Goal: Task Accomplishment & Management: Manage account settings

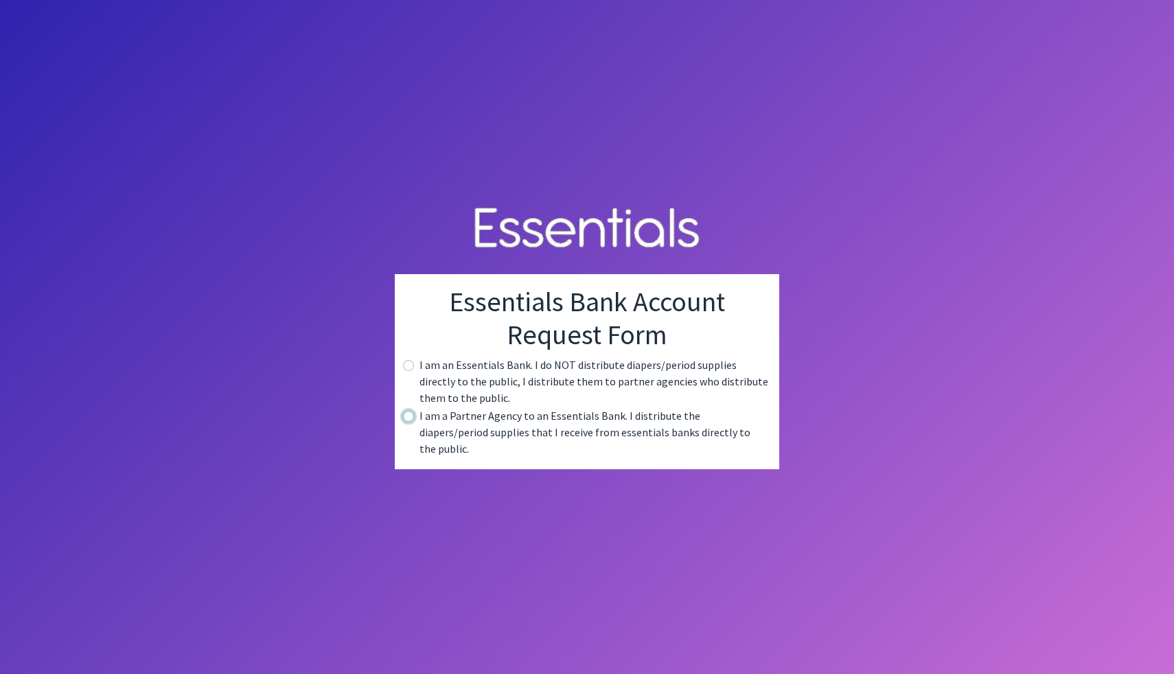
click at [410, 422] on input "radio" at bounding box center [408, 416] width 11 height 11
radio input "true"
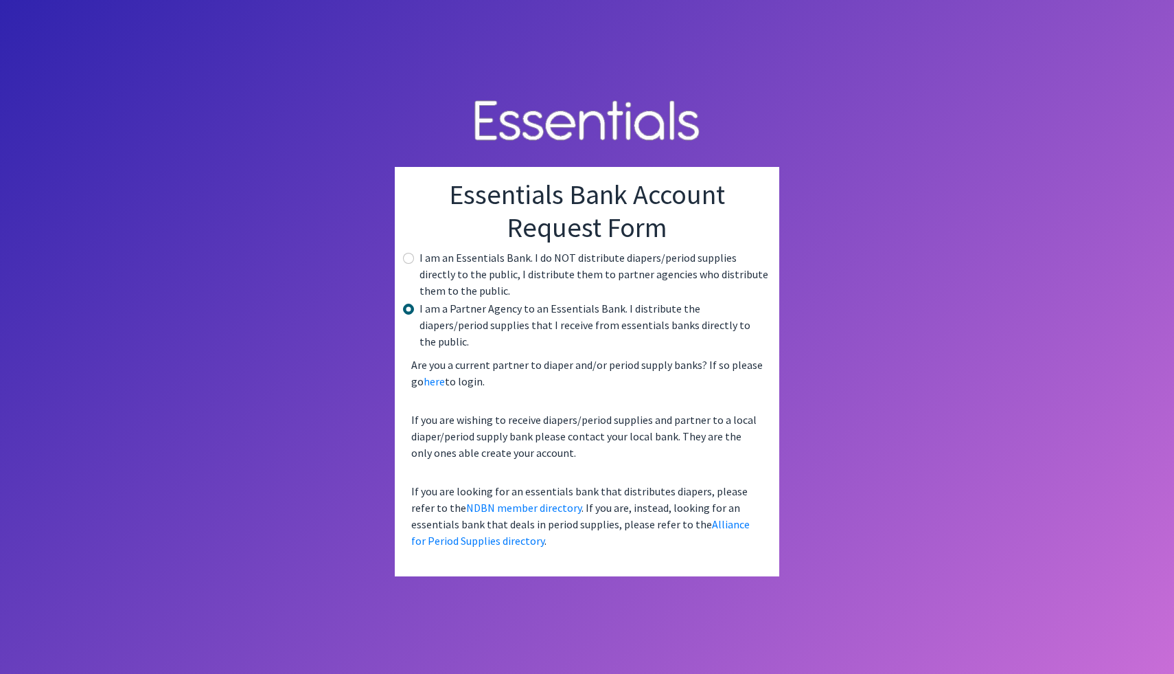
click at [727, 559] on div "Essentials Bank Account Request Form I am an Essentials Bank. I do NOT distribu…" at bounding box center [587, 371] width 384 height 409
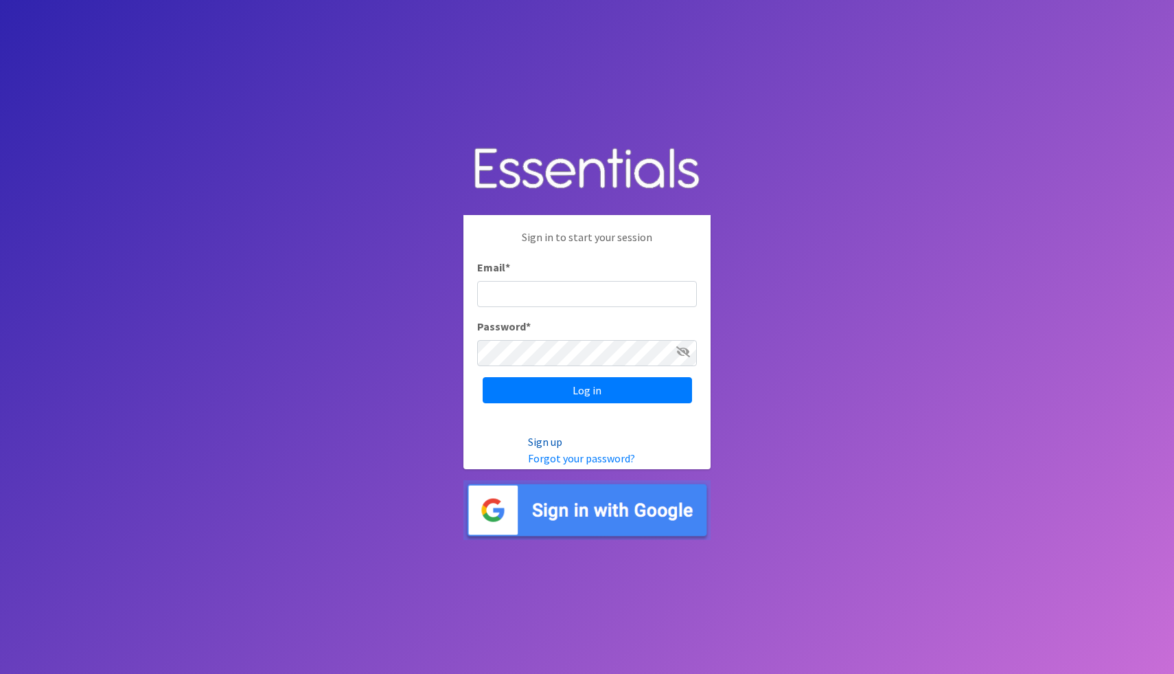
click at [545, 441] on link "Sign up" at bounding box center [545, 442] width 34 height 14
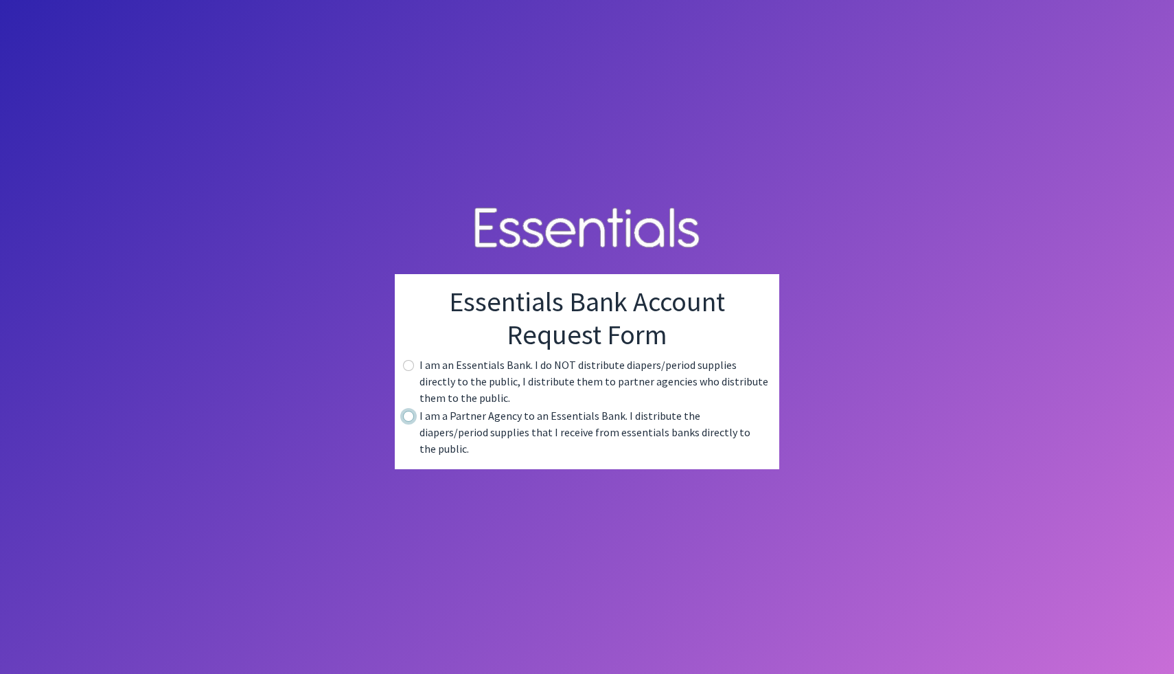
click at [408, 422] on input "radio" at bounding box center [408, 416] width 11 height 11
radio input "true"
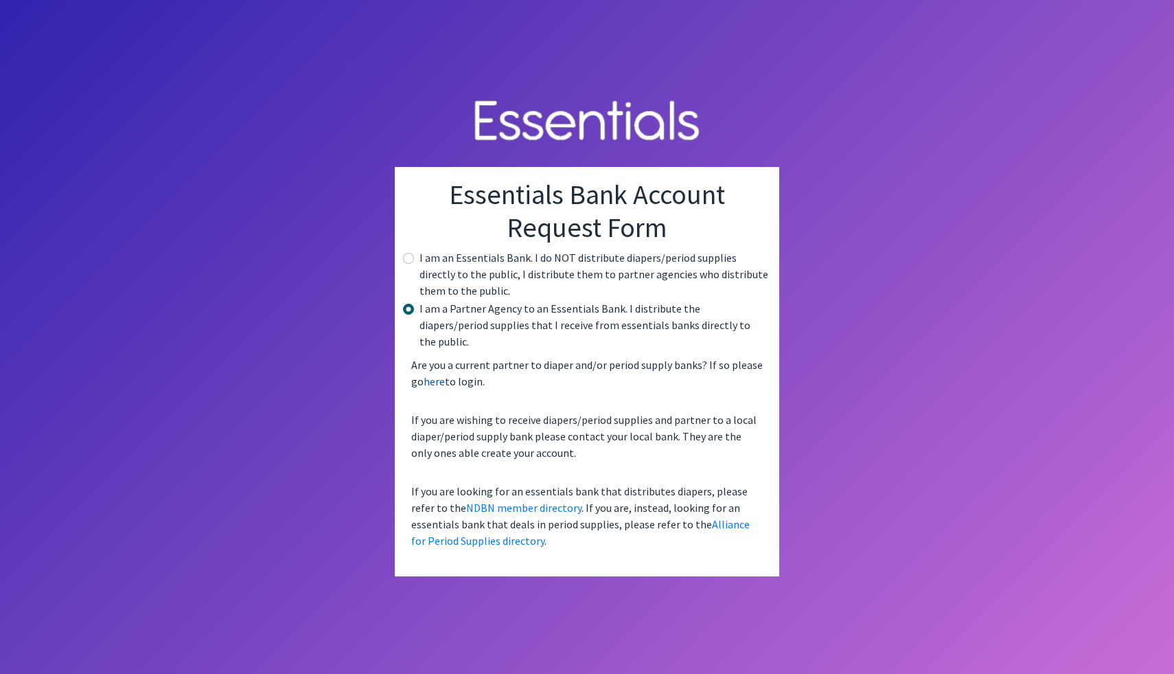
click at [437, 378] on link "here" at bounding box center [434, 381] width 21 height 14
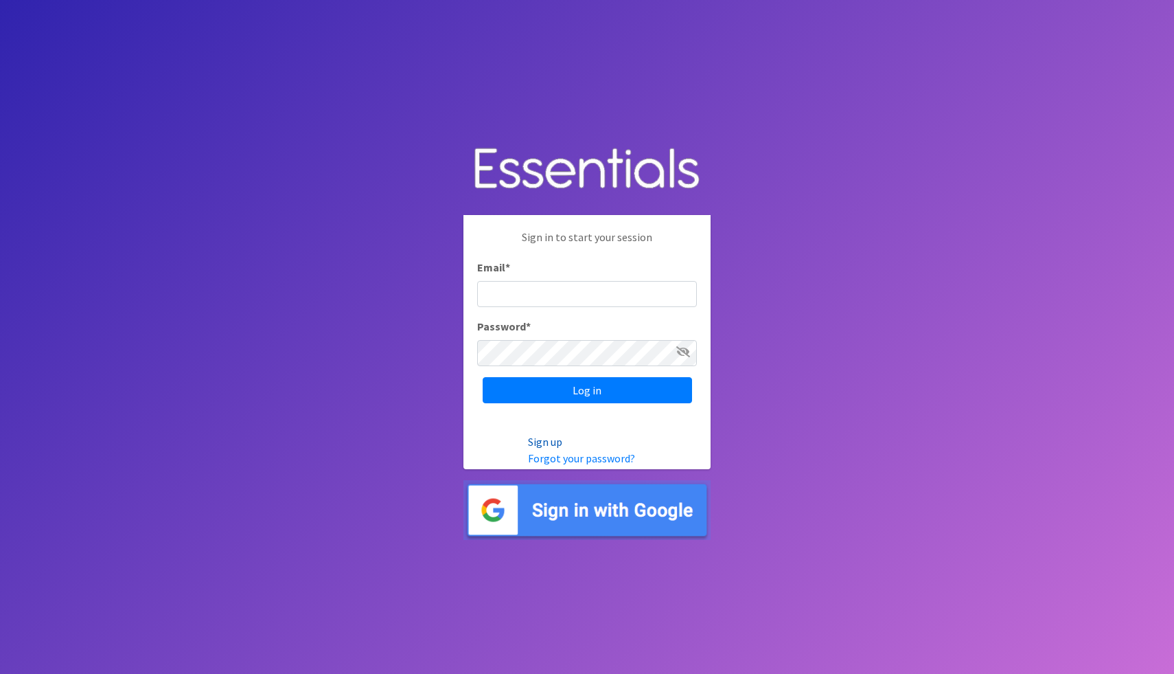
click at [544, 442] on link "Sign up" at bounding box center [545, 442] width 34 height 14
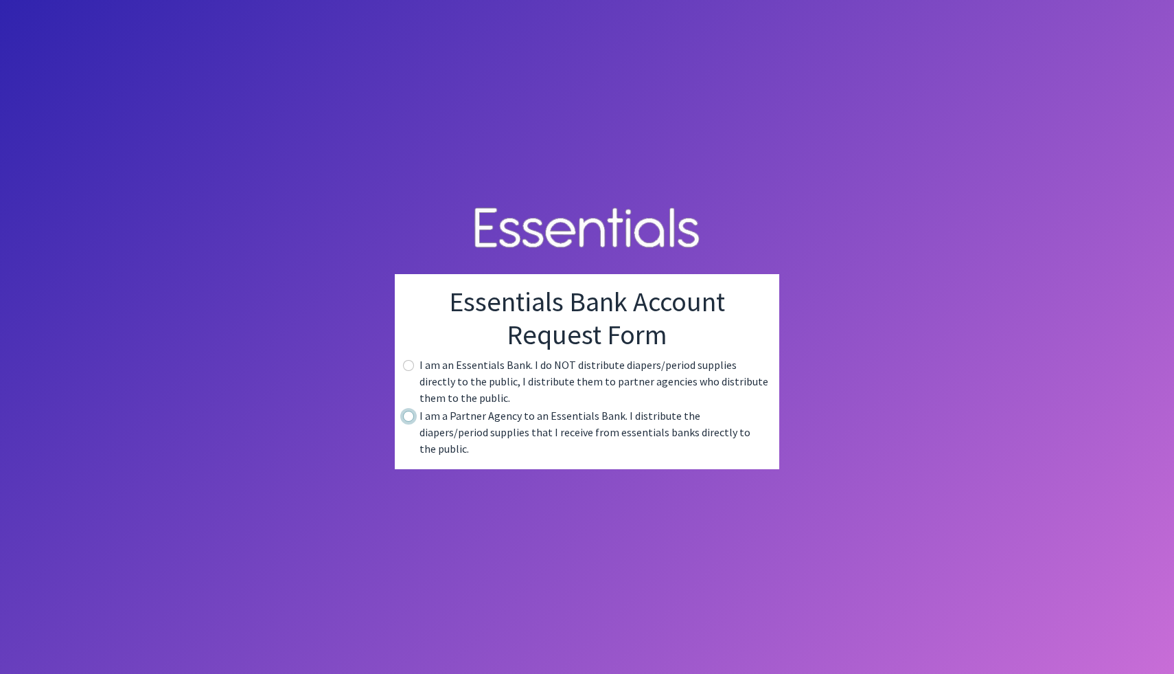
click at [413, 422] on input "radio" at bounding box center [408, 416] width 11 height 11
radio input "true"
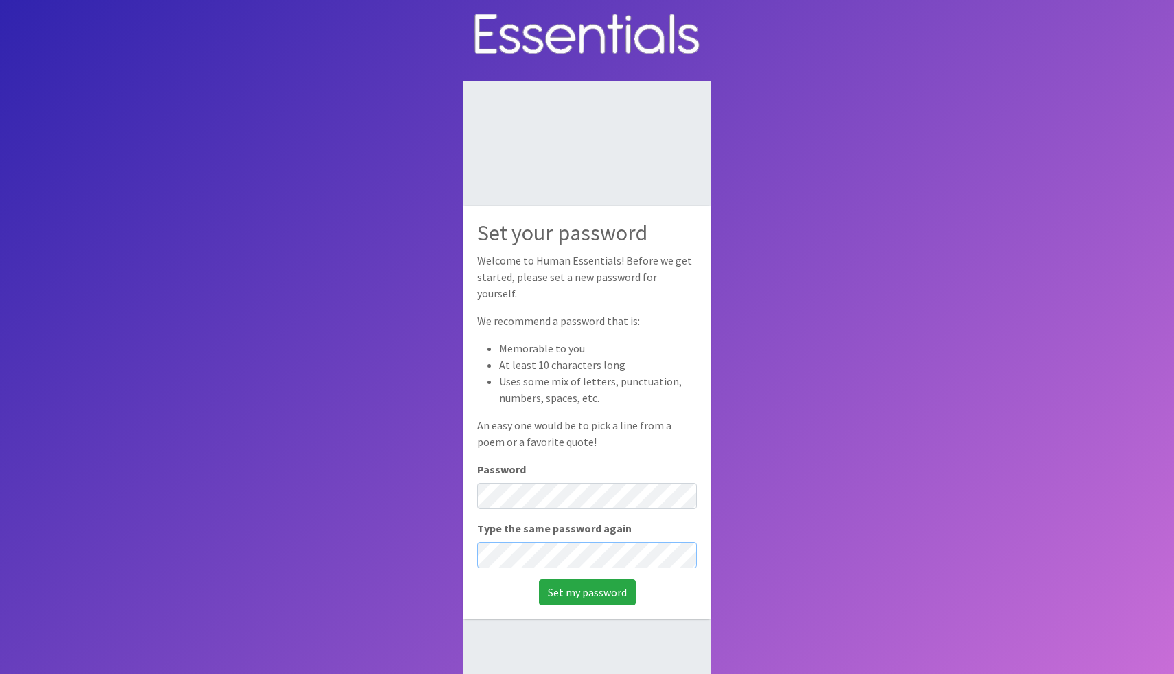
click at [539, 579] on input "Set my password" at bounding box center [587, 592] width 97 height 26
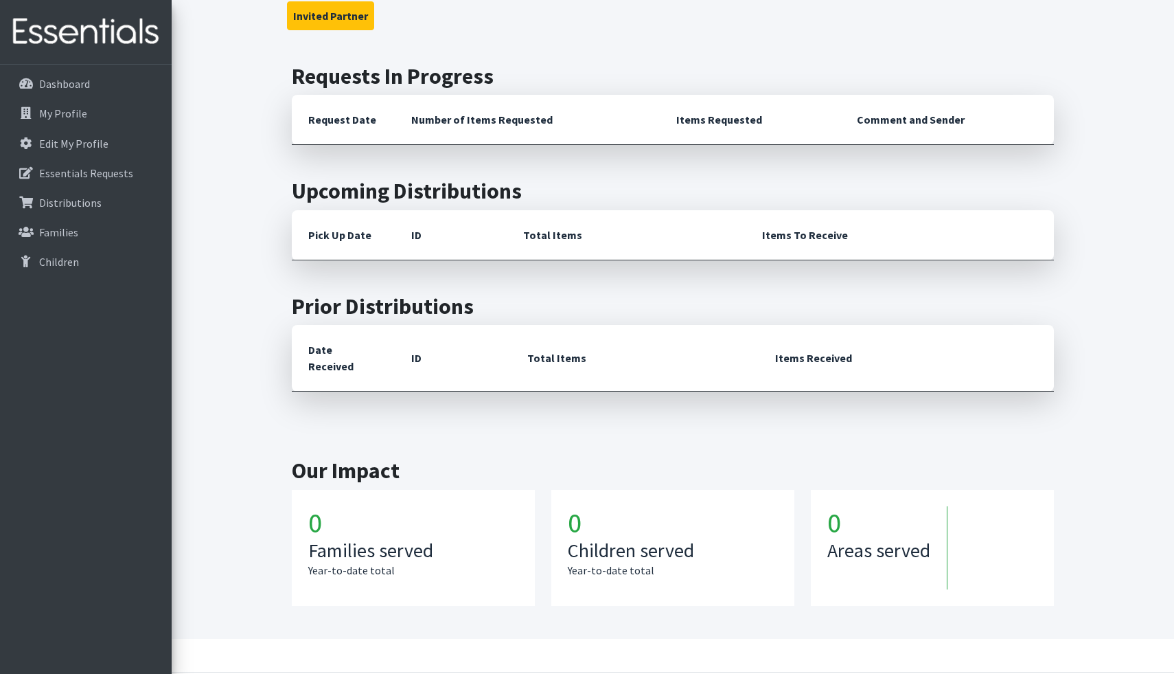
scroll to position [295, 0]
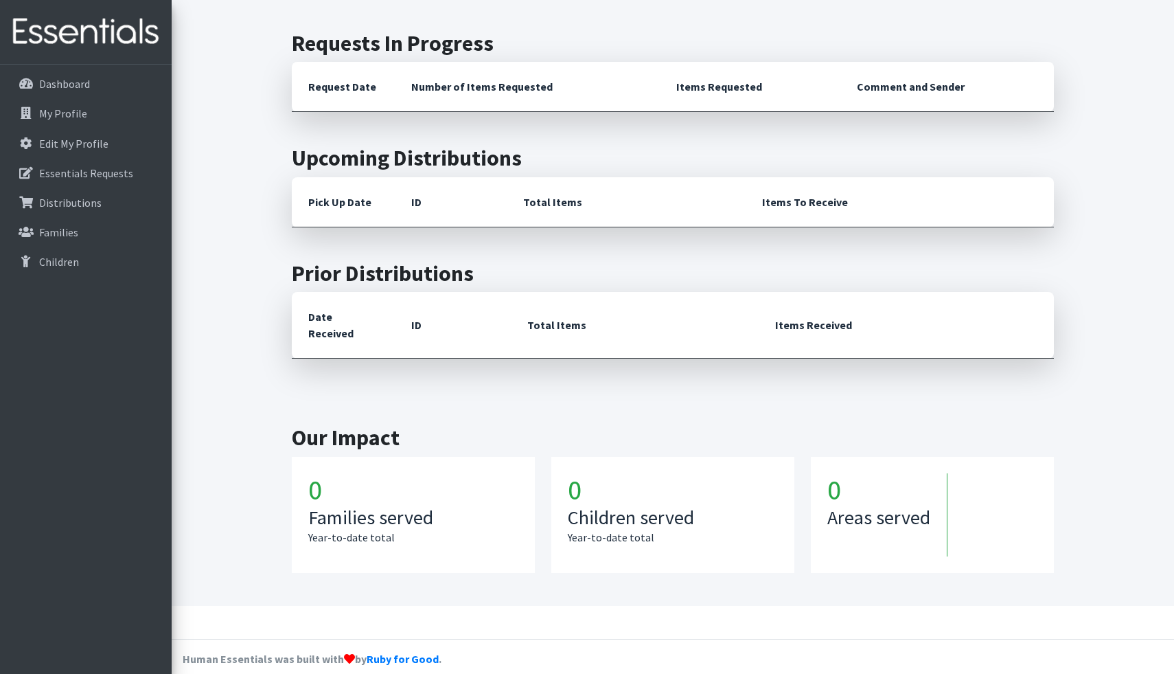
click at [118, 45] on img at bounding box center [85, 32] width 161 height 46
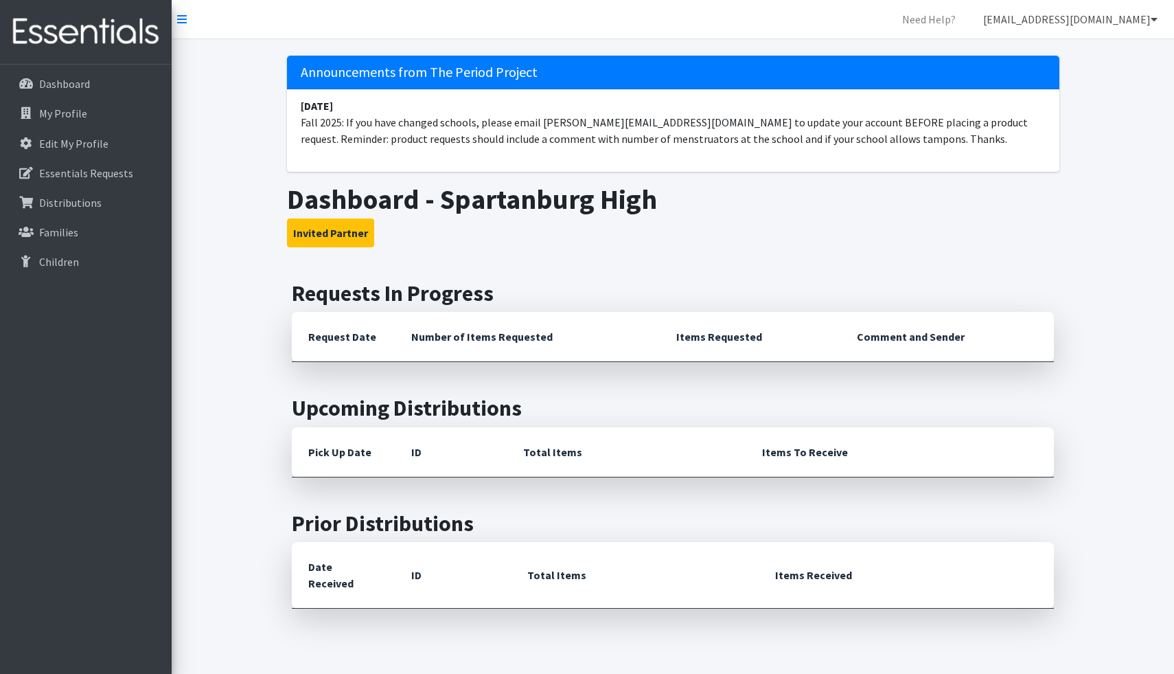
click at [1076, 20] on link "[EMAIL_ADDRESS][DOMAIN_NAME]" at bounding box center [1070, 18] width 196 height 27
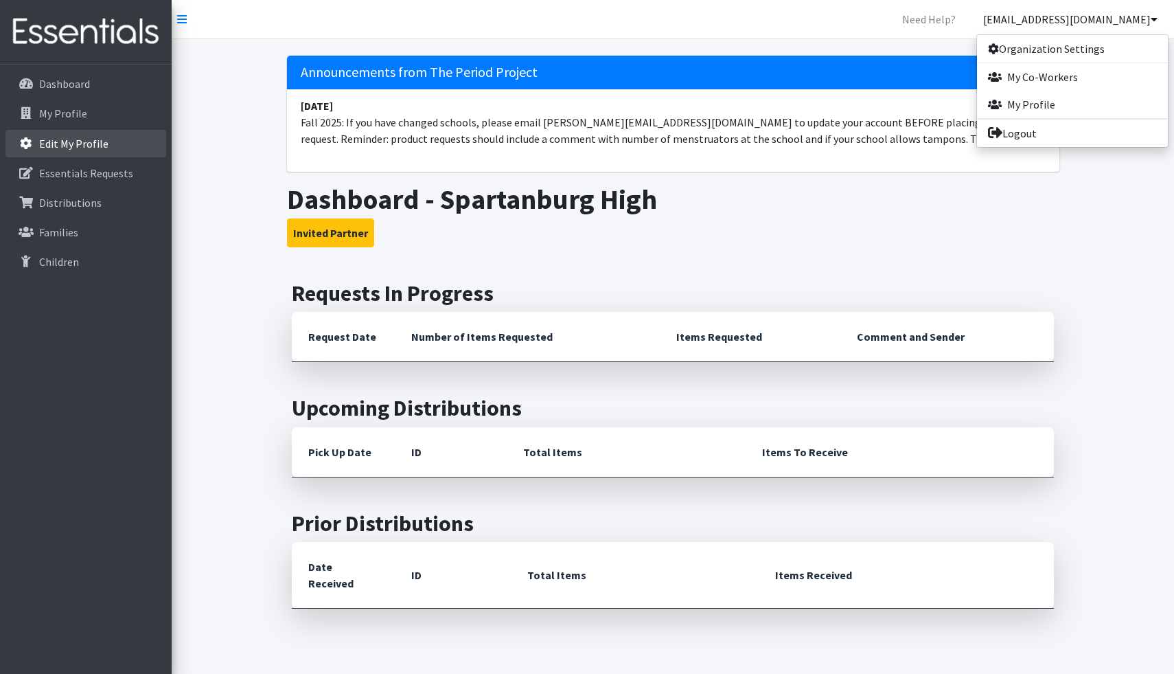
click at [91, 146] on p "Edit My Profile" at bounding box center [73, 144] width 69 height 14
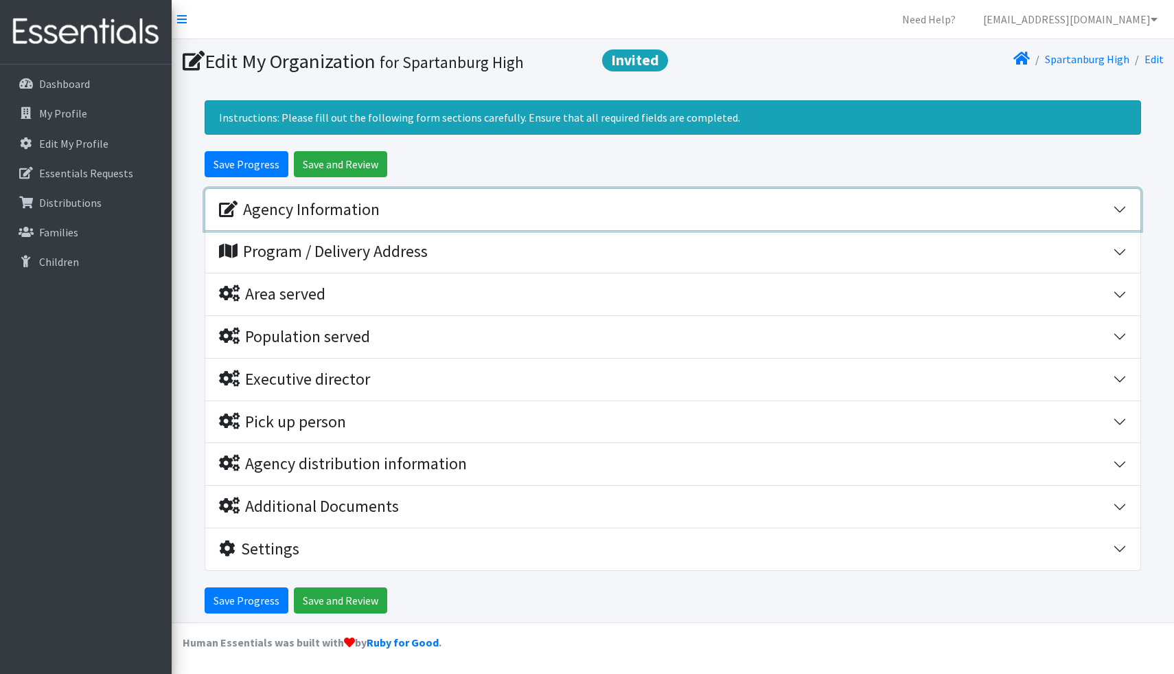
click at [345, 215] on div "Agency Information" at bounding box center [299, 210] width 161 height 20
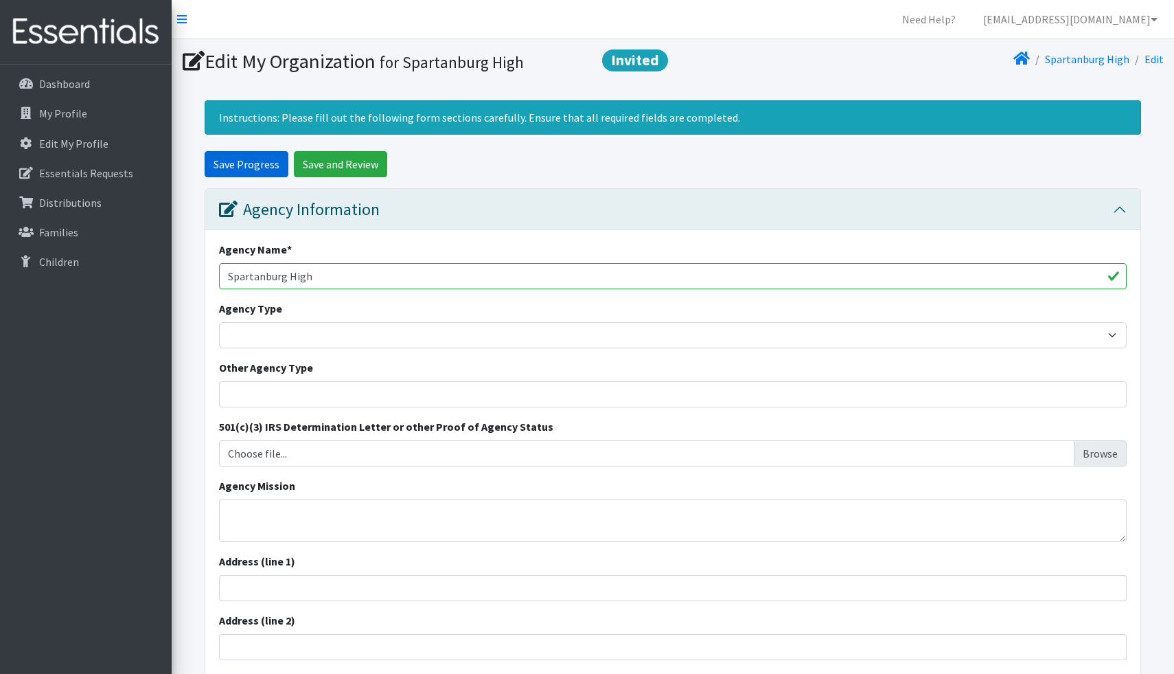
click at [256, 163] on input "Save Progress" at bounding box center [247, 164] width 84 height 26
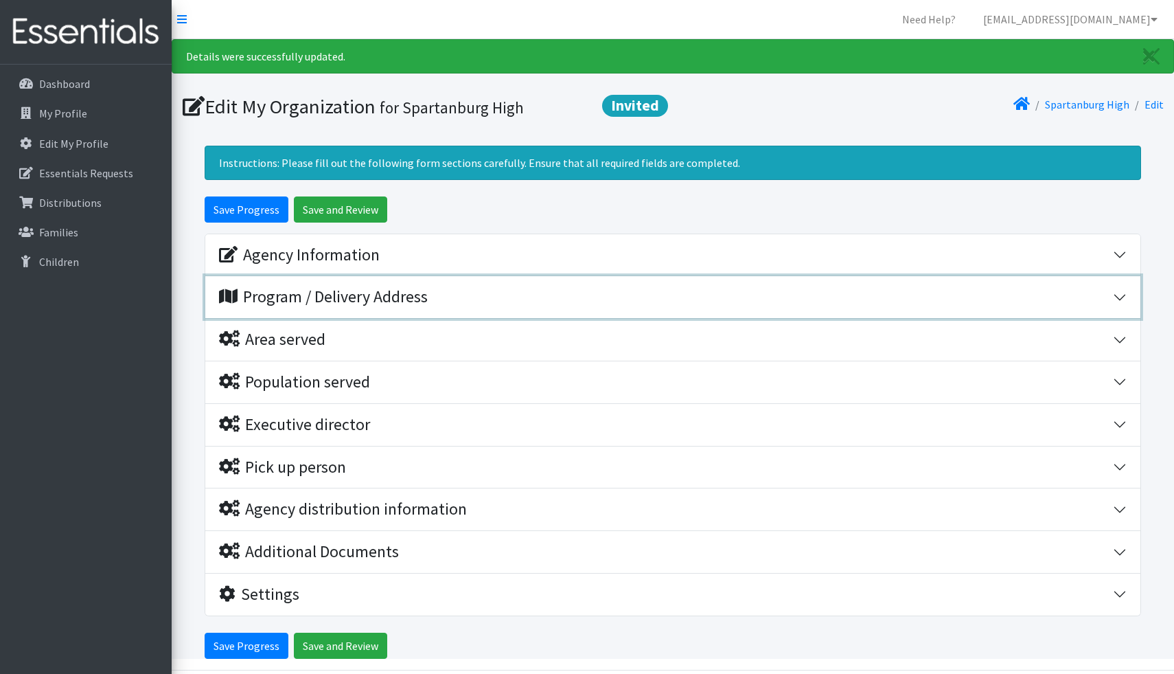
click at [290, 293] on div "Program / Delivery Address" at bounding box center [323, 297] width 209 height 20
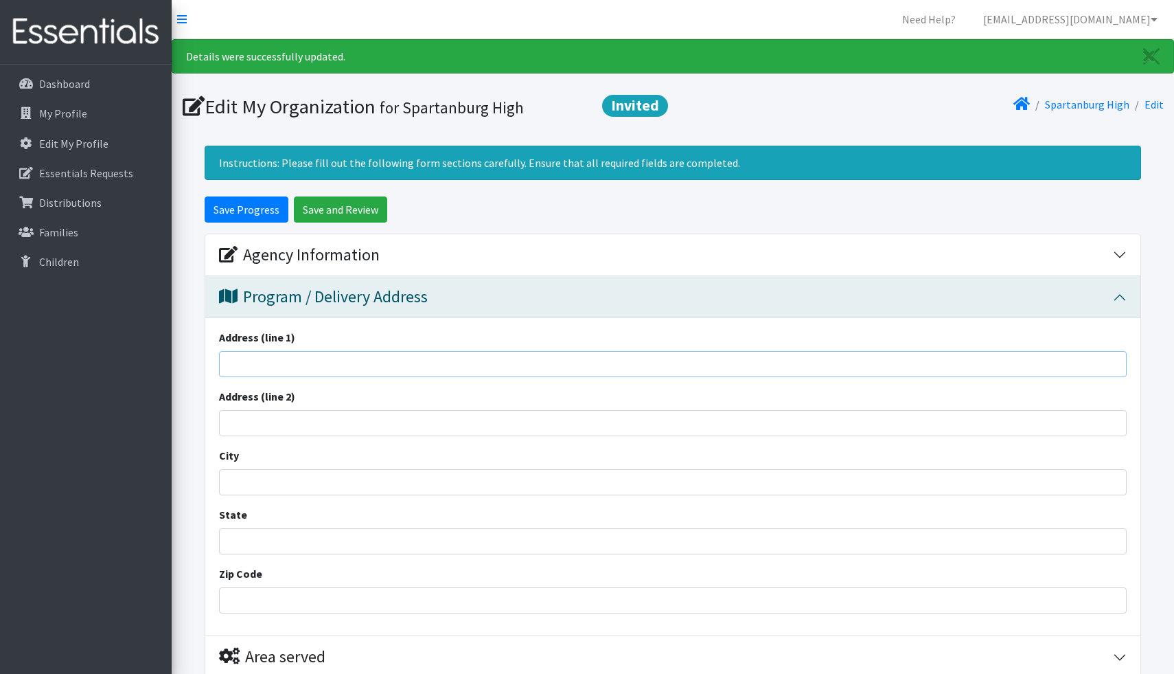
click at [284, 354] on input "Address (line 1)" at bounding box center [673, 364] width 908 height 26
type input "2250 East Main Street"
click at [260, 474] on input "City" at bounding box center [673, 482] width 908 height 26
type input "Spartanburg"
click at [239, 544] on input "State" at bounding box center [673, 541] width 908 height 26
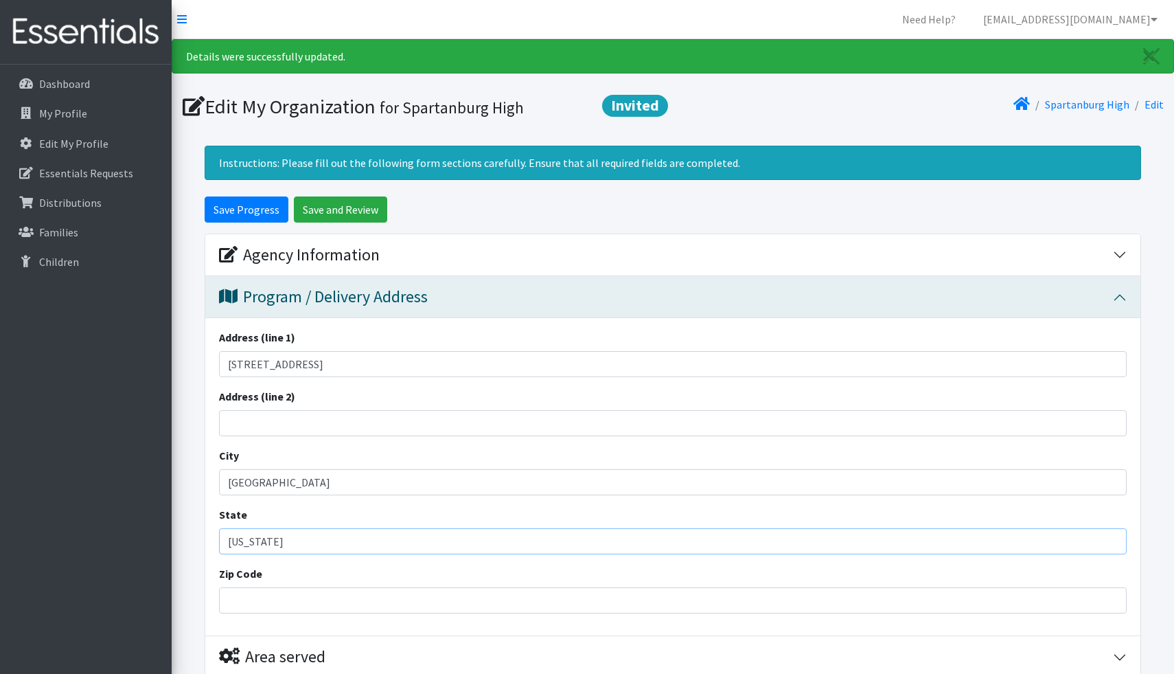
type input "South Carolina"
click at [246, 602] on input "Zip Code" at bounding box center [673, 600] width 908 height 26
click at [260, 601] on input "29307" at bounding box center [673, 600] width 908 height 26
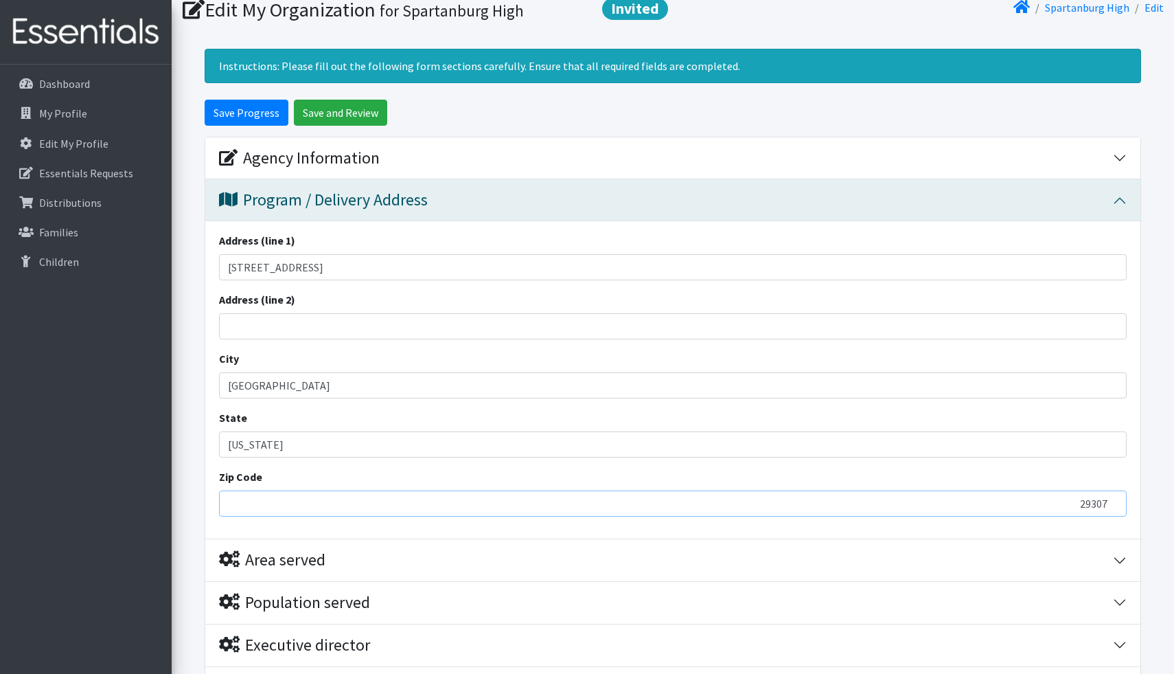
scroll to position [95, 0]
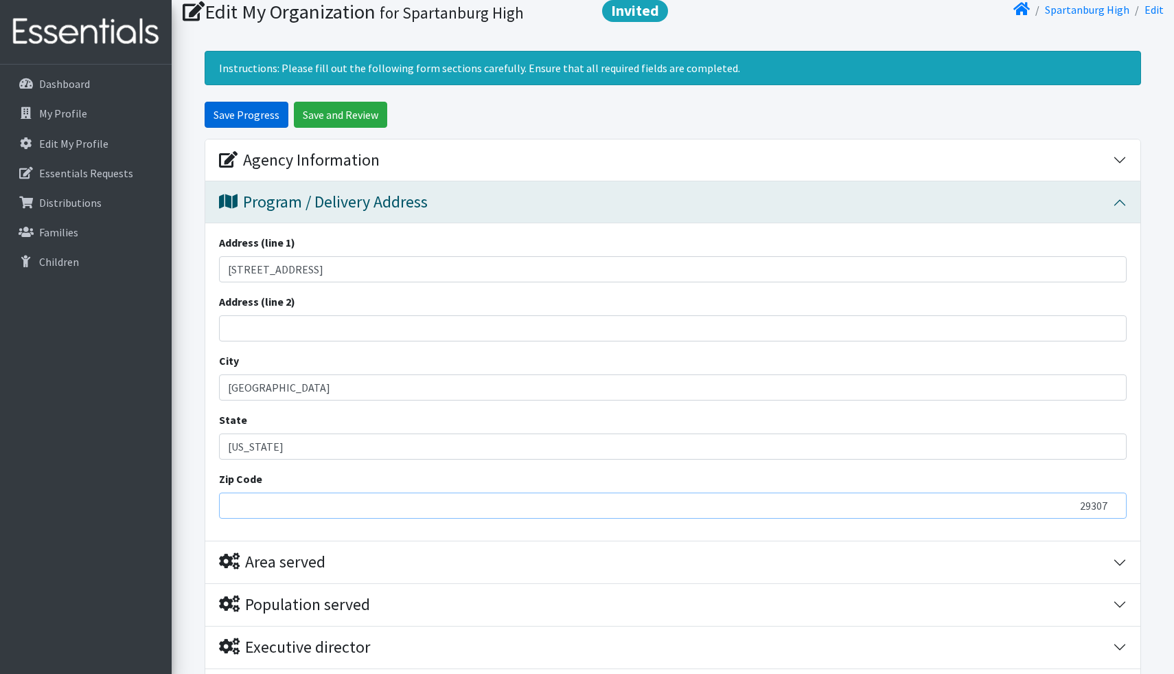
type input "29307"
click at [249, 113] on input "Save Progress" at bounding box center [247, 115] width 84 height 26
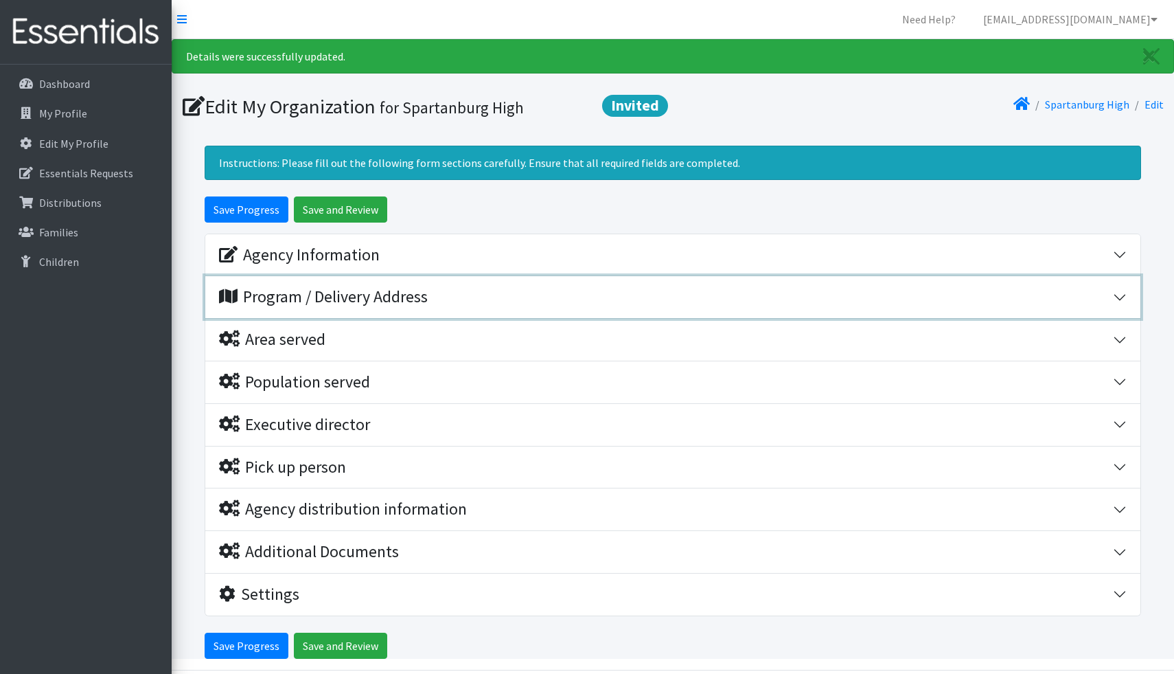
click at [361, 302] on div "Program / Delivery Address" at bounding box center [323, 297] width 209 height 20
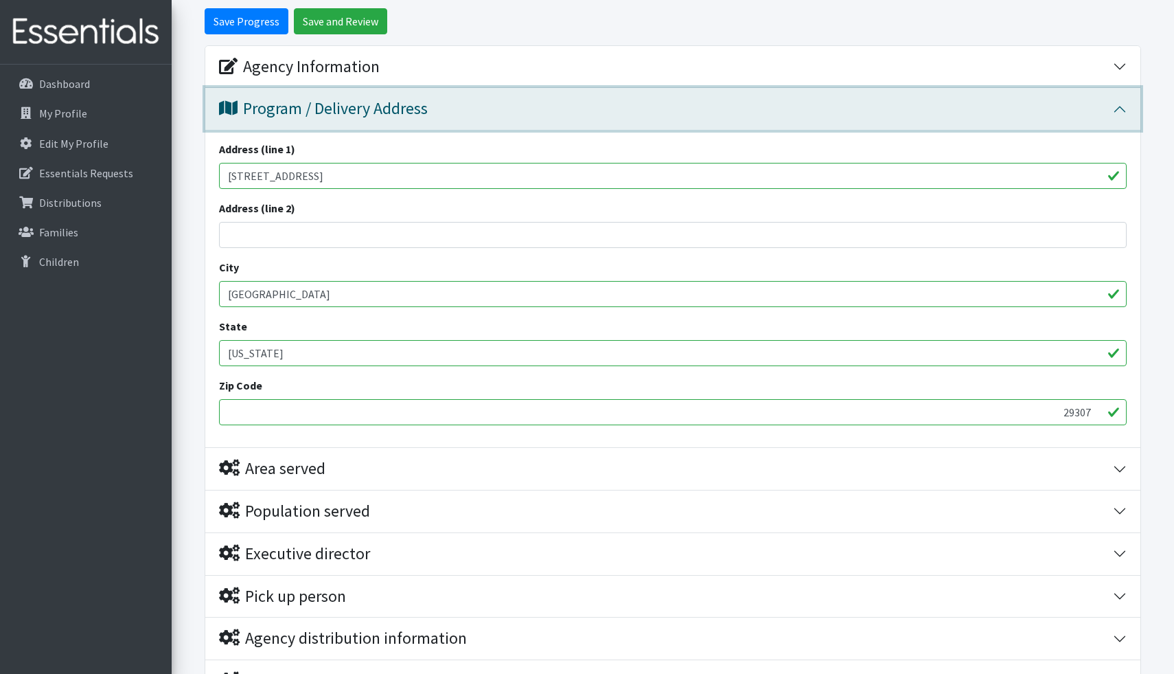
scroll to position [189, 0]
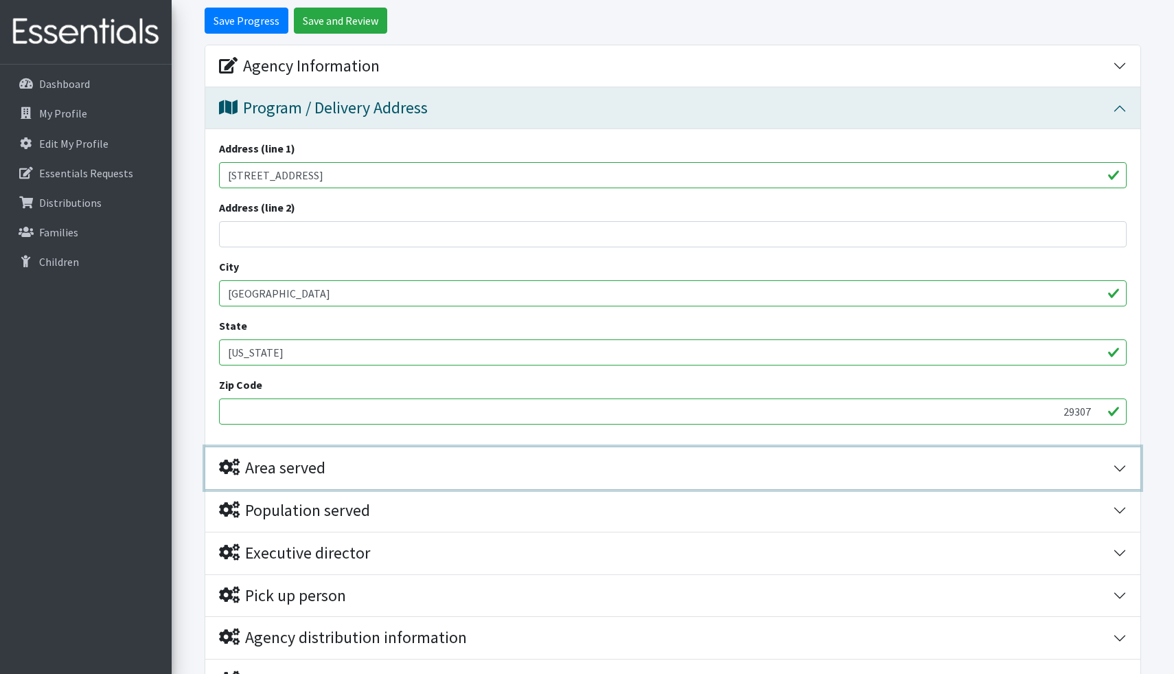
click at [302, 470] on div "Area served" at bounding box center [272, 468] width 106 height 20
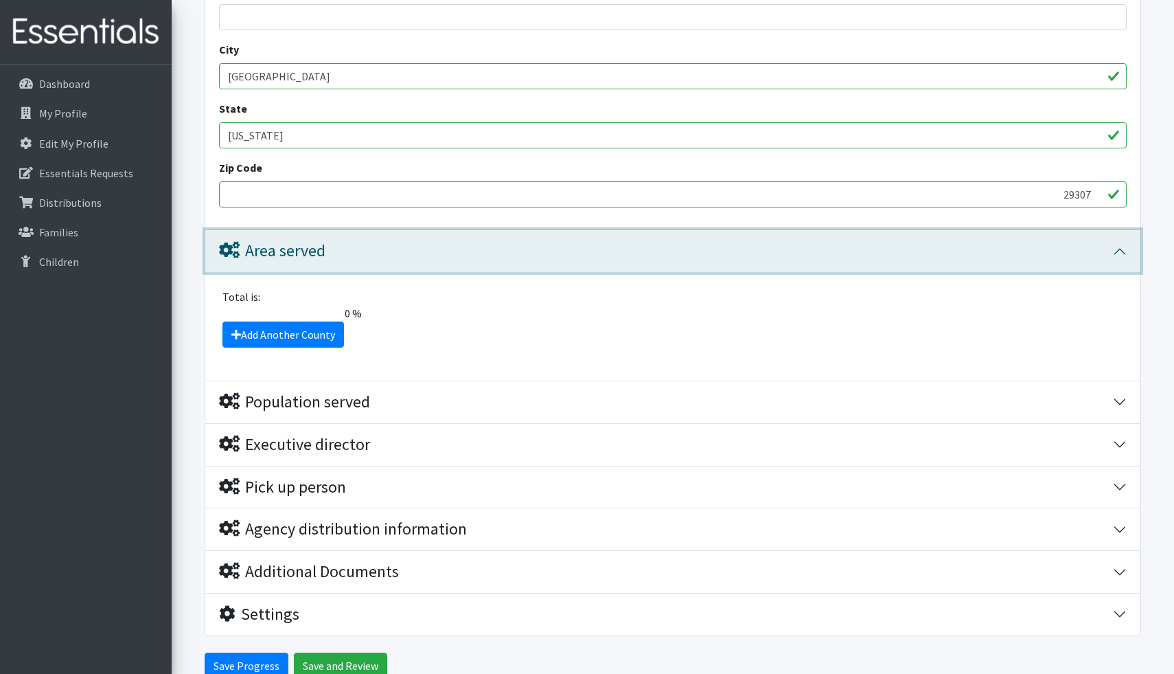
scroll to position [407, 0]
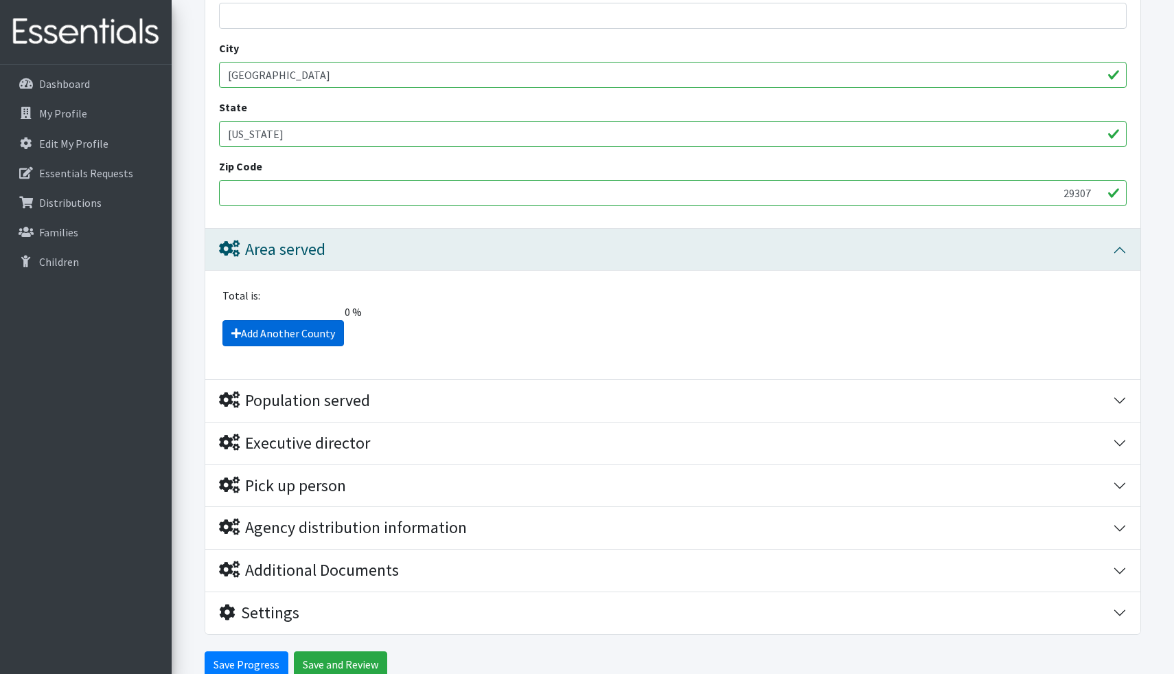
click at [286, 332] on link "Add Another County" at bounding box center [283, 333] width 122 height 26
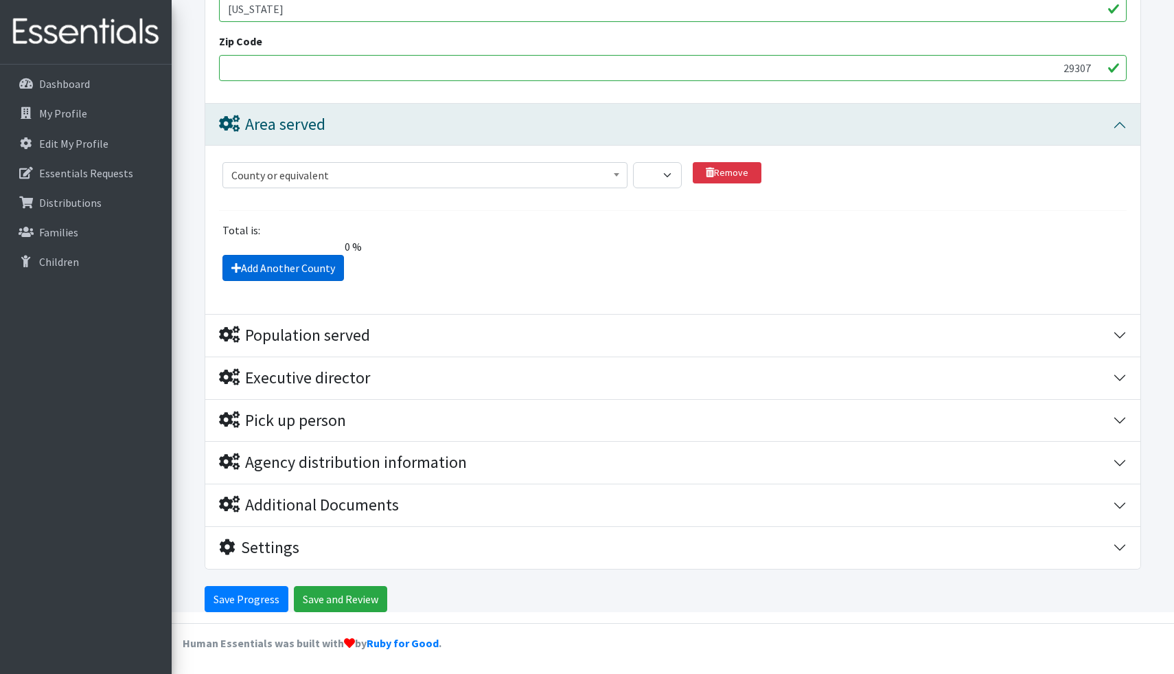
scroll to position [532, 0]
click at [617, 172] on span at bounding box center [617, 173] width 14 height 21
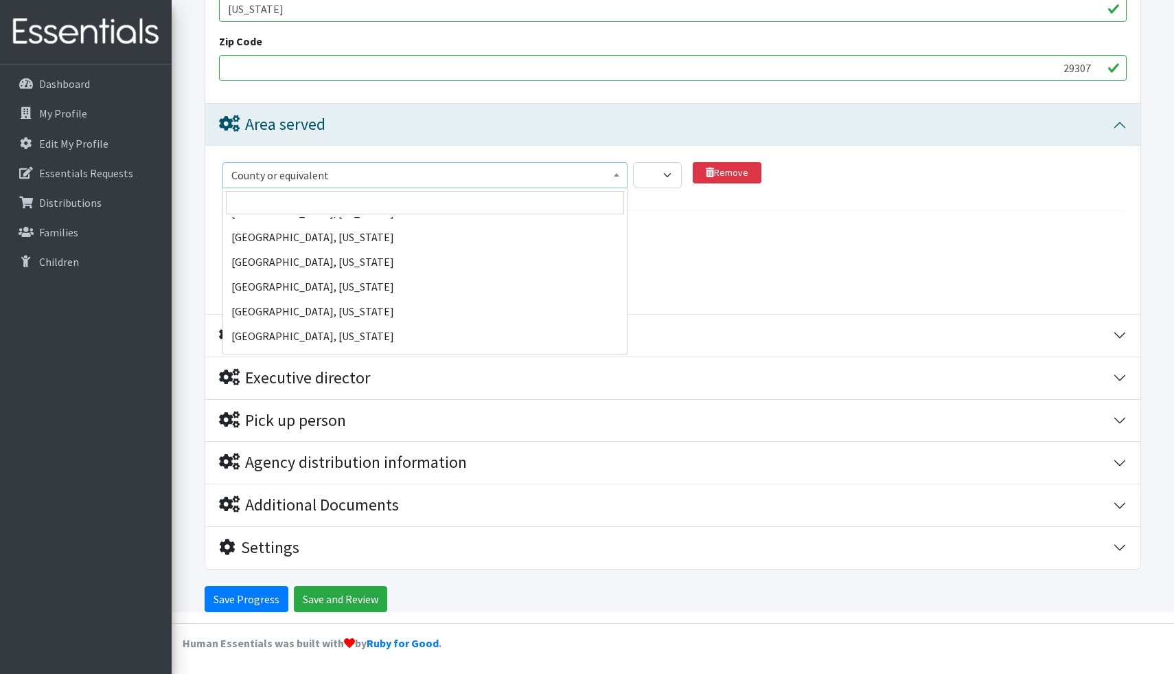
scroll to position [67982, 0]
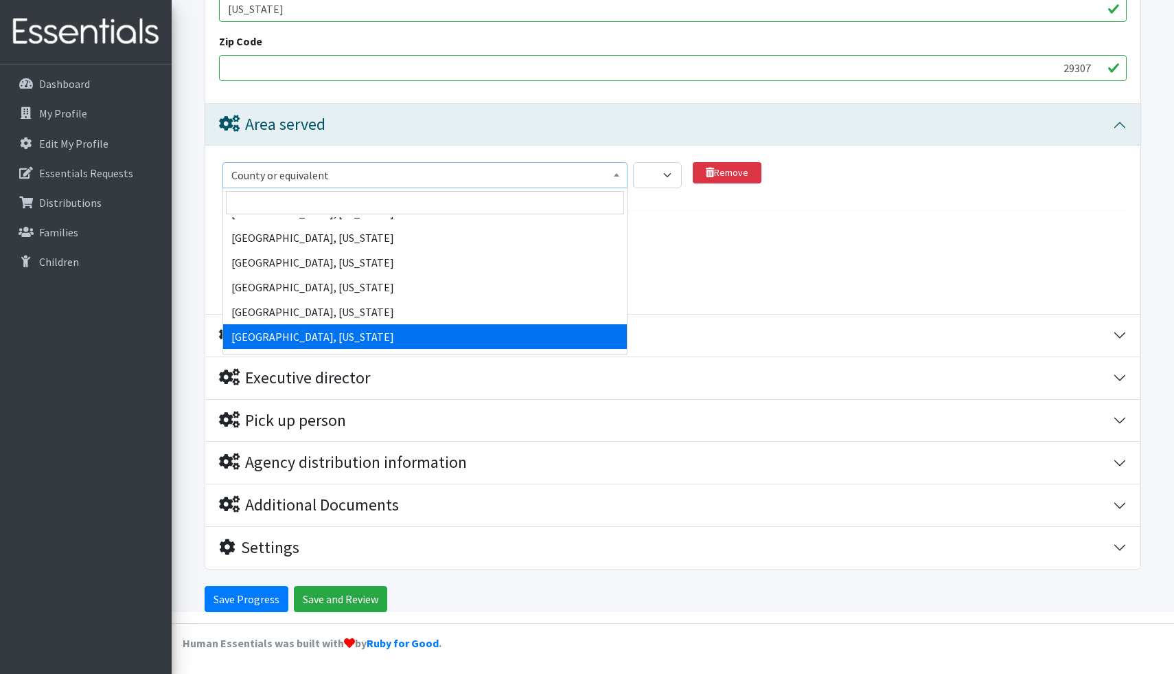
select select "2720"
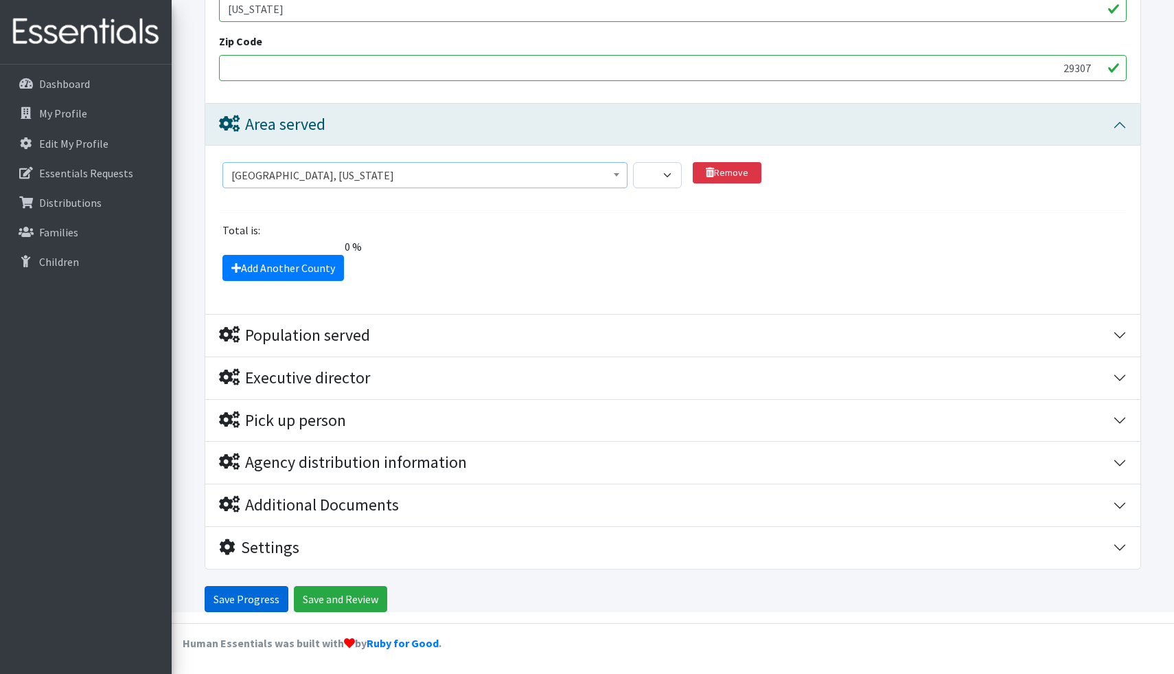
click at [240, 602] on input "Save Progress" at bounding box center [247, 599] width 84 height 26
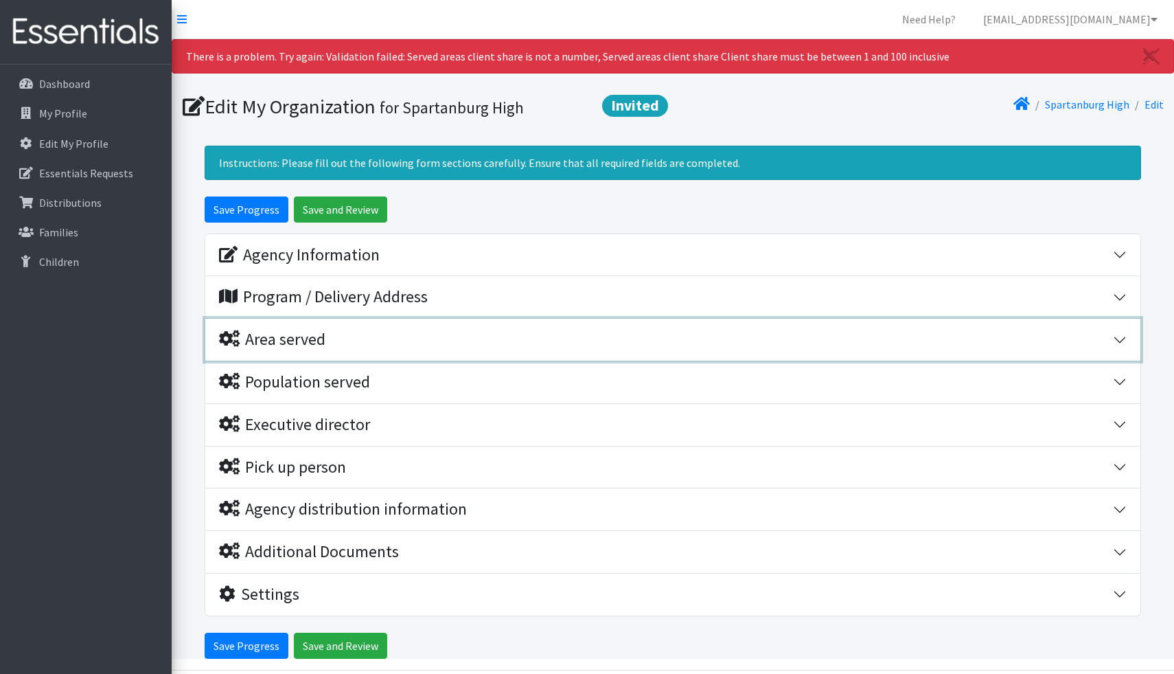
click at [228, 341] on icon "button" at bounding box center [229, 338] width 21 height 16
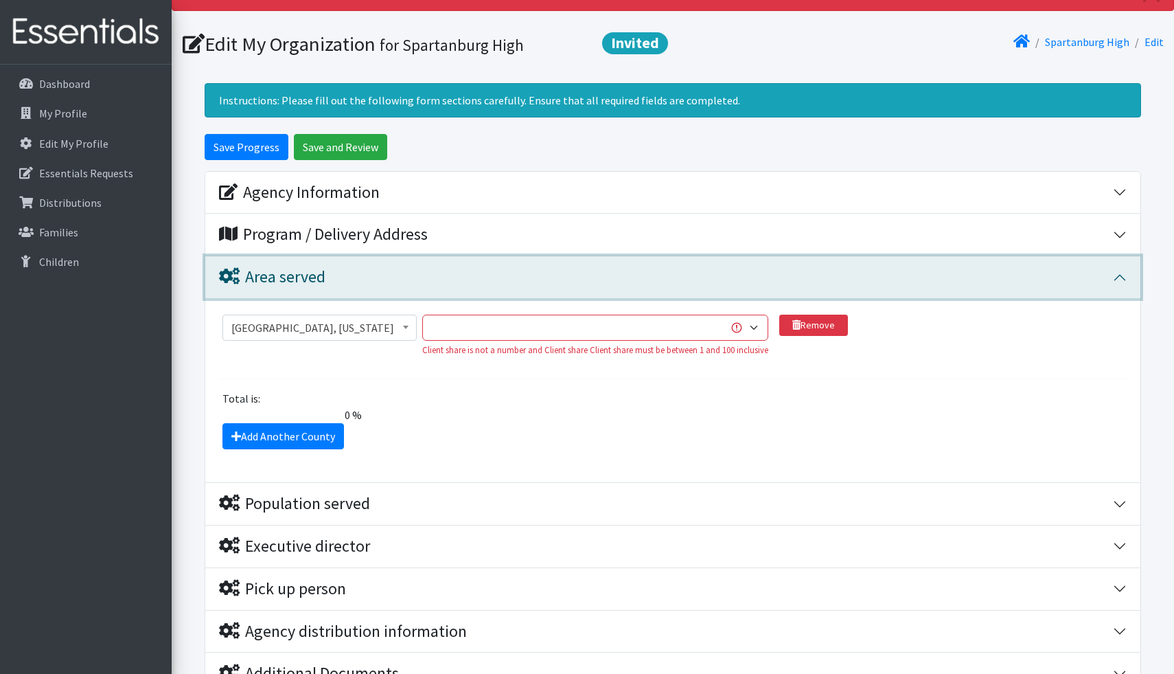
scroll to position [87, 0]
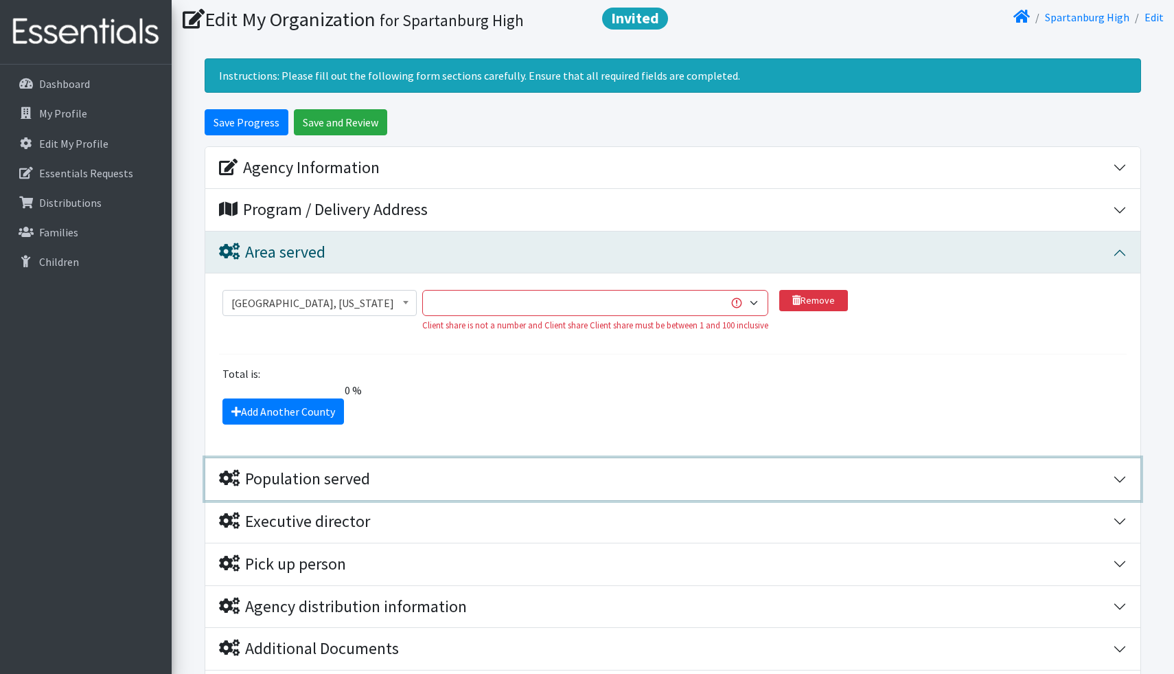
click at [229, 475] on icon "button" at bounding box center [229, 478] width 21 height 16
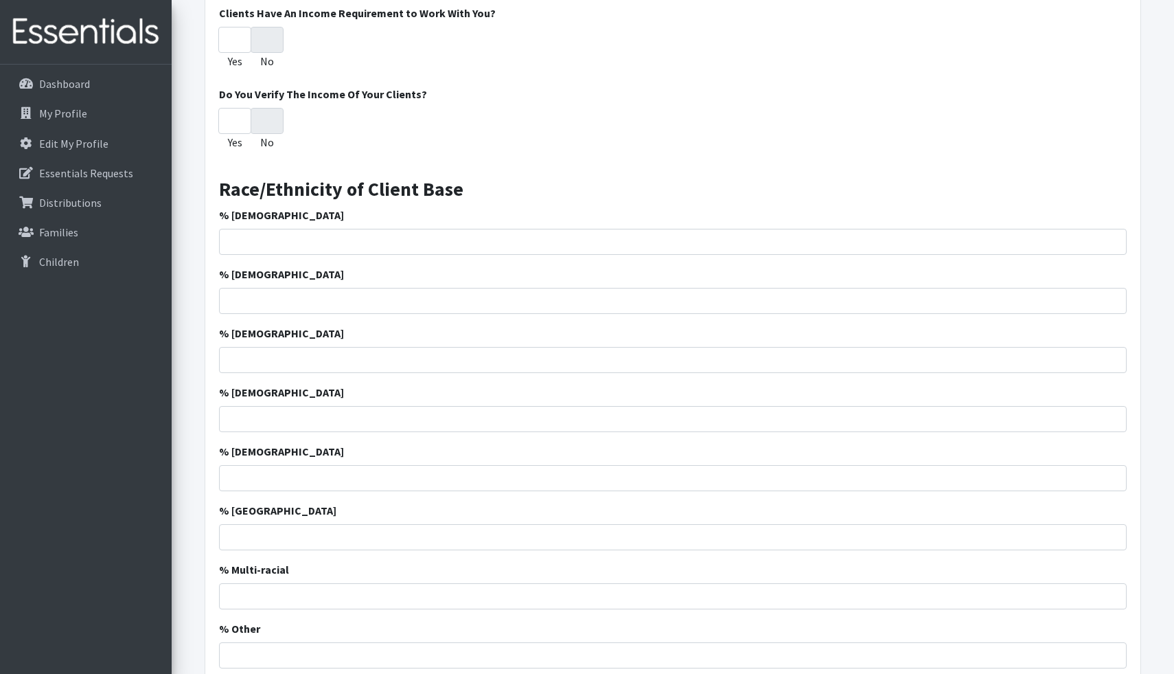
scroll to position [410, 0]
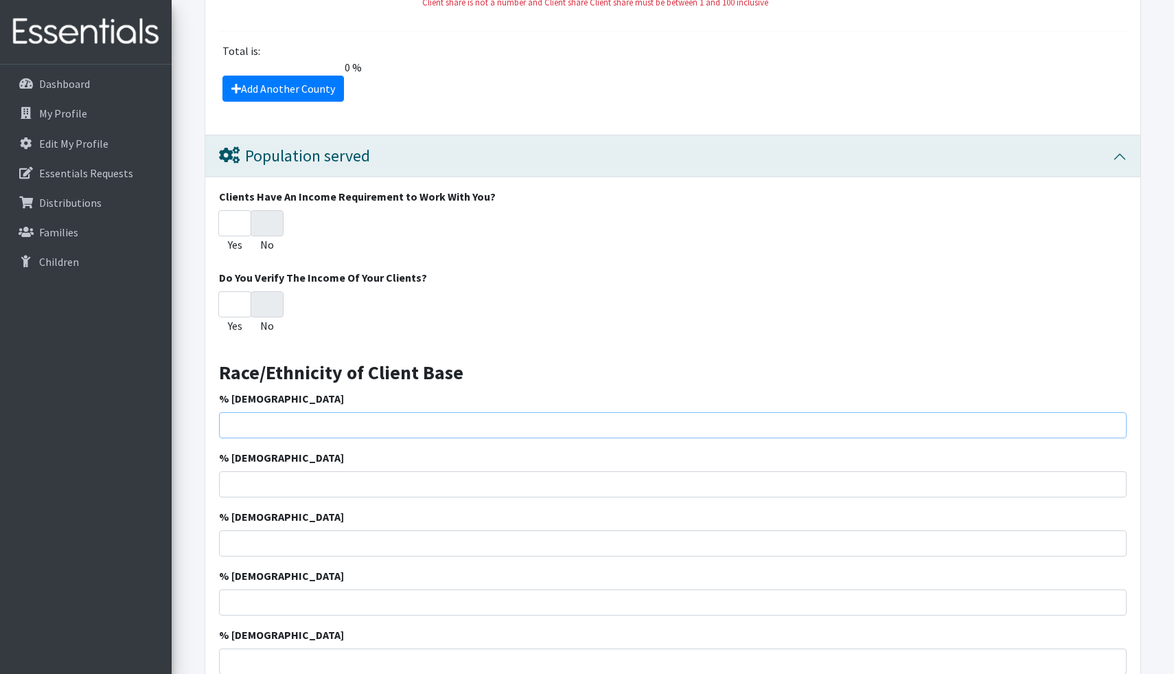
click at [419, 431] on input "% [DEMOGRAPHIC_DATA]" at bounding box center [673, 425] width 908 height 26
click at [394, 428] on input "% [DEMOGRAPHIC_DATA]" at bounding box center [673, 425] width 908 height 26
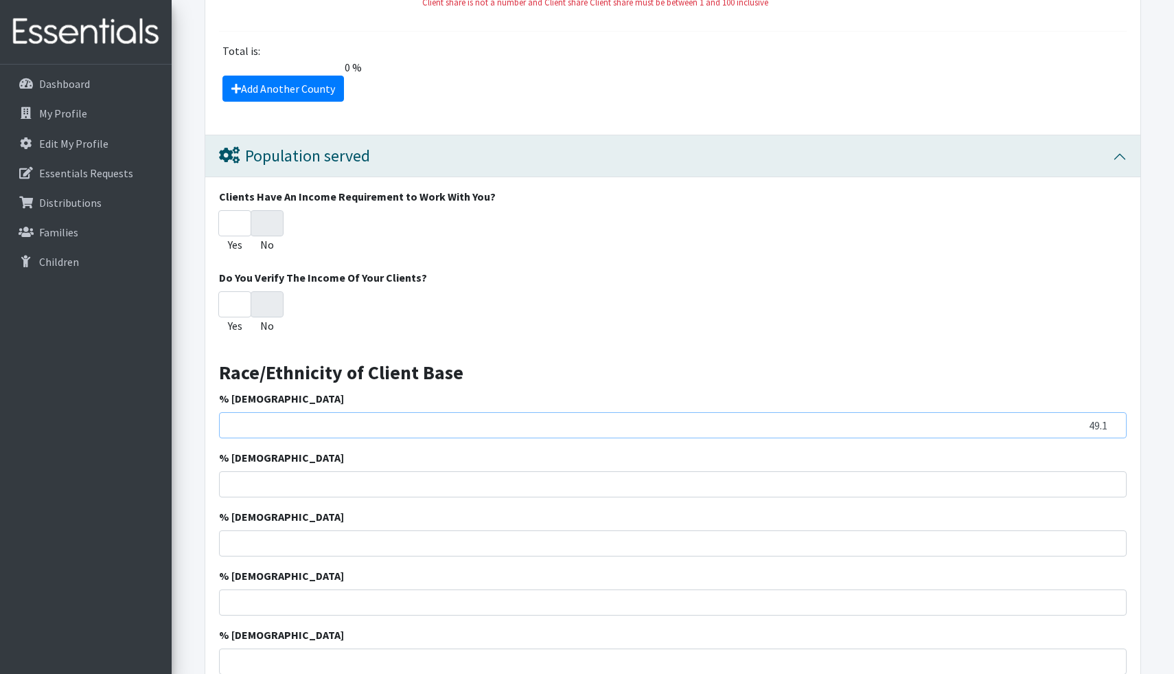
type input "49.1"
click at [321, 483] on input "% [DEMOGRAPHIC_DATA]" at bounding box center [673, 484] width 908 height 26
type input "30.2"
click at [294, 540] on input "% [DEMOGRAPHIC_DATA]" at bounding box center [673, 543] width 908 height 26
type input "13.1"
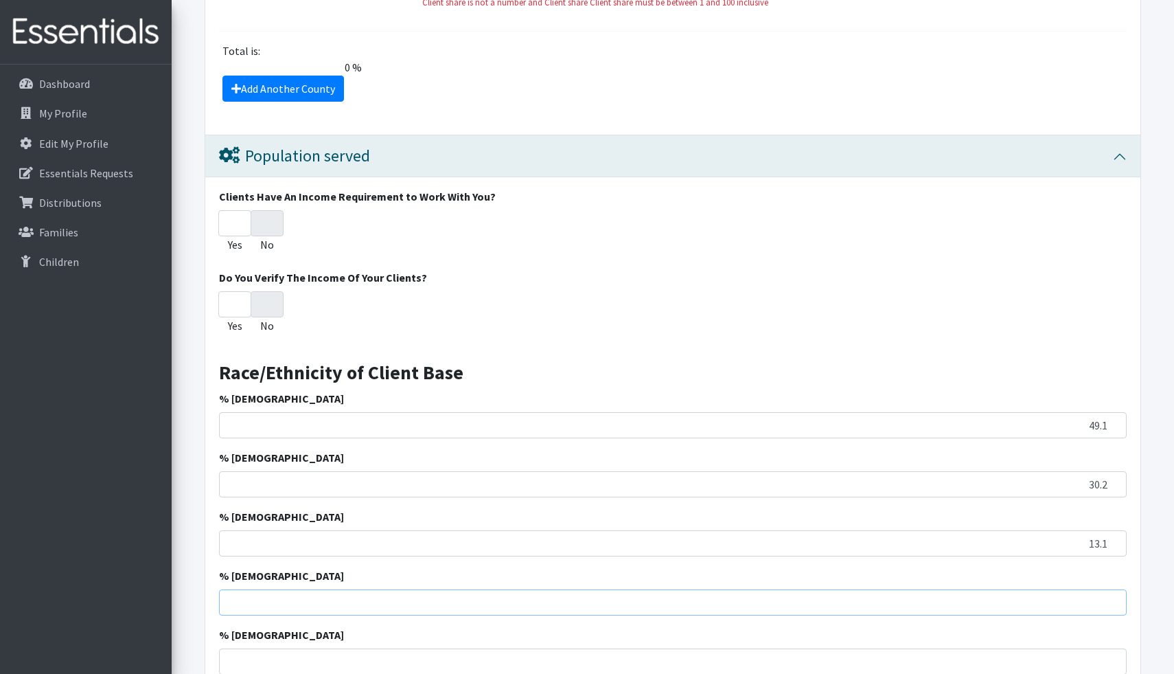
click at [319, 599] on input "% [DEMOGRAPHIC_DATA]" at bounding box center [673, 602] width 908 height 26
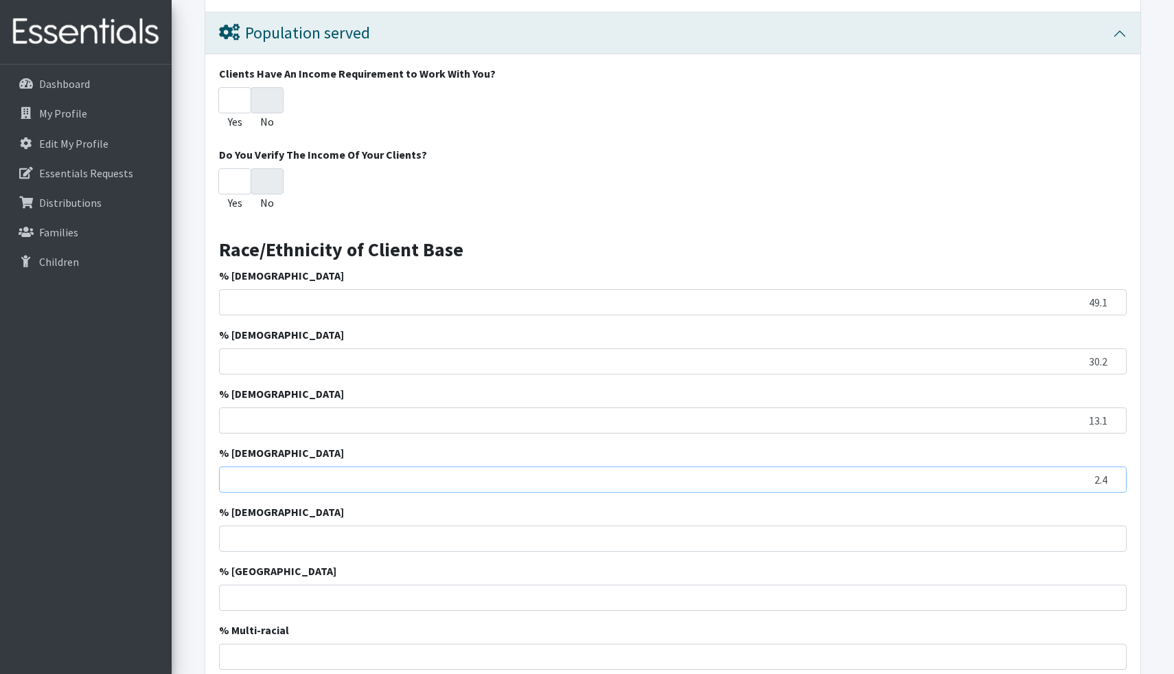
scroll to position [566, 0]
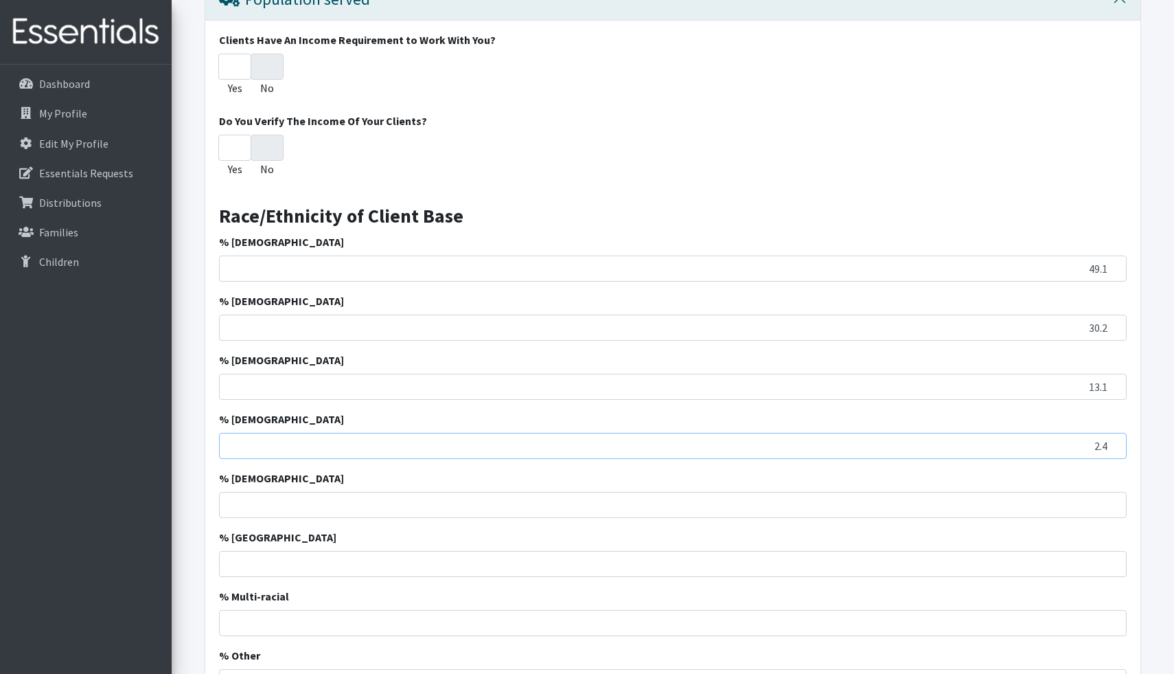
type input "2.4"
click at [405, 498] on input "% [DEMOGRAPHIC_DATA]" at bounding box center [673, 505] width 908 height 26
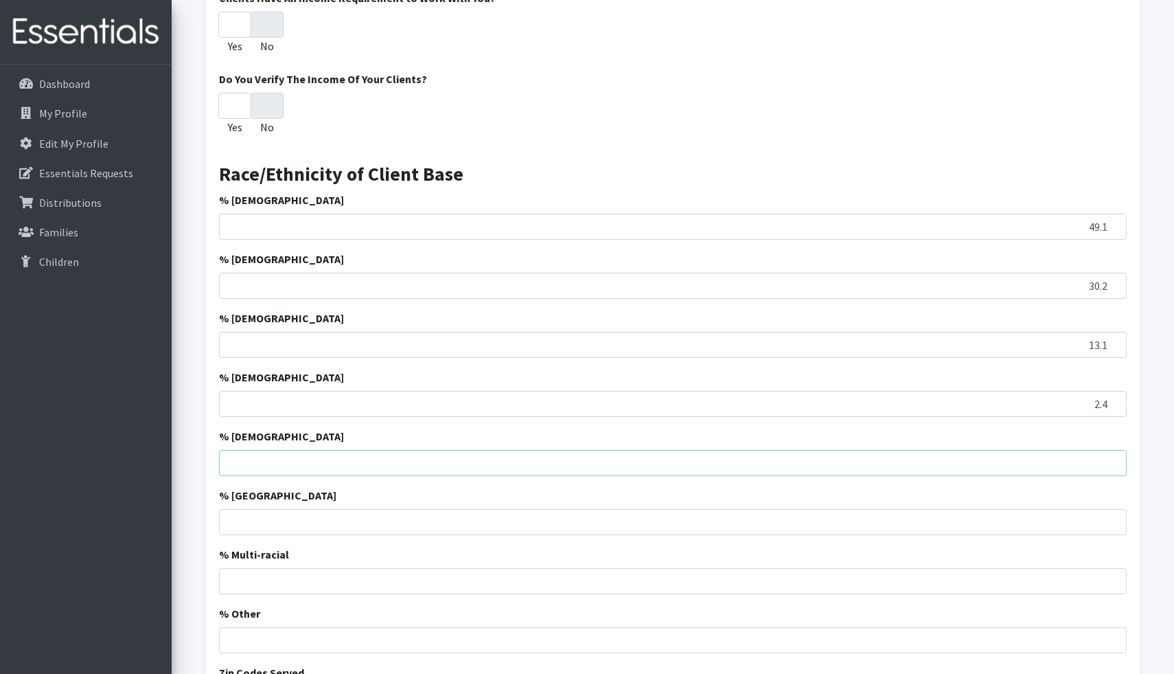
scroll to position [641, 0]
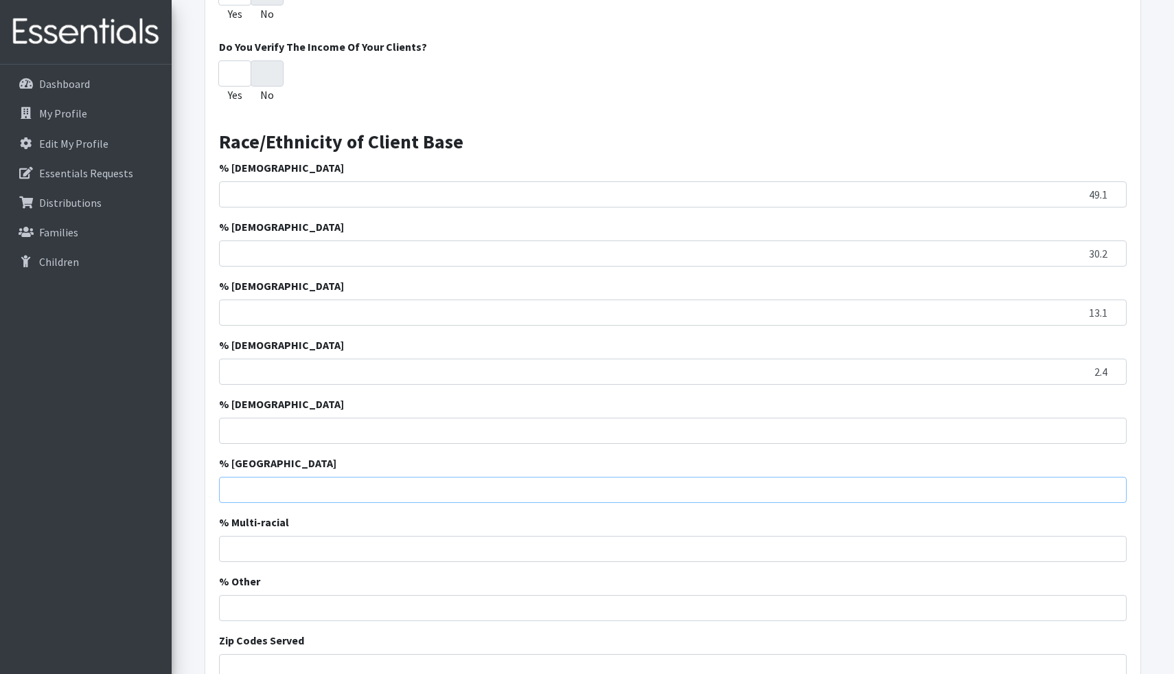
click at [405, 495] on input "% [GEOGRAPHIC_DATA]" at bounding box center [673, 490] width 908 height 26
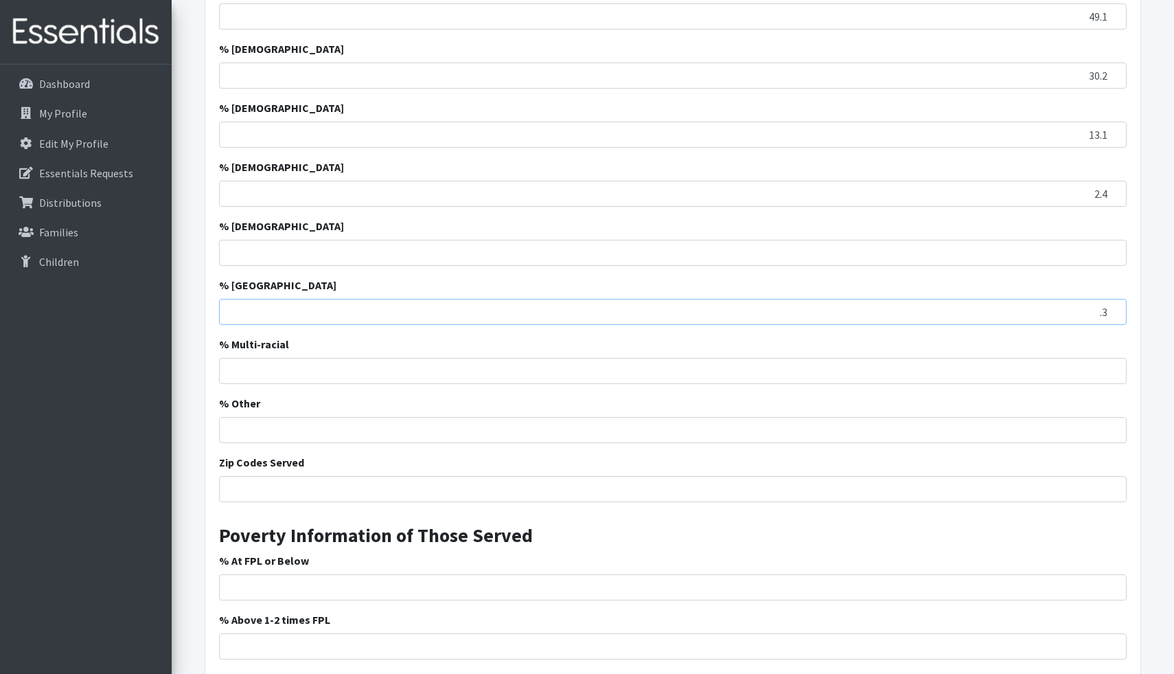
scroll to position [820, 0]
type input ".3"
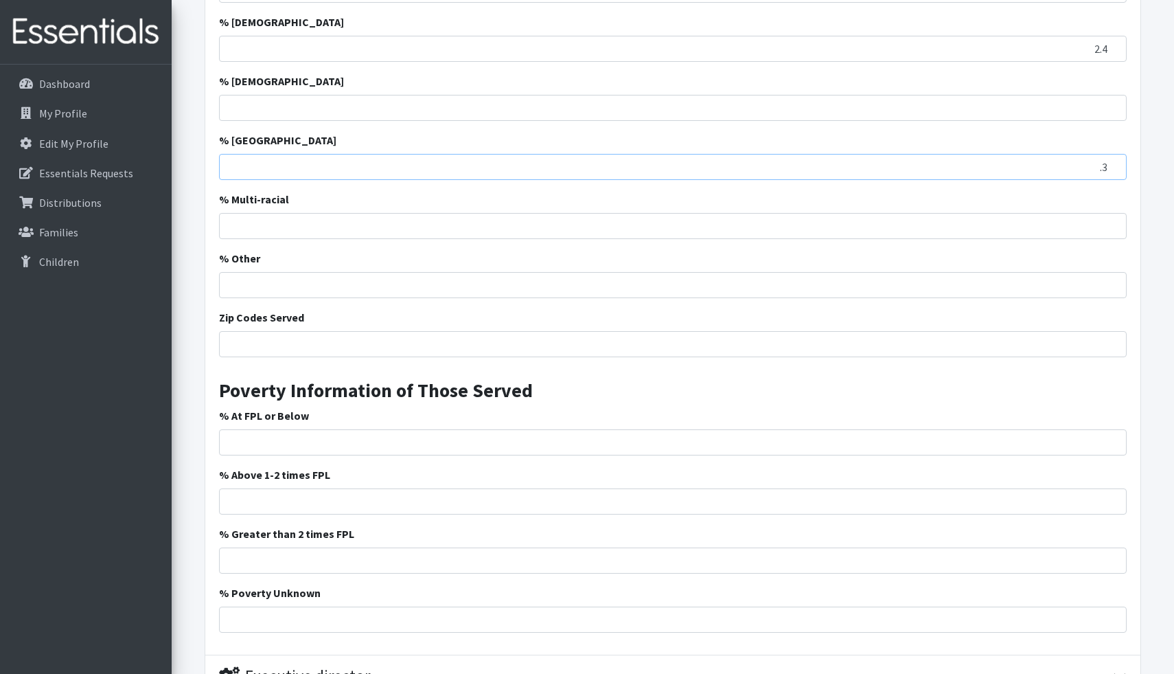
scroll to position [966, 0]
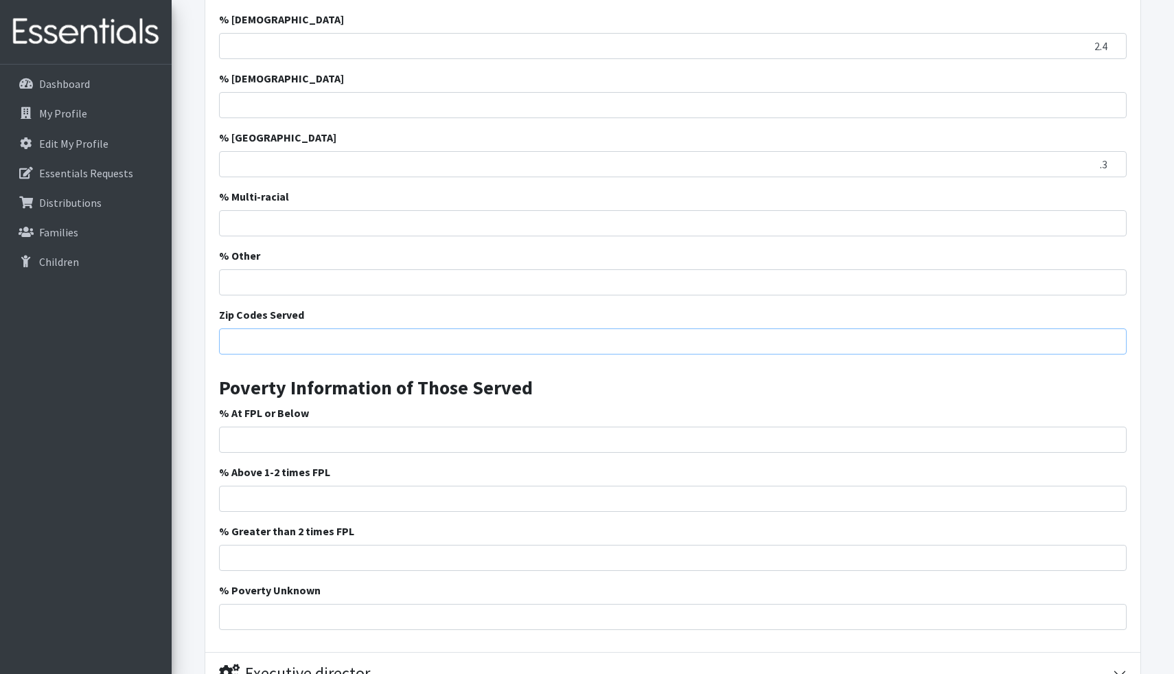
click at [405, 341] on input "Zip Codes Served" at bounding box center [673, 341] width 908 height 26
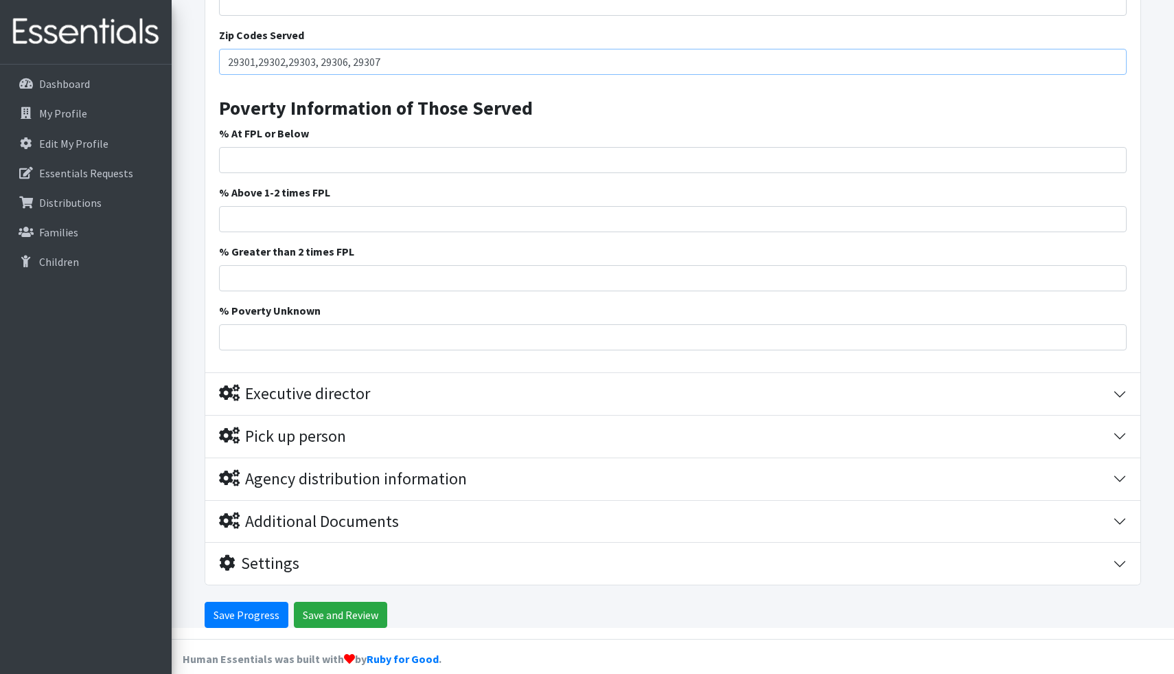
scroll to position [1262, 0]
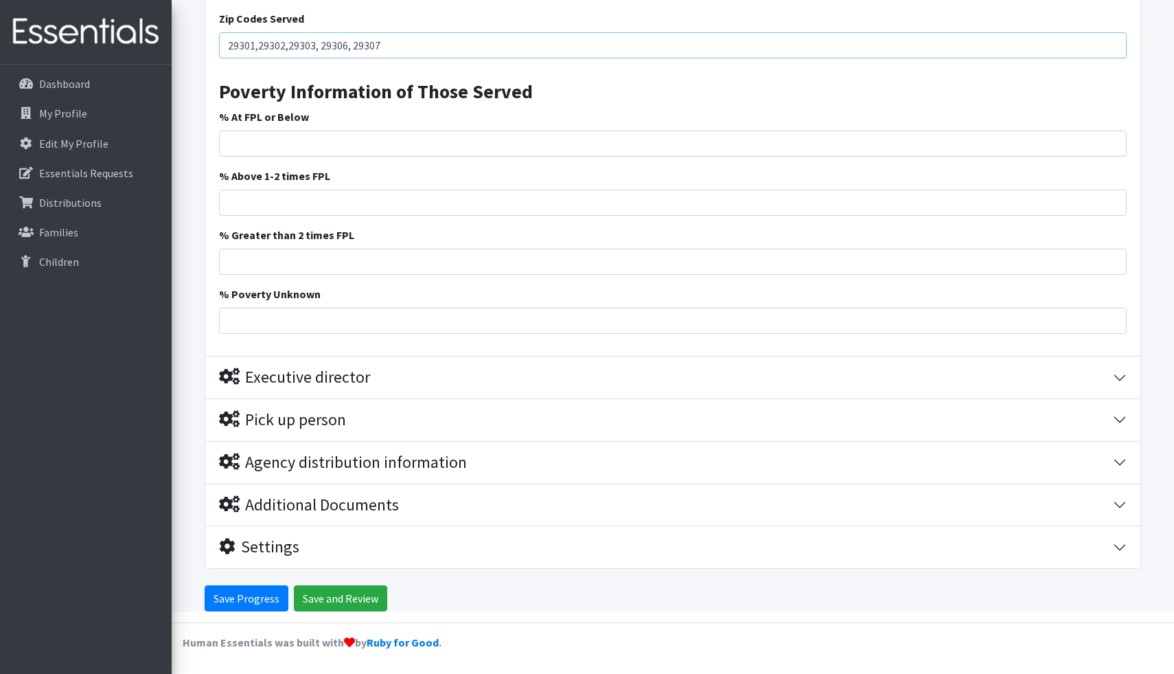
type input "29301,29302,29303, 29306, 29307"
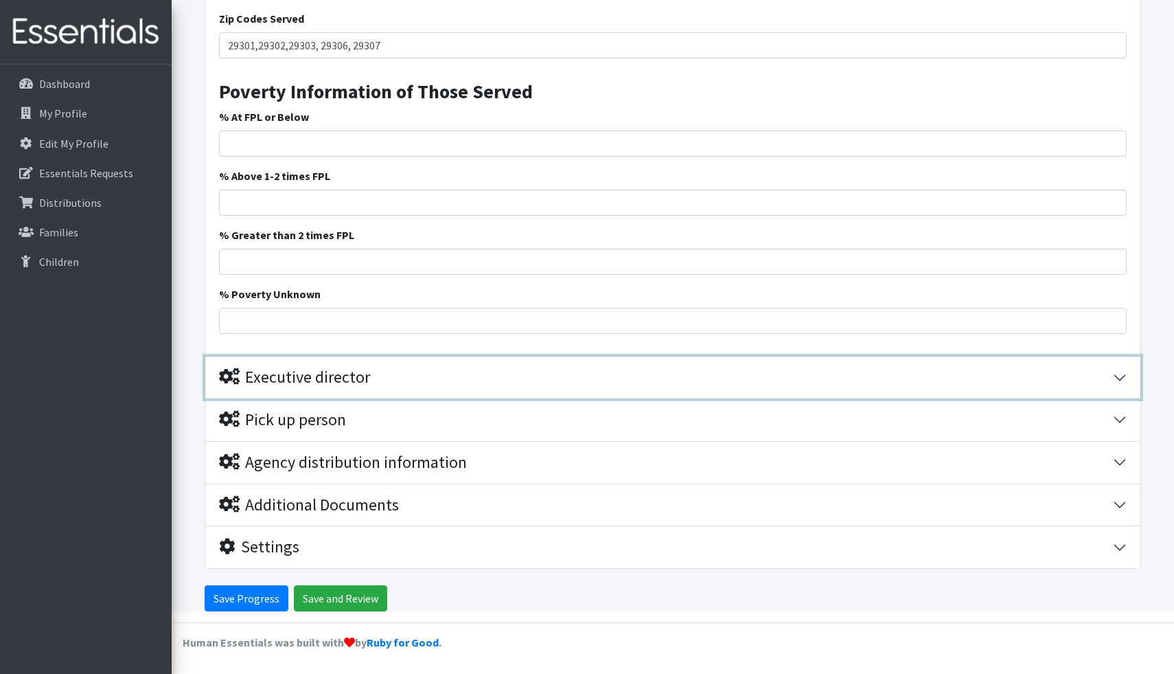
click at [304, 376] on div "Executive director" at bounding box center [294, 377] width 151 height 20
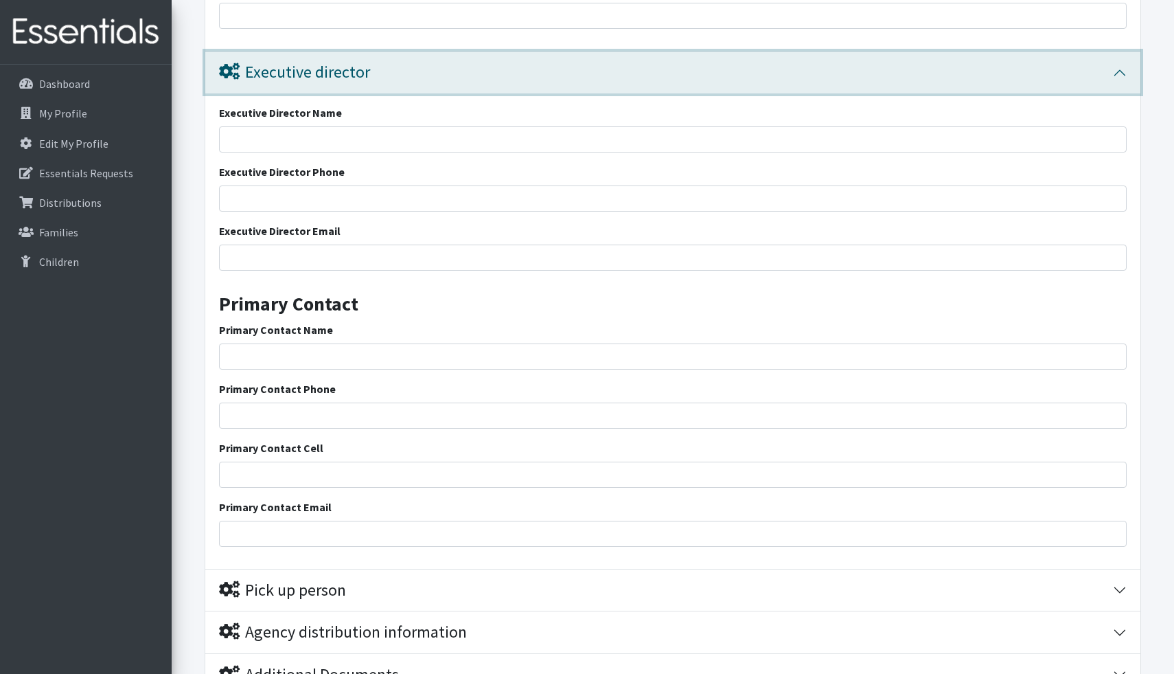
scroll to position [1556, 0]
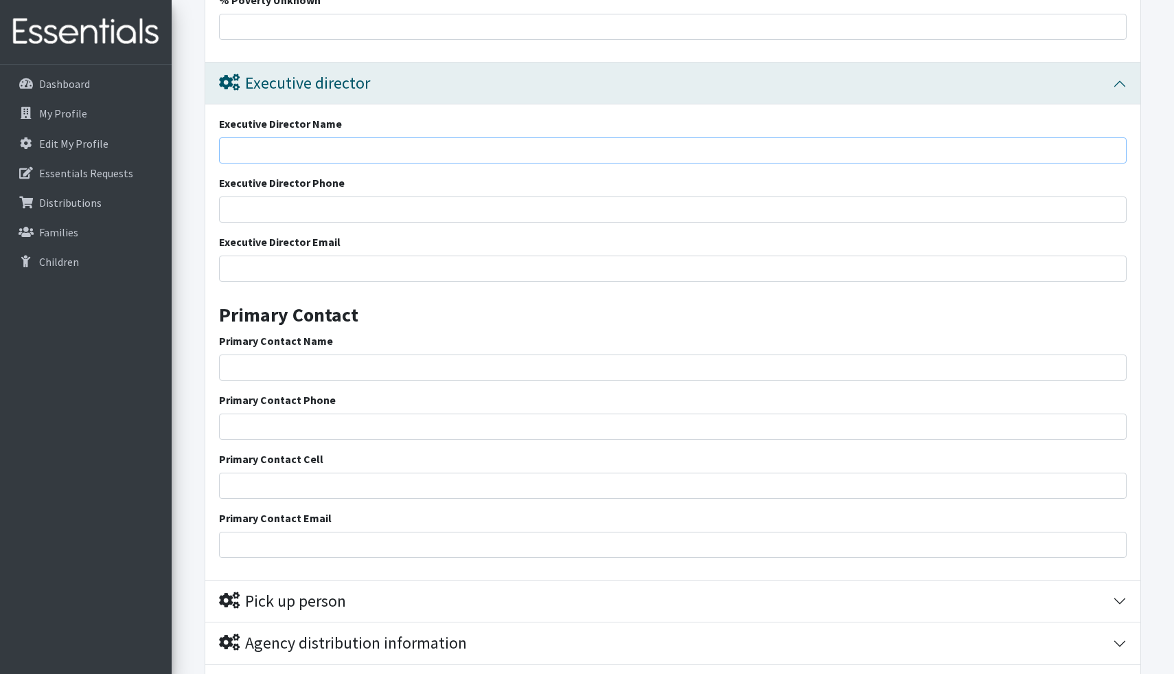
click at [409, 147] on input "Executive Director Name" at bounding box center [673, 150] width 908 height 26
type input "[PERSON_NAME]"
click at [366, 211] on input "Executive Director Phone" at bounding box center [673, 209] width 908 height 26
type input "8645944410"
click at [343, 266] on input "Executive Director Email" at bounding box center [673, 268] width 908 height 26
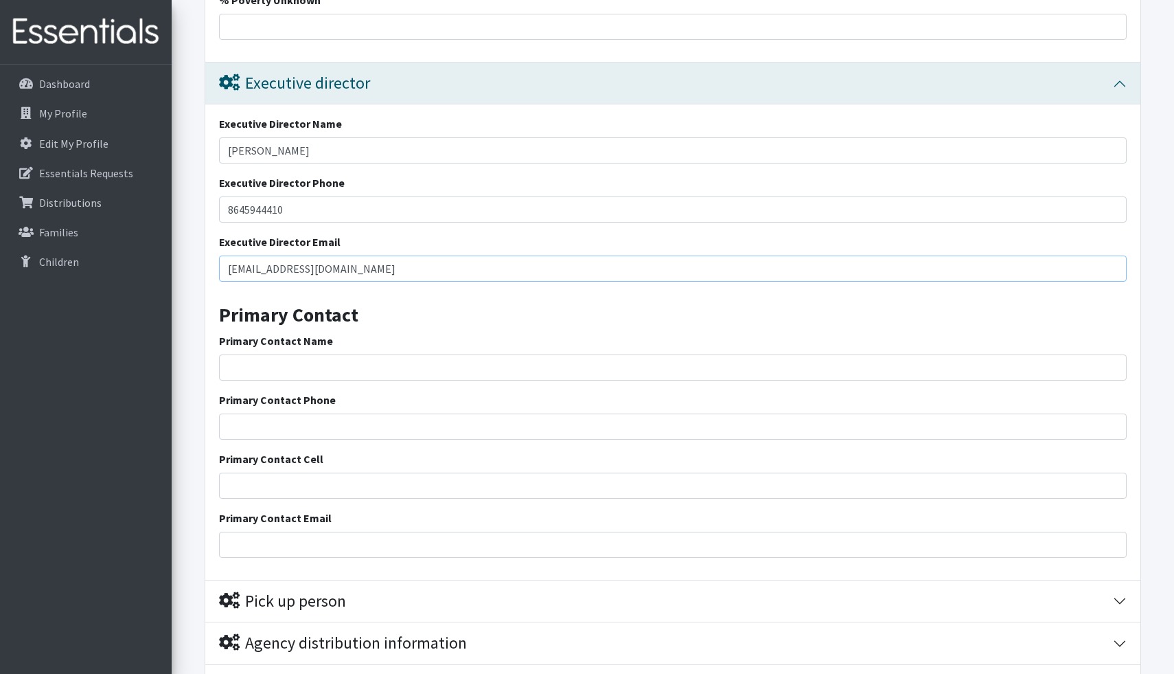
type input "[EMAIL_ADDRESS][DOMAIN_NAME]"
click at [441, 365] on input "Primary Contact Name" at bounding box center [673, 367] width 908 height 26
type input "[PERSON_NAME]"
type input "8646412671"
click at [319, 479] on input "Primary Contact Cell" at bounding box center [673, 485] width 908 height 26
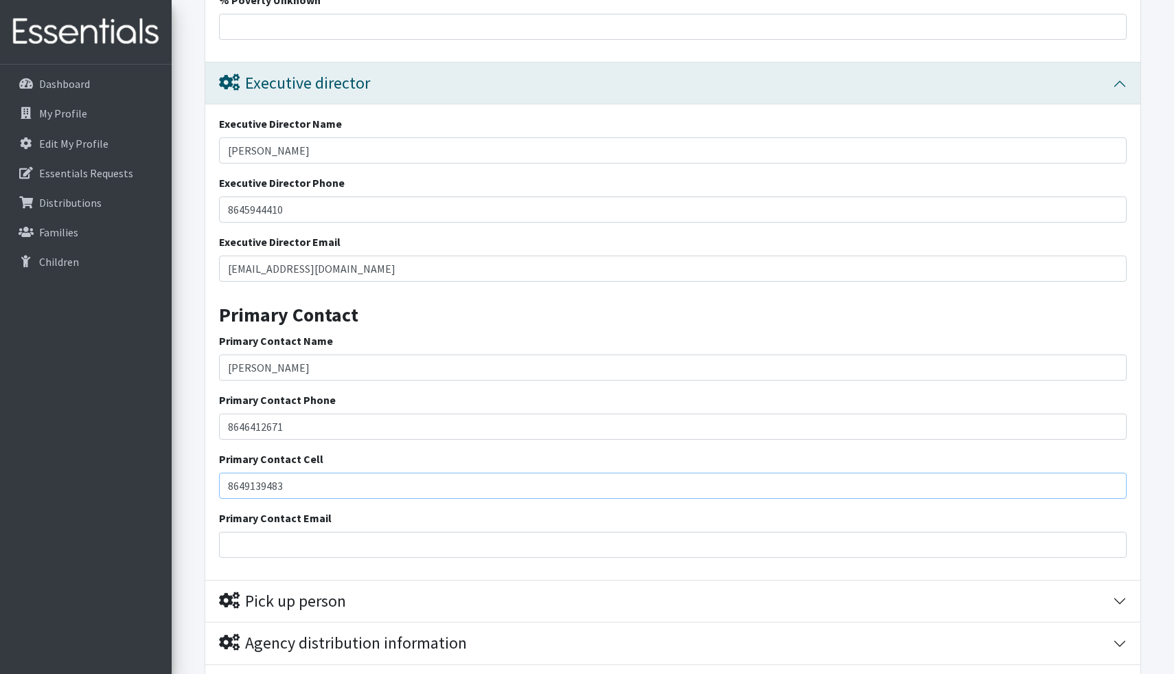
type input "8649139483"
click at [294, 553] on input "Primary Contact Email" at bounding box center [673, 544] width 908 height 26
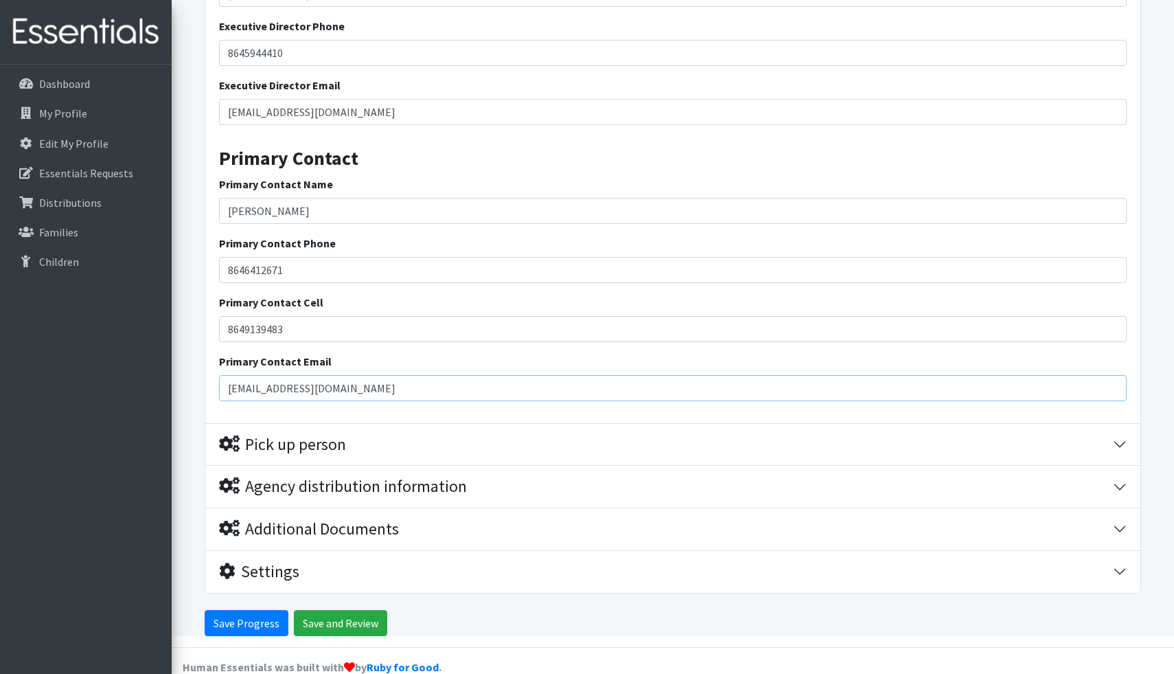
scroll to position [1713, 0]
type input "[EMAIL_ADDRESS][DOMAIN_NAME]"
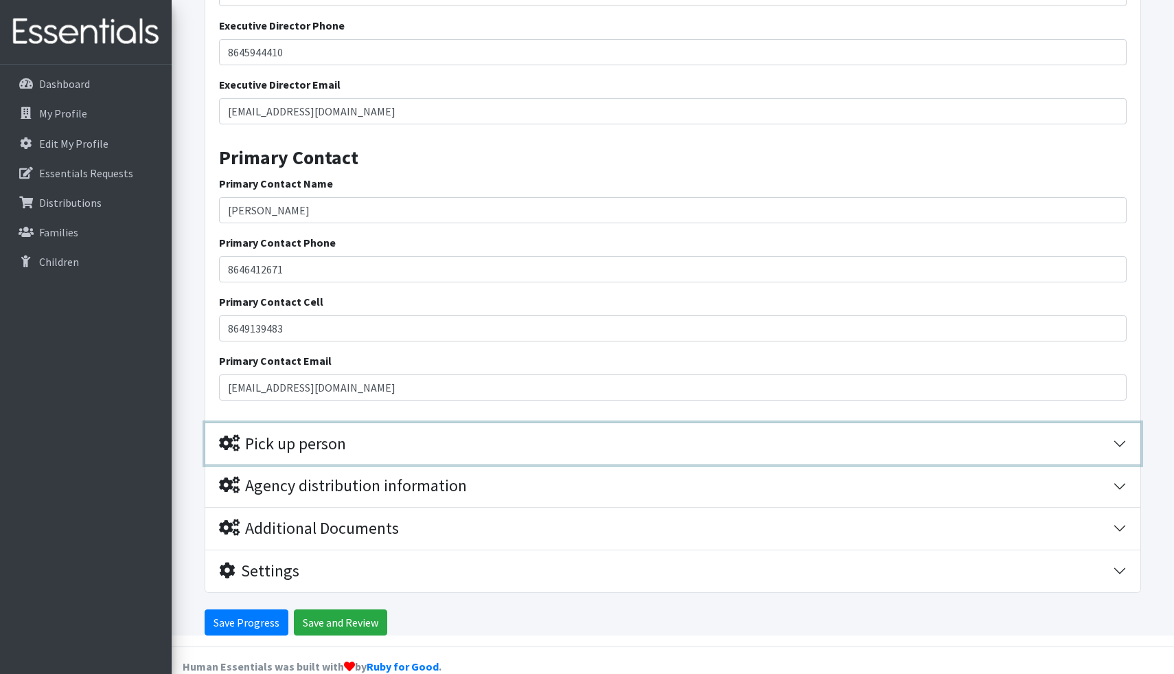
click at [263, 439] on div "Pick up person" at bounding box center [282, 444] width 127 height 20
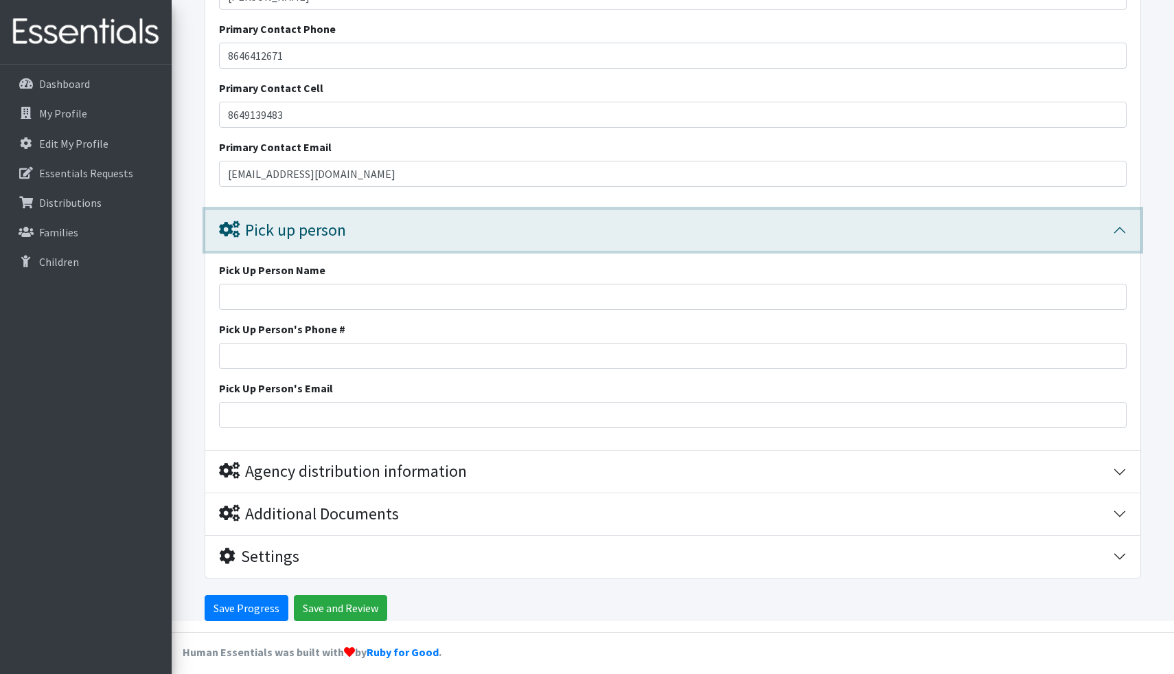
scroll to position [1927, 0]
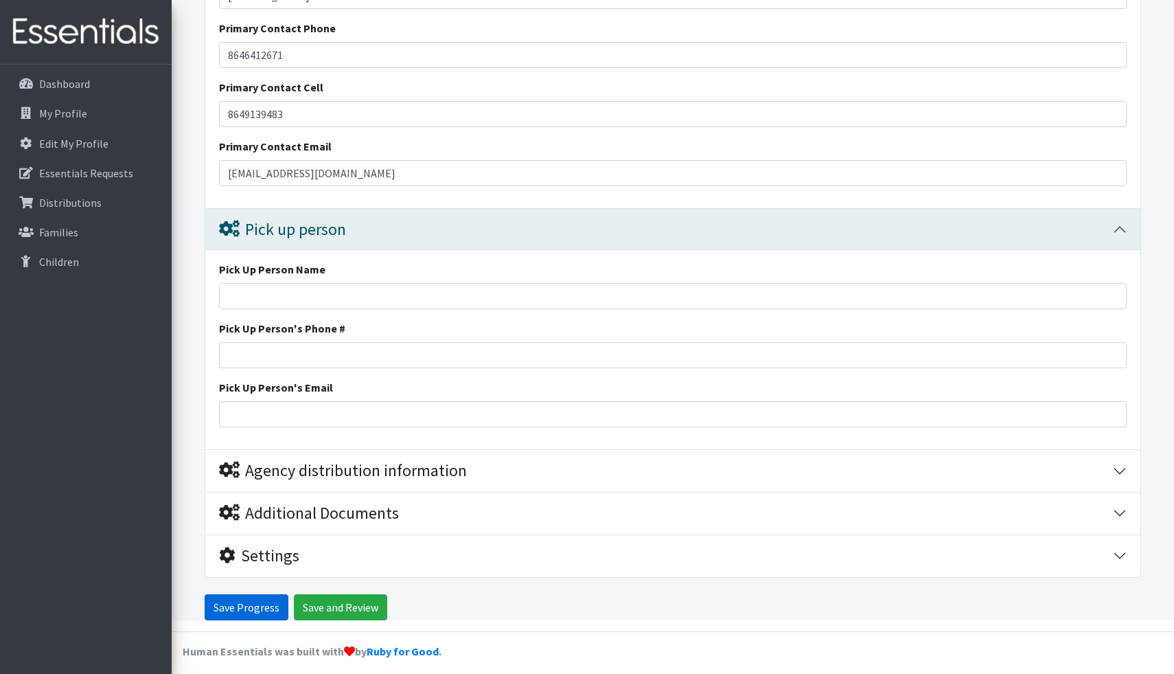
click at [242, 601] on input "Save Progress" at bounding box center [247, 607] width 84 height 26
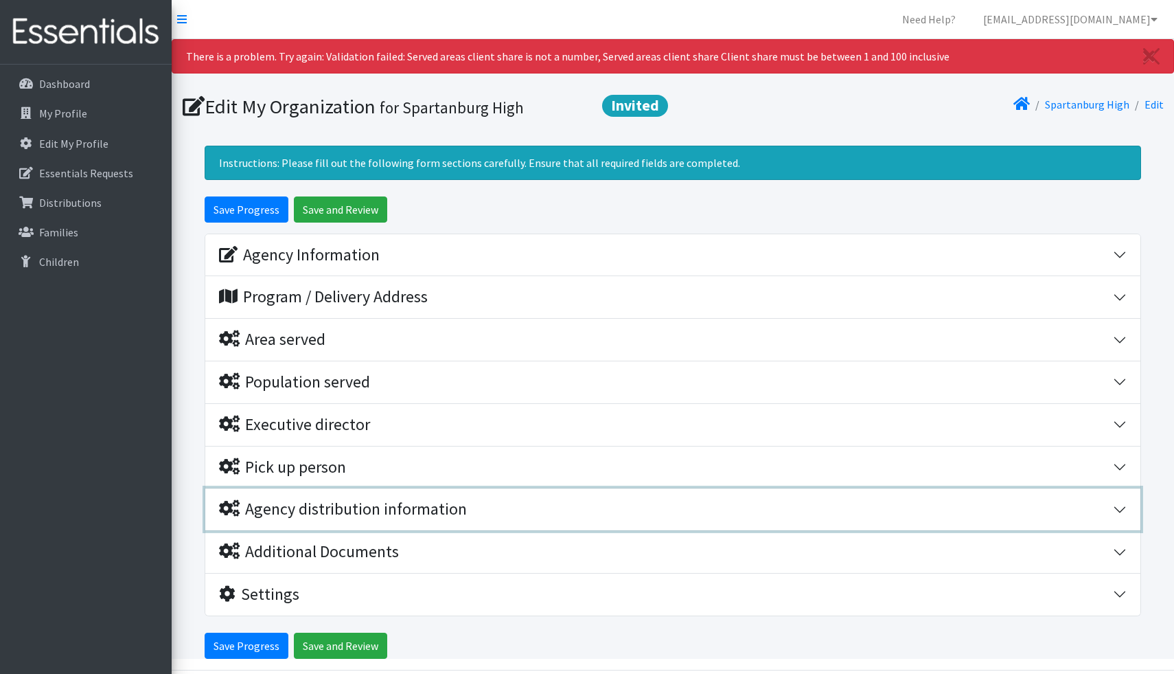
click at [231, 504] on icon "button" at bounding box center [229, 508] width 21 height 16
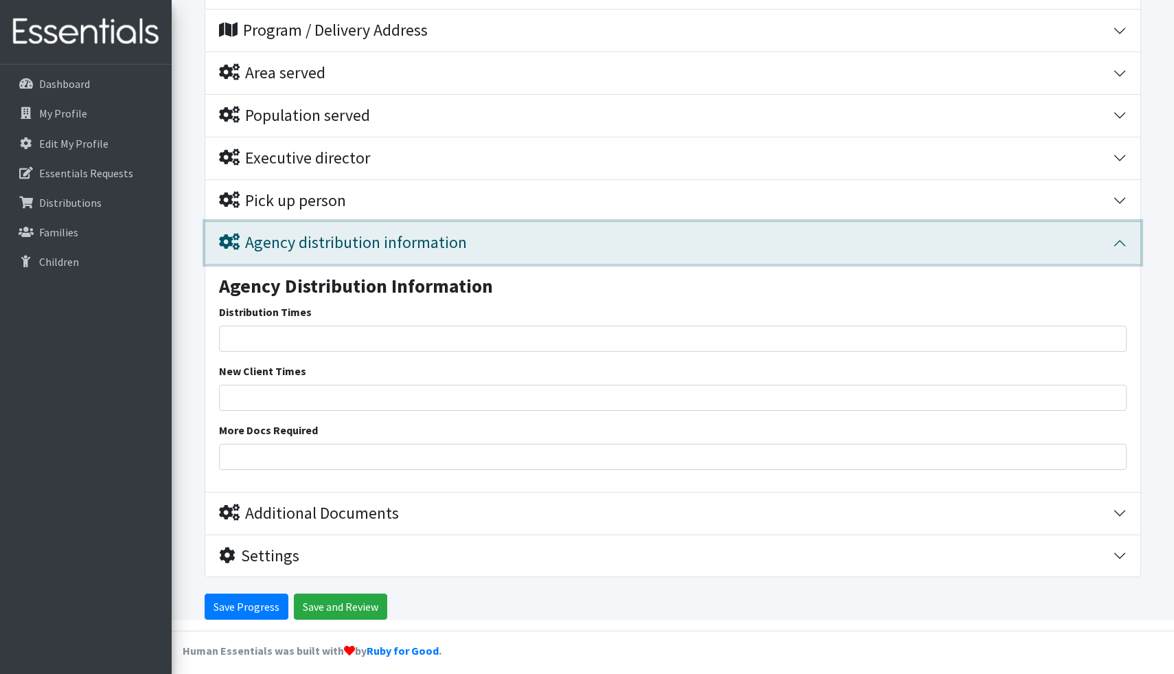
scroll to position [235, 0]
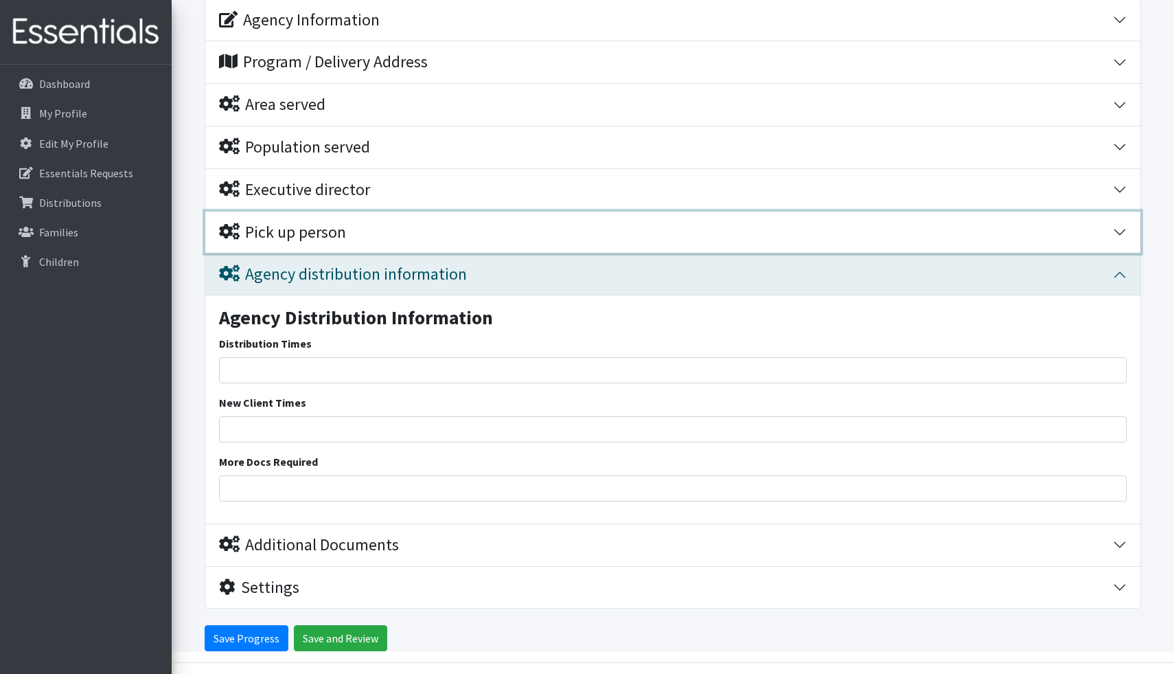
click at [319, 230] on div "Pick up person" at bounding box center [282, 232] width 127 height 20
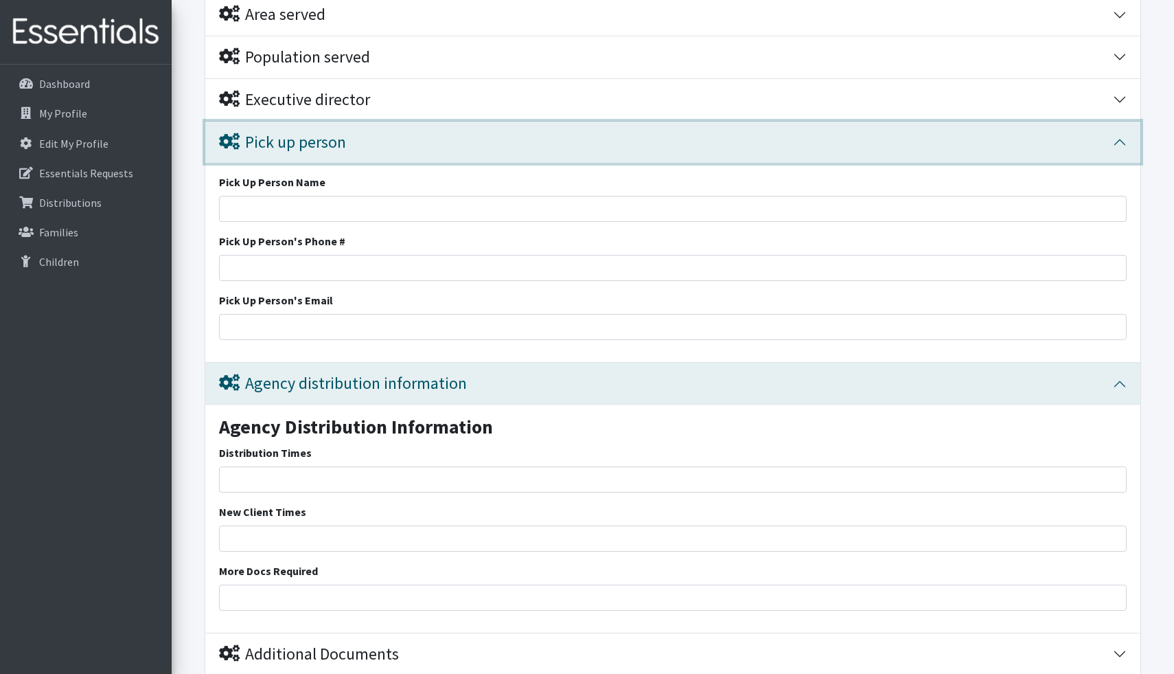
scroll to position [0, 0]
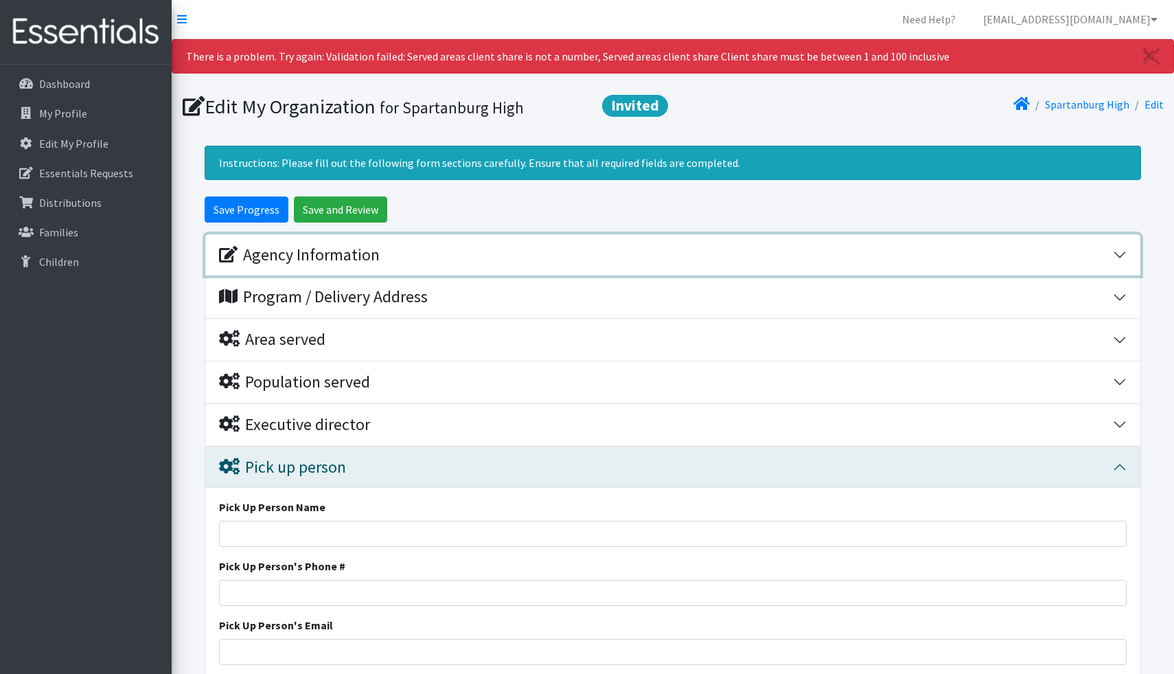
click at [255, 261] on div "Agency Information" at bounding box center [299, 255] width 161 height 20
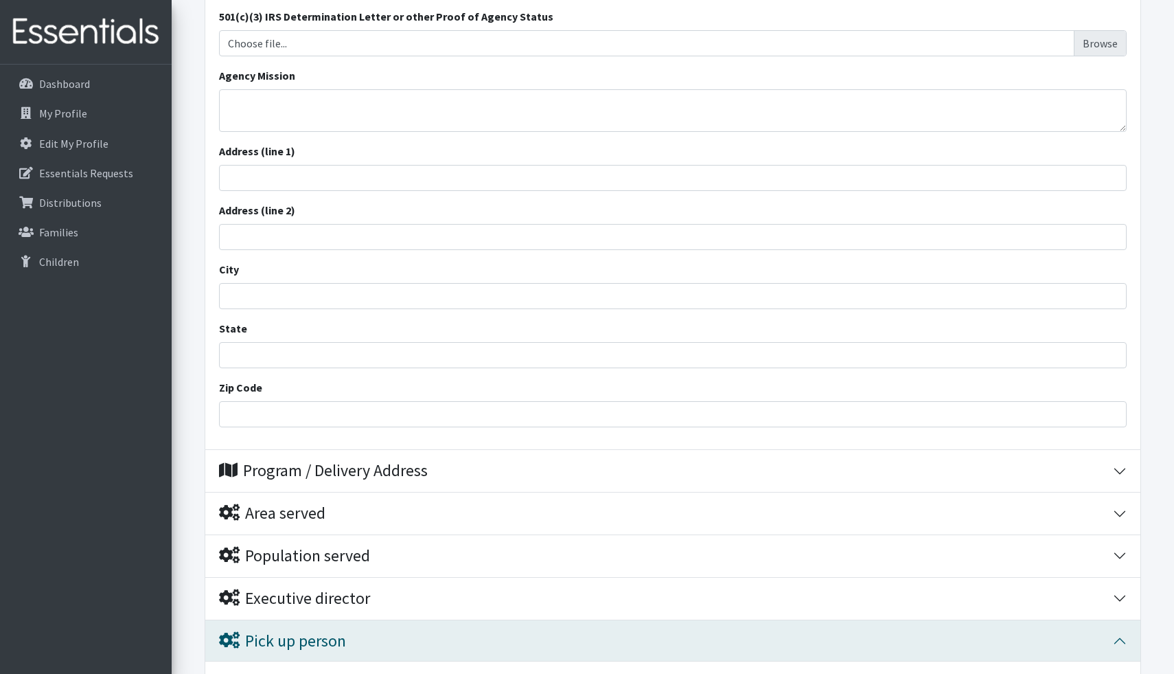
scroll to position [460, 0]
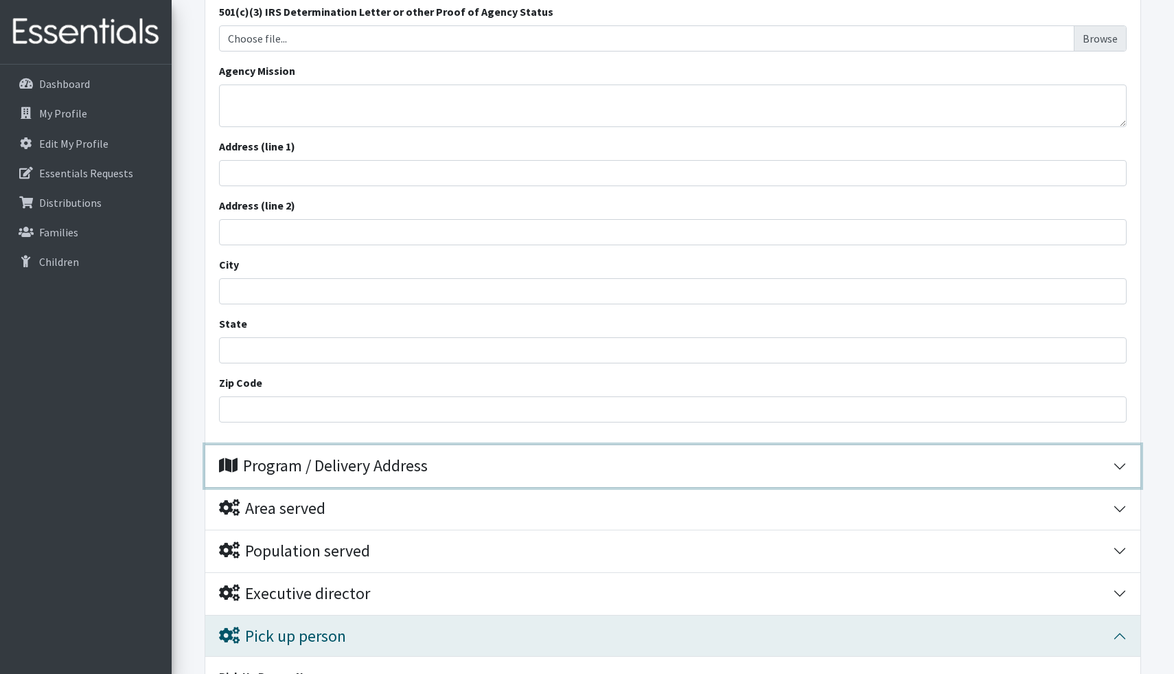
click at [228, 461] on icon "button" at bounding box center [228, 465] width 19 height 16
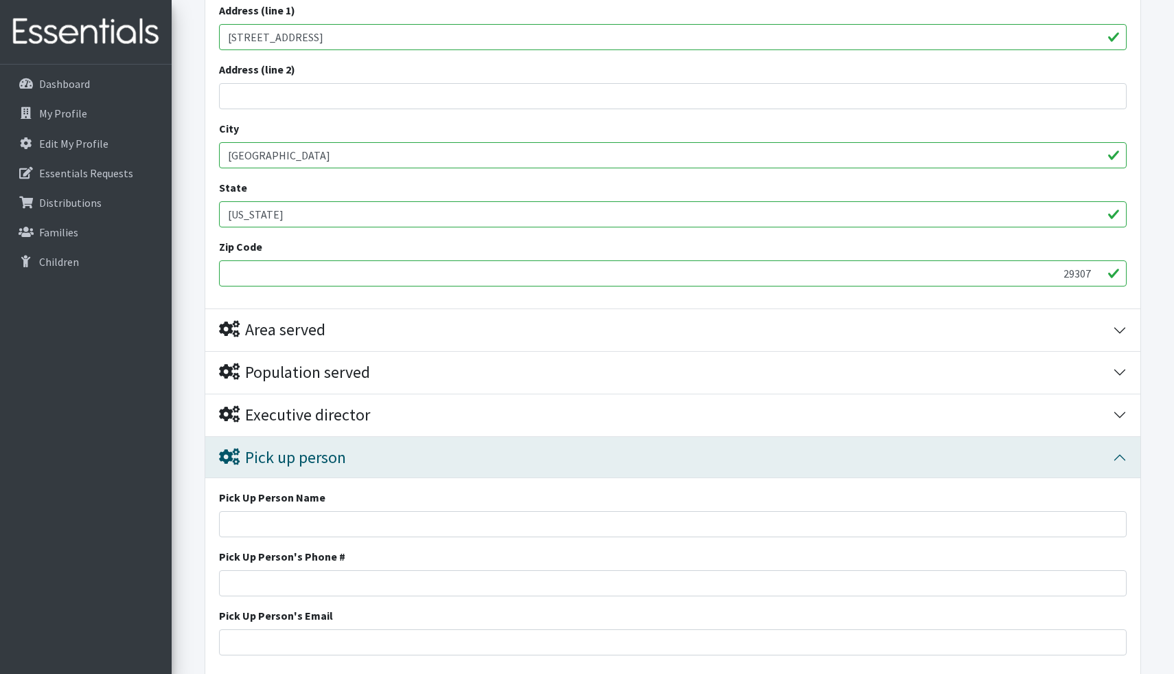
scroll to position [959, 0]
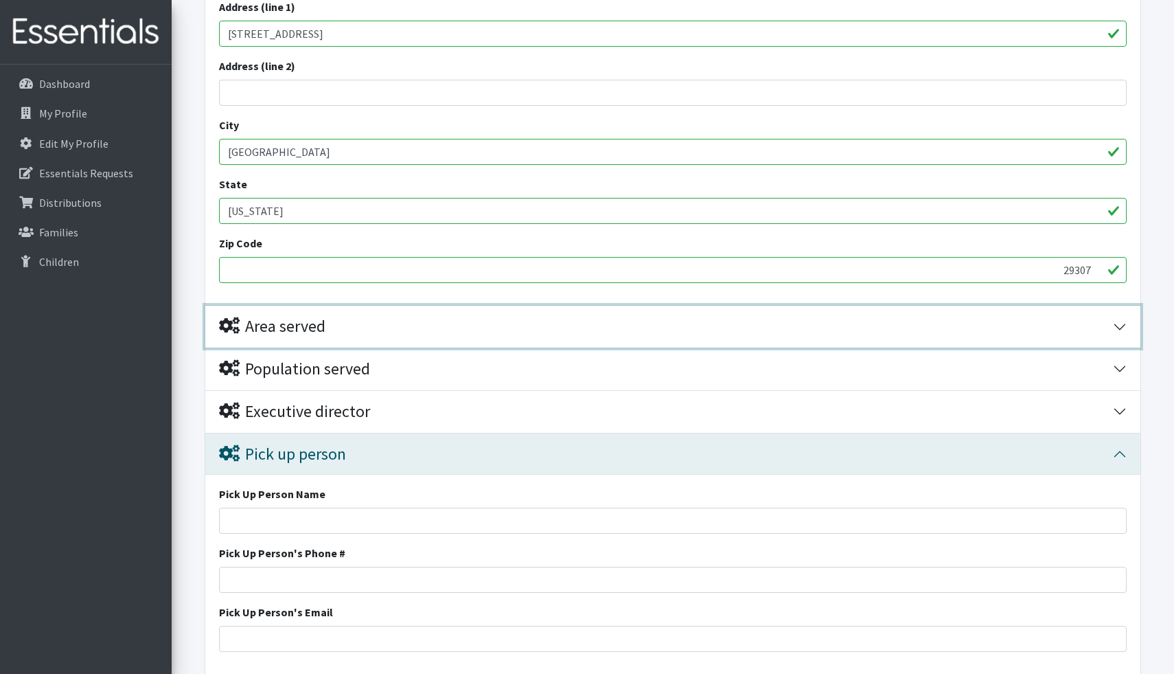
click at [229, 319] on icon "button" at bounding box center [229, 325] width 21 height 16
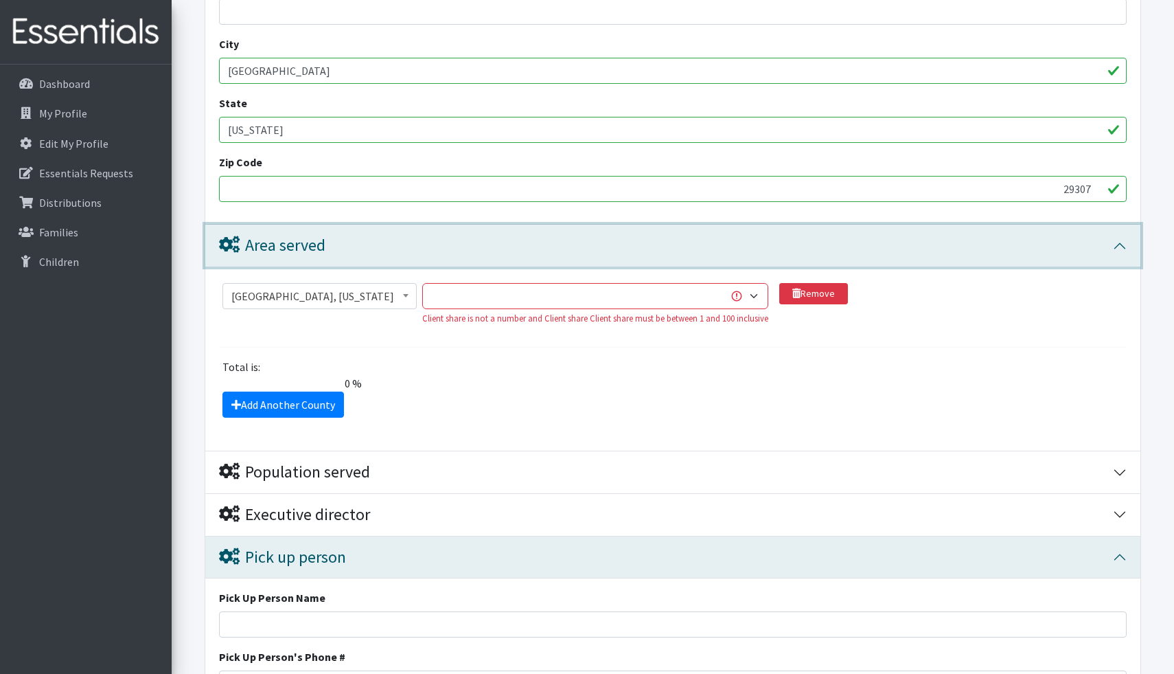
scroll to position [1076, 0]
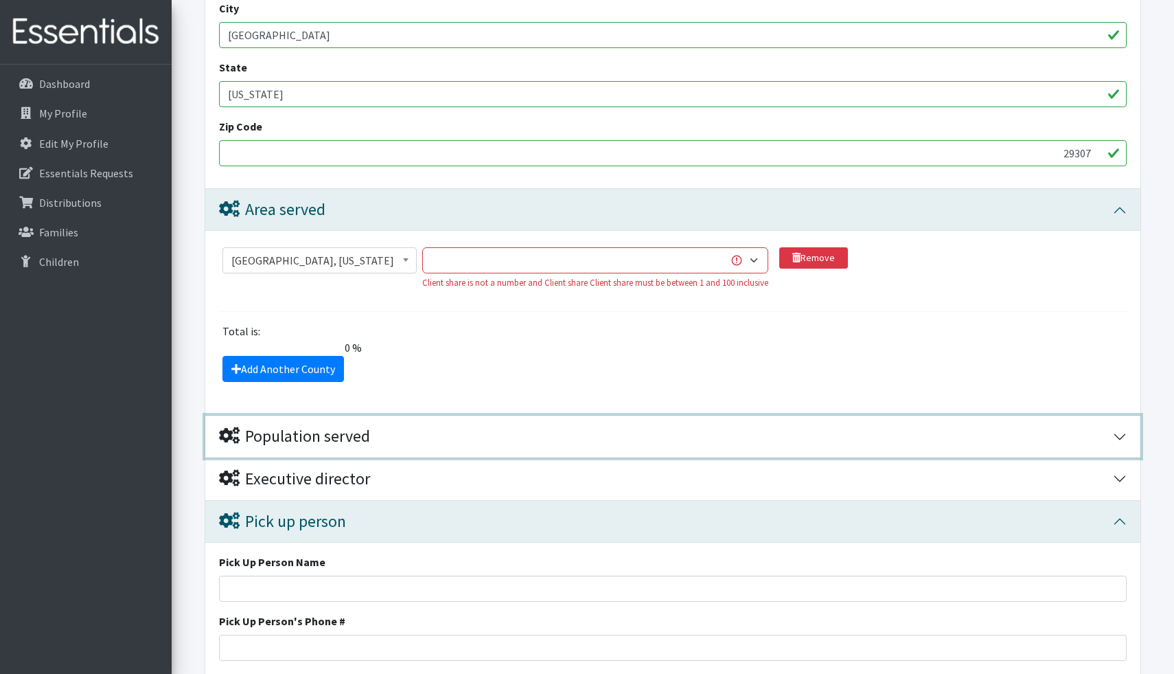
click at [231, 426] on div "Population served" at bounding box center [294, 436] width 151 height 20
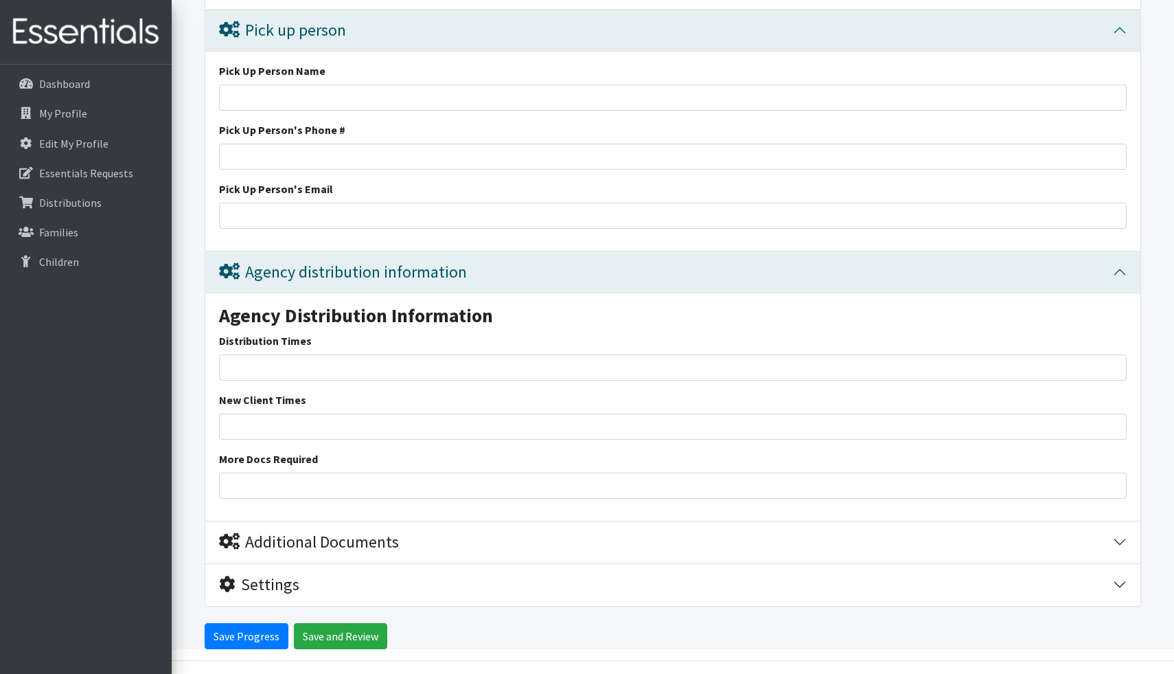
scroll to position [2600, 0]
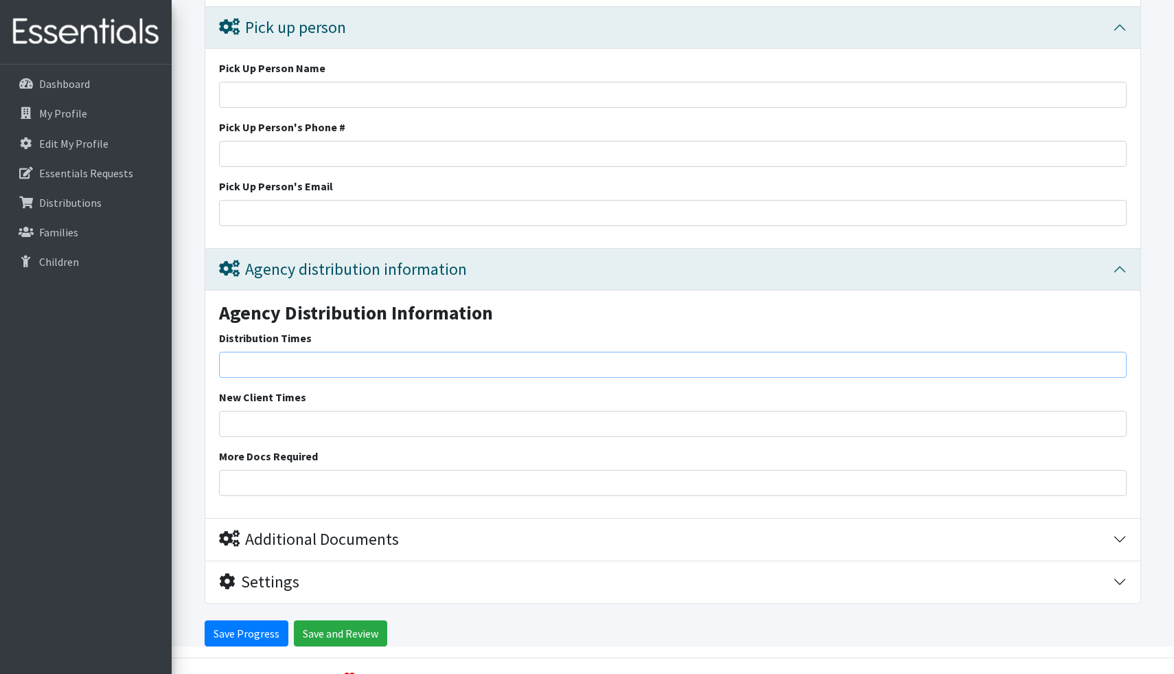
click at [421, 356] on input "Distribution Times" at bounding box center [673, 365] width 908 height 26
type input "7"
type input "[DATE]-[DATE]. 7:30-3:30"
click at [243, 625] on input "Save Progress" at bounding box center [247, 633] width 84 height 26
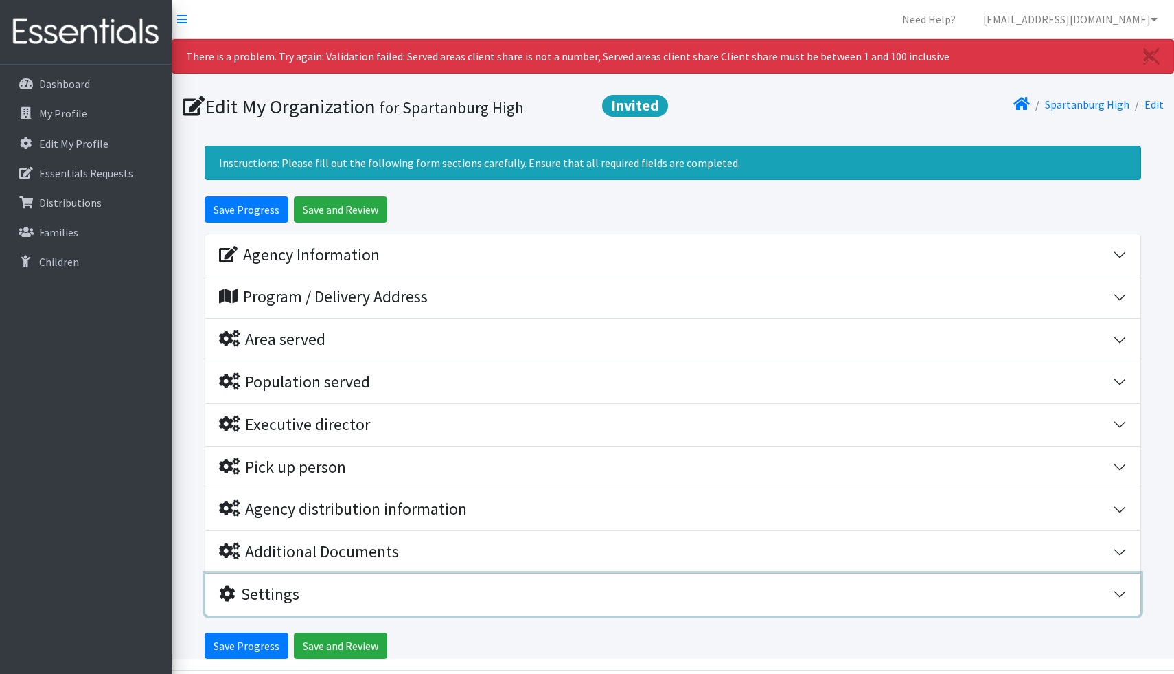
click at [233, 598] on icon "button" at bounding box center [227, 593] width 16 height 16
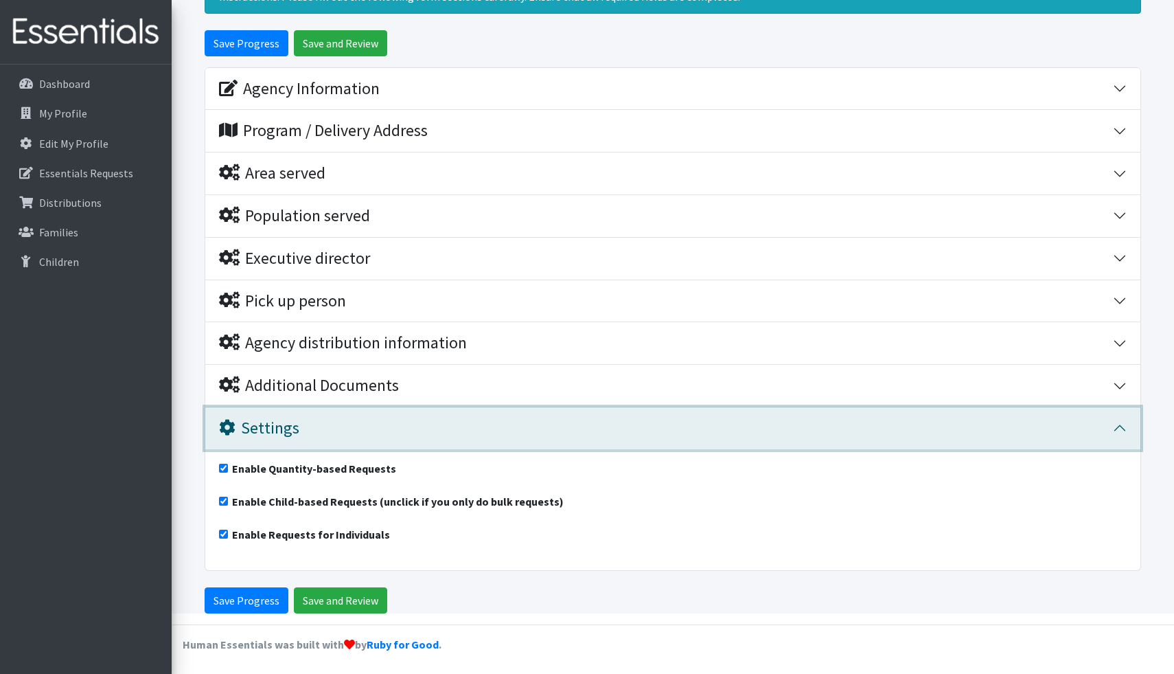
scroll to position [168, 0]
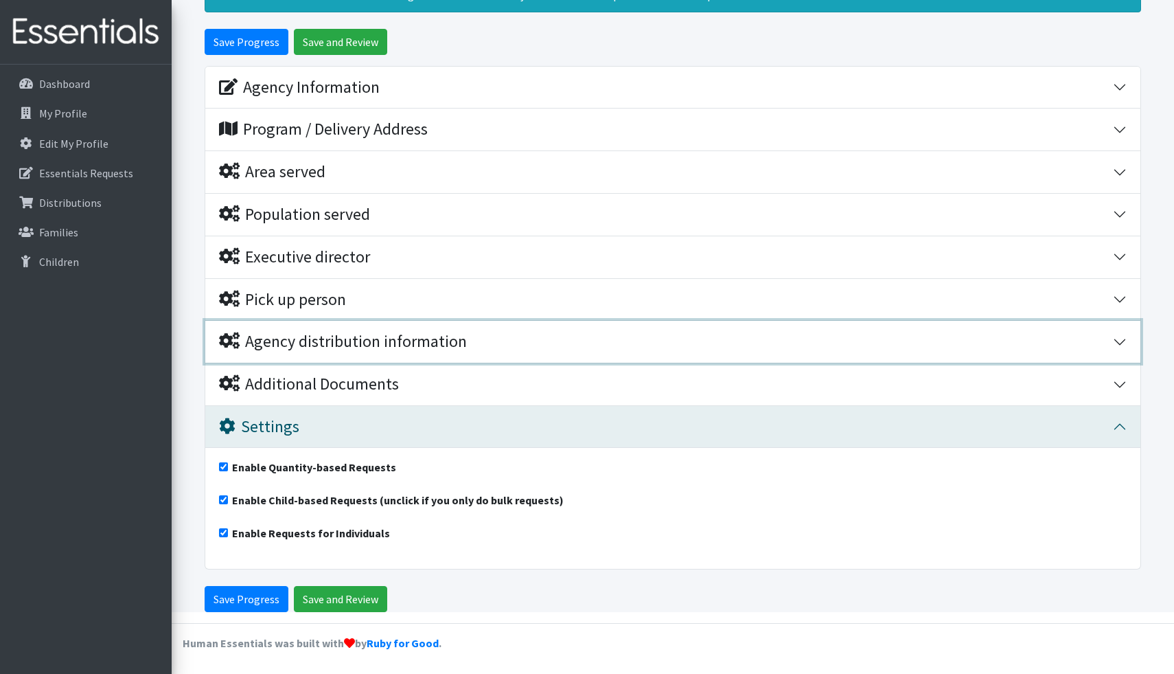
click at [225, 345] on icon "button" at bounding box center [229, 340] width 21 height 16
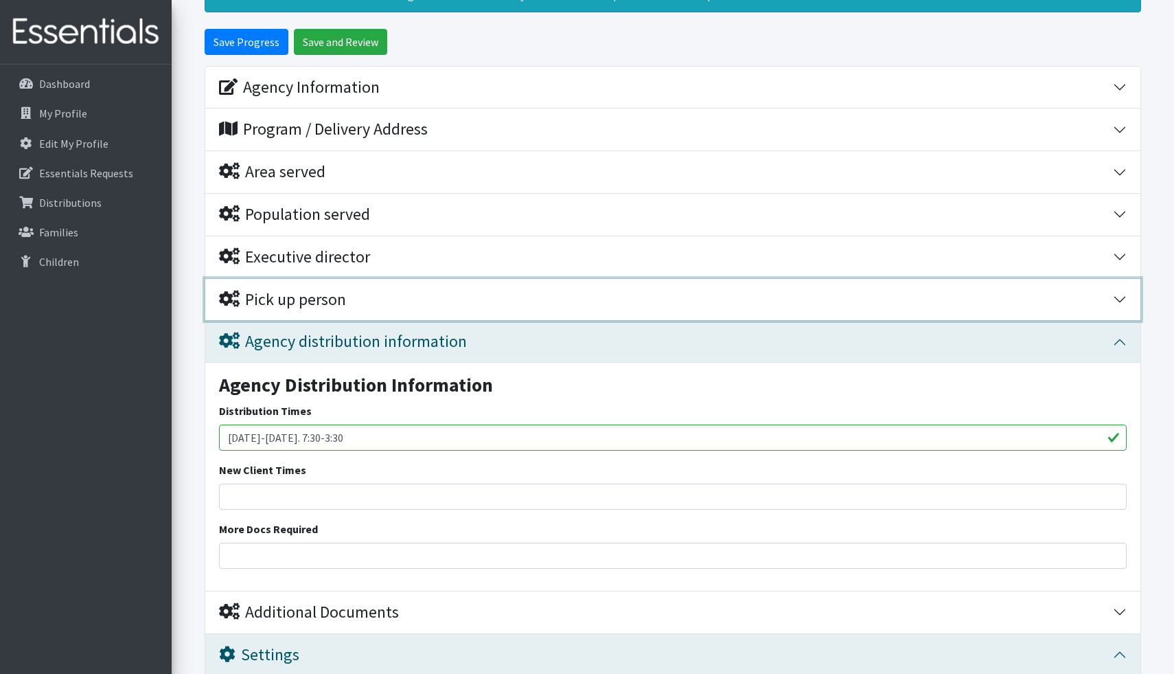
click at [227, 301] on icon "button" at bounding box center [229, 298] width 21 height 16
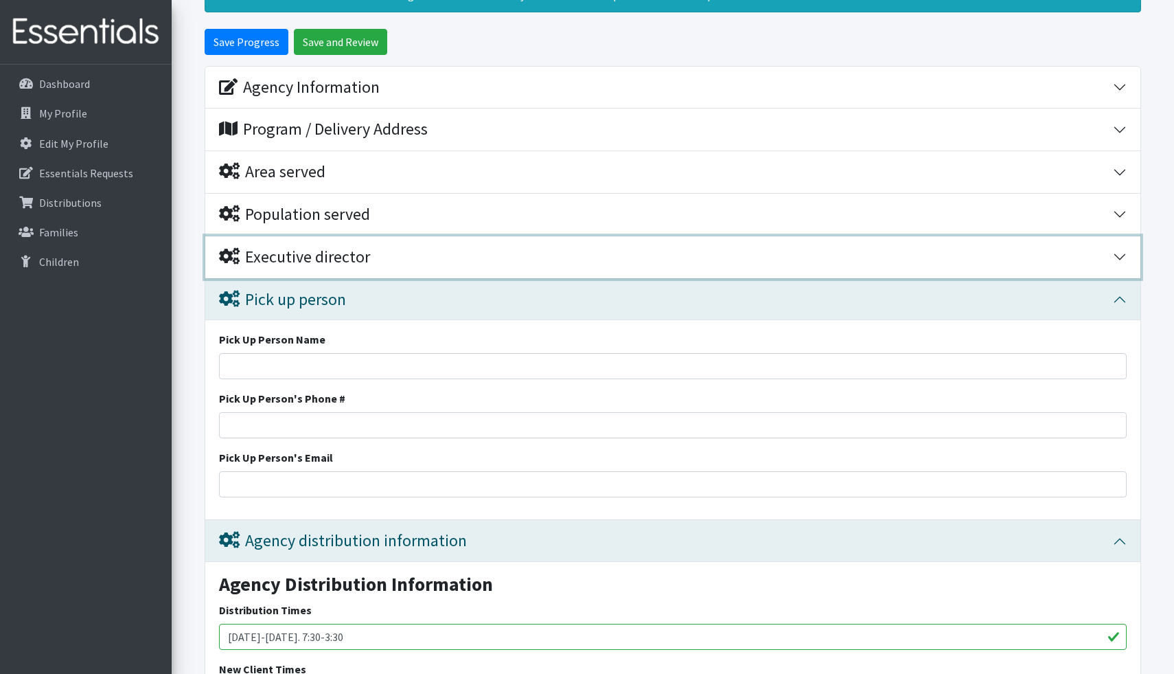
click at [231, 262] on icon "button" at bounding box center [229, 256] width 21 height 16
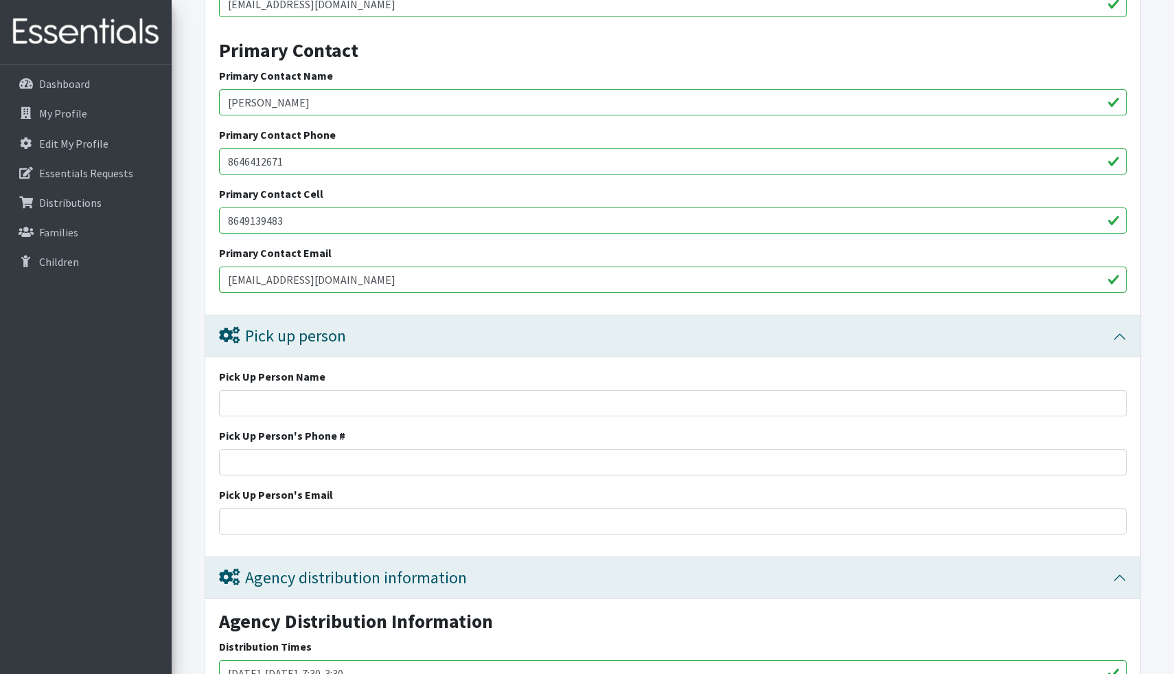
scroll to position [621, 0]
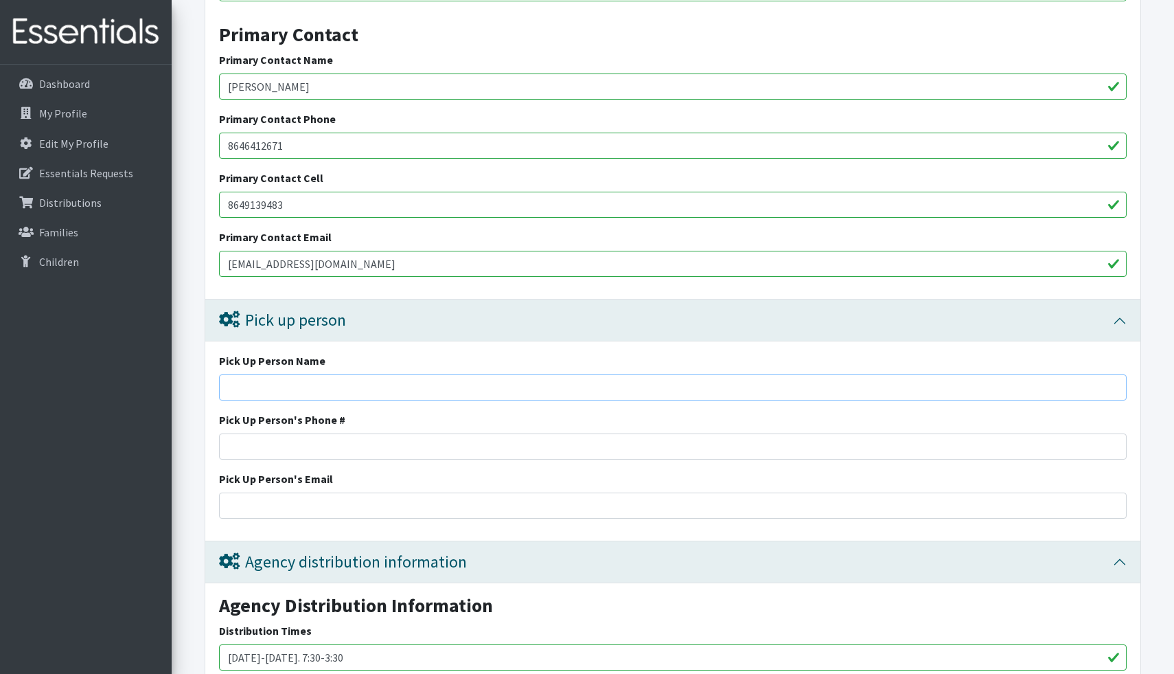
click at [253, 386] on input "Pick Up Person Name" at bounding box center [673, 387] width 908 height 26
type input "Jennifer Murray"
click at [251, 443] on input "Pick Up Person's Phone #" at bounding box center [673, 446] width 908 height 26
type input "8646412671"
click at [241, 502] on input "Pick Up Person's Email" at bounding box center [673, 505] width 908 height 26
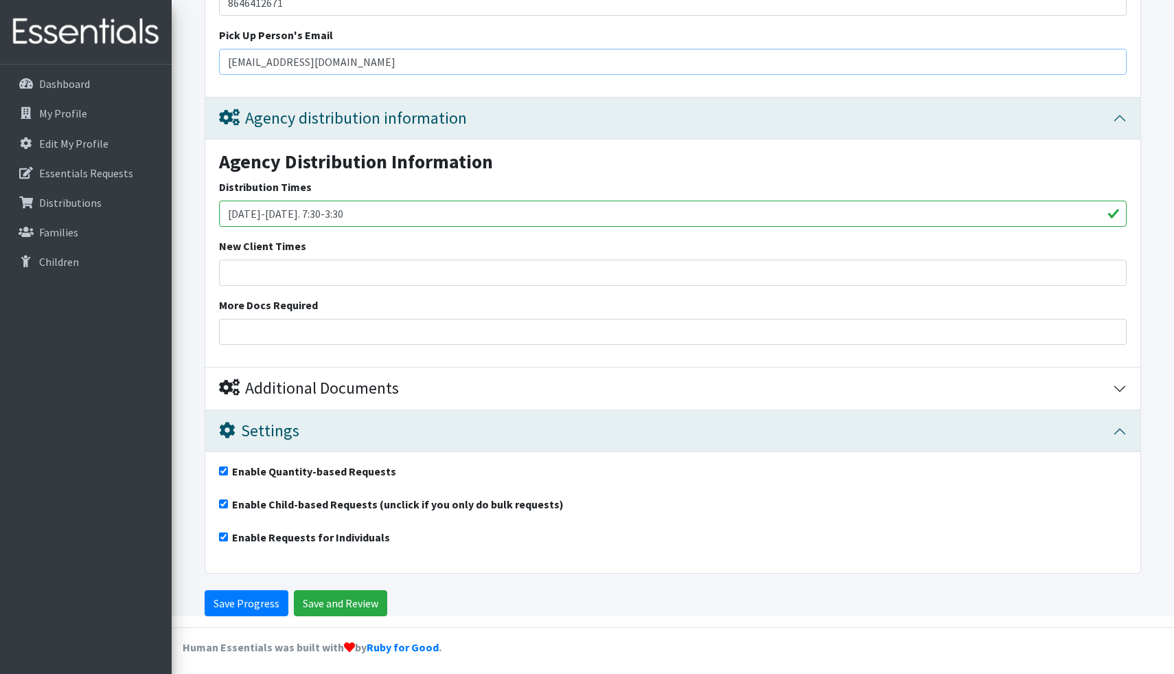
scroll to position [1070, 0]
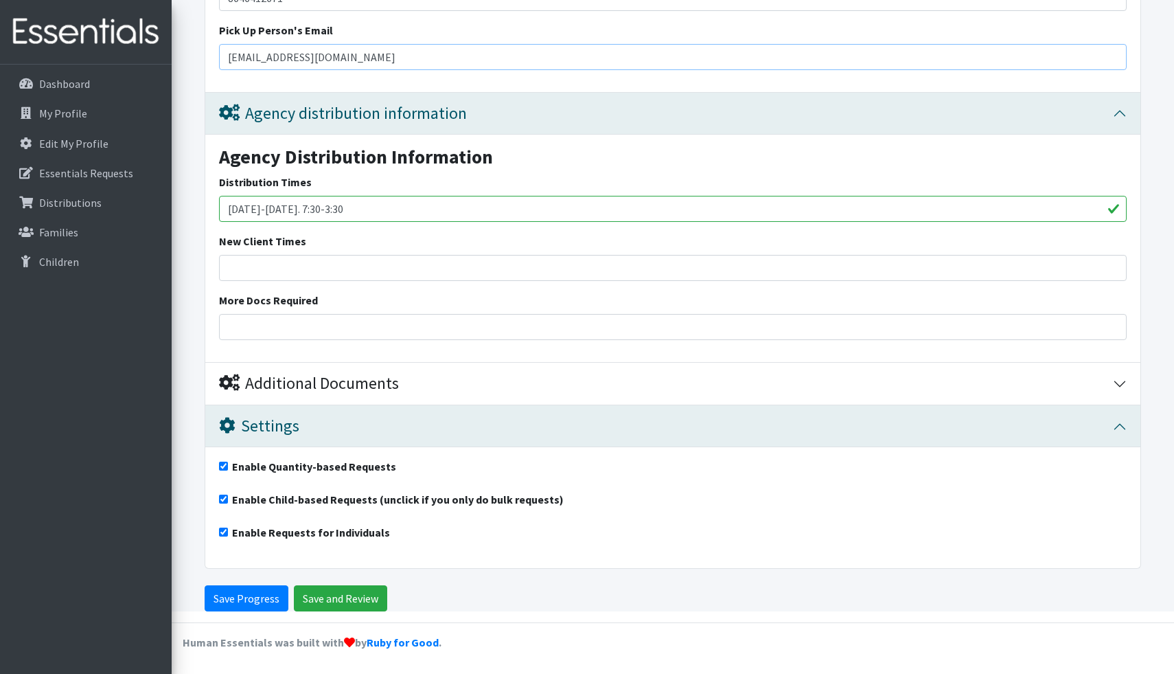
type input "[EMAIL_ADDRESS][DOMAIN_NAME]"
click at [400, 267] on input "New Client Times" at bounding box center [673, 268] width 908 height 26
type input "a"
type input "Aug 11, 2025-[DATE] 7:30-3:30"
click at [253, 599] on input "Save Progress" at bounding box center [247, 598] width 84 height 26
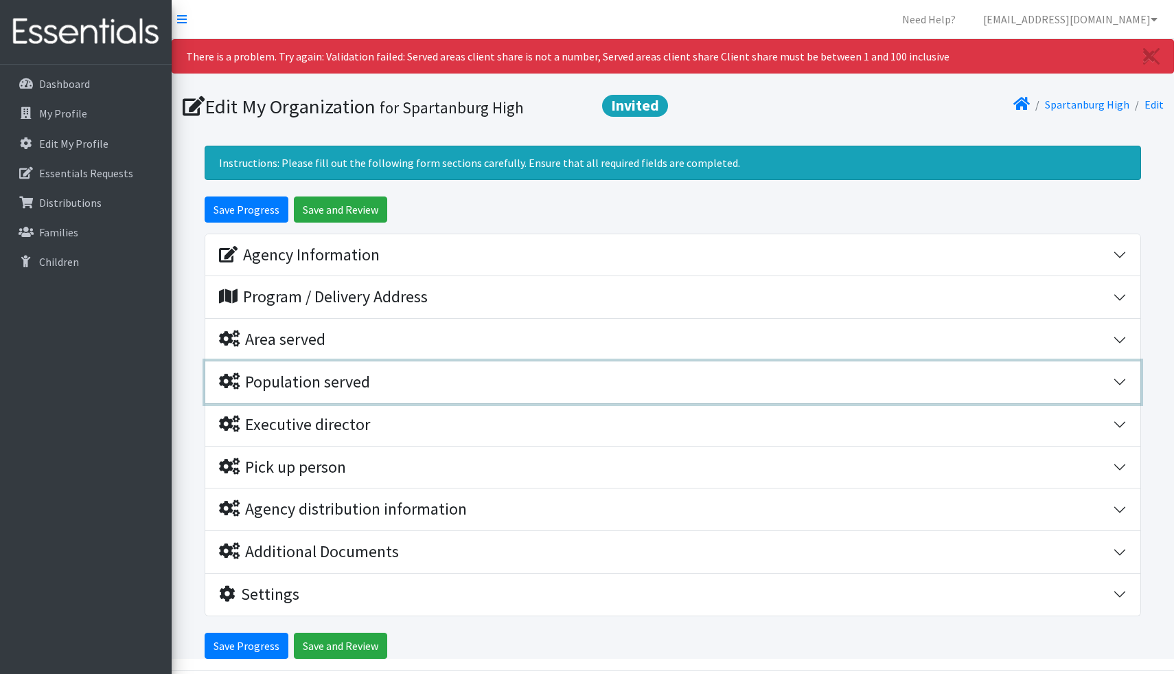
click at [225, 382] on icon "button" at bounding box center [229, 381] width 21 height 16
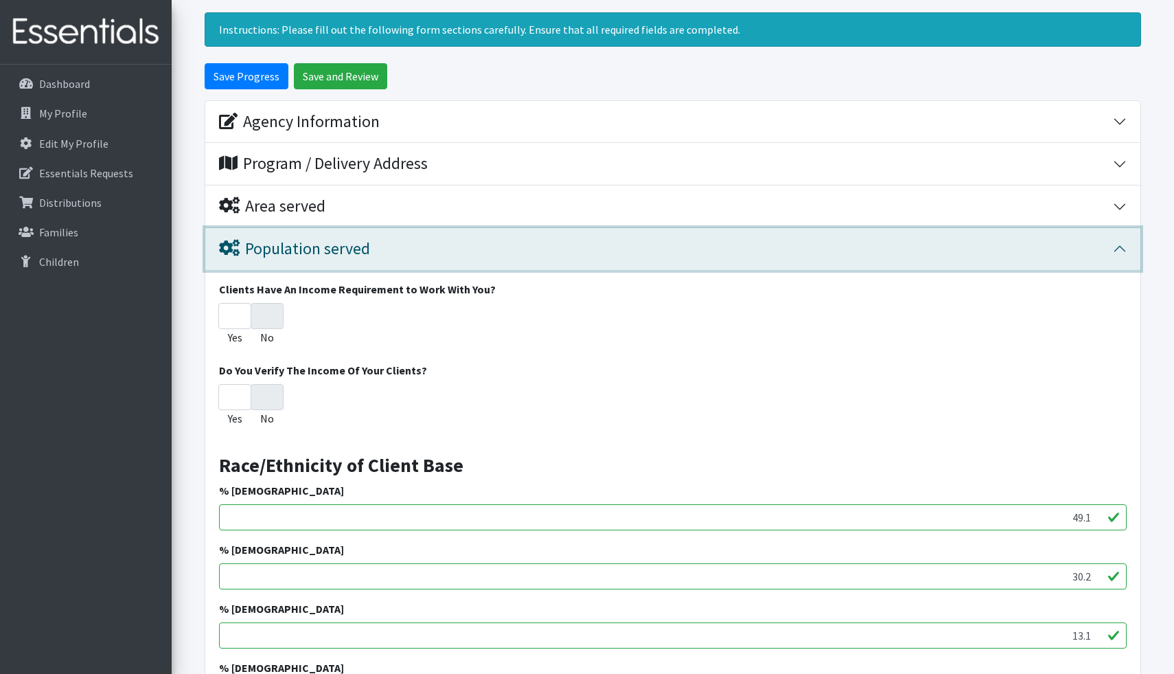
scroll to position [126, 0]
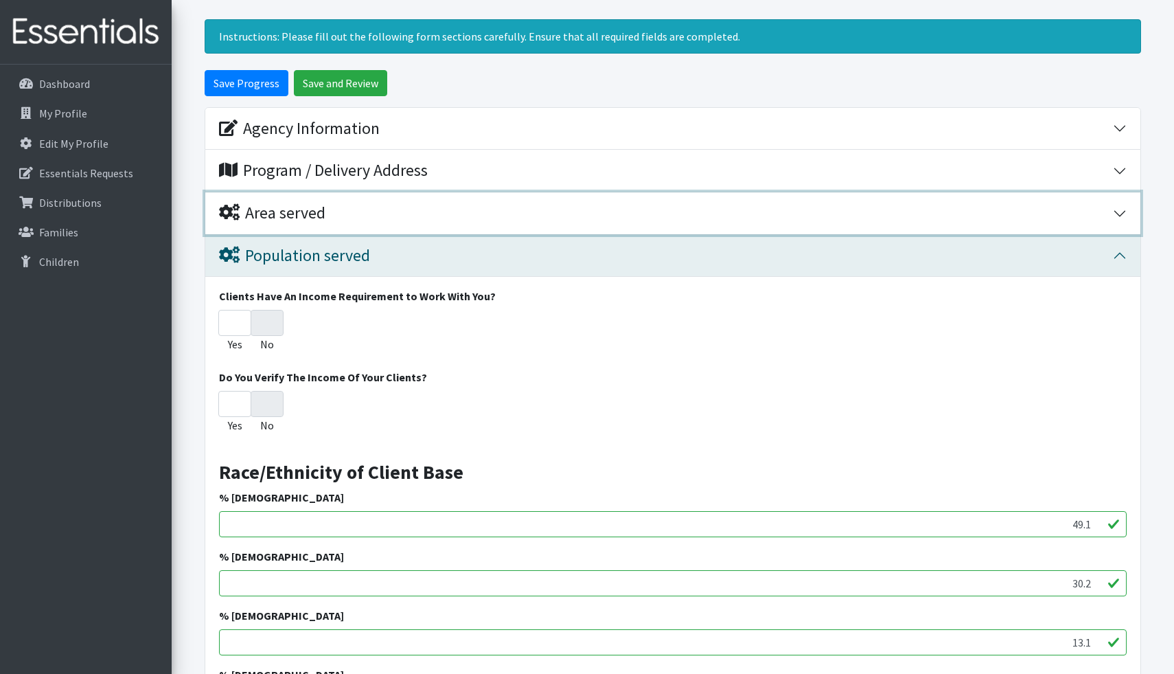
click at [236, 211] on icon "button" at bounding box center [229, 212] width 21 height 16
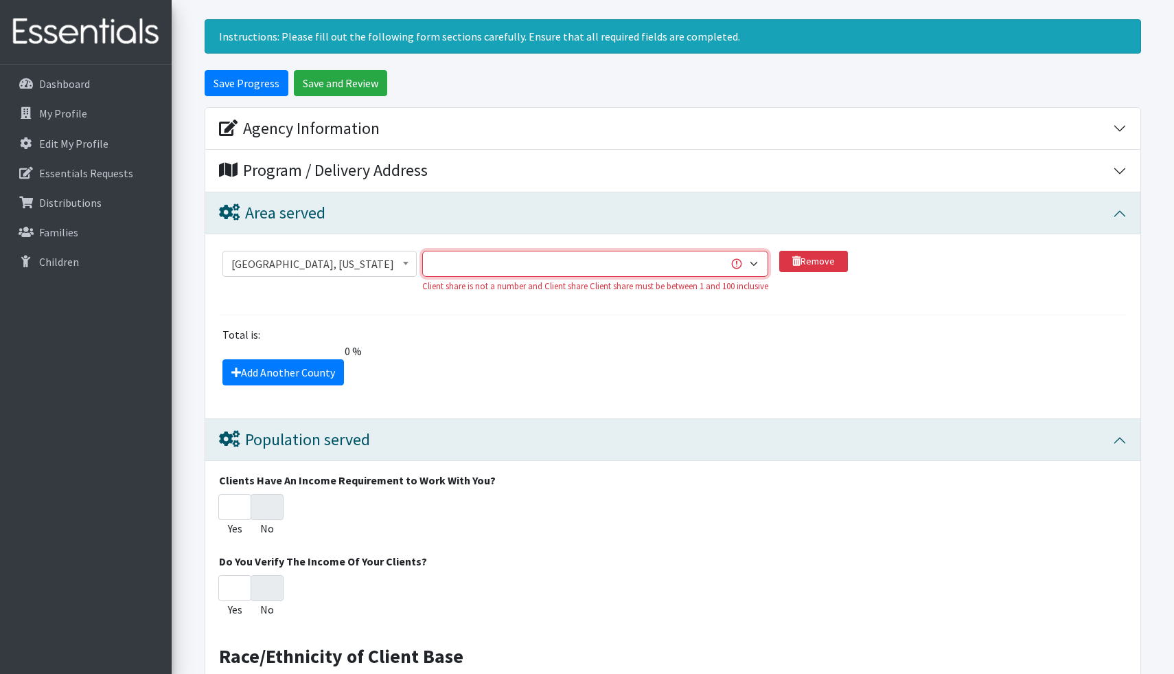
click at [755, 264] on select "1 2 3 4 5 6 7 8 9 10 11 12 13 14 15 16 17 18 19 20 21 22 23 24 25 26 27 28 29 3…" at bounding box center [595, 264] width 346 height 26
click at [424, 251] on select "1 2 3 4 5 6 7 8 9 10 11 12 13 14 15 16 17 18 19 20 21 22 23 24 25 26 27 28 29 3…" at bounding box center [595, 264] width 346 height 26
click at [759, 266] on select "1 2 3 4 5 6 7 8 9 10 11 12 13 14 15 16 17 18 19 20 21 22 23 24 25 26 27 28 29 3…" at bounding box center [595, 264] width 346 height 26
click at [424, 251] on select "1 2 3 4 5 6 7 8 9 10 11 12 13 14 15 16 17 18 19 20 21 22 23 24 25 26 27 28 29 3…" at bounding box center [595, 264] width 346 height 26
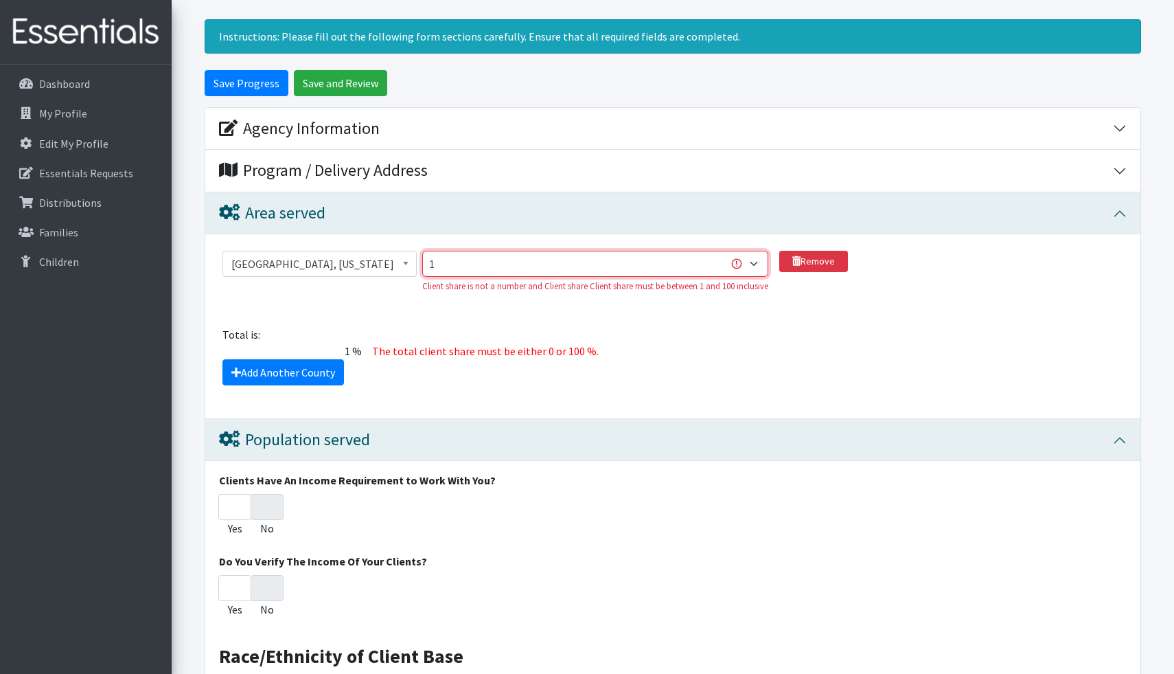
click at [498, 260] on select "1 2 3 4 5 6 7 8 9 10 11 12 13 14 15 16 17 18 19 20 21 22 23 24 25 26 27 28 29 3…" at bounding box center [595, 264] width 346 height 26
select select "7"
click at [424, 251] on select "1 2 3 4 5 6 7 8 9 10 11 12 13 14 15 16 17 18 19 20 21 22 23 24 25 26 27 28 29 3…" at bounding box center [595, 264] width 346 height 26
click at [205, 70] on input "Save Progress" at bounding box center [247, 83] width 84 height 26
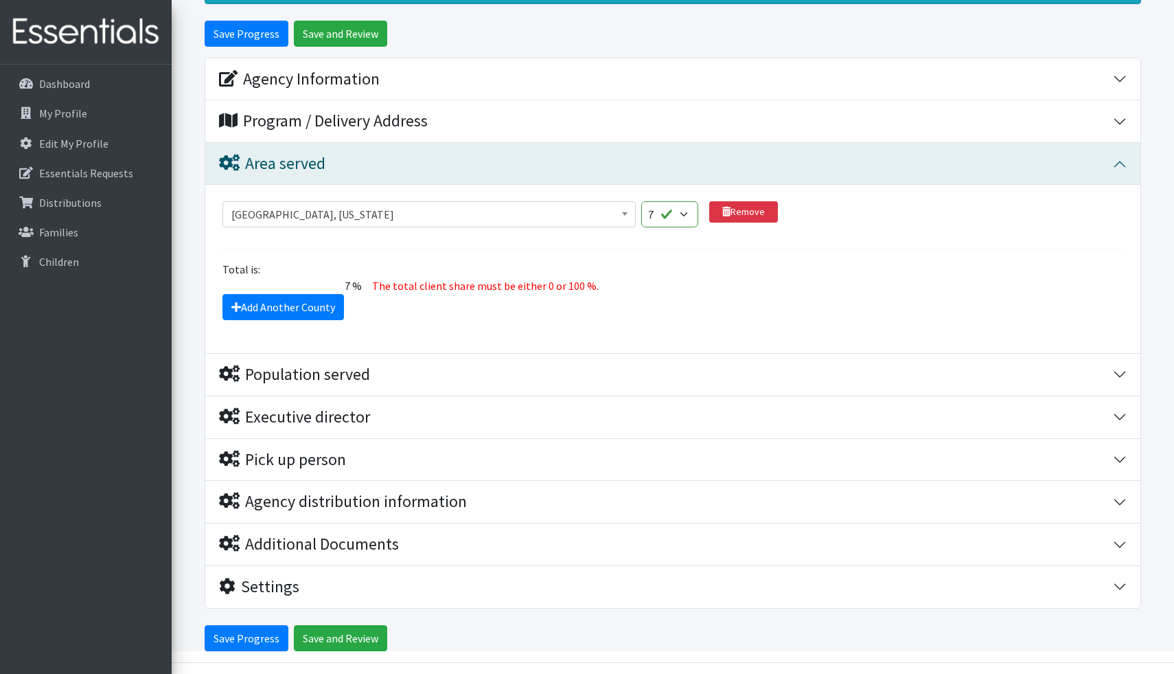
scroll to position [215, 0]
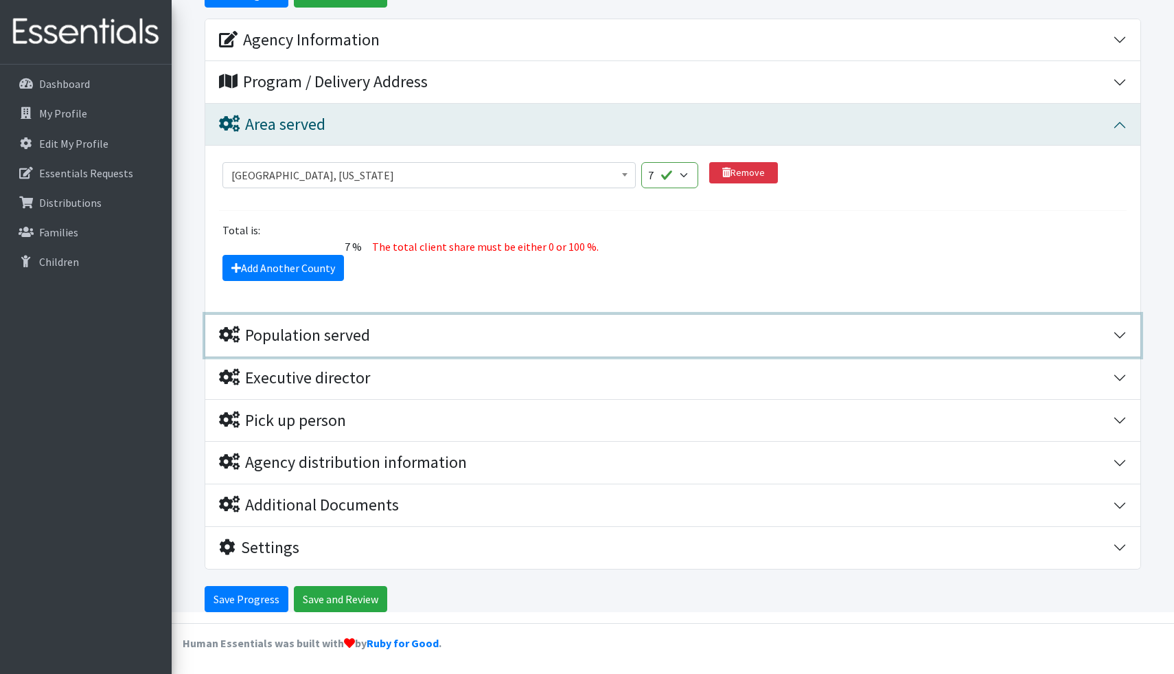
click at [238, 335] on icon "button" at bounding box center [229, 334] width 21 height 16
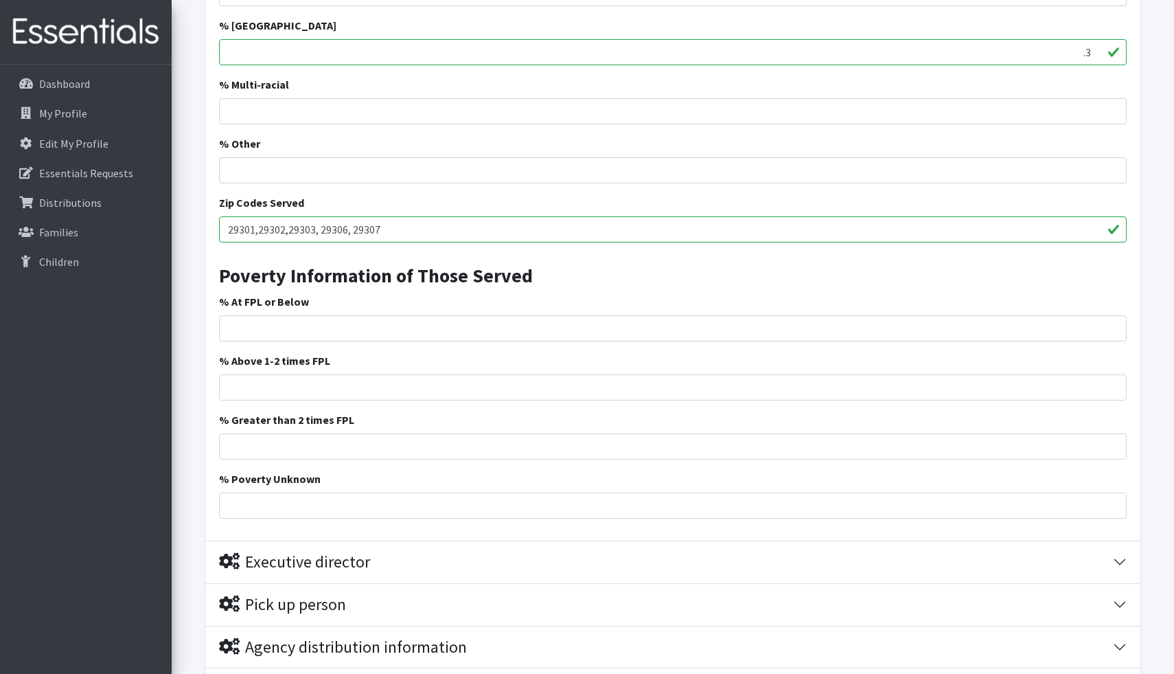
scroll to position [1063, 0]
click at [371, 502] on input "% Poverty Unknown" at bounding box center [673, 504] width 908 height 26
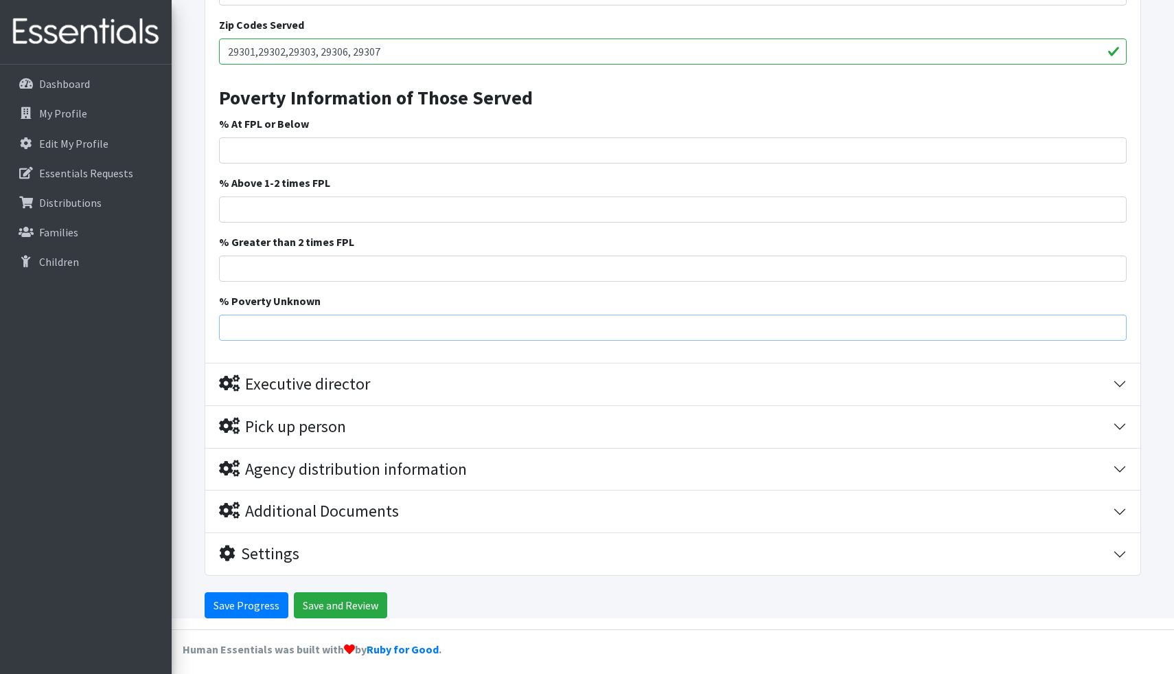
scroll to position [1246, 0]
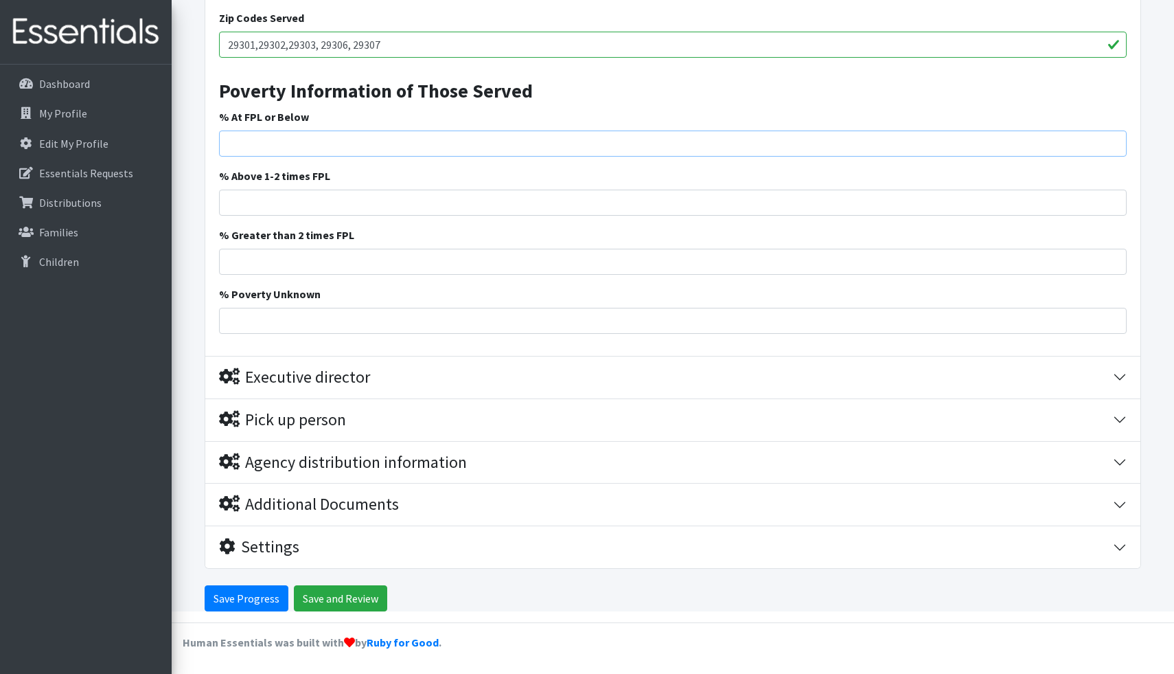
click at [553, 137] on input "% At FPL or Below" at bounding box center [673, 143] width 908 height 26
click at [441, 140] on input "% At FPL or Below" at bounding box center [673, 143] width 908 height 26
type input "60"
click at [246, 607] on input "Save Progress" at bounding box center [247, 598] width 84 height 26
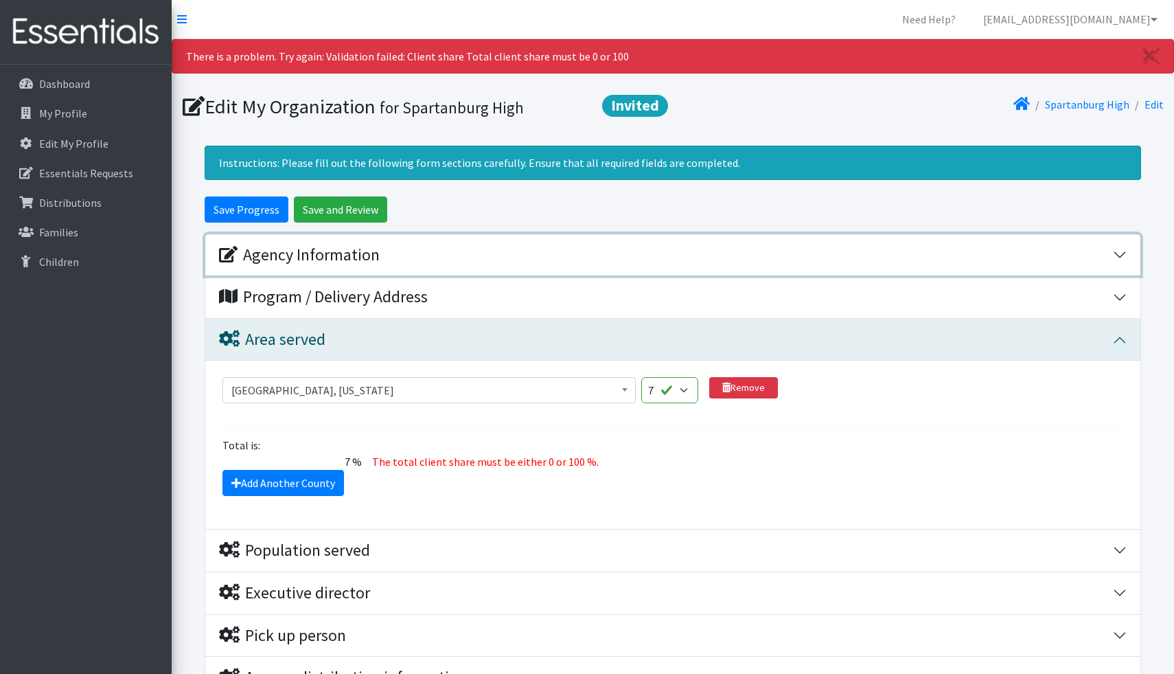
click at [334, 255] on div "Agency Information" at bounding box center [299, 255] width 161 height 20
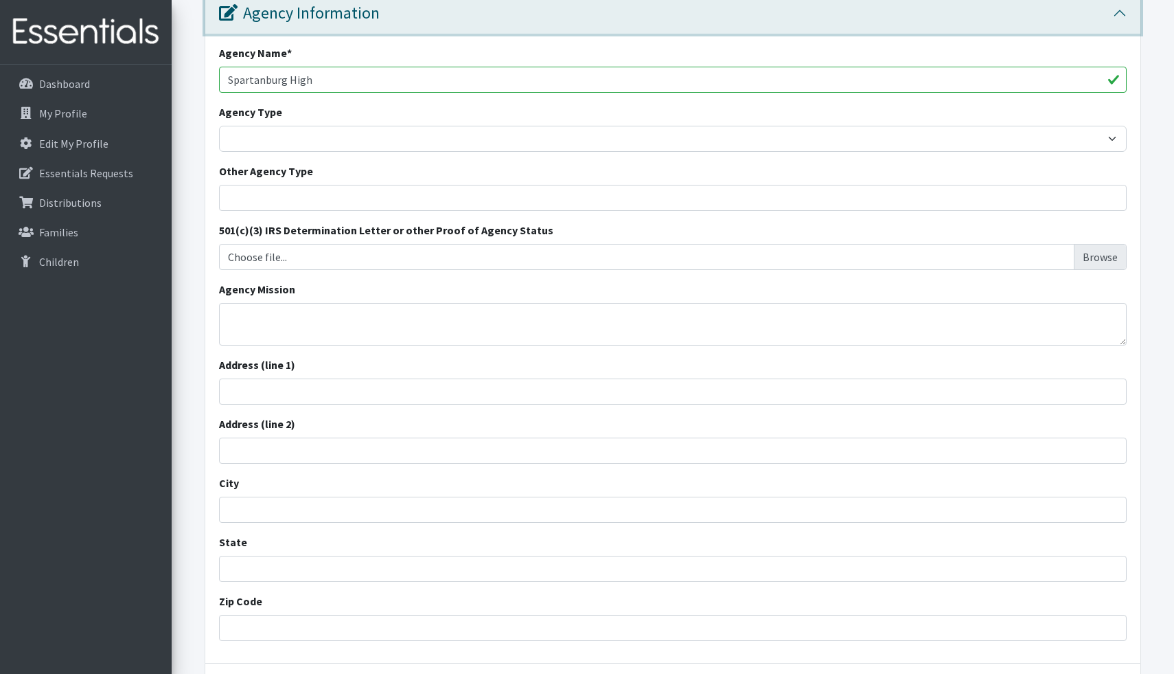
scroll to position [249, 0]
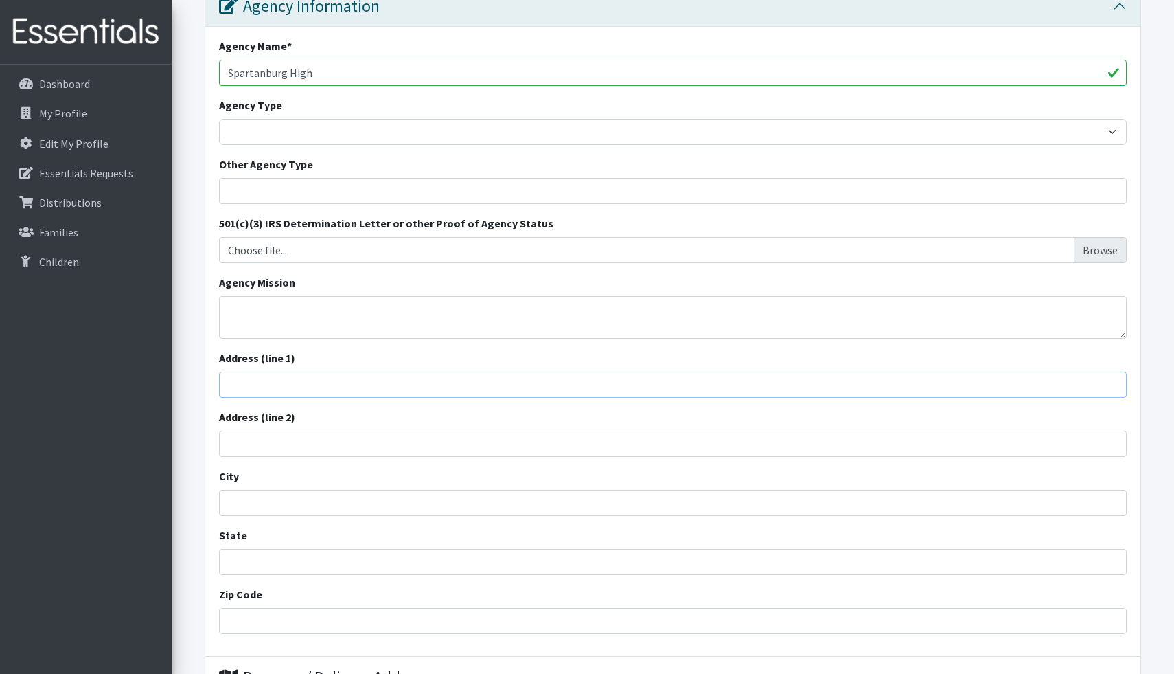
click at [463, 379] on input "Address (line 1)" at bounding box center [673, 384] width 908 height 26
click at [363, 314] on textarea "Agency Mission" at bounding box center [673, 317] width 908 height 43
paste textarea "he official mission of [GEOGRAPHIC_DATA], under Spartanburg School District 7, …"
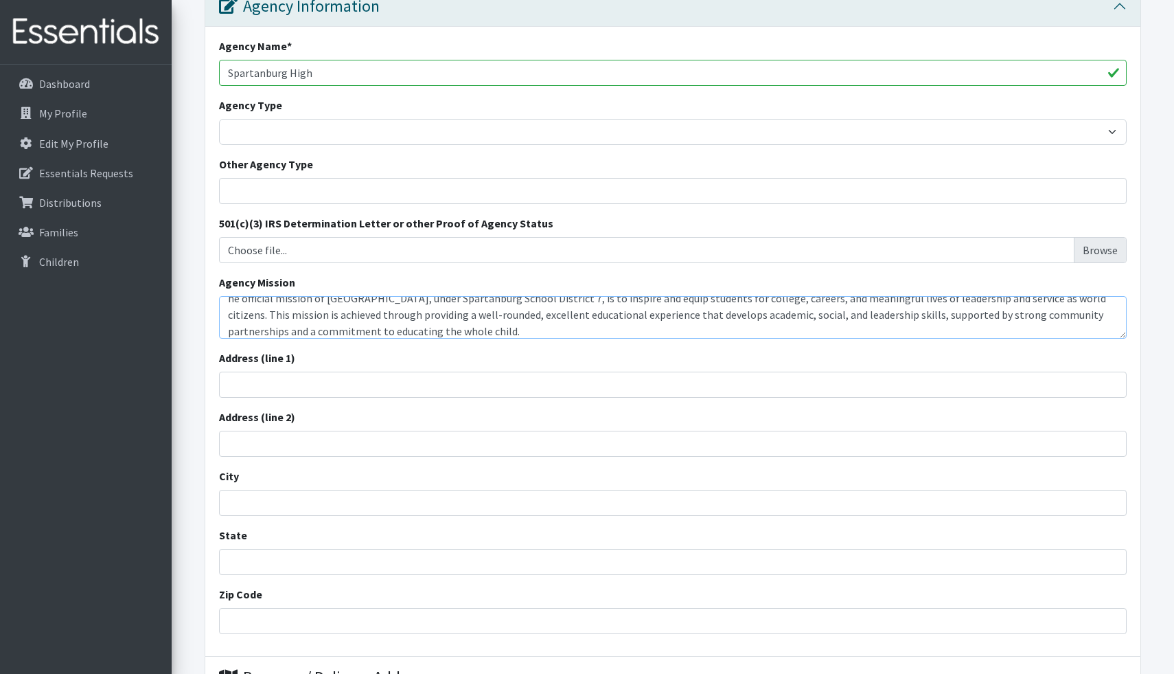
scroll to position [0, 0]
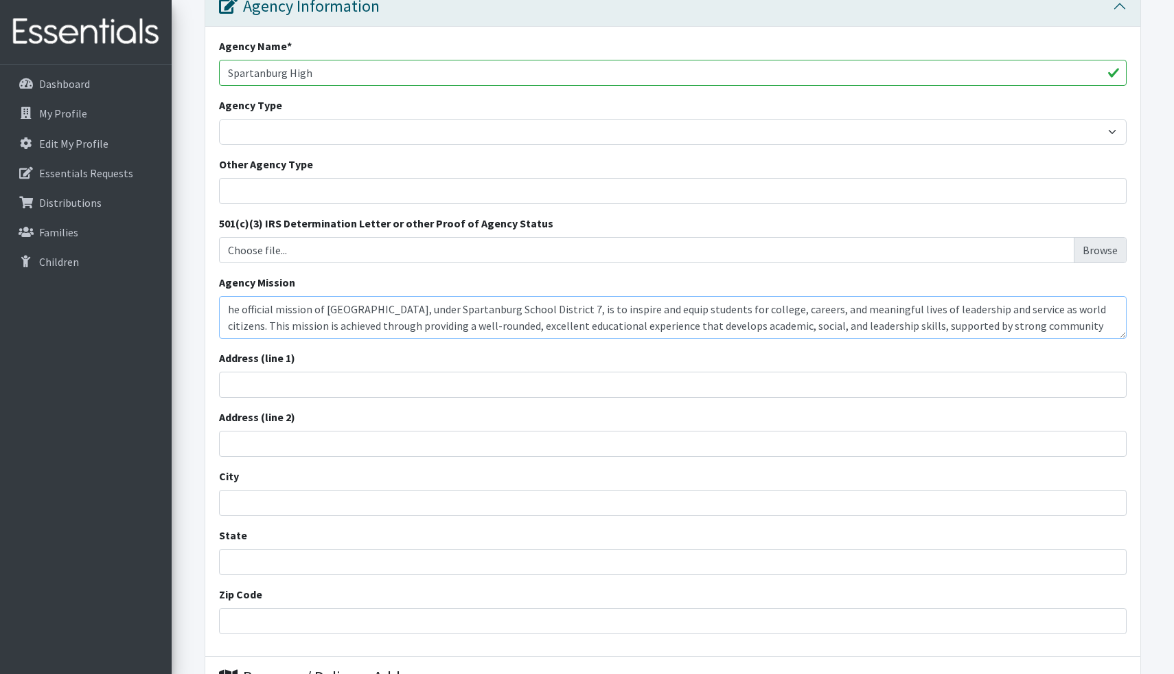
click at [229, 308] on textarea "he official mission of Spartanburg High School, under Spartanburg School Distri…" at bounding box center [673, 317] width 908 height 43
type textarea "The official mission of [GEOGRAPHIC_DATA], under Spartanburg School District 7,…"
click at [445, 496] on input "City" at bounding box center [673, 503] width 908 height 26
type input "[GEOGRAPHIC_DATA]"
click at [267, 562] on input "State" at bounding box center [673, 562] width 908 height 26
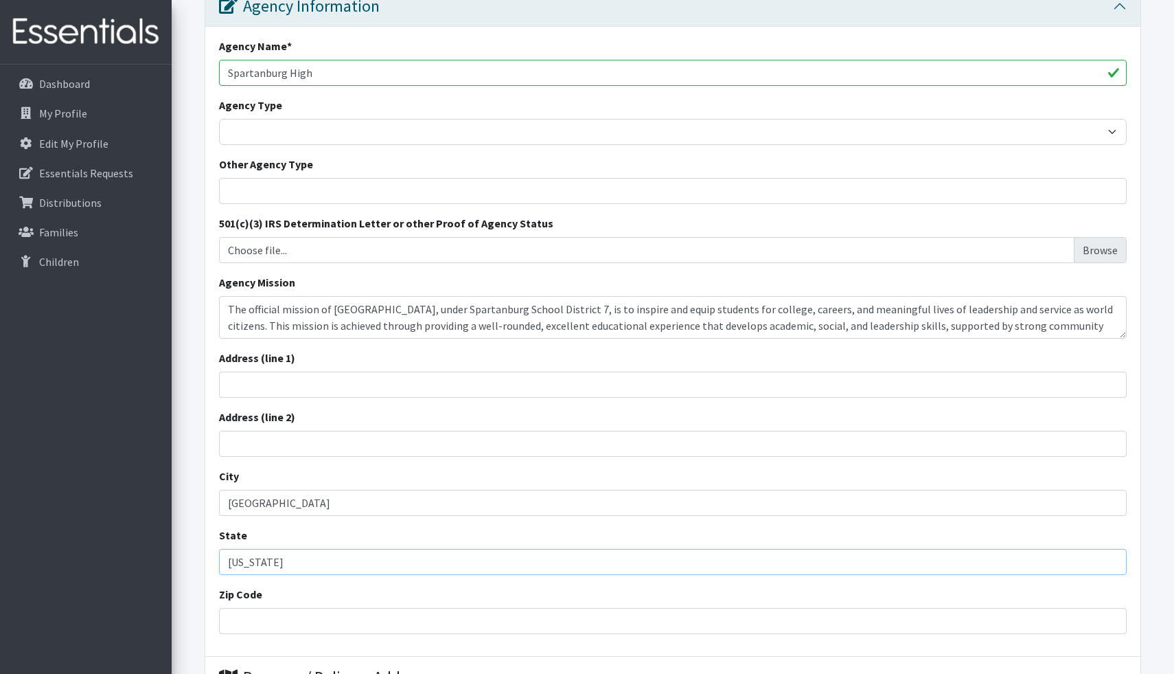
type input "[US_STATE]"
click at [248, 621] on input "Zip Code" at bounding box center [673, 621] width 908 height 26
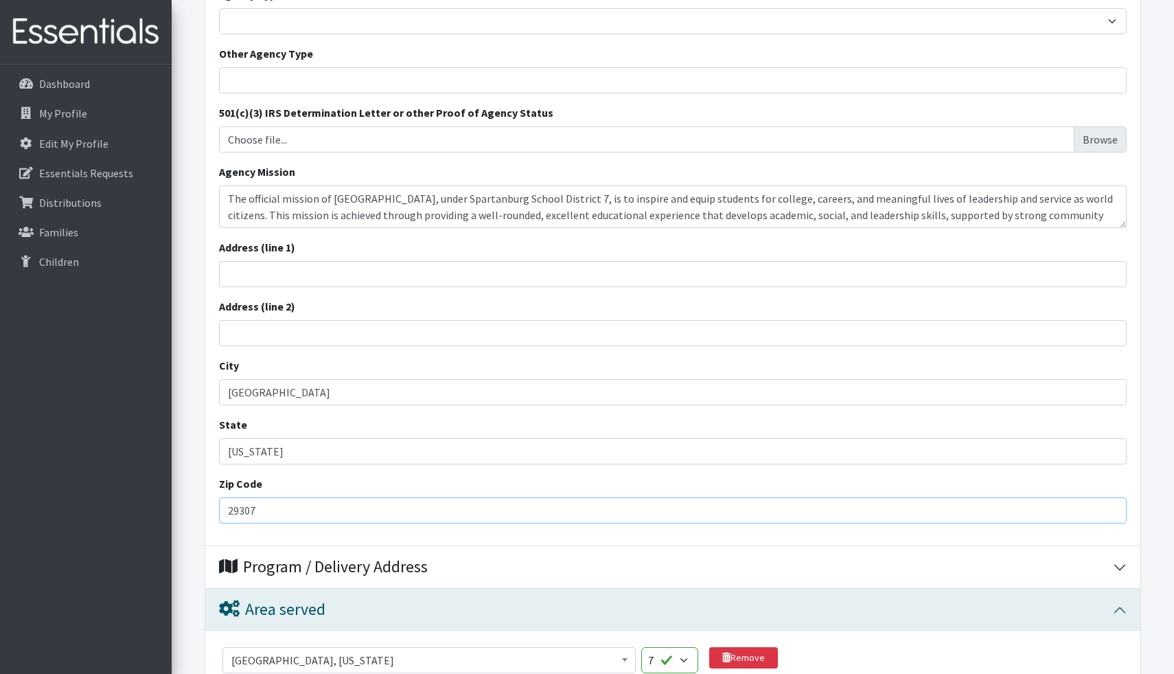
scroll to position [358, 0]
type input "29307"
click at [369, 279] on input "Address (line 1)" at bounding box center [673, 275] width 908 height 26
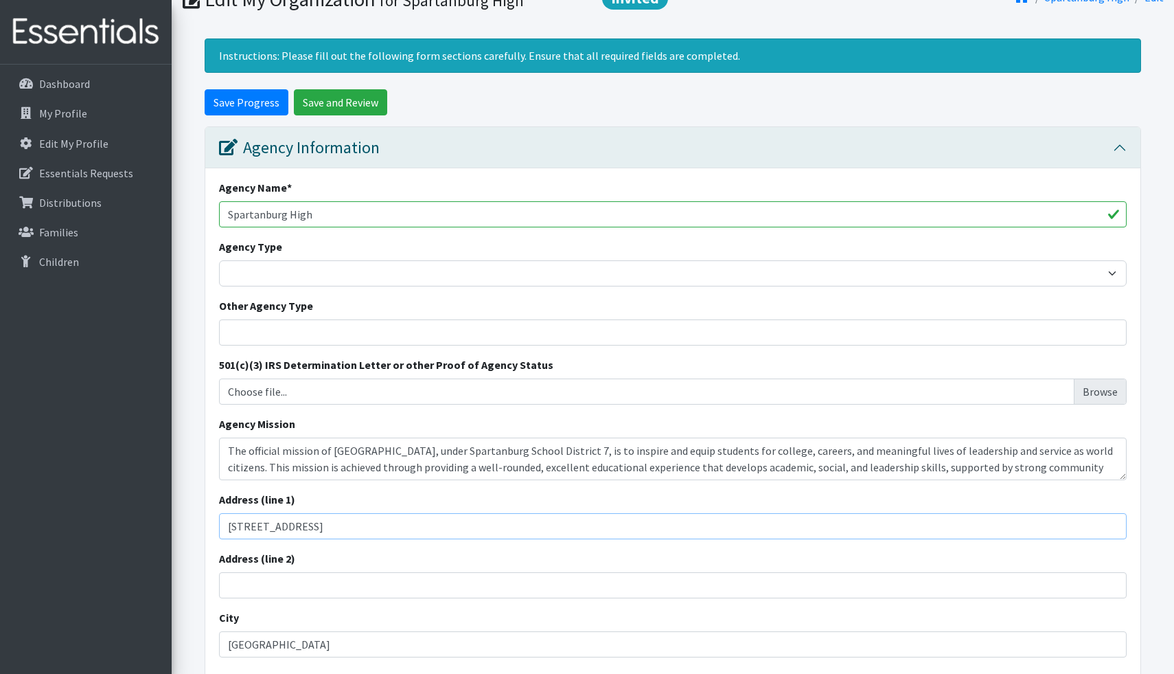
scroll to position [105, 0]
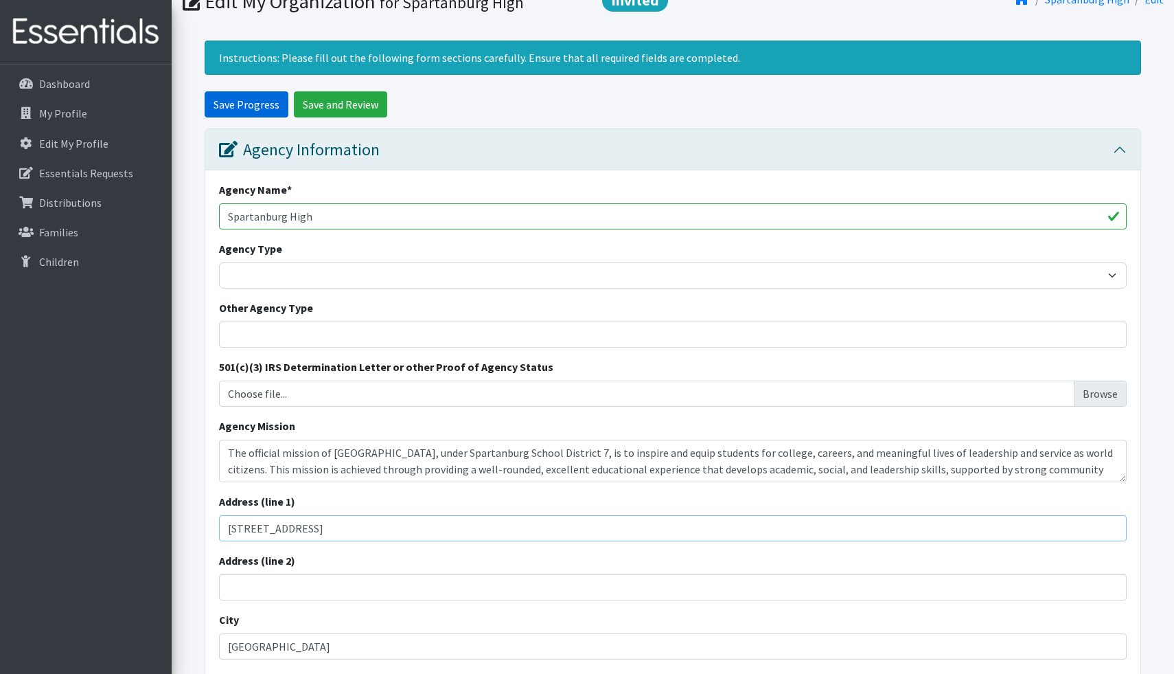
type input "[STREET_ADDRESS]"
click at [259, 106] on input "Save Progress" at bounding box center [247, 104] width 84 height 26
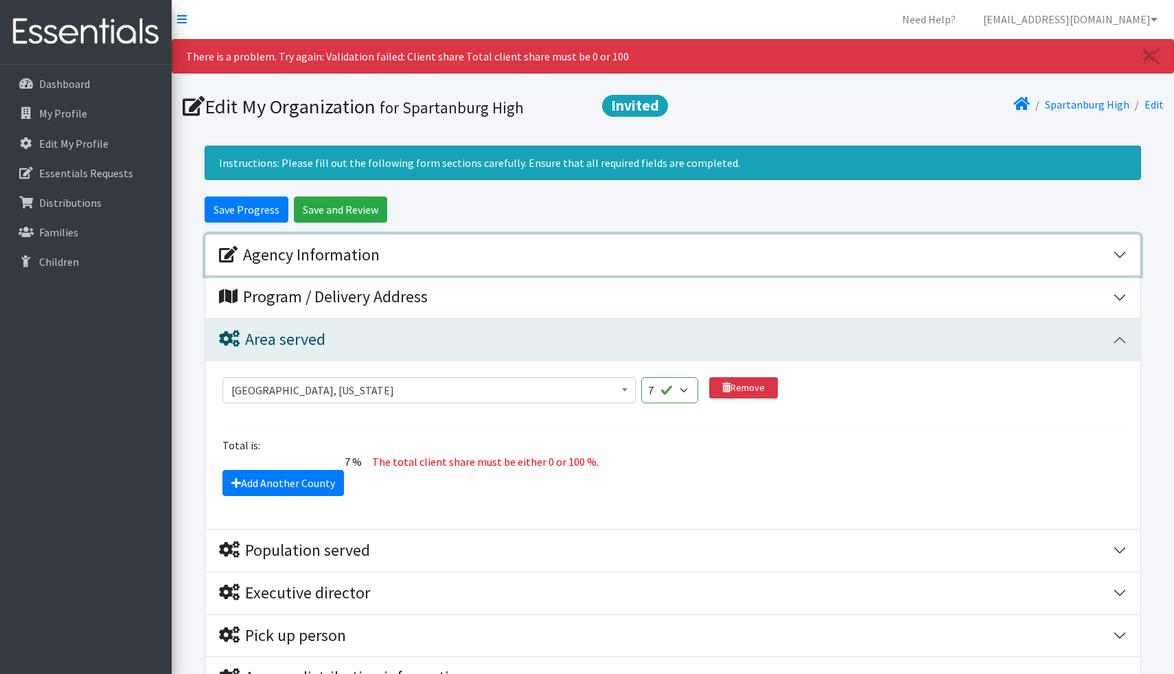
click at [226, 252] on icon "button" at bounding box center [228, 254] width 19 height 16
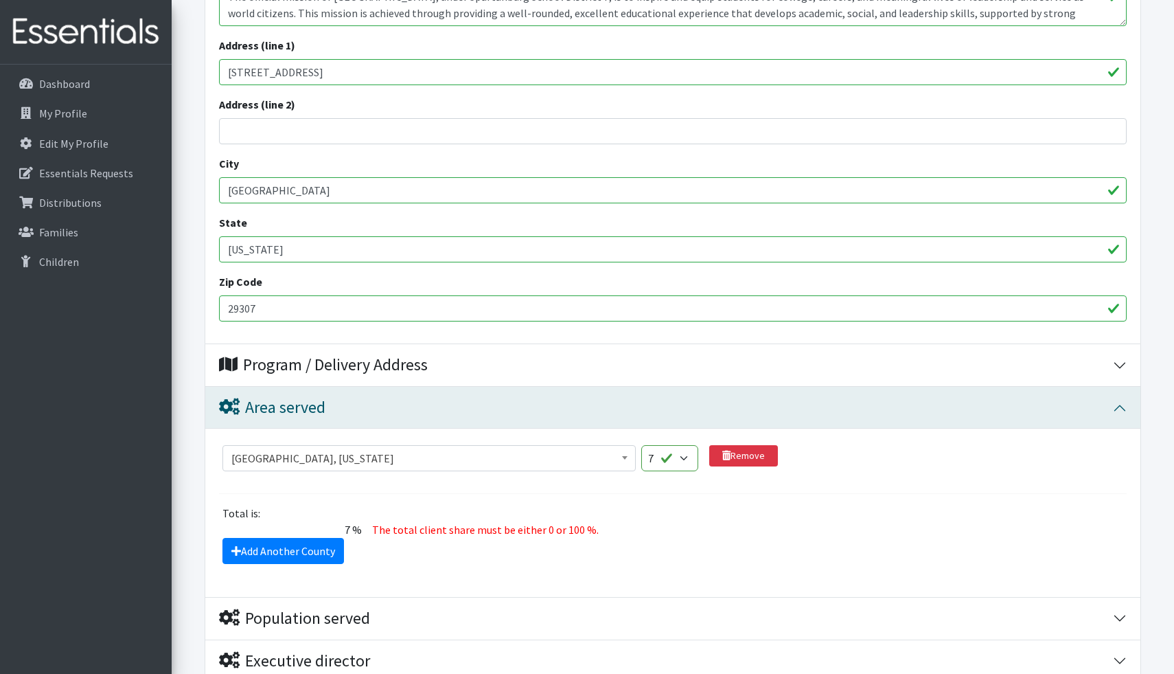
scroll to position [571, 0]
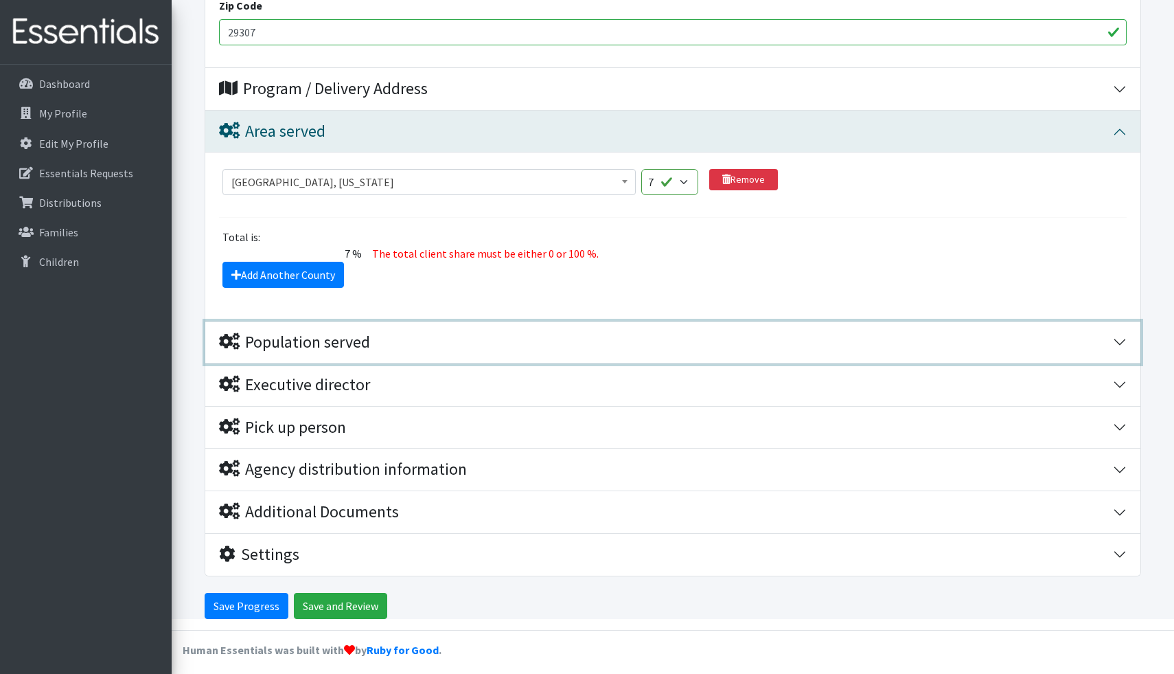
click at [230, 348] on icon "button" at bounding box center [229, 341] width 21 height 16
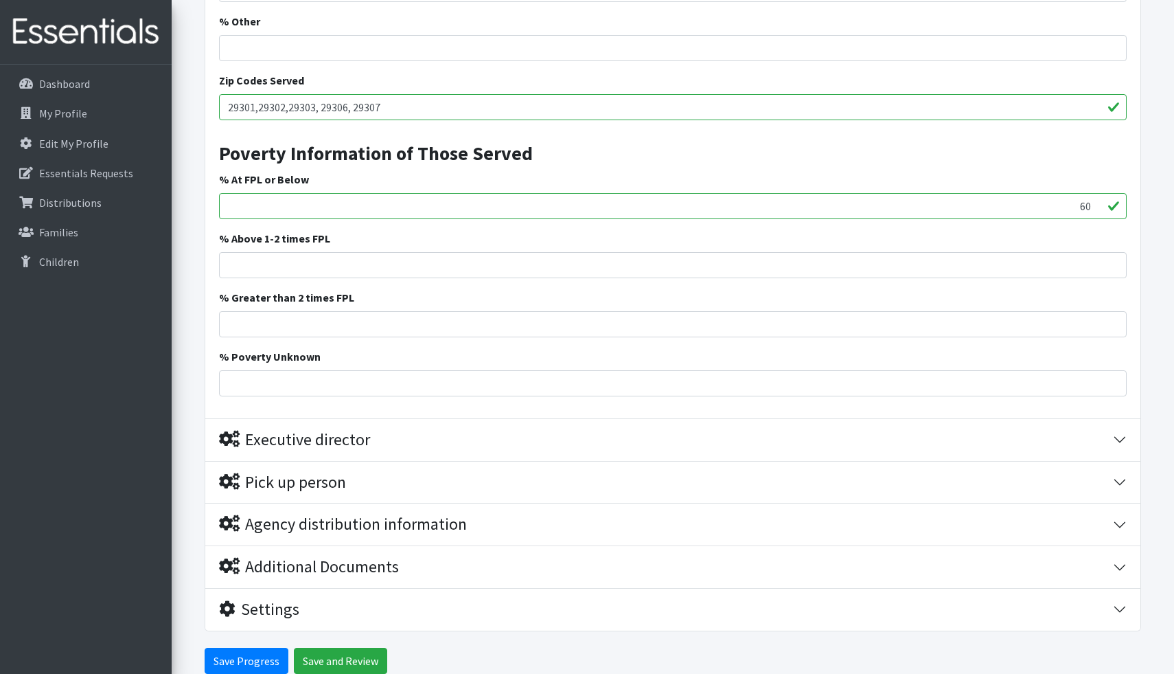
scroll to position [1868, 0]
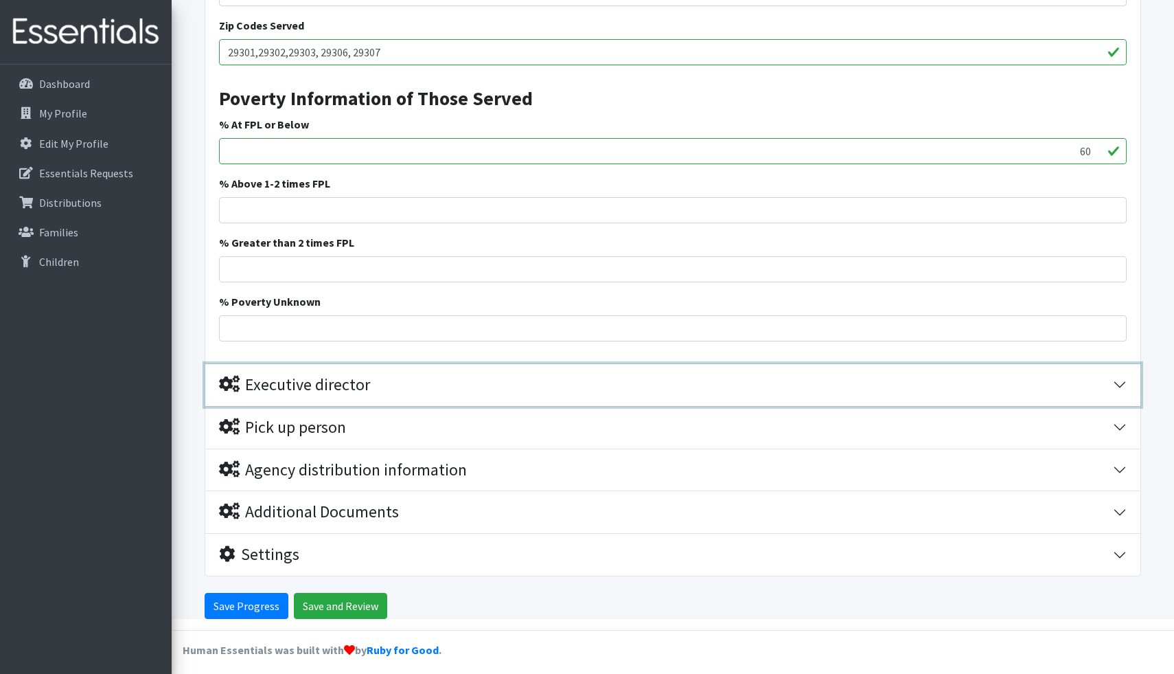
click at [227, 389] on icon "button" at bounding box center [229, 384] width 21 height 16
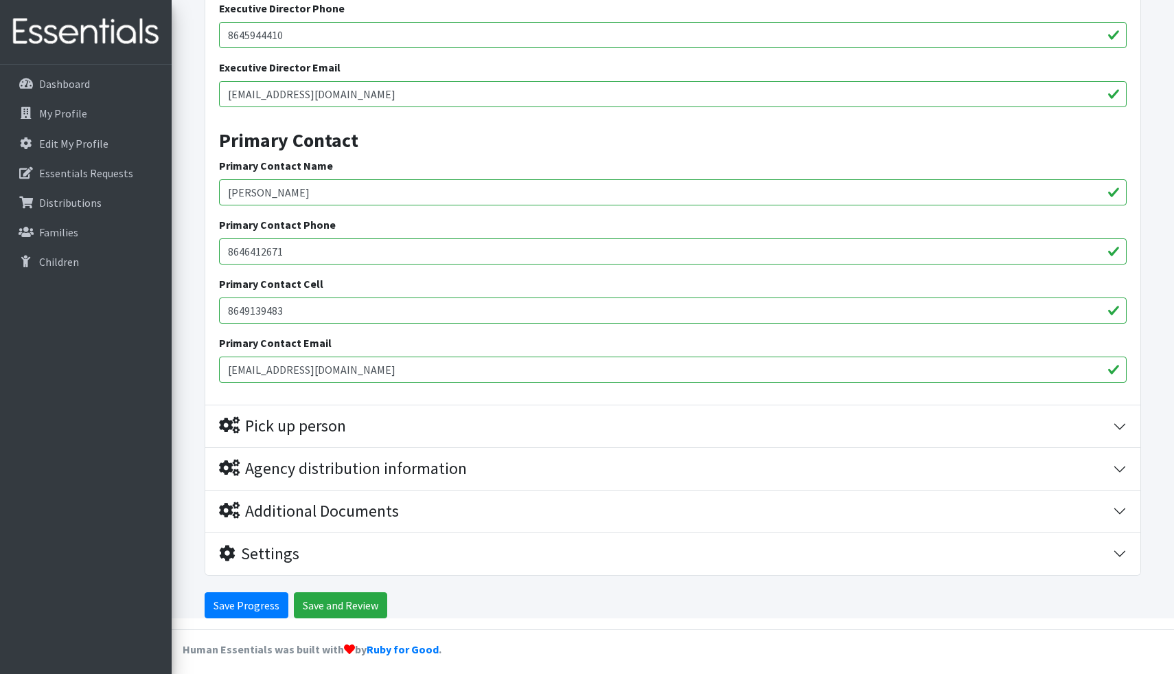
scroll to position [2350, 0]
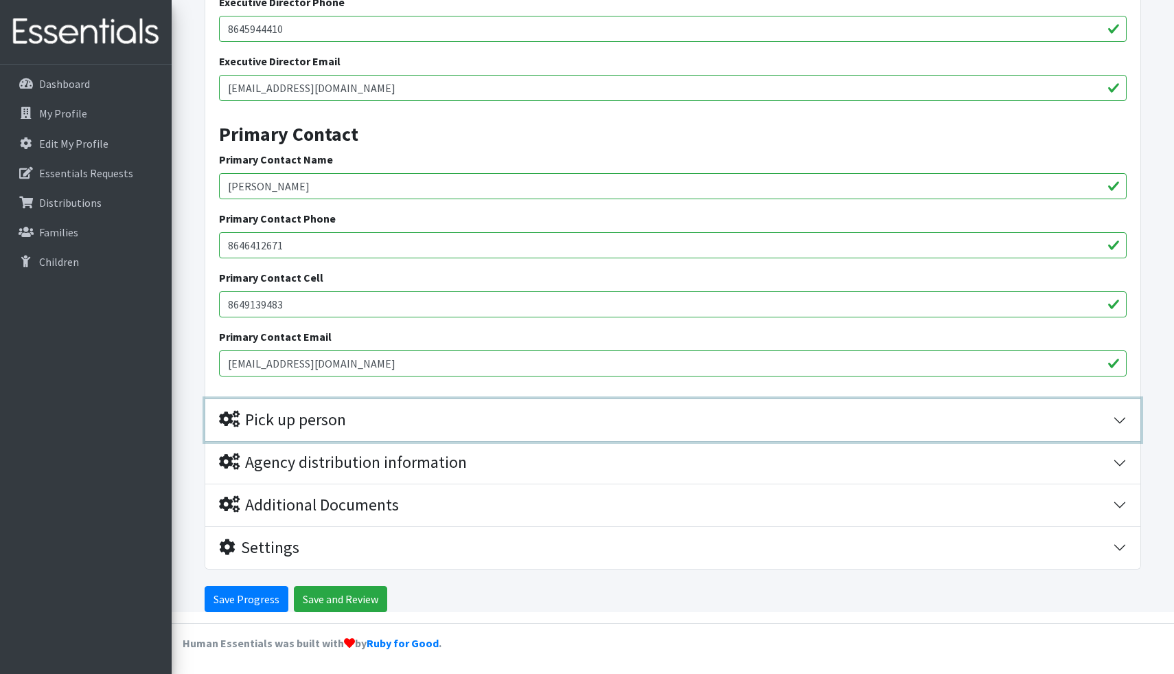
click at [226, 419] on icon "button" at bounding box center [229, 419] width 21 height 16
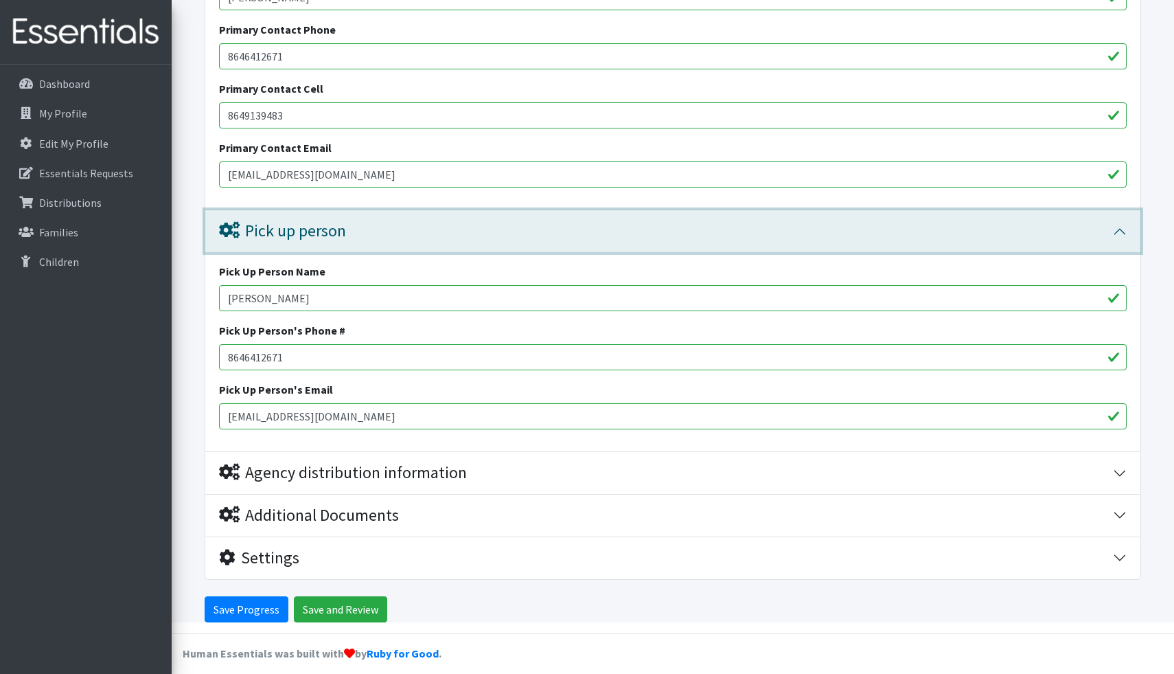
scroll to position [2549, 0]
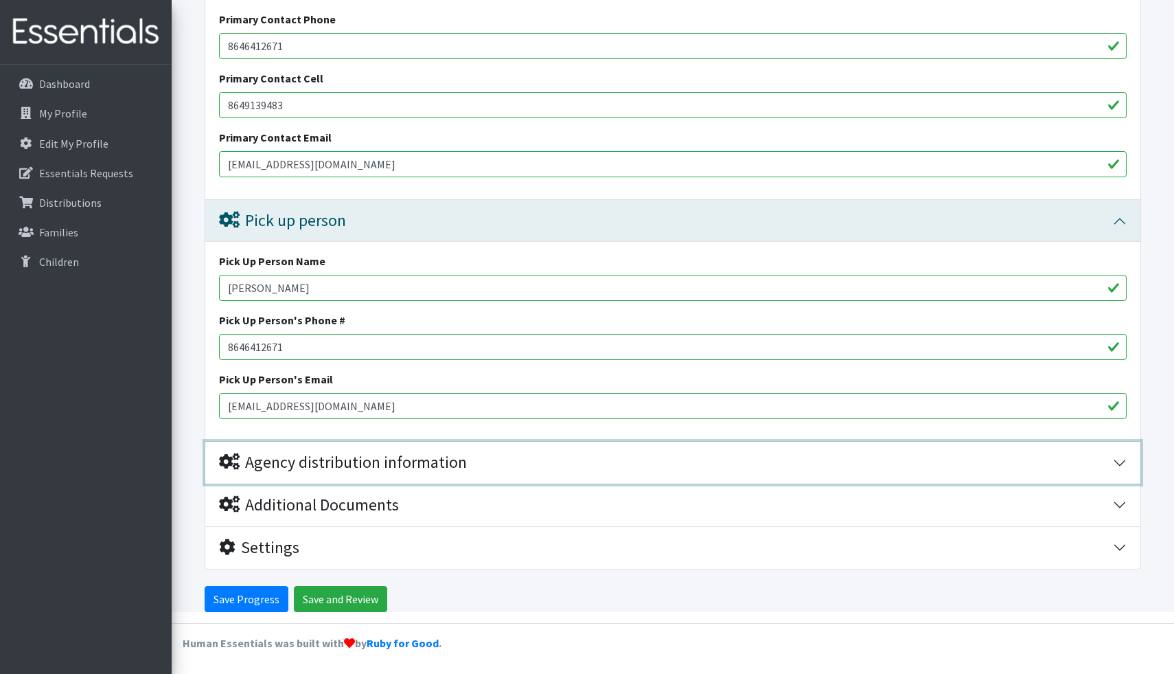
click at [225, 460] on icon "button" at bounding box center [229, 461] width 21 height 16
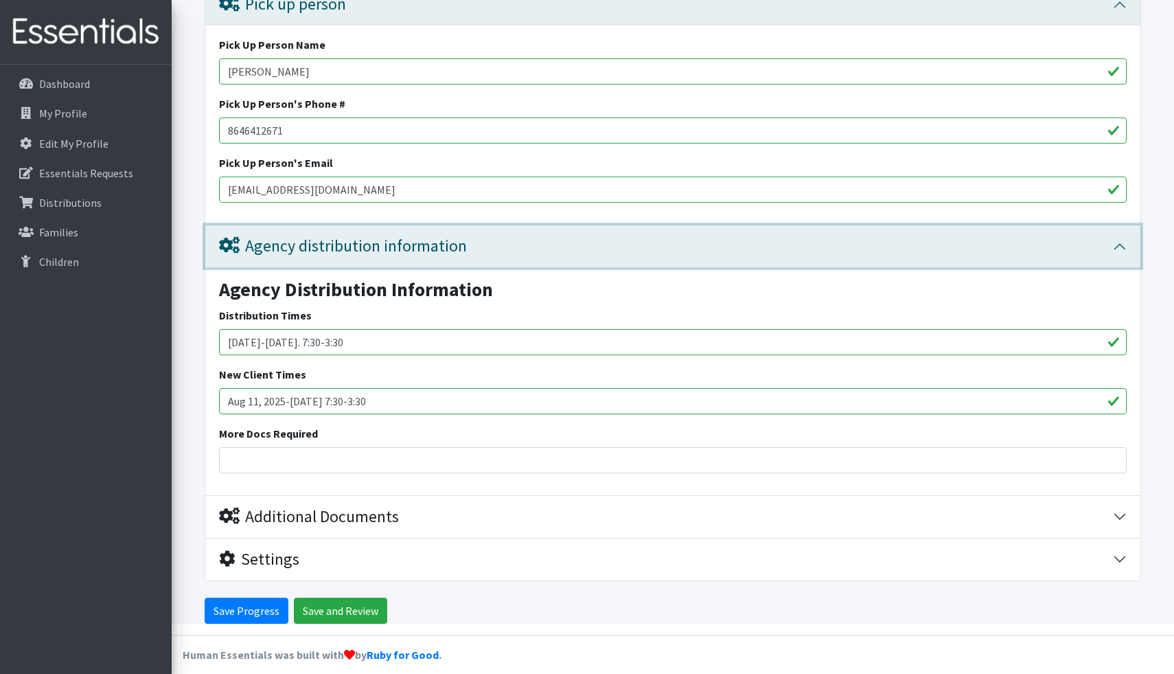
scroll to position [2777, 0]
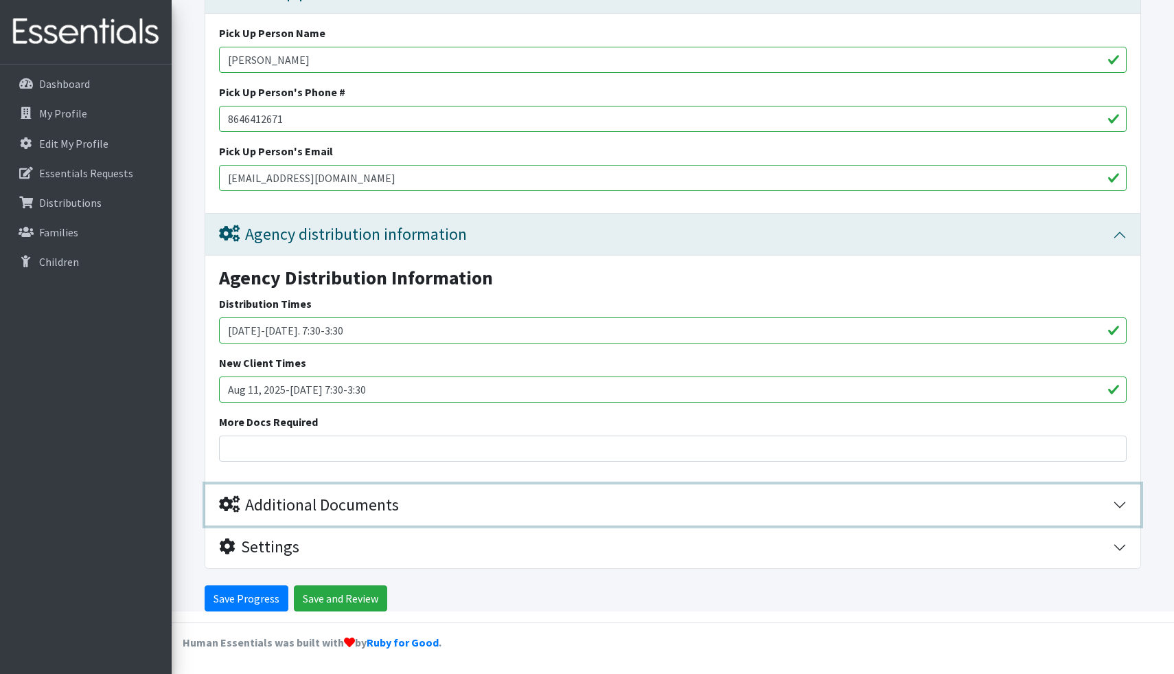
click at [231, 505] on icon "button" at bounding box center [229, 504] width 21 height 16
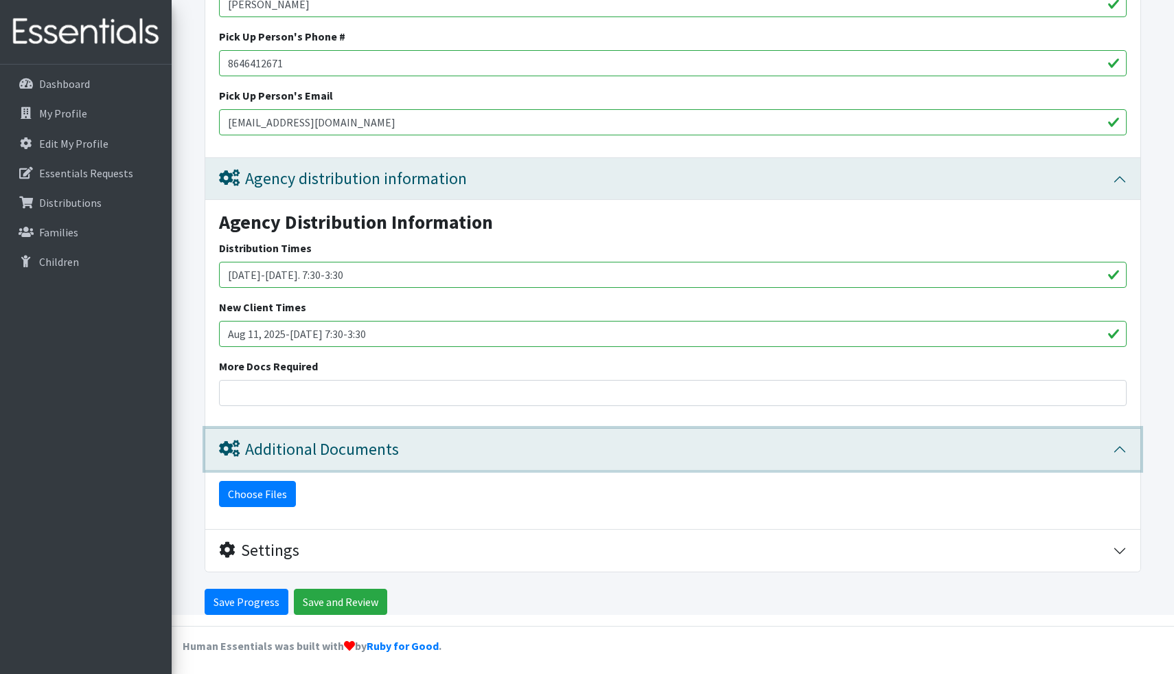
scroll to position [2836, 0]
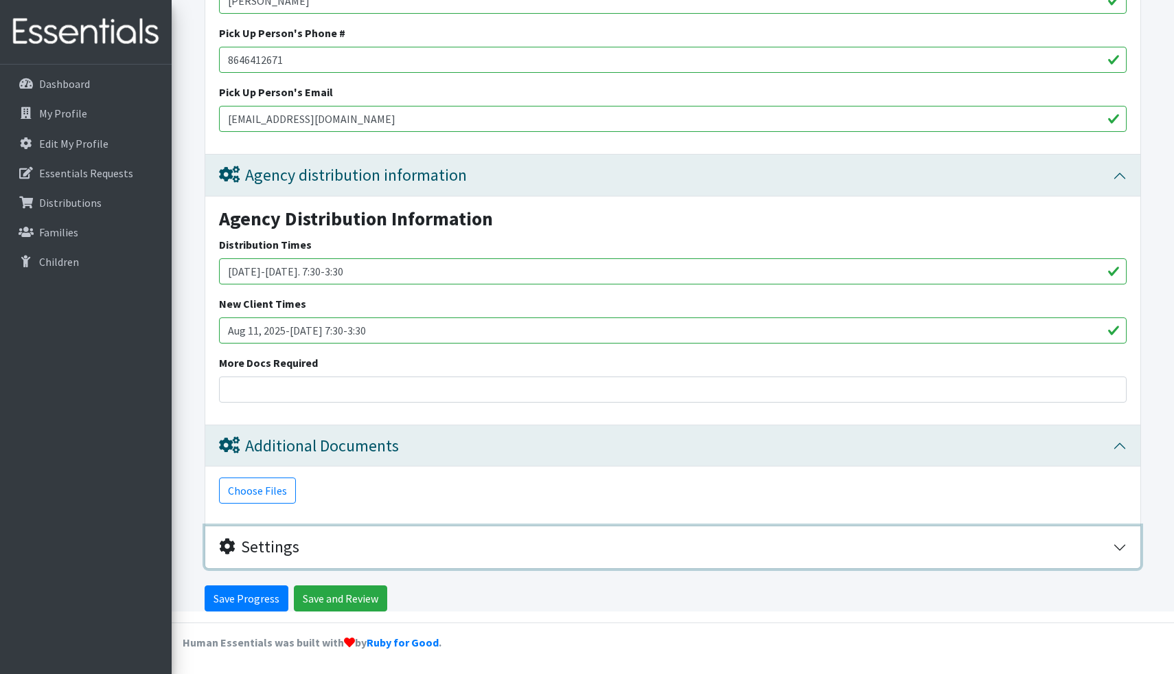
click at [228, 547] on icon "button" at bounding box center [227, 546] width 16 height 16
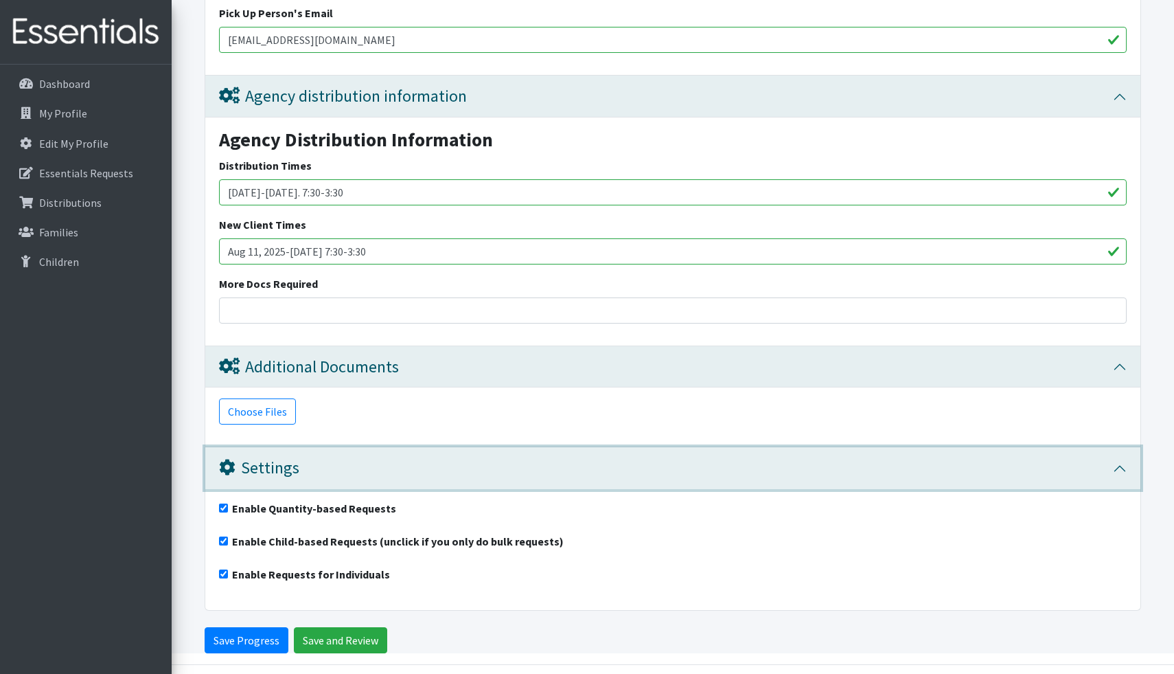
scroll to position [2957, 0]
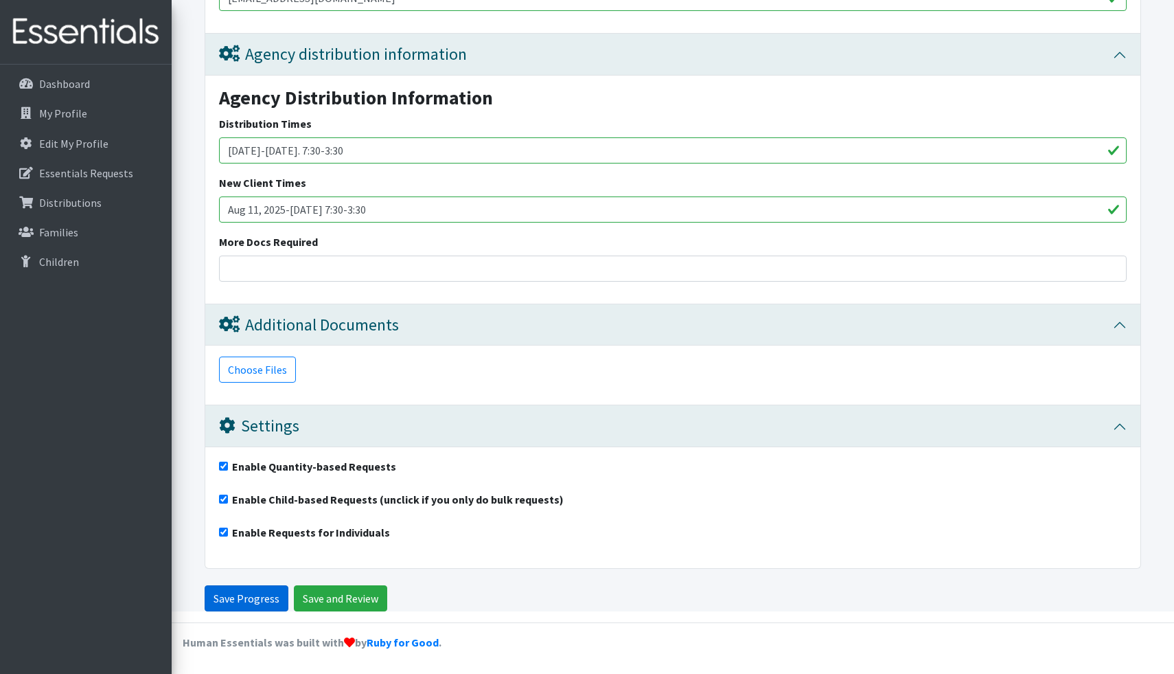
click at [238, 597] on input "Save Progress" at bounding box center [247, 598] width 84 height 26
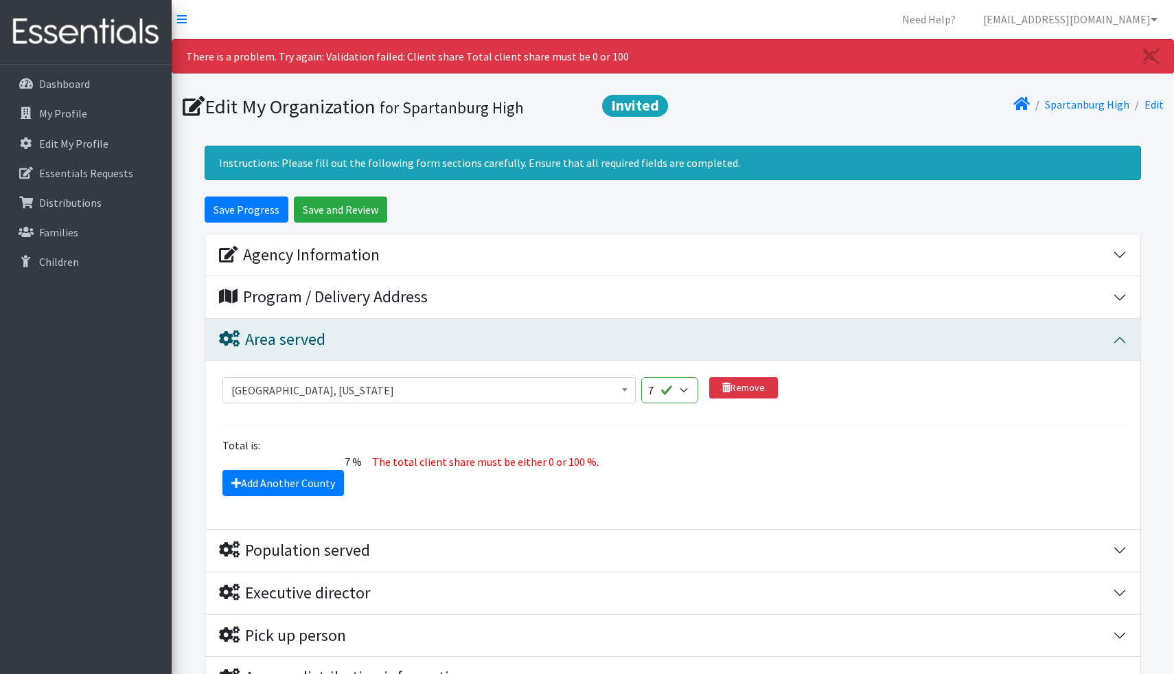
scroll to position [215, 0]
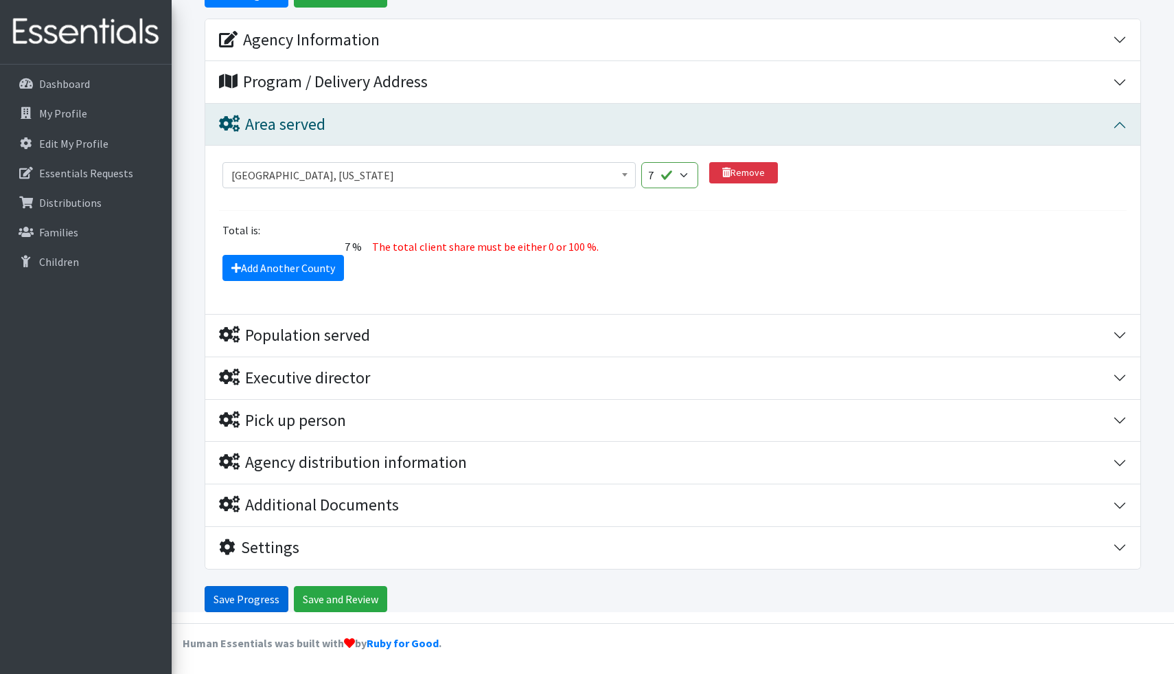
click at [262, 594] on input "Save Progress" at bounding box center [247, 599] width 84 height 26
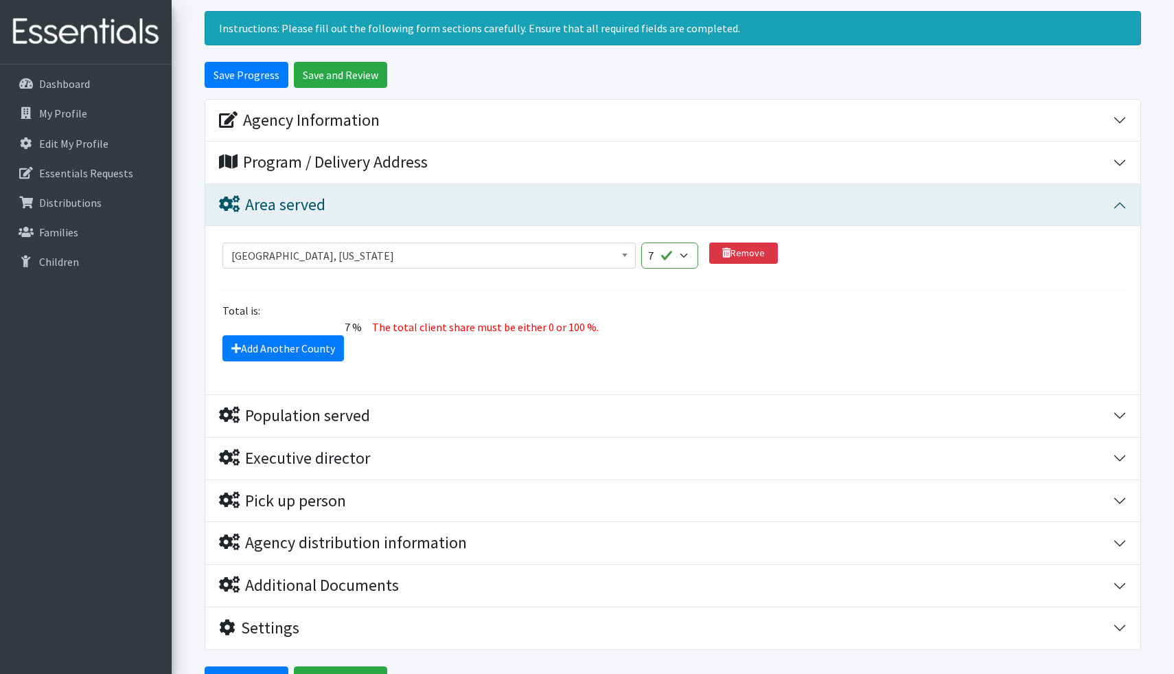
scroll to position [215, 0]
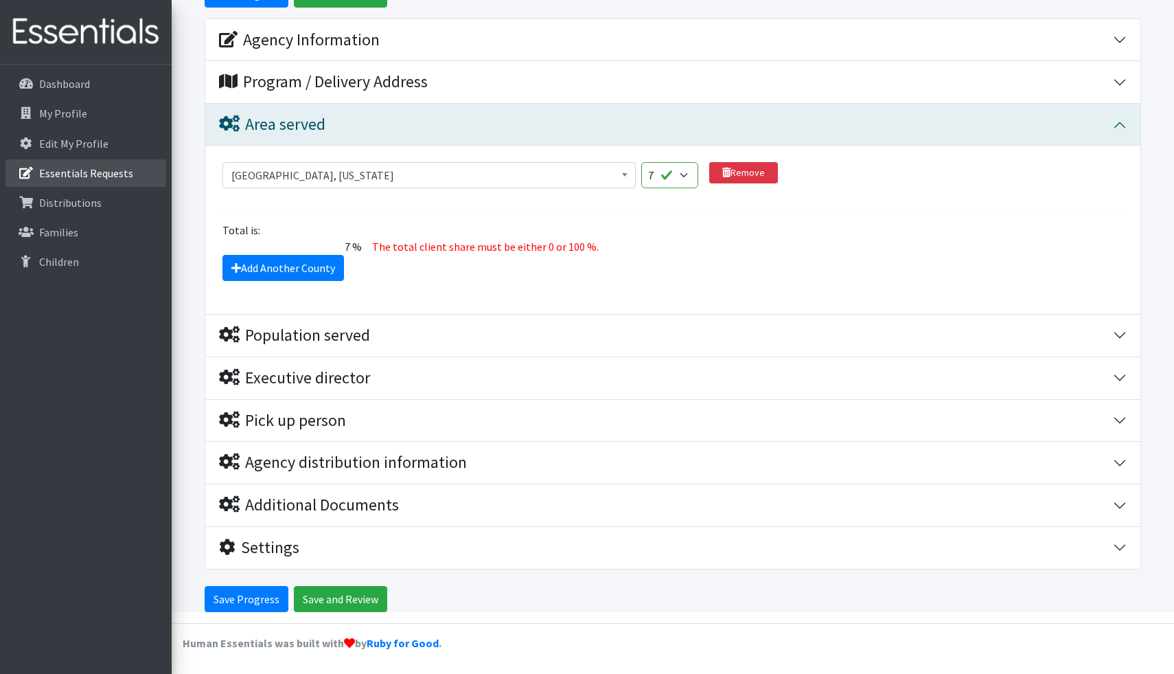
click at [91, 170] on p "Essentials Requests" at bounding box center [86, 173] width 94 height 14
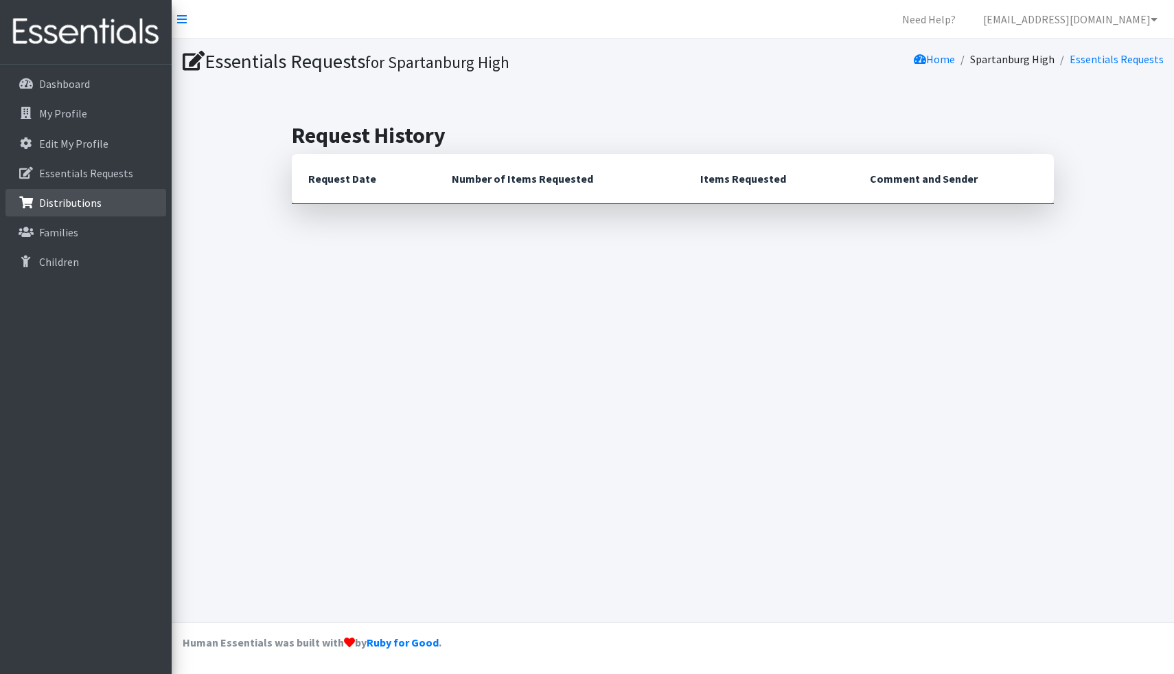
click at [73, 196] on p "Distributions" at bounding box center [70, 203] width 62 height 14
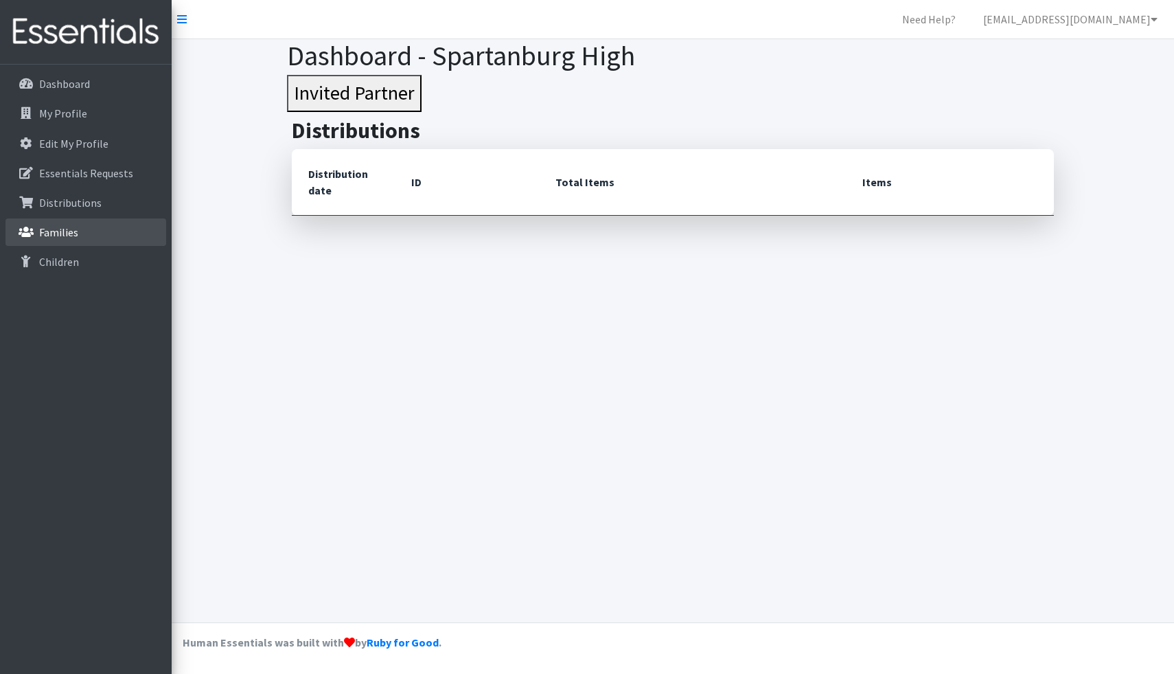
click at [58, 238] on p "Families" at bounding box center [58, 232] width 39 height 14
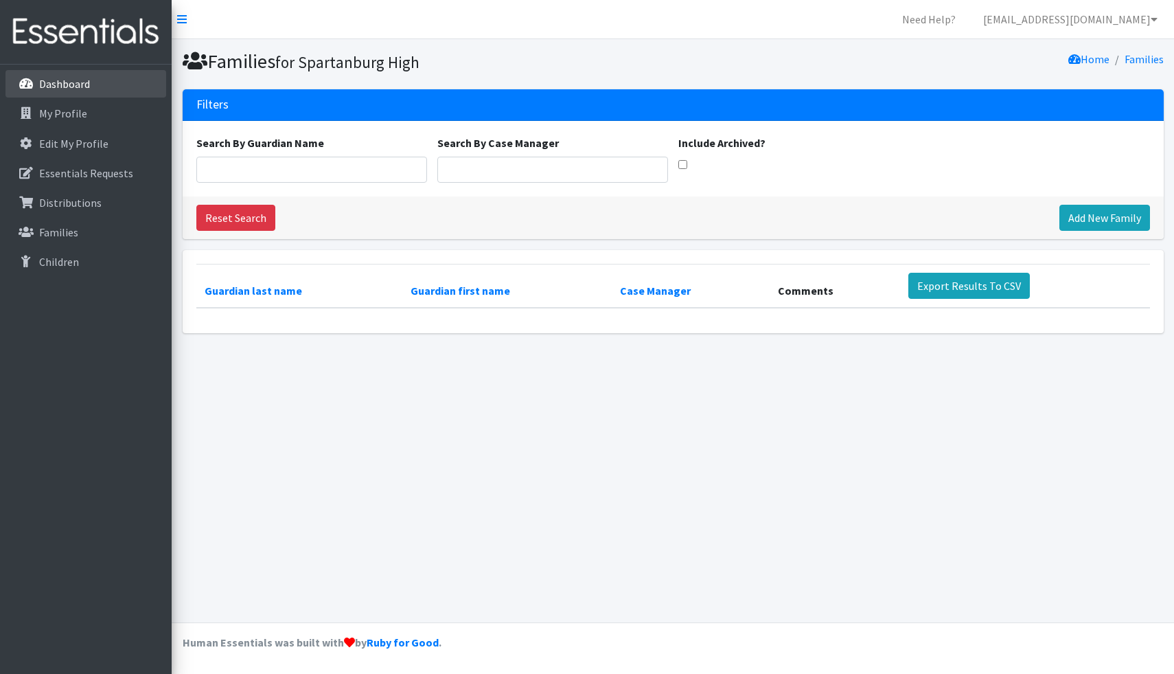
click at [51, 84] on p "Dashboard" at bounding box center [64, 84] width 51 height 14
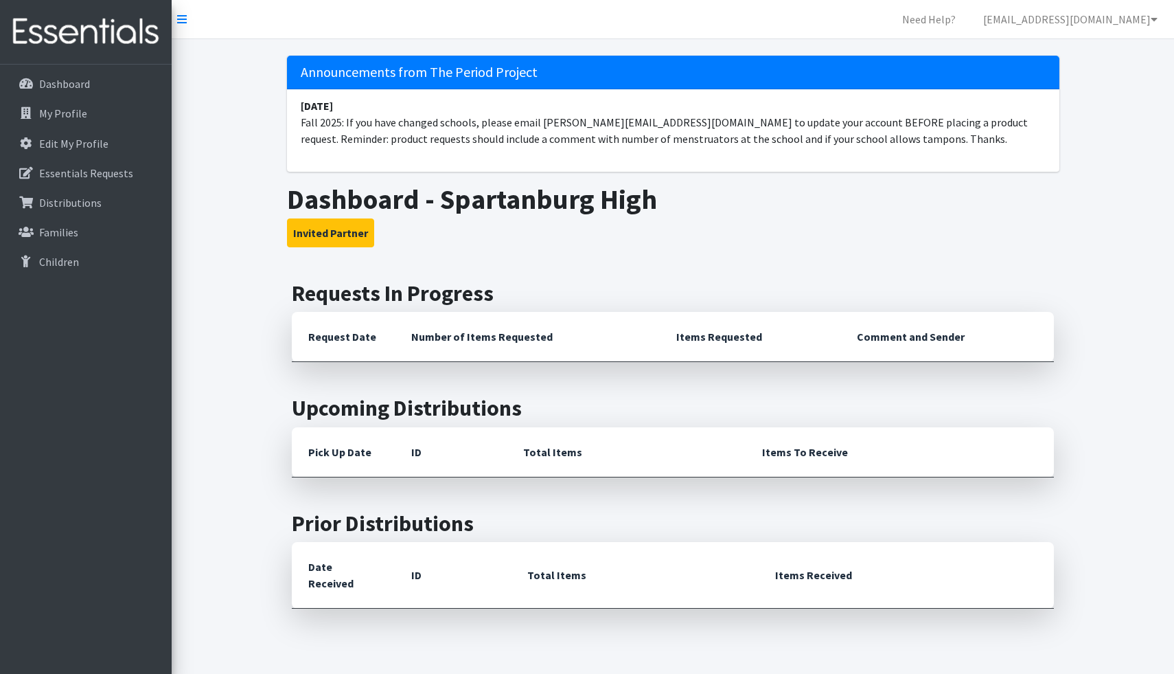
scroll to position [250, 0]
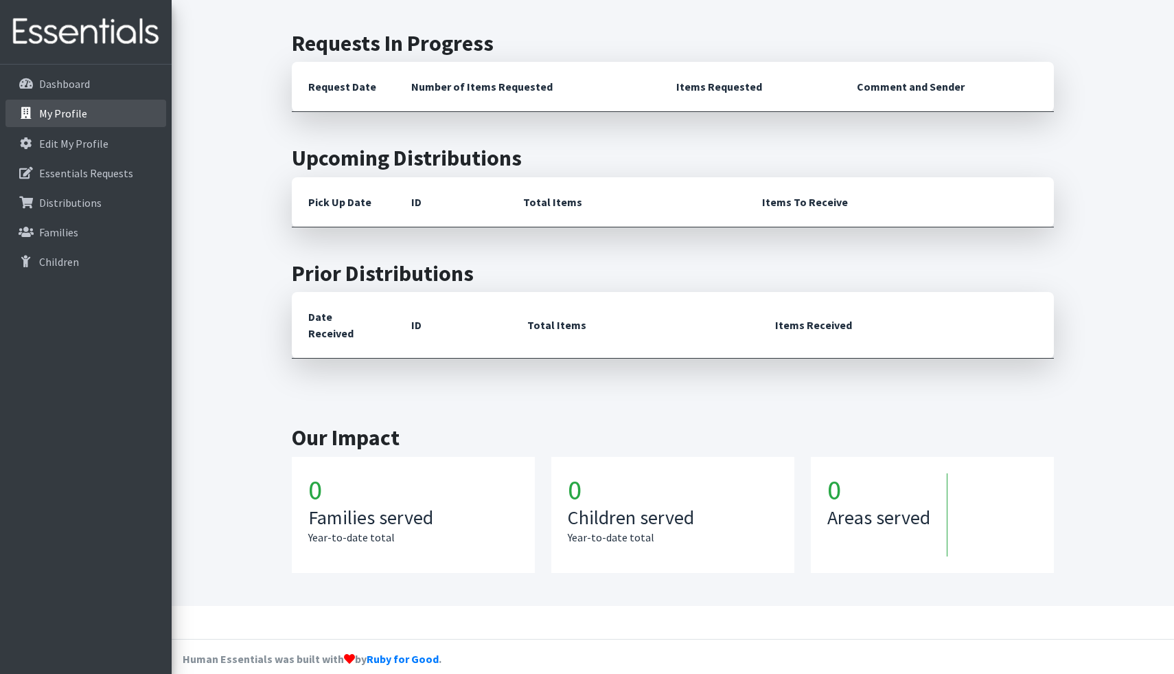
click at [82, 116] on p "My Profile" at bounding box center [63, 113] width 48 height 14
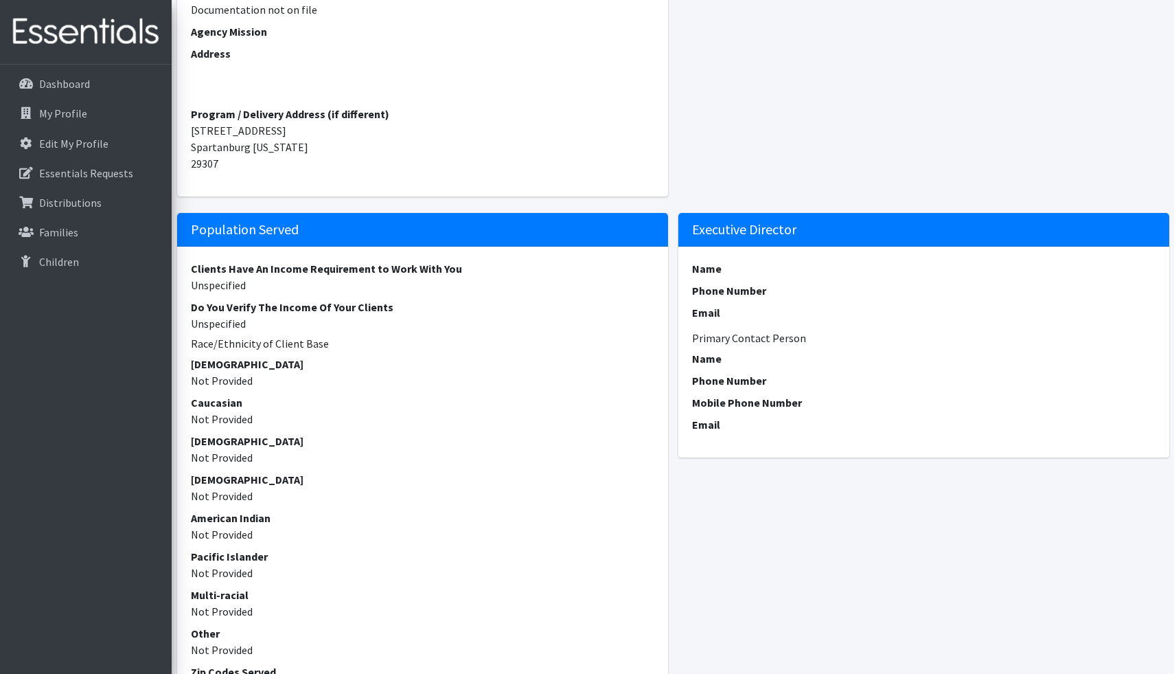
scroll to position [296, 0]
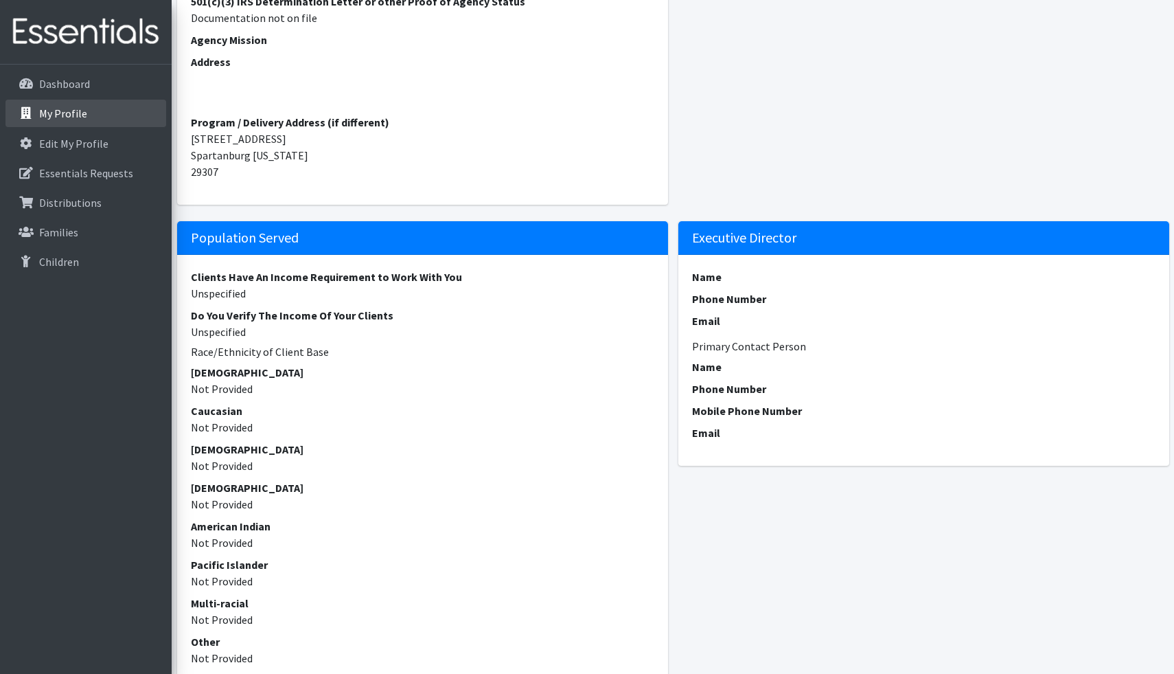
click at [48, 111] on p "My Profile" at bounding box center [63, 113] width 48 height 14
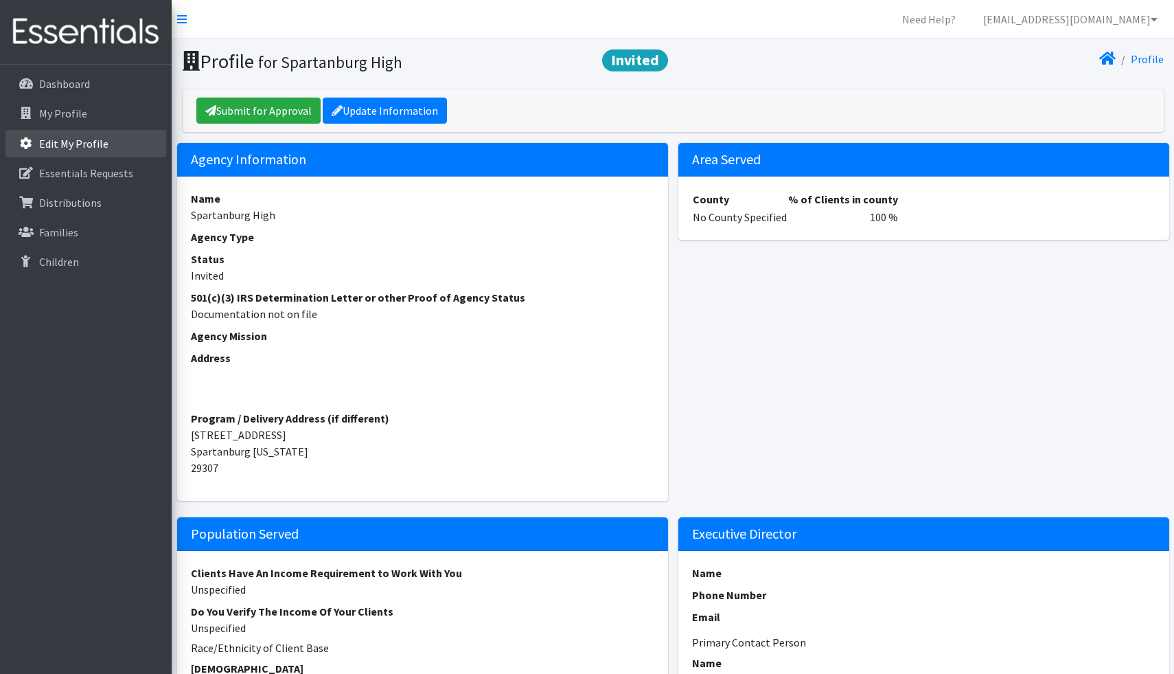
click at [55, 146] on p "Edit My Profile" at bounding box center [73, 144] width 69 height 14
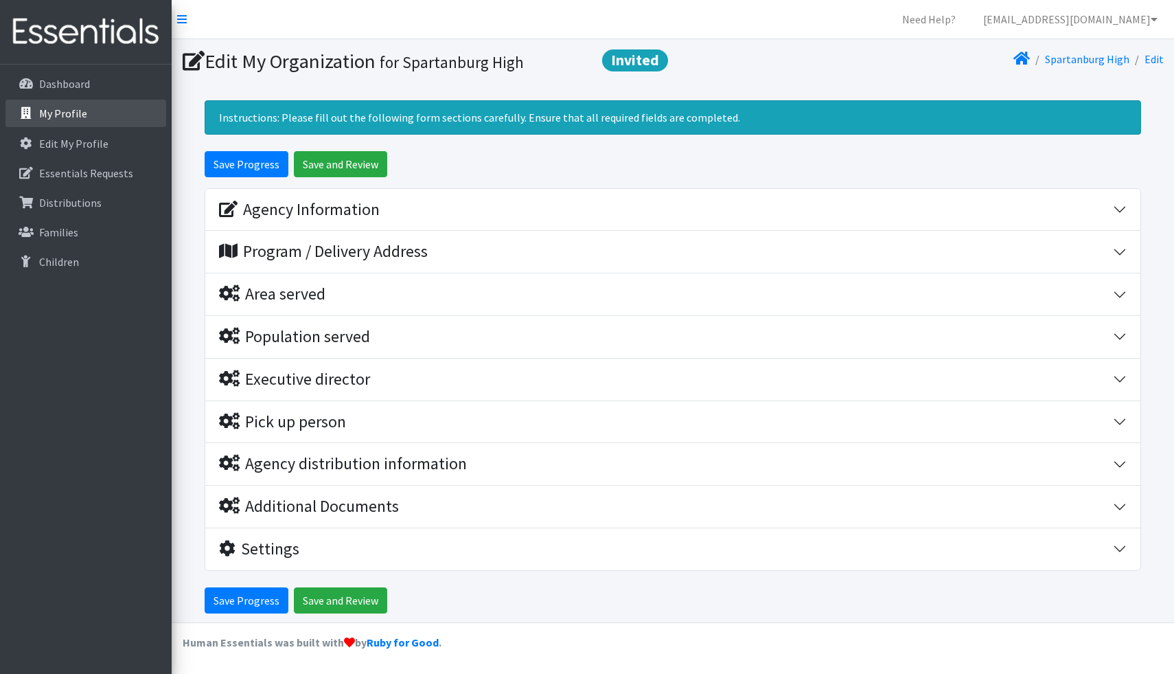
click at [51, 115] on p "My Profile" at bounding box center [63, 113] width 48 height 14
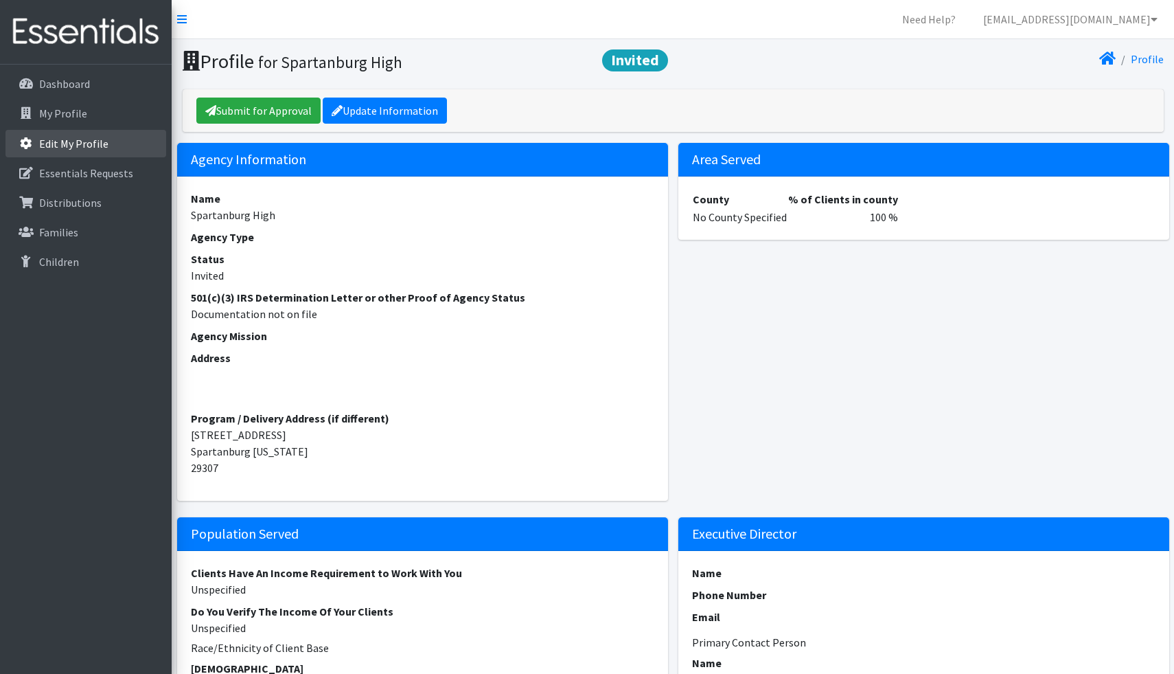
click at [55, 132] on link "Edit My Profile" at bounding box center [85, 143] width 161 height 27
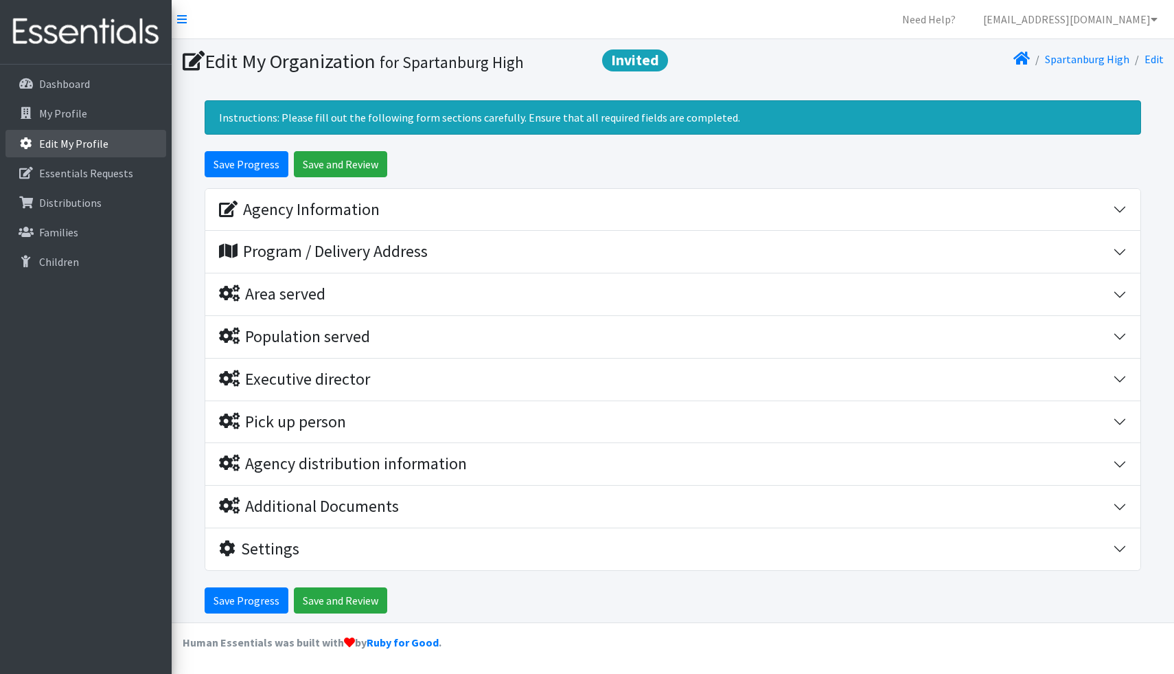
click at [57, 146] on p "Edit My Profile" at bounding box center [73, 144] width 69 height 14
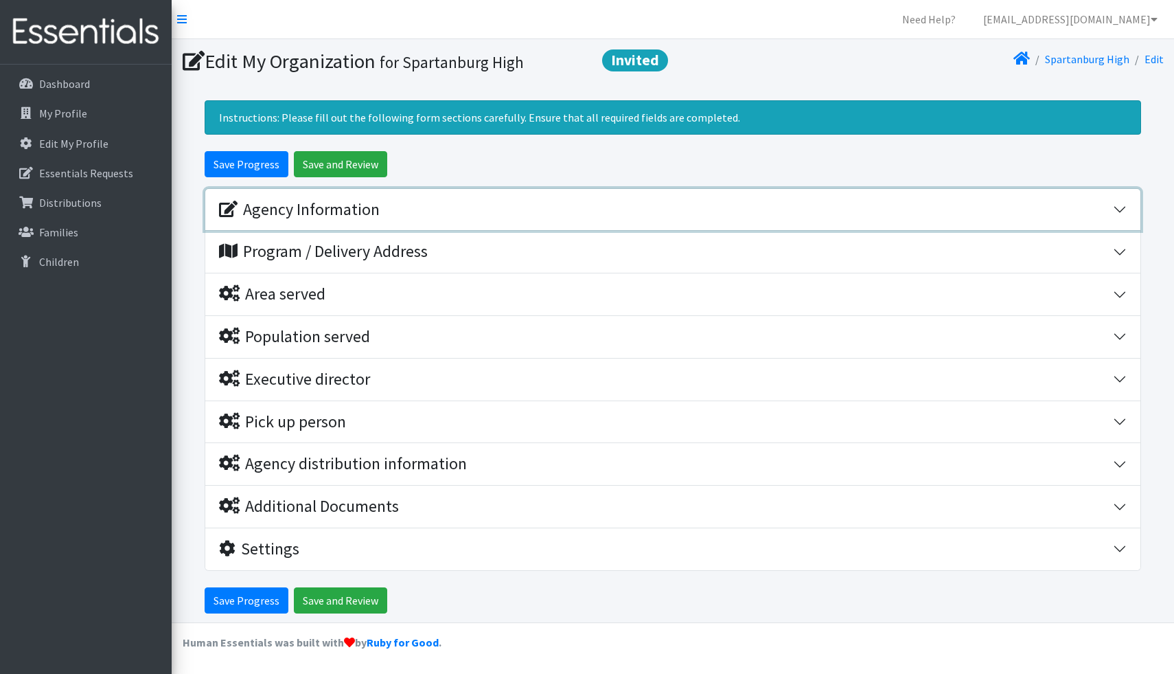
click at [271, 209] on div "Agency Information" at bounding box center [299, 210] width 161 height 20
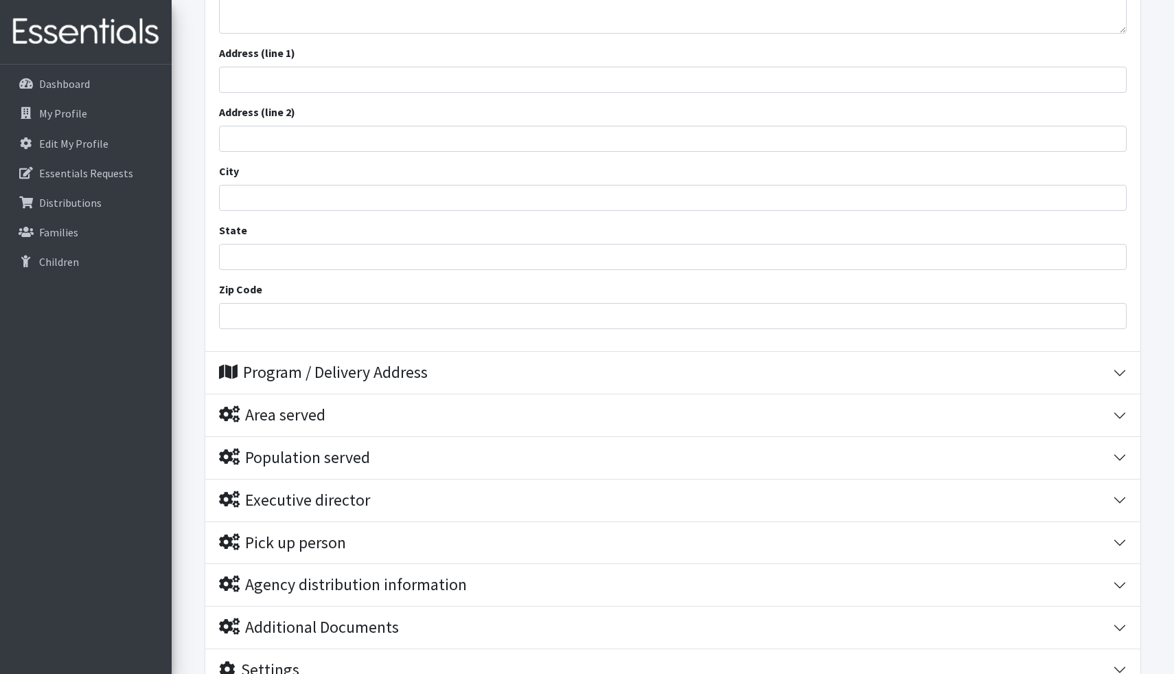
scroll to position [525, 0]
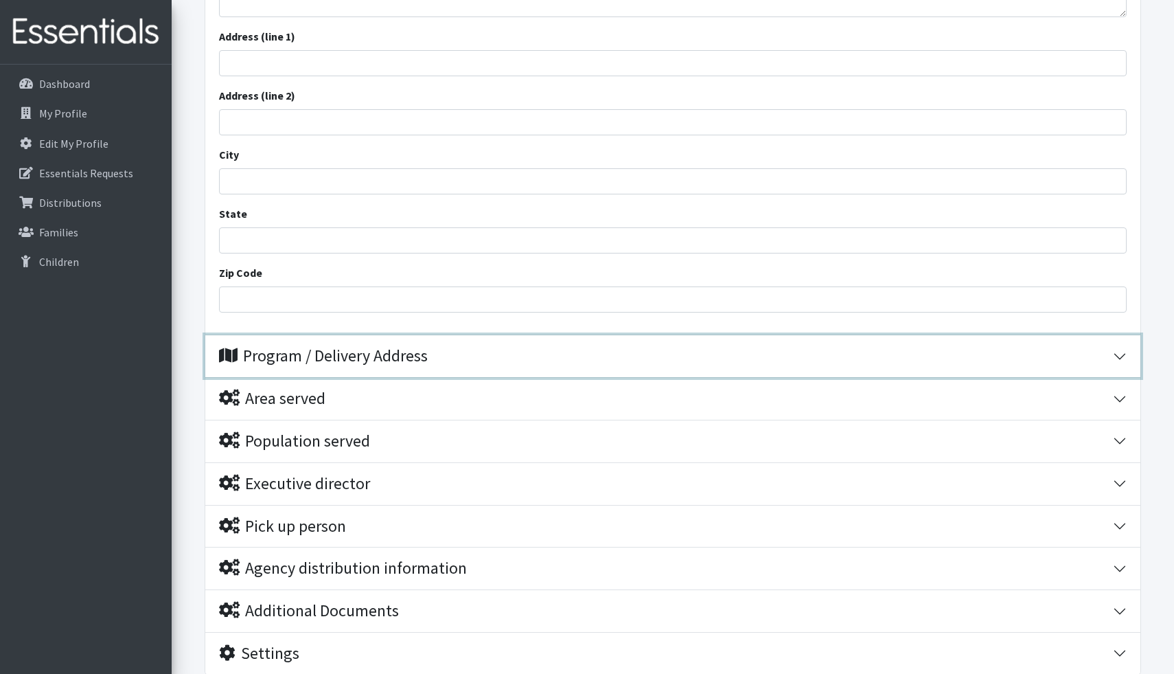
click at [229, 358] on icon "button" at bounding box center [228, 355] width 19 height 16
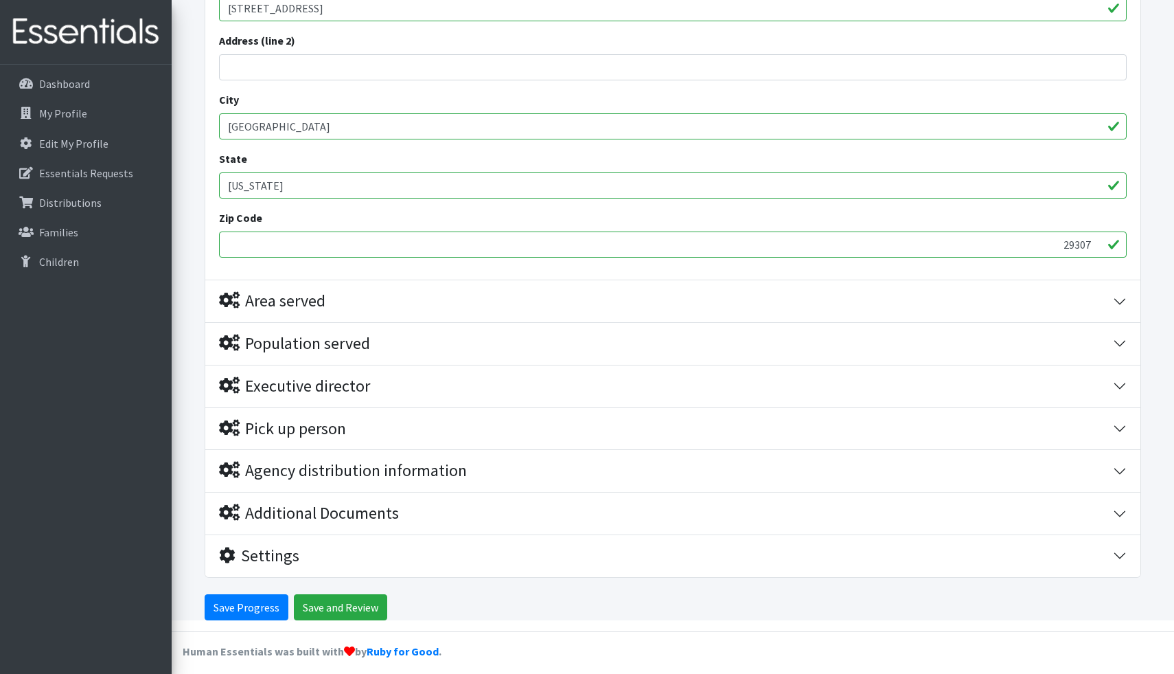
scroll to position [948, 0]
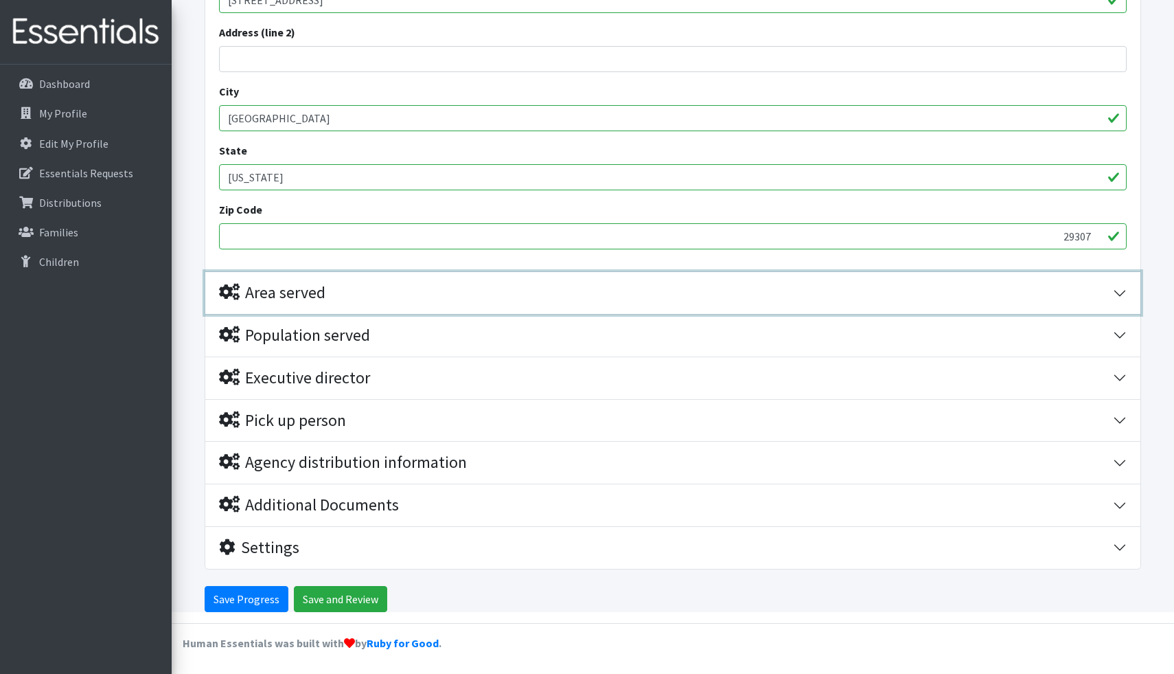
click at [229, 292] on icon "button" at bounding box center [229, 292] width 21 height 16
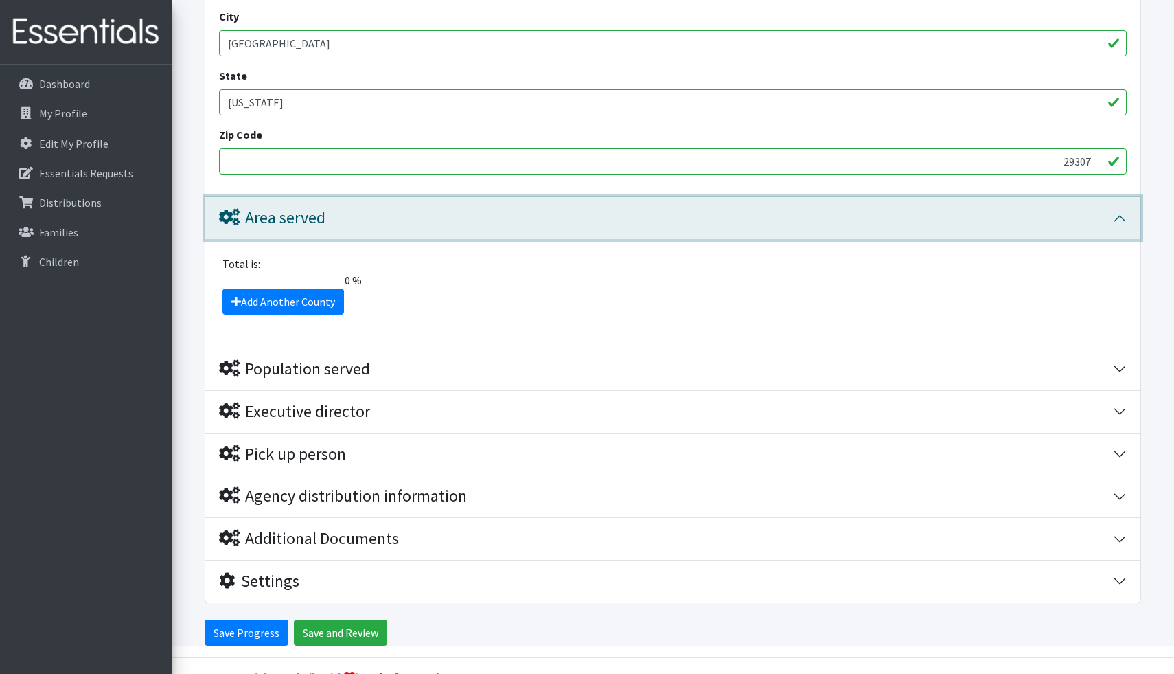
scroll to position [1026, 0]
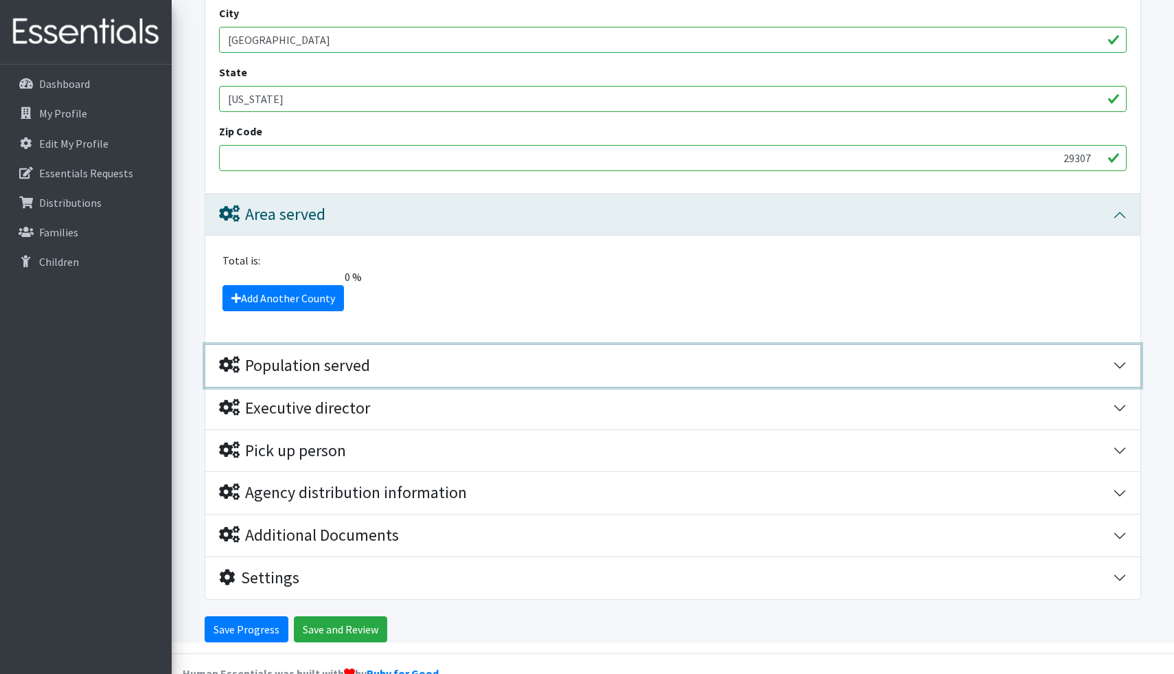
click at [233, 363] on icon "button" at bounding box center [229, 364] width 21 height 16
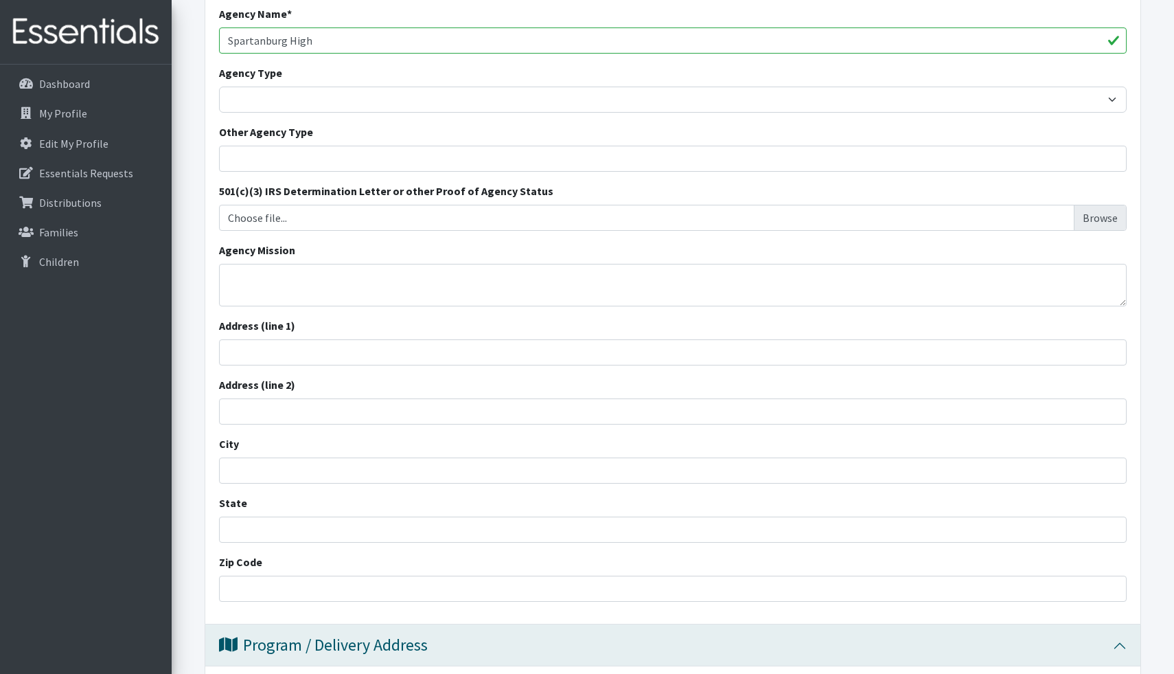
scroll to position [236, 0]
click at [433, 290] on textarea "Agency Mission" at bounding box center [673, 284] width 908 height 43
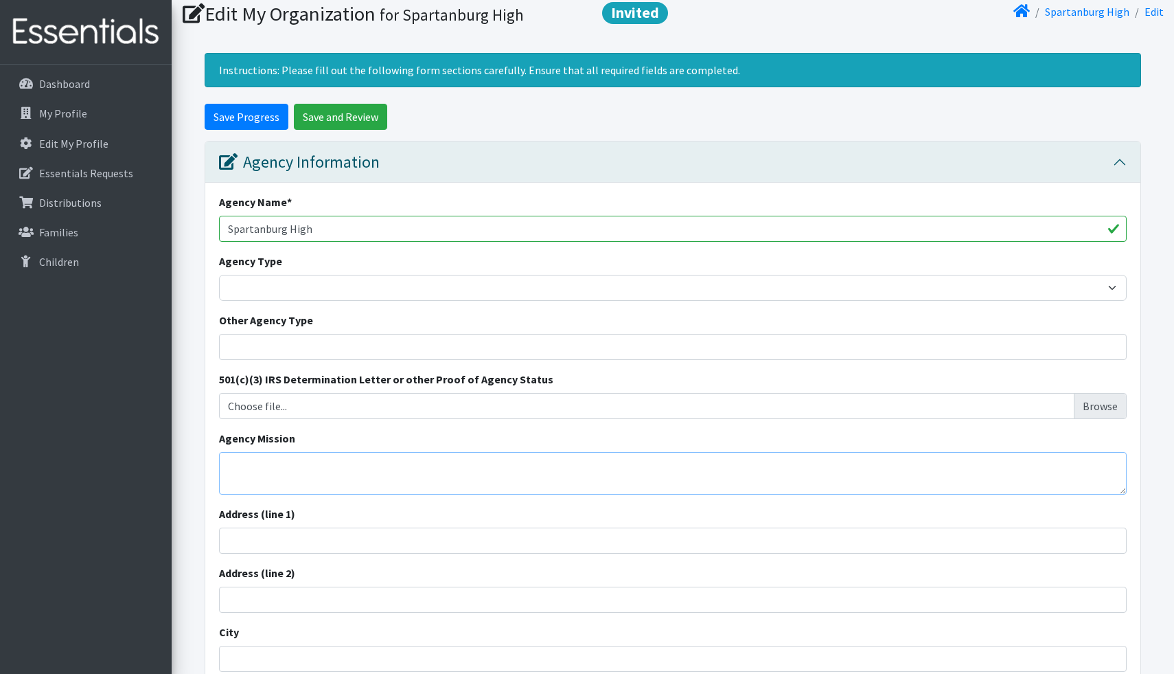
scroll to position [52, 0]
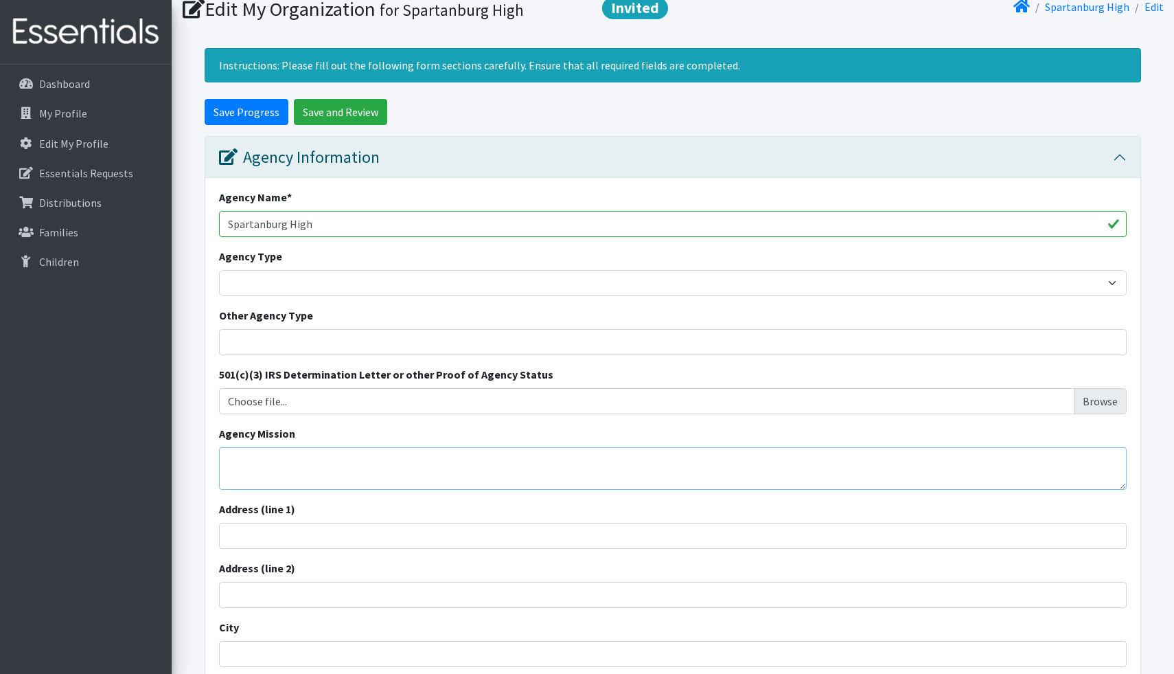
paste textarea "he official mission of Spartanburg High School, under Spartanburg School Distri…"
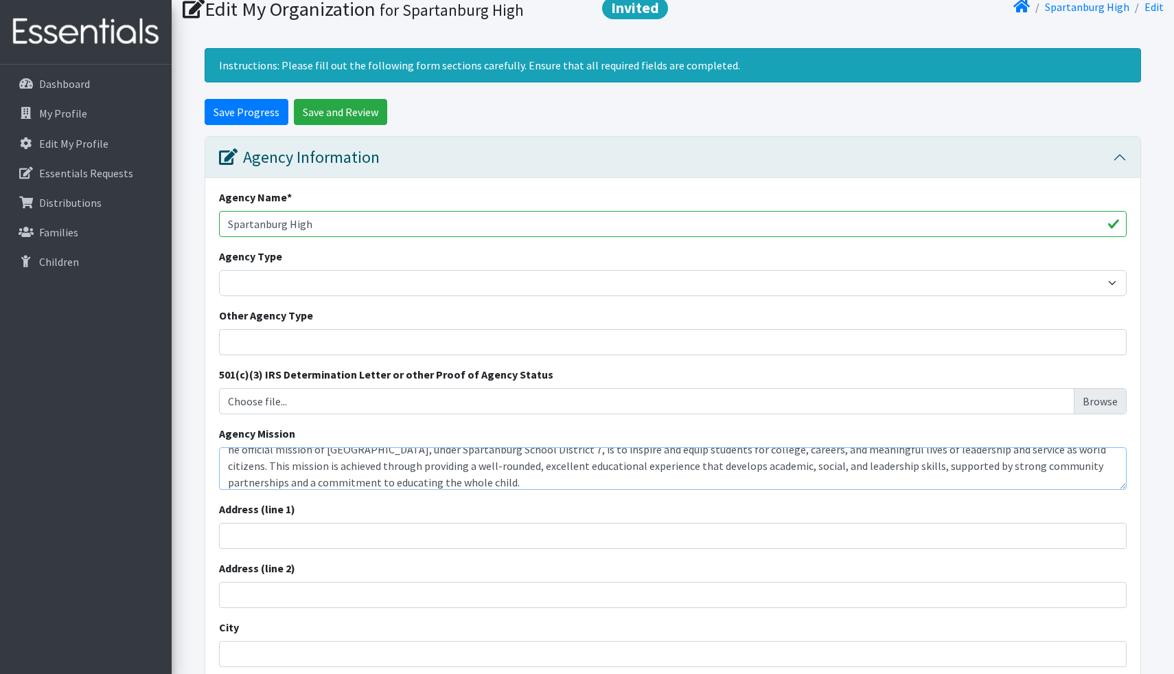
scroll to position [0, 0]
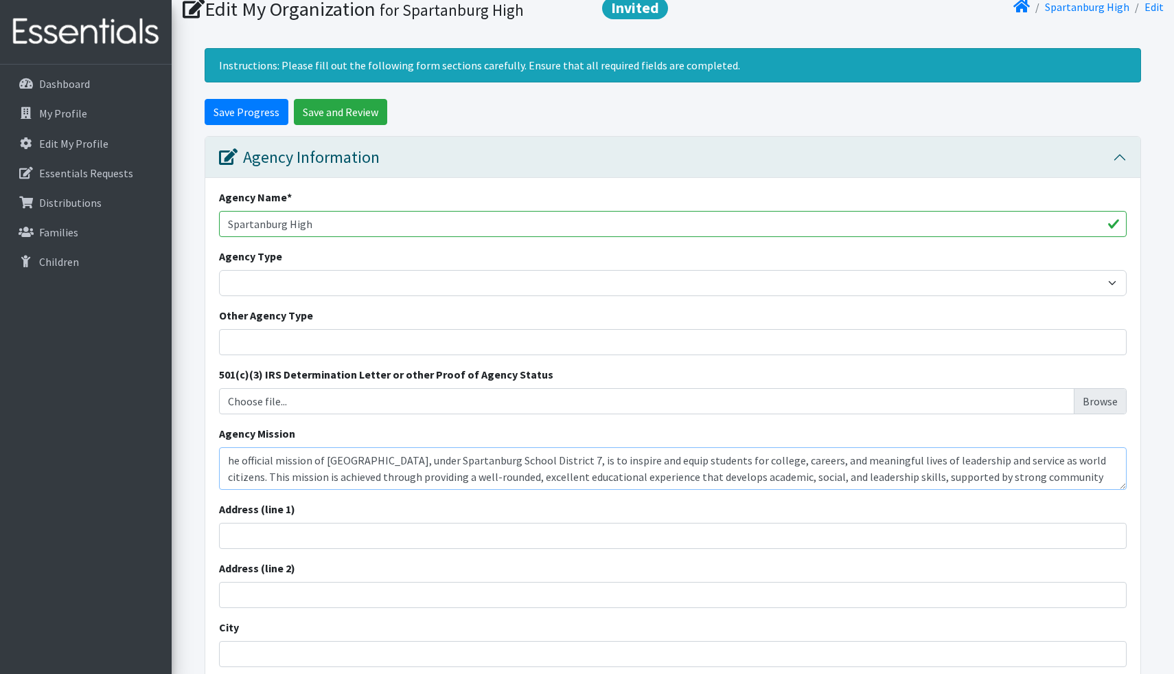
click at [227, 459] on textarea "he official mission of Spartanburg High School, under Spartanburg School Distri…" at bounding box center [673, 468] width 908 height 43
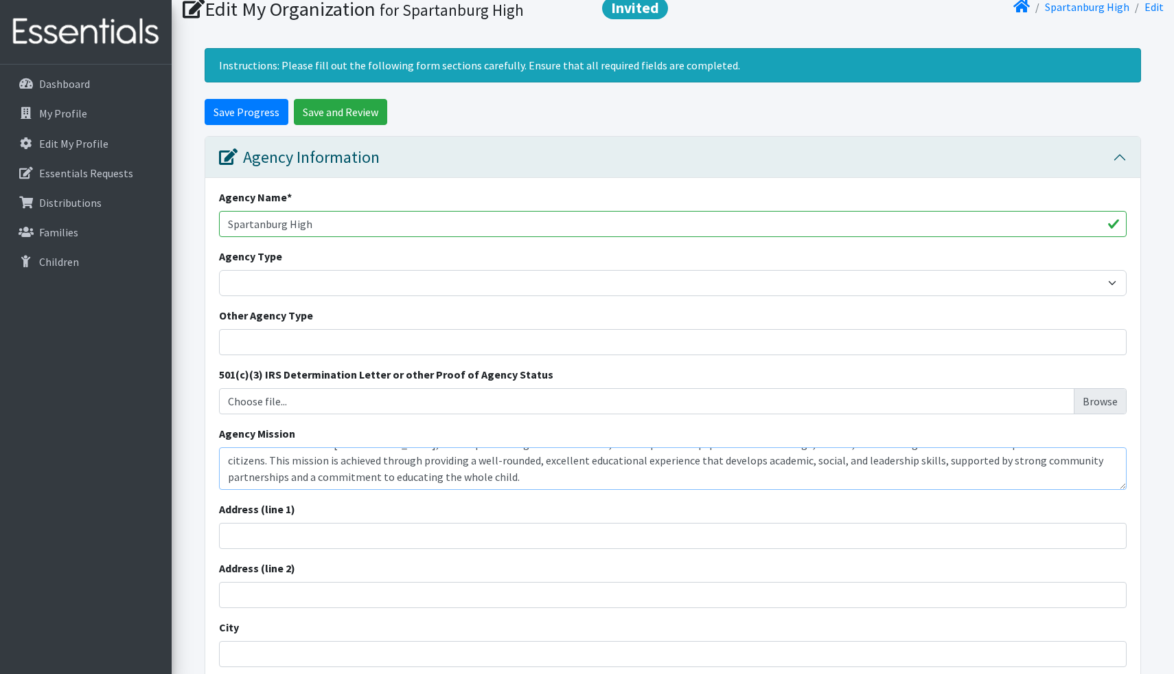
type textarea "The official mission of [GEOGRAPHIC_DATA], under Spartanburg School District 7,…"
click at [243, 545] on input "Address (line 1)" at bounding box center [673, 536] width 908 height 26
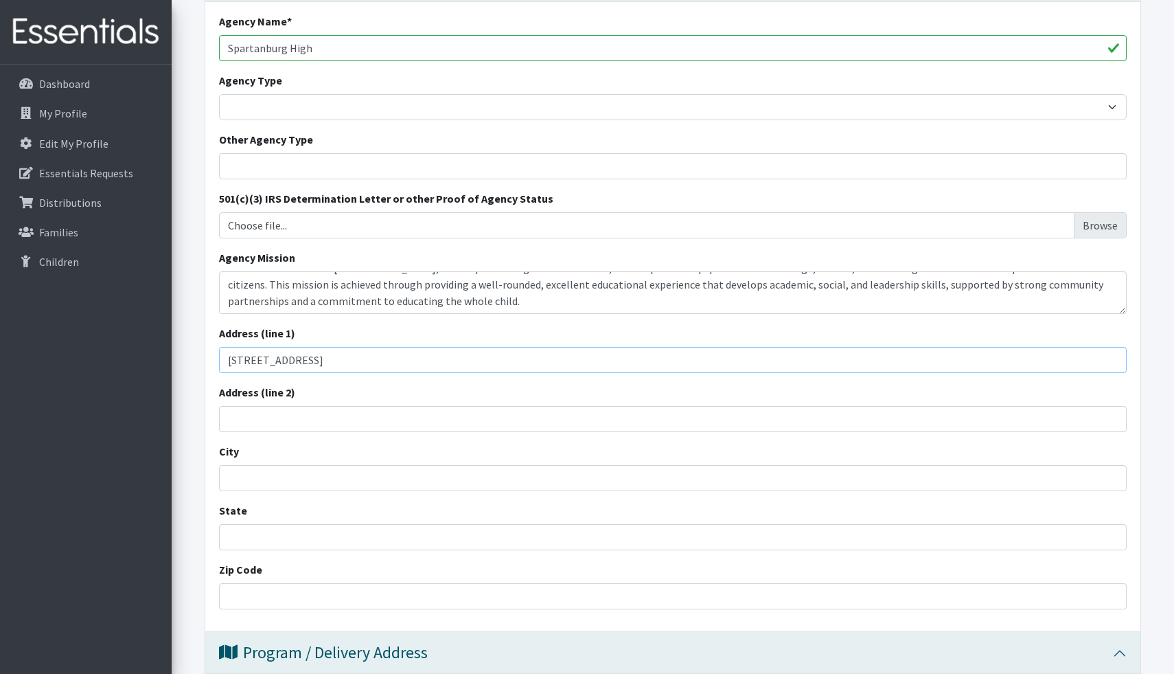
scroll to position [270, 0]
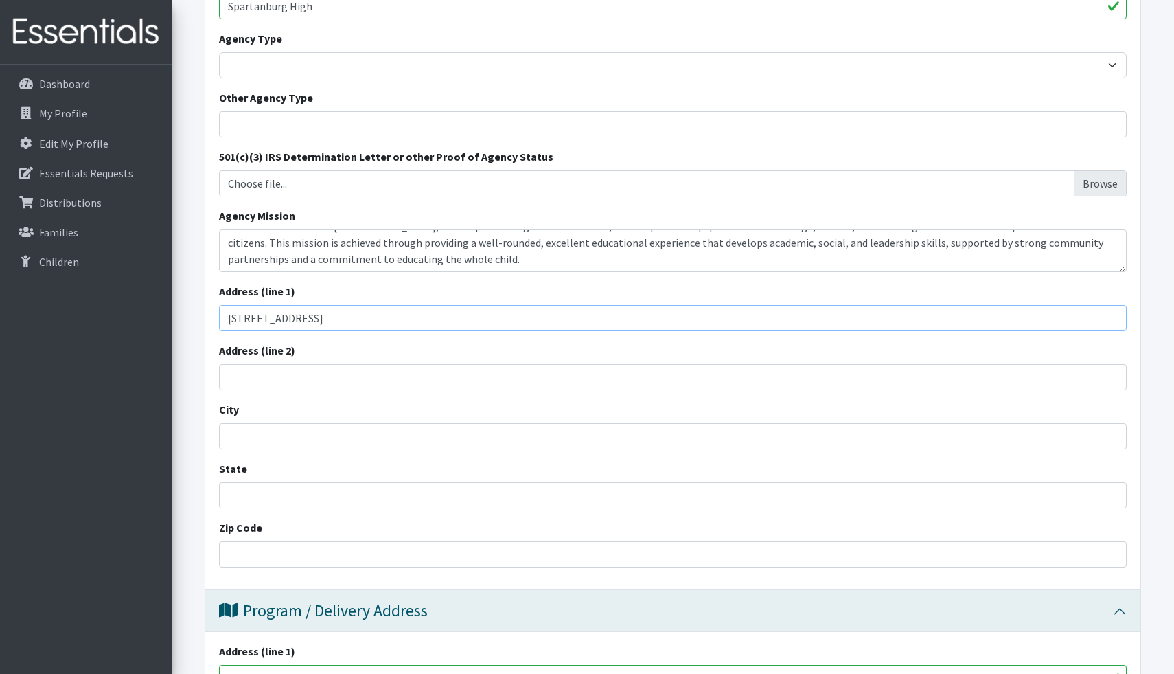
type input "[STREET_ADDRESS]"
click at [278, 434] on input "City" at bounding box center [673, 436] width 908 height 26
type input "spartanburg"
type input "SC"
type input "29307"
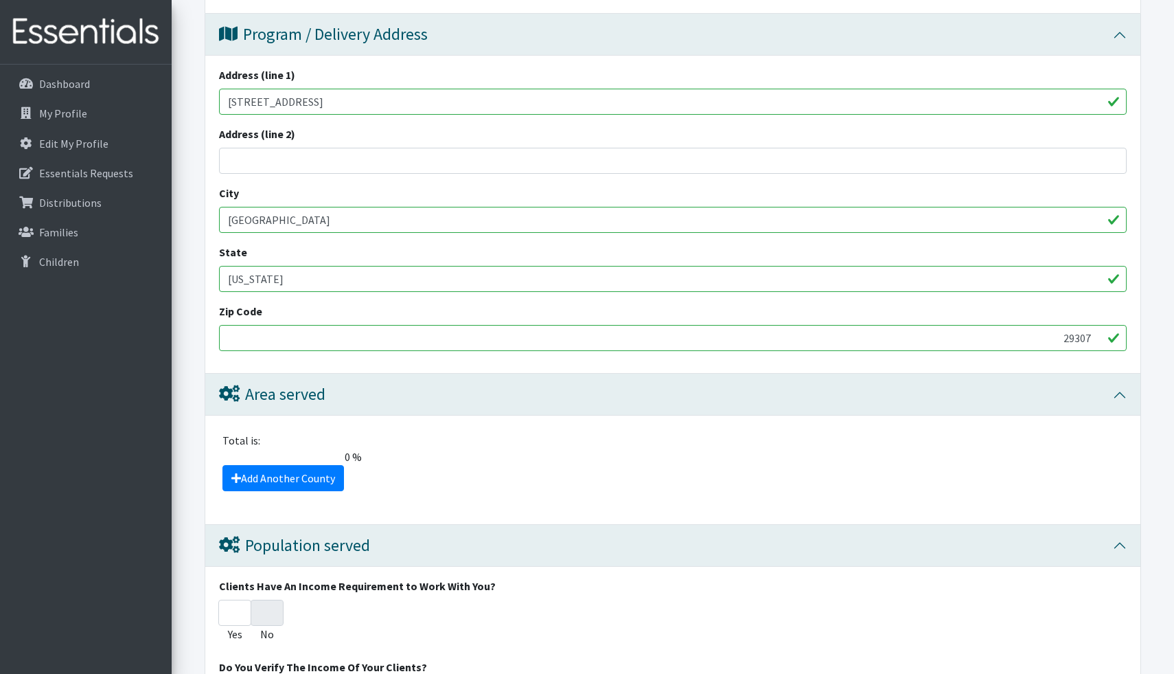
scroll to position [845, 0]
click at [280, 474] on link "Add Another County" at bounding box center [283, 479] width 122 height 26
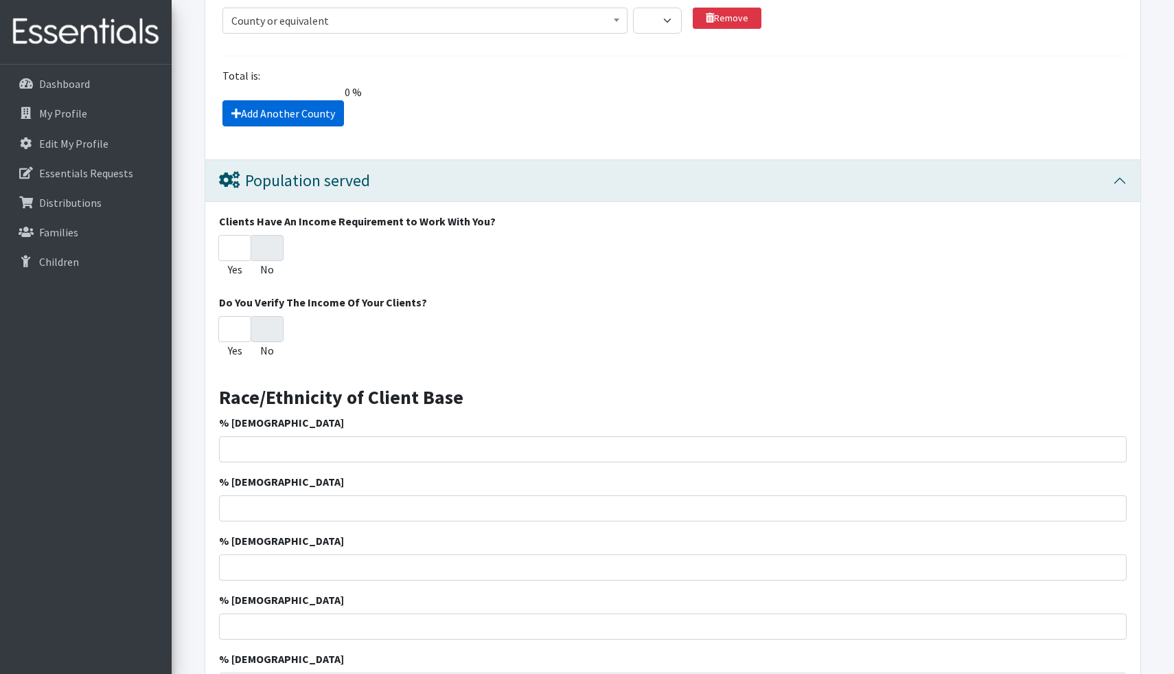
scroll to position [1278, 0]
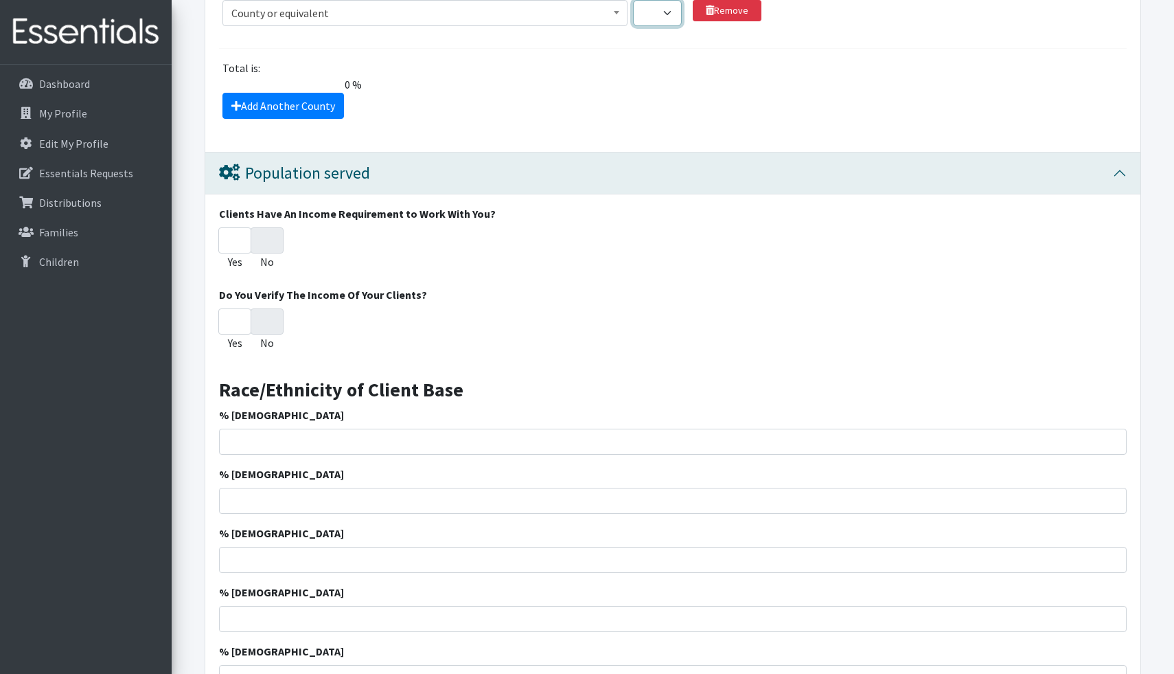
click at [669, 11] on select "1 2 3 4 5 6 7 8 9 10 11 12 13 14 15 16 17 18 19 20 21 22 23 24 25 26 27 28 29 3…" at bounding box center [657, 13] width 49 height 26
select select "7"
click at [633, 0] on select "1 2 3 4 5 6 7 8 9 10 11 12 13 14 15 16 17 18 19 20 21 22 23 24 25 26 27 28 29 3…" at bounding box center [657, 13] width 49 height 26
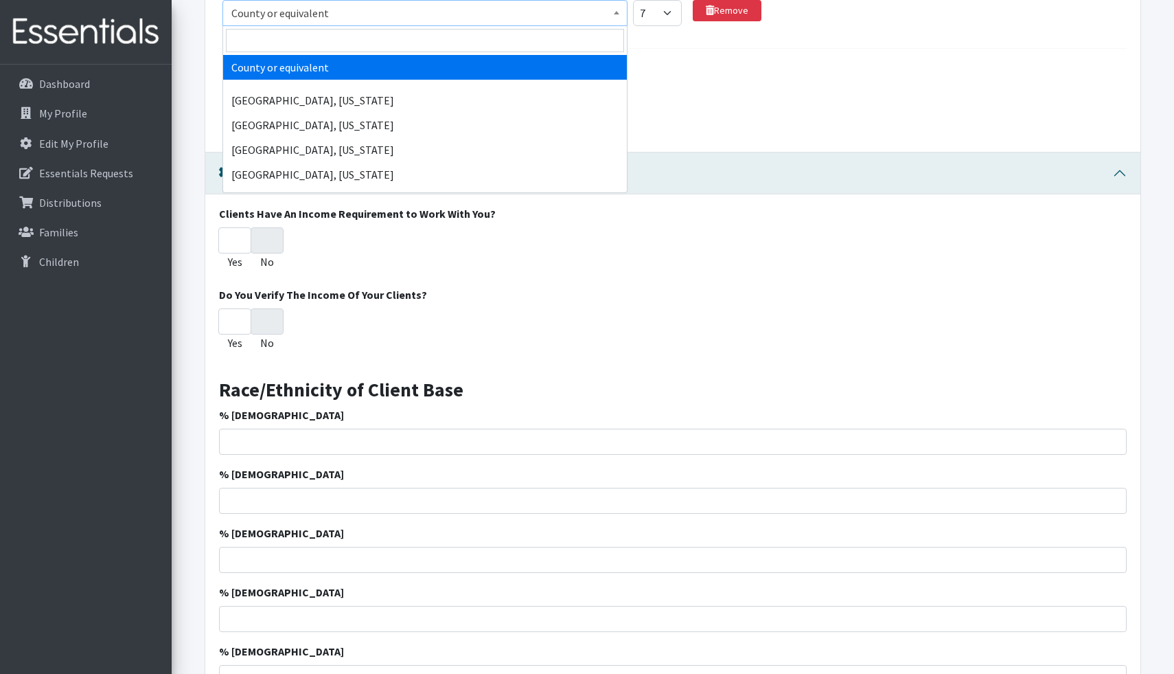
click at [454, 14] on span "County or equivalent" at bounding box center [424, 12] width 387 height 19
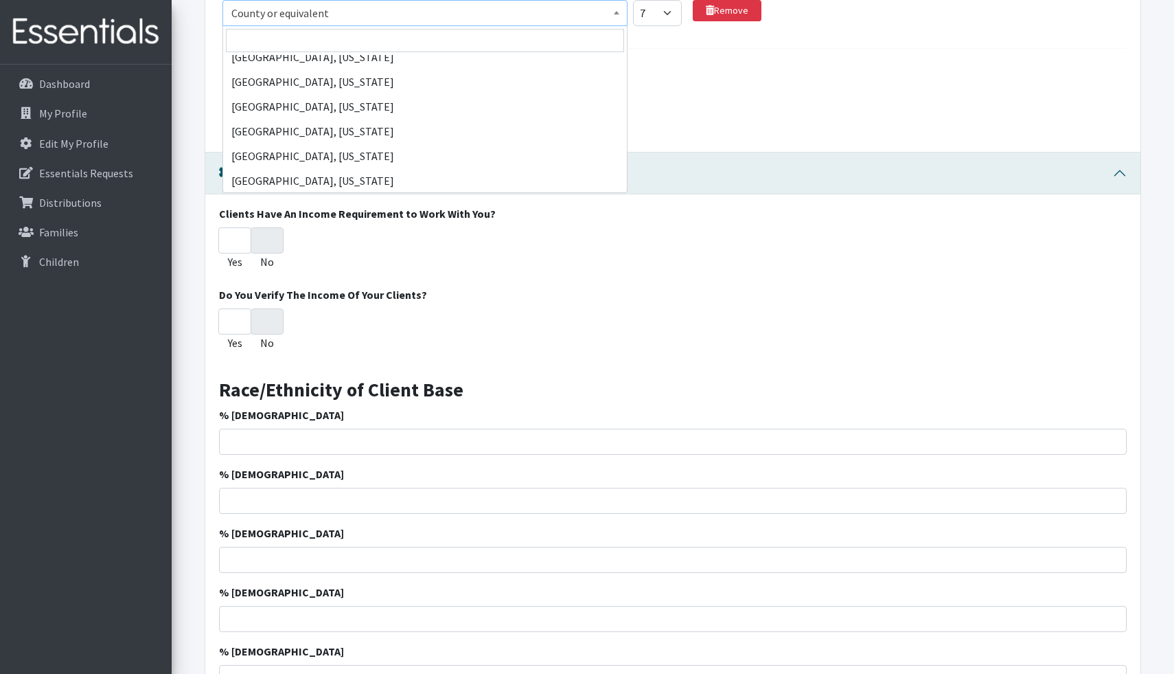
scroll to position [11104, 0]
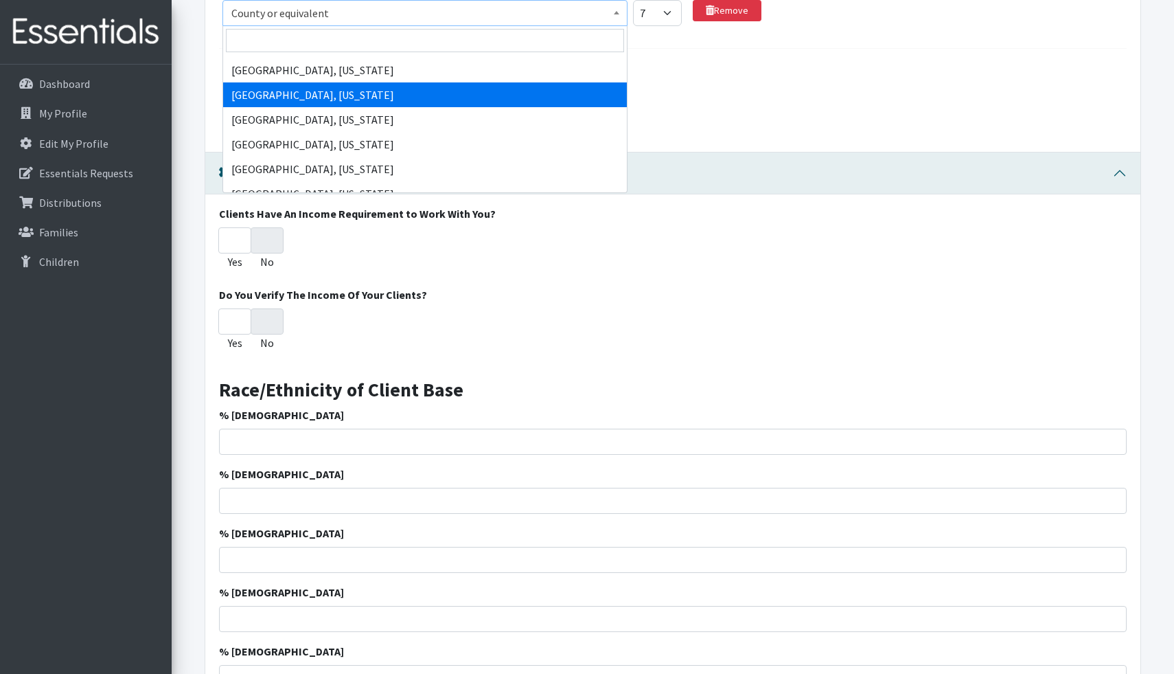
drag, startPoint x: 428, startPoint y: 88, endPoint x: 428, endPoint y: 47, distance: 41.2
click at [428, 47] on span "County or equivalent Abbeville County, South Carolina Acadia Parish, Louisiana …" at bounding box center [424, 109] width 405 height 167
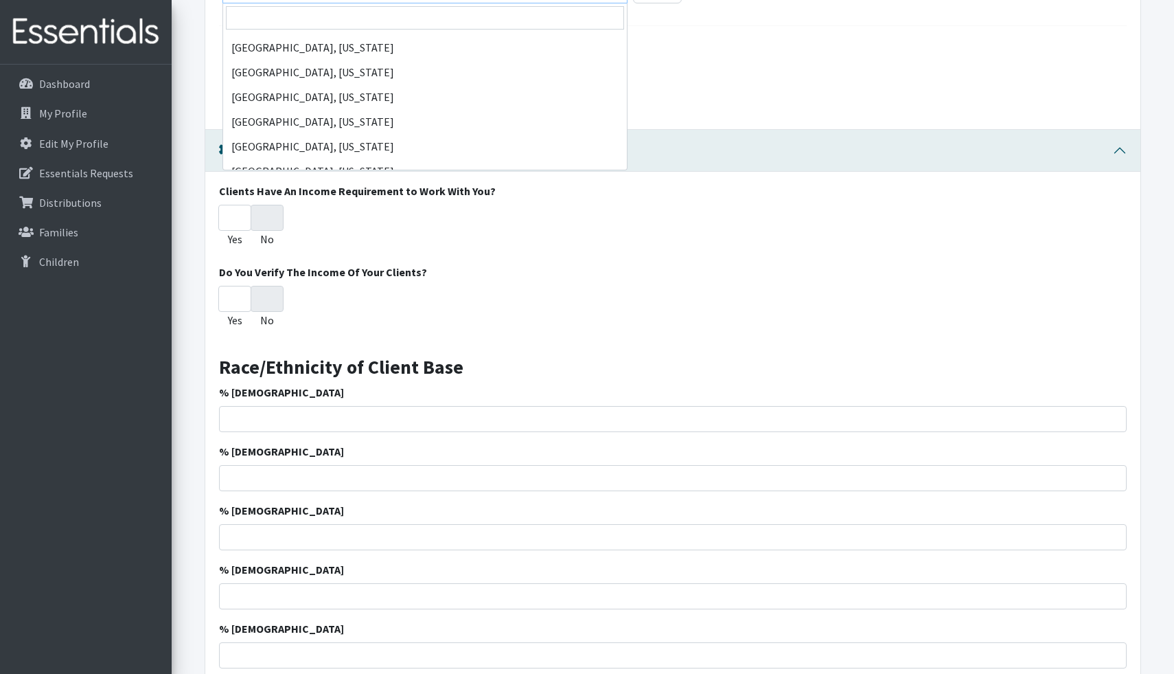
scroll to position [68041, 0]
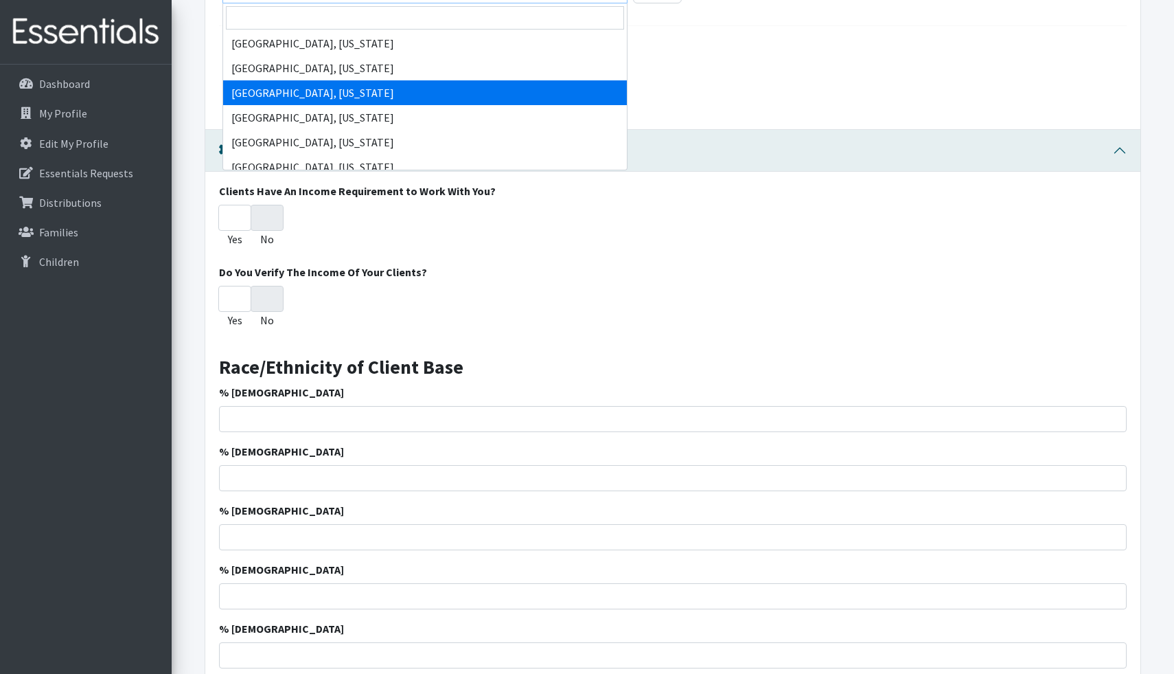
select select "2720"
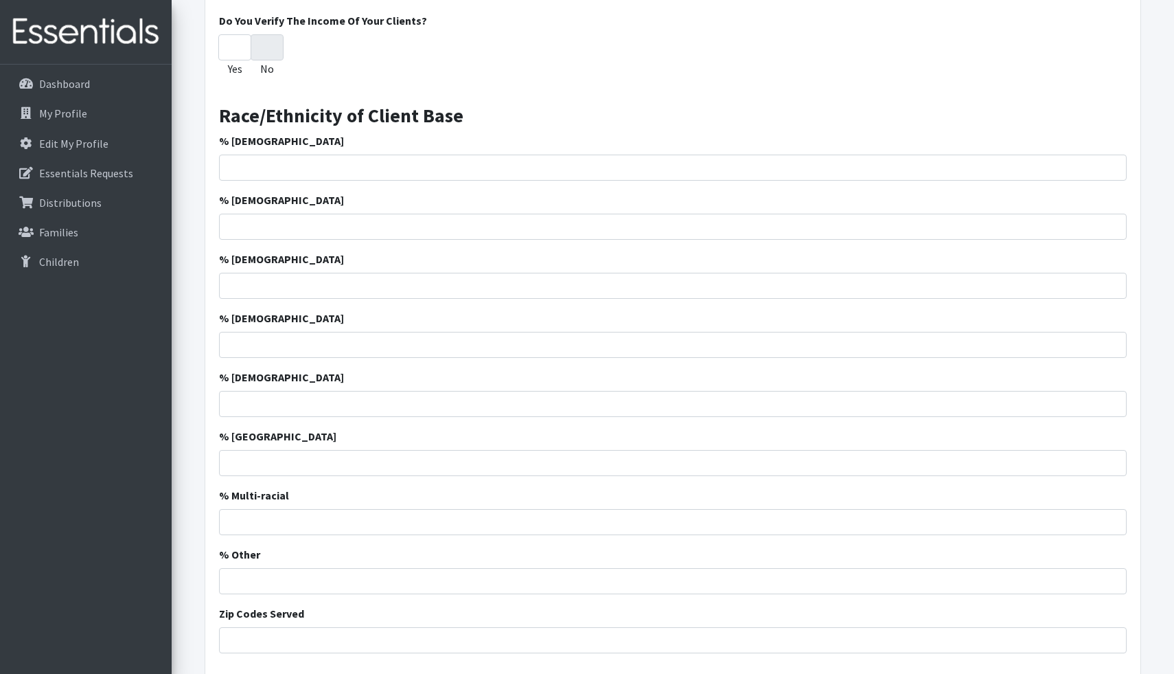
scroll to position [1561, 0]
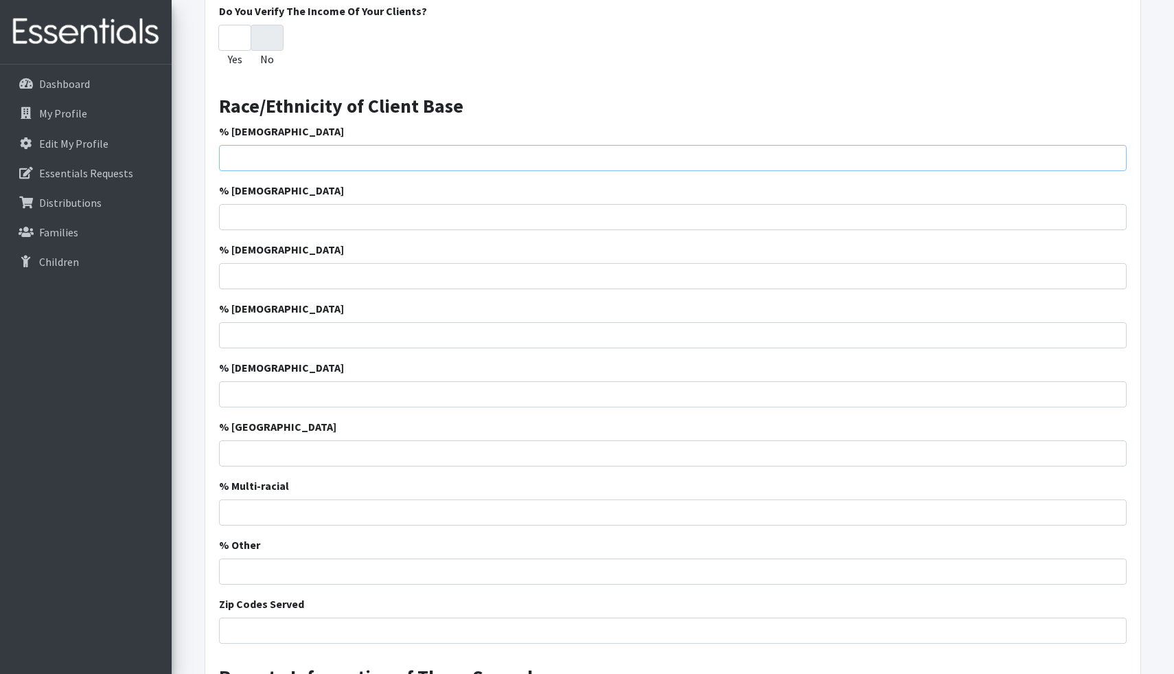
click at [398, 160] on input "% African American" at bounding box center [673, 158] width 908 height 26
click at [358, 158] on input "% African American" at bounding box center [673, 158] width 908 height 26
type input "49"
click at [388, 222] on input "% Caucasian" at bounding box center [673, 217] width 908 height 26
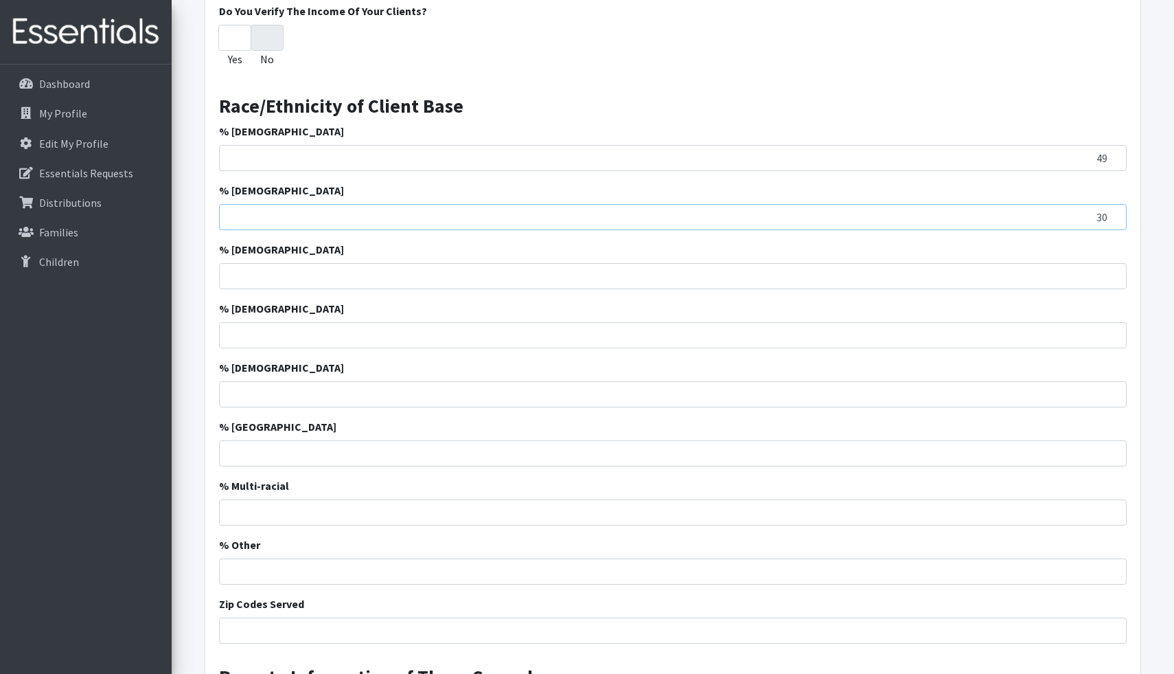
type input "30"
click at [344, 276] on input "% Hispanic" at bounding box center [673, 276] width 908 height 26
type input "13"
click at [341, 338] on input "% Asian" at bounding box center [673, 335] width 908 height 26
type input "2.4"
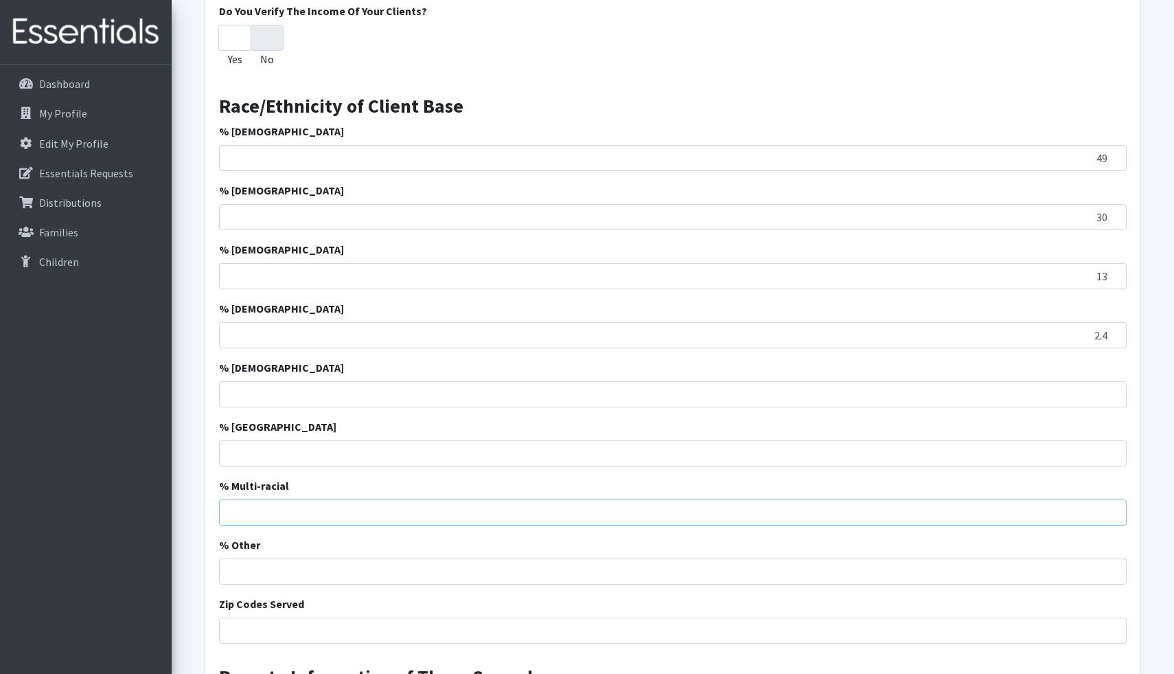
click at [369, 513] on input "% Multi-racial" at bounding box center [673, 512] width 908 height 26
type input "4.9"
click at [265, 452] on input "% Pacific Island" at bounding box center [673, 453] width 908 height 26
type input "0.3"
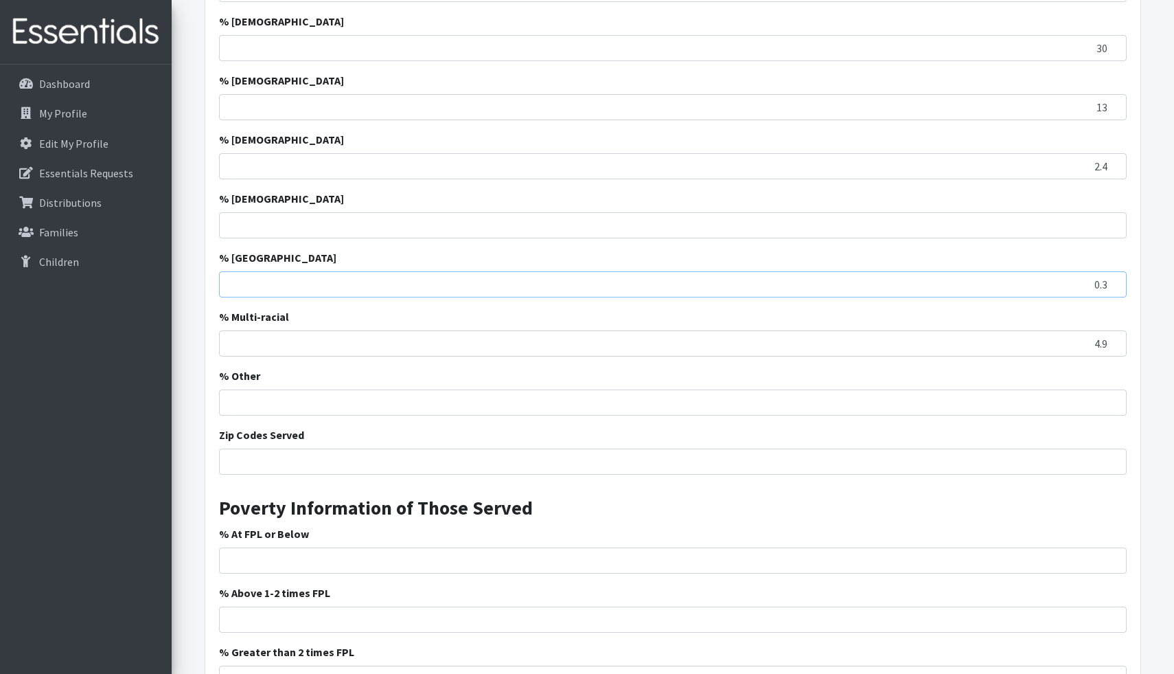
scroll to position [1755, 0]
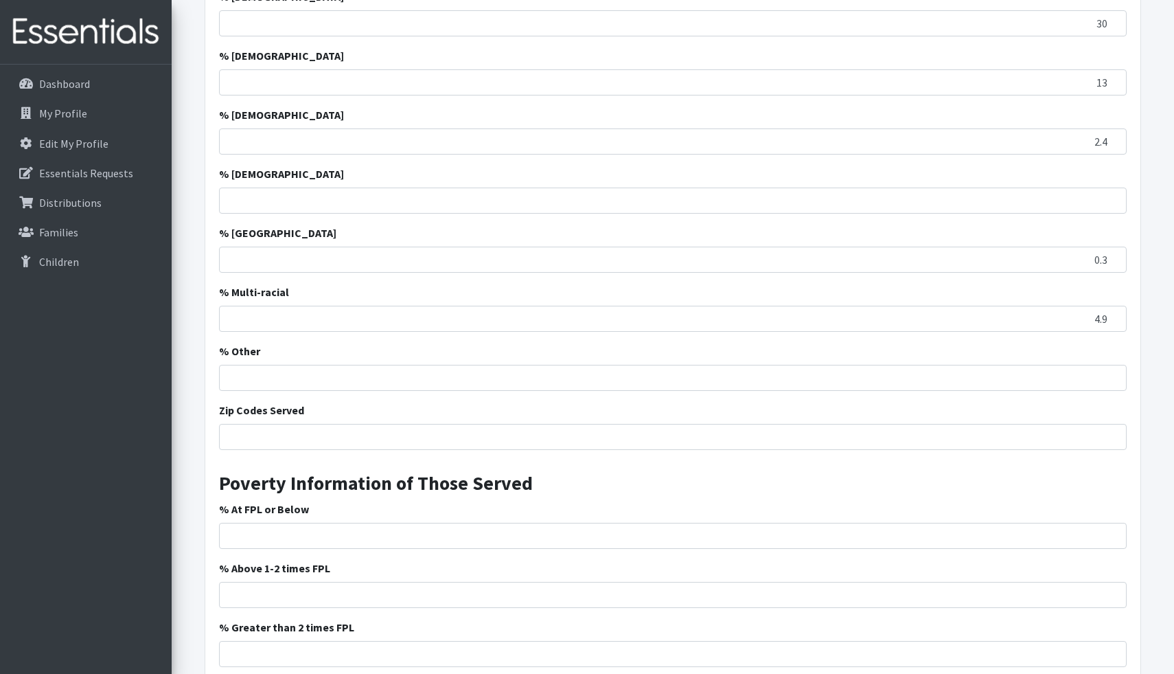
click at [455, 451] on div "Clients Have An Income Requirement to Work With You? Yes No Do You Verify The I…" at bounding box center [672, 232] width 935 height 1031
click at [450, 439] on input "Zip Codes Served" at bounding box center [673, 437] width 908 height 26
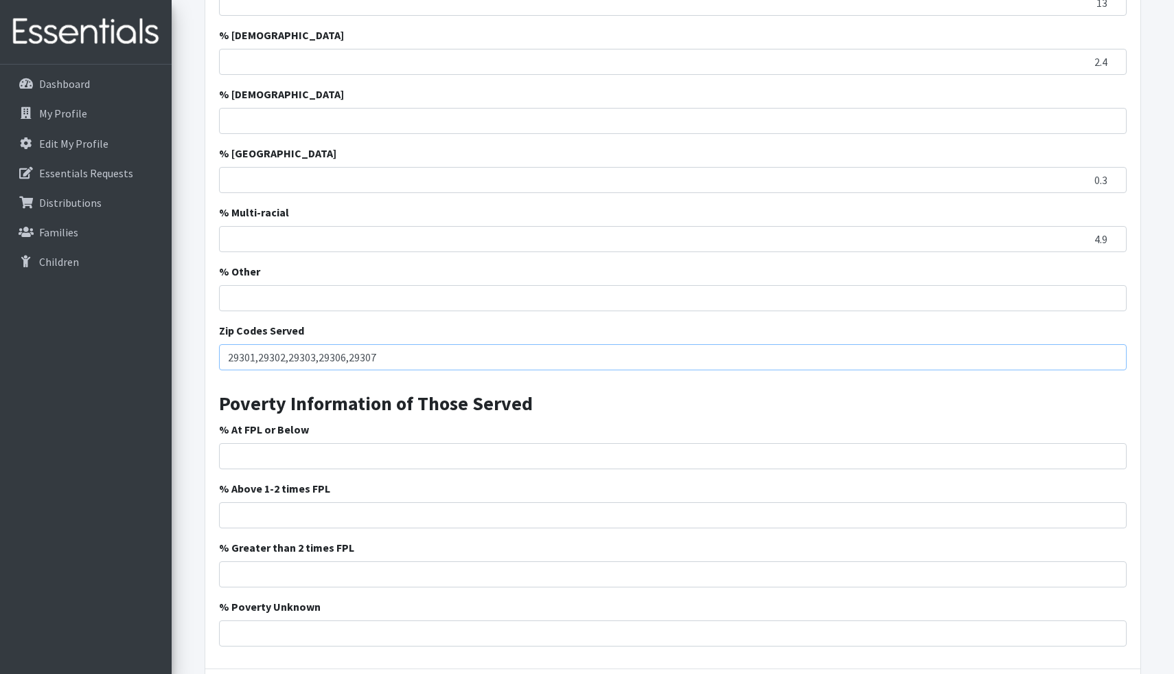
scroll to position [1851, 0]
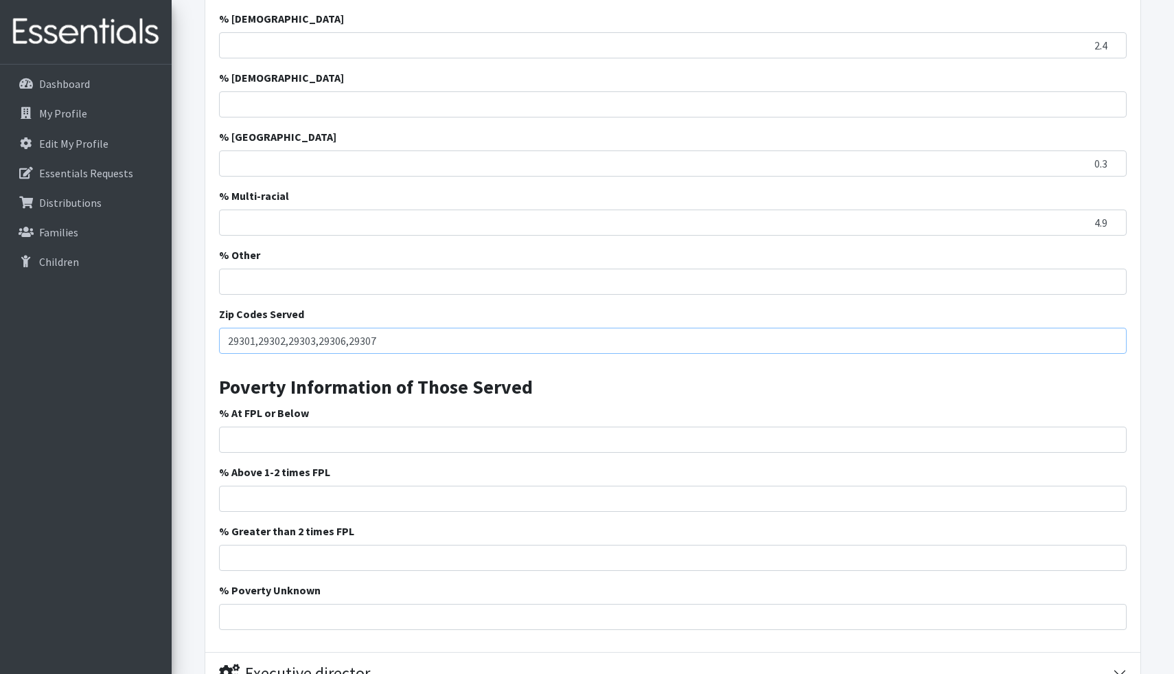
type input "29301,29302,29303,29306,29307"
click at [407, 442] on input "% At FPL or Below" at bounding box center [673, 439] width 908 height 26
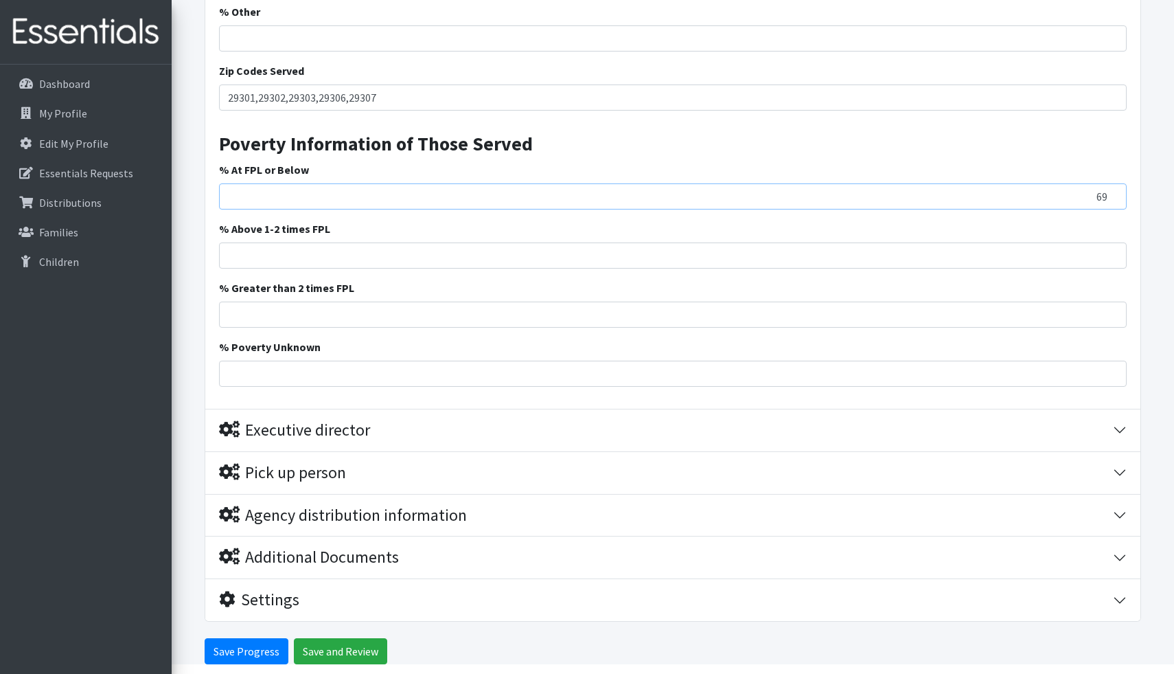
scroll to position [2101, 0]
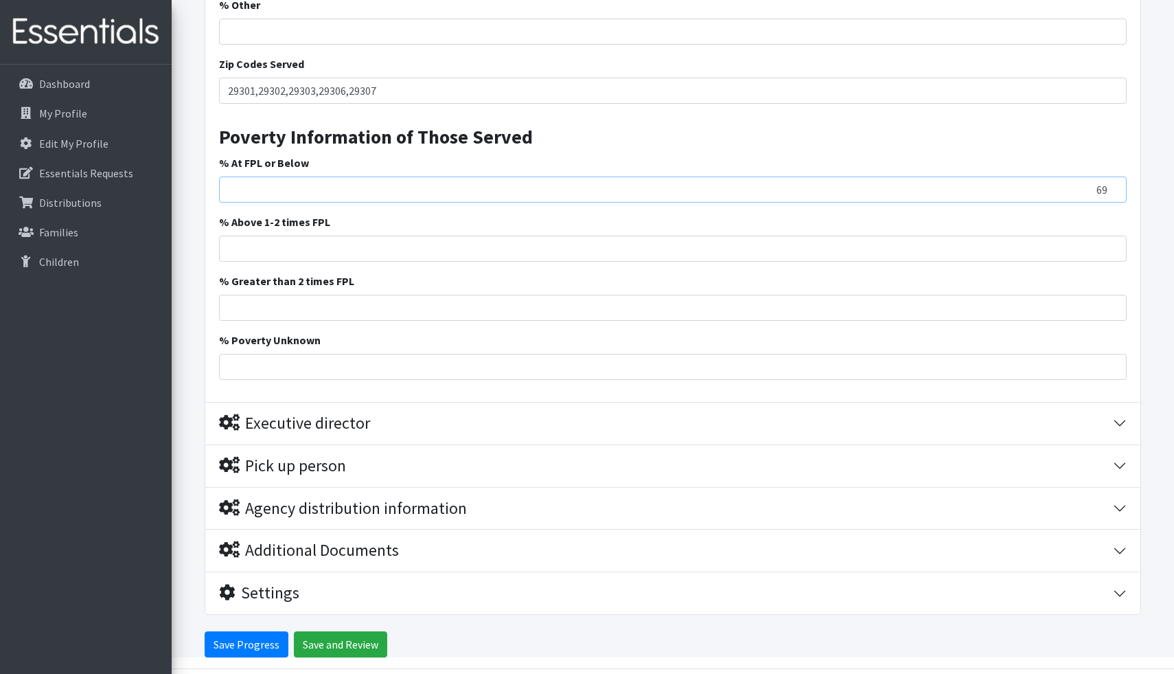
type input "69"
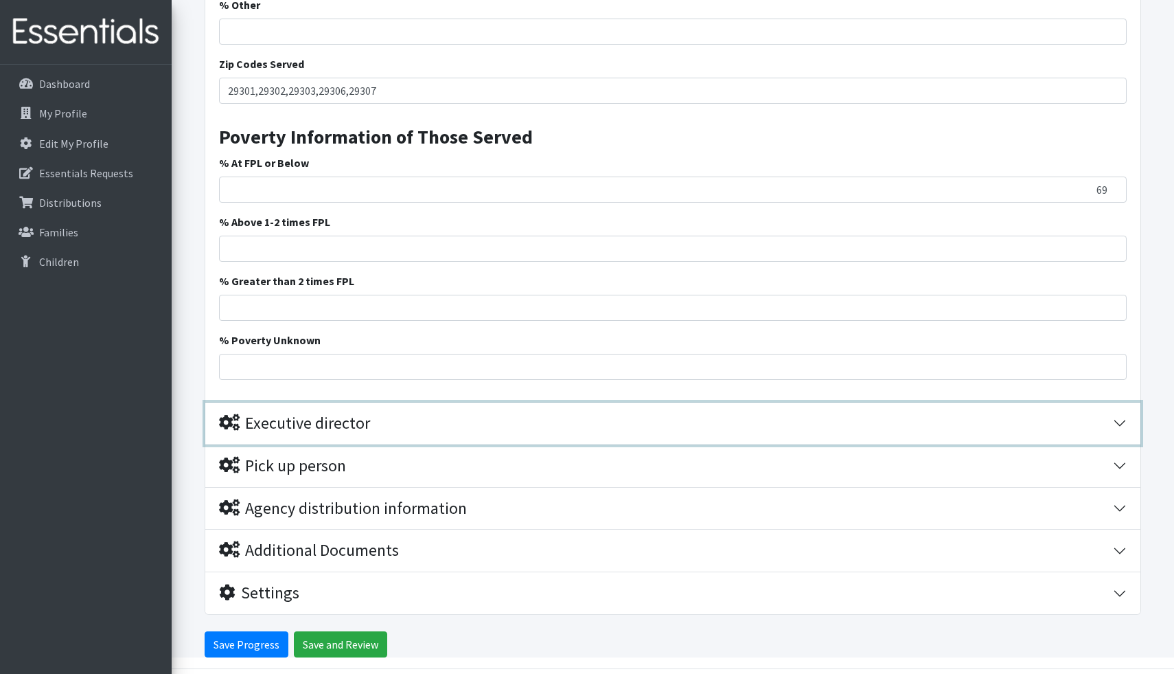
click at [231, 420] on icon "button" at bounding box center [229, 422] width 21 height 16
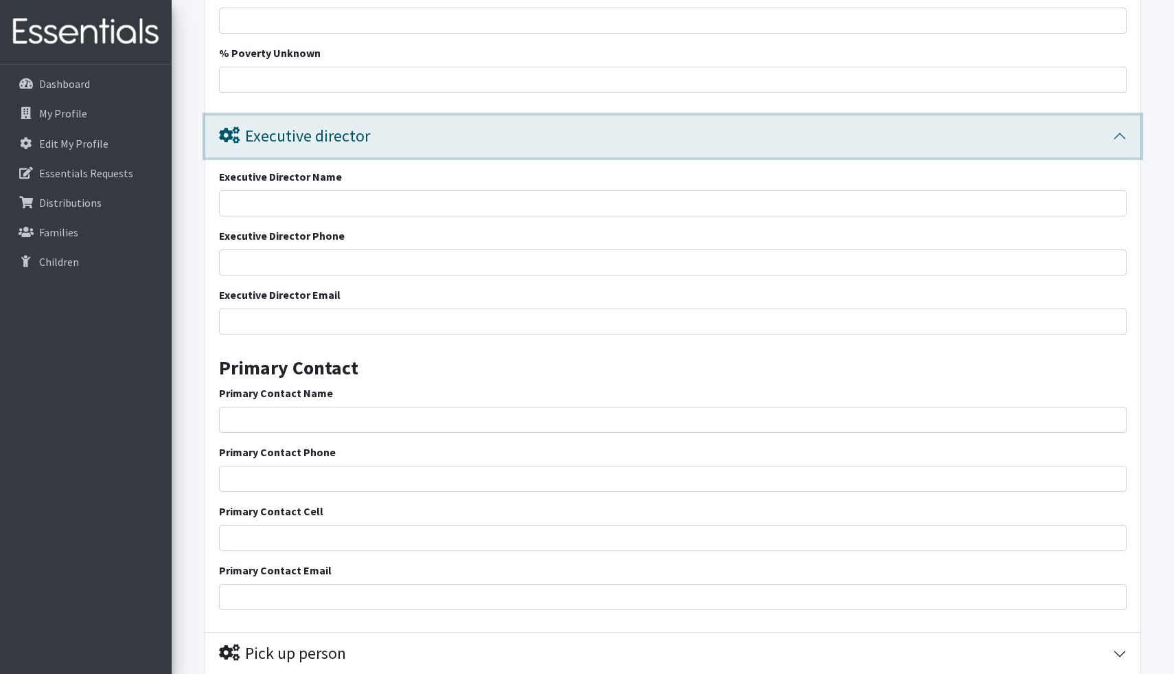
scroll to position [2379, 0]
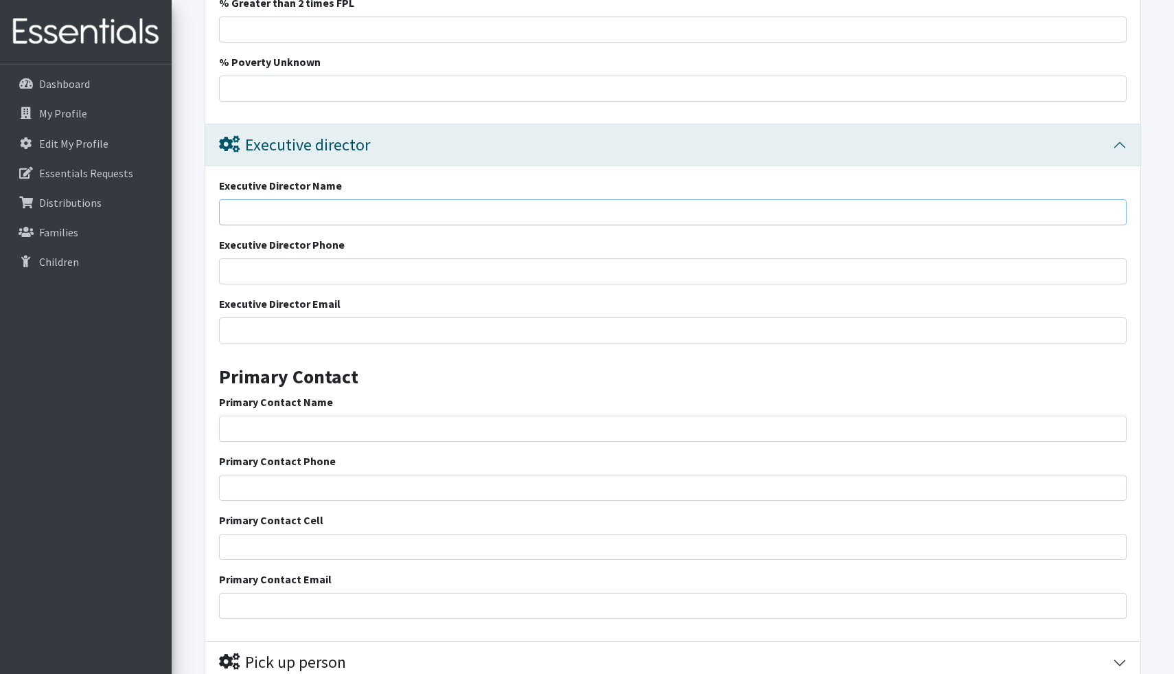
click at [367, 201] on input "Executive Director Name" at bounding box center [673, 212] width 908 height 26
type input "[PERSON_NAME]"
click at [331, 267] on input "Executive Director Phone" at bounding box center [673, 271] width 908 height 26
type input "8645944420"
click at [318, 326] on input "Executive Director Email" at bounding box center [673, 330] width 908 height 26
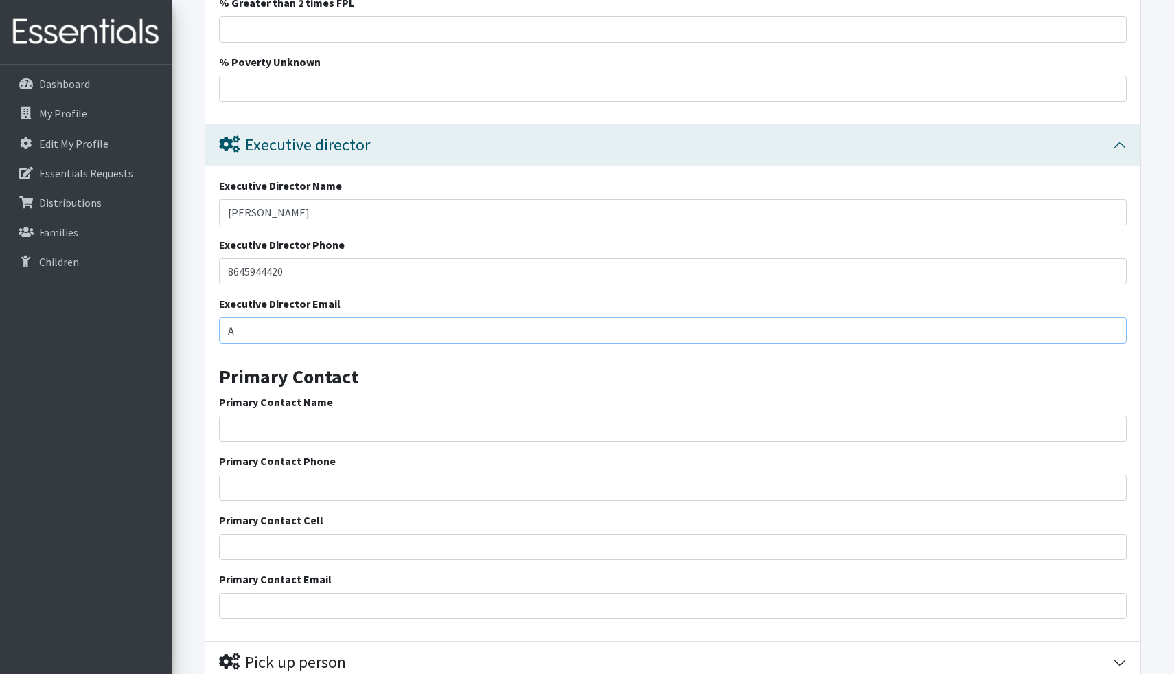
type input "[EMAIL_ADDRESS][DOMAIN_NAME]"
click at [302, 436] on input "Primary Contact Name" at bounding box center [673, 428] width 908 height 26
type input "[PERSON_NAME]"
click at [328, 482] on input "Primary Contact Phone" at bounding box center [673, 487] width 908 height 26
type input "8646412671"
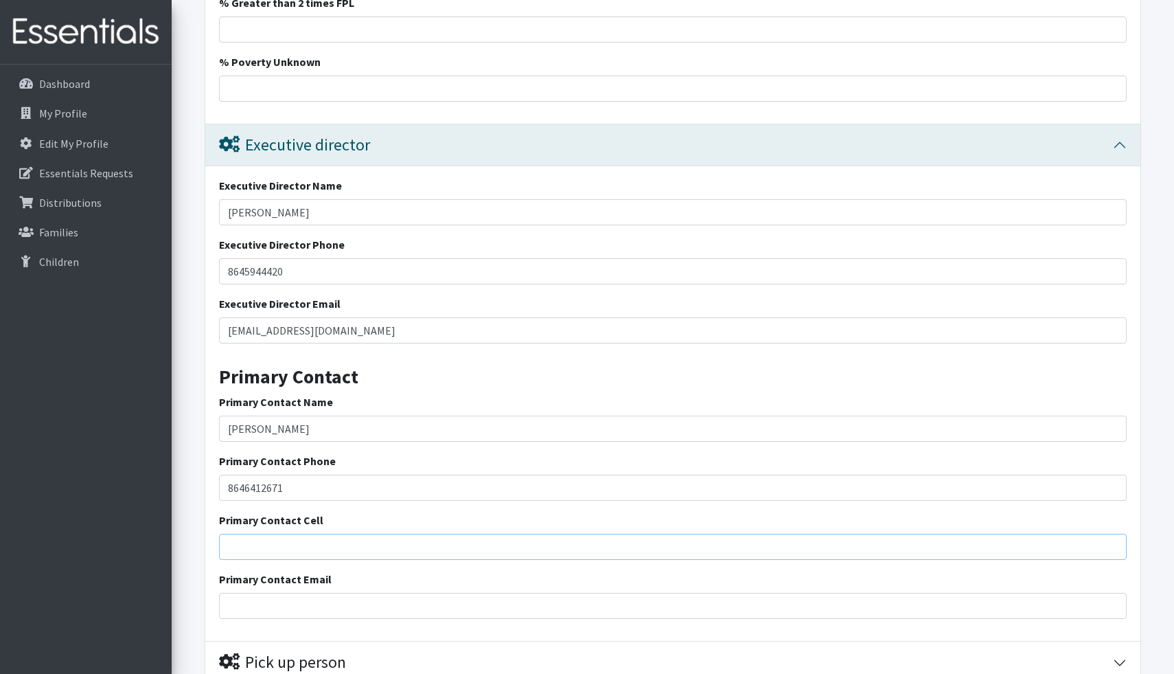
click at [316, 546] on input "Primary Contact Cell" at bounding box center [673, 546] width 908 height 26
type input "8649139483"
click at [319, 604] on input "Primary Contact Email" at bounding box center [673, 606] width 908 height 26
type input "[EMAIL_ADDRESS][DOMAIN_NAME]"
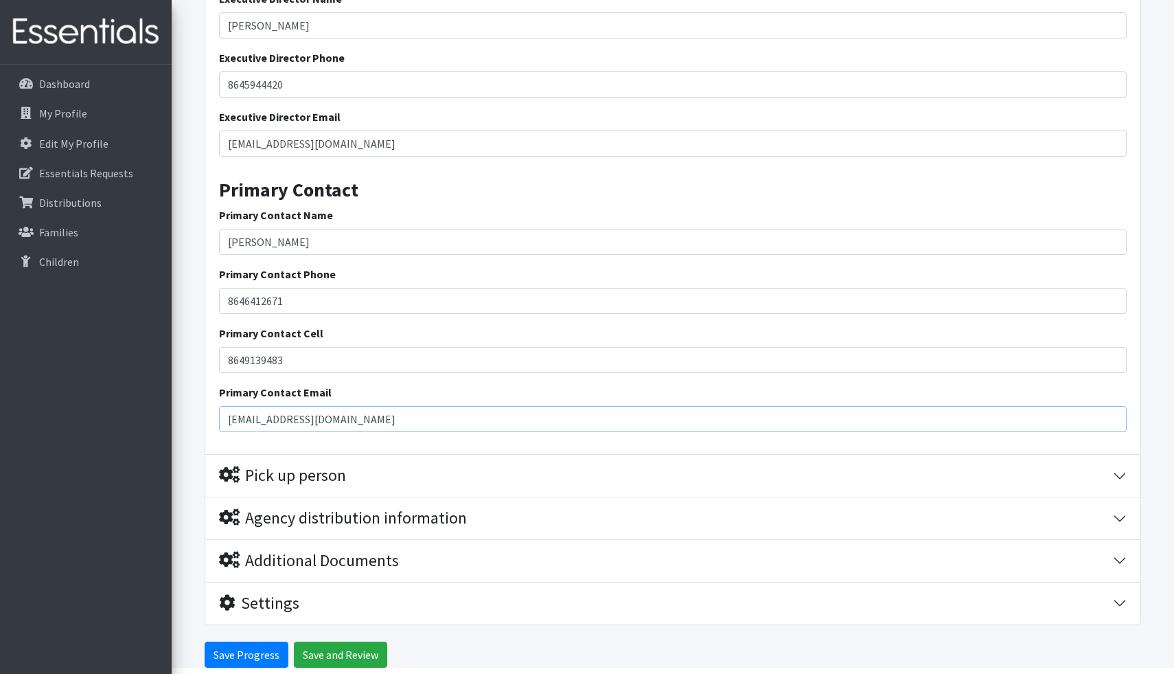
scroll to position [2569, 0]
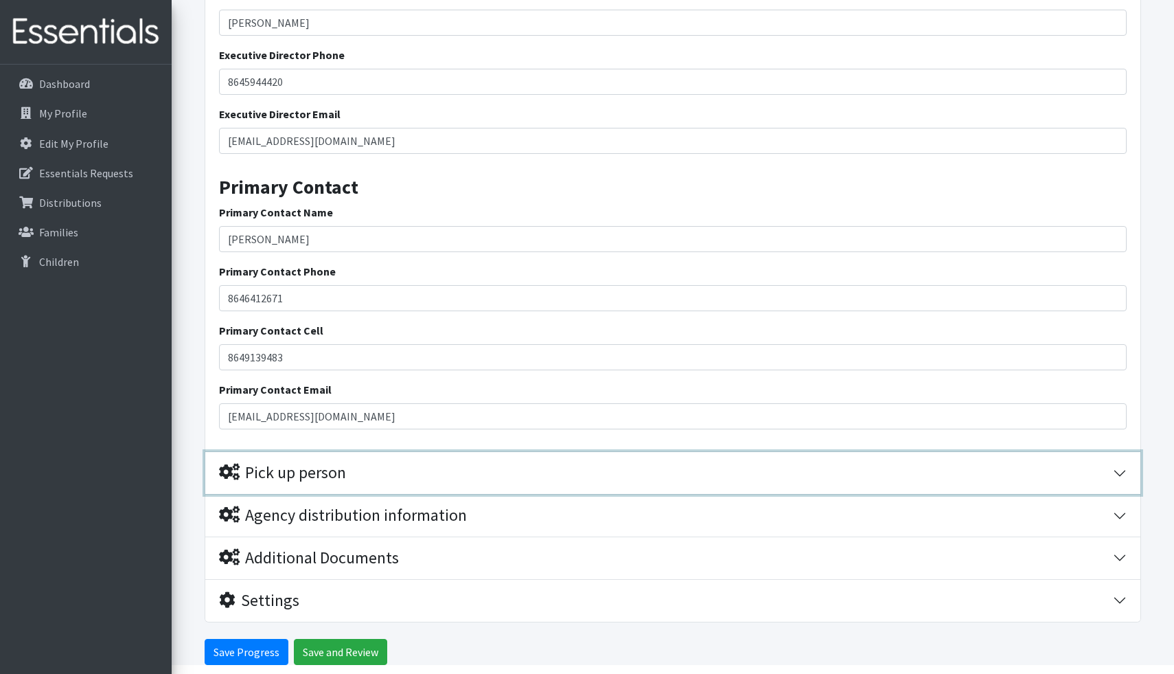
click at [227, 475] on icon "button" at bounding box center [229, 471] width 21 height 16
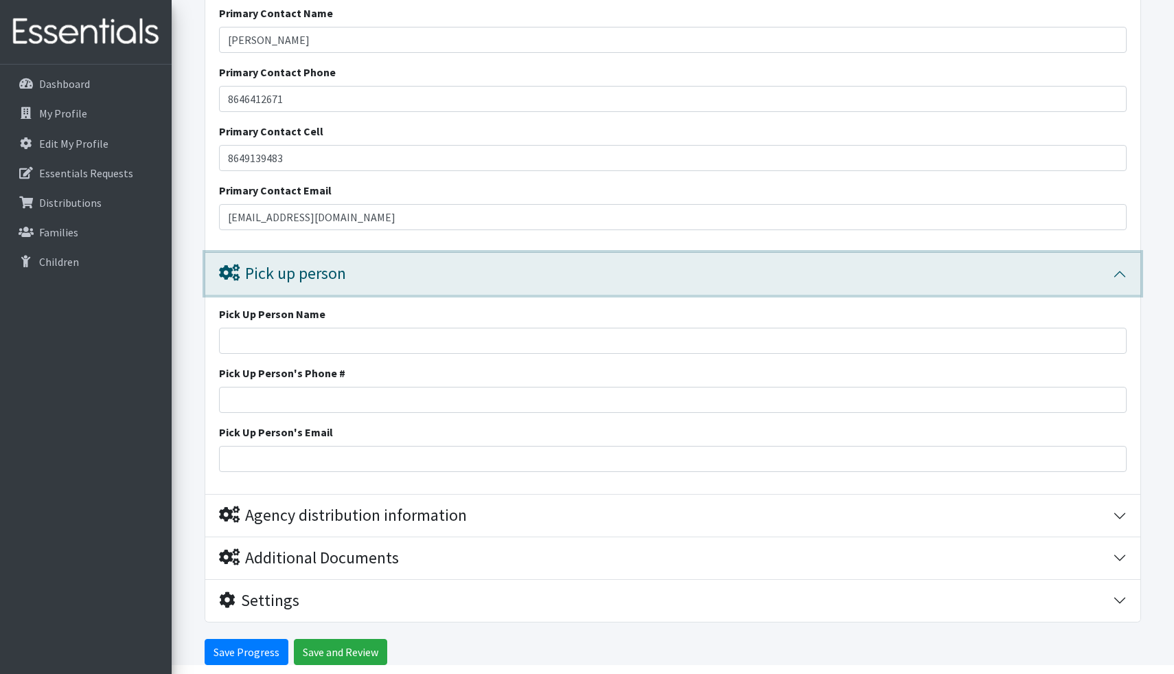
scroll to position [2768, 0]
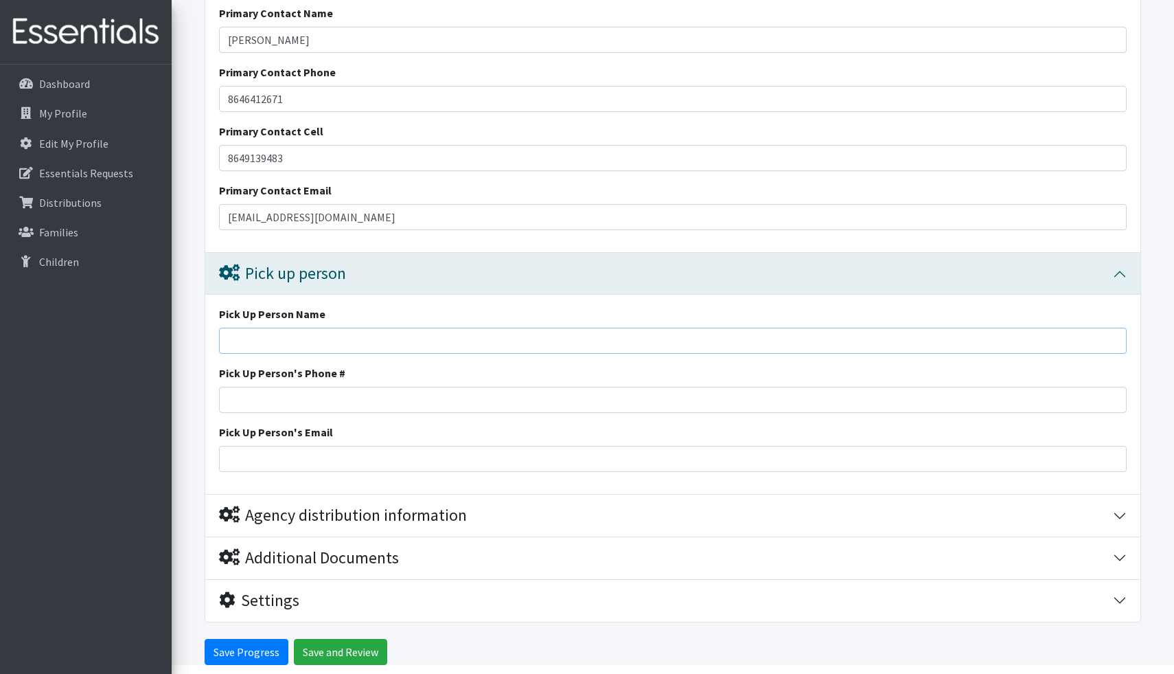
click at [360, 342] on input "Pick Up Person Name" at bounding box center [673, 341] width 908 height 26
type input "[PERSON_NAME]"
click at [332, 395] on input "Pick Up Person's Phone #" at bounding box center [673, 400] width 908 height 26
type input "8646412671"
click at [325, 456] on input "Pick Up Person's Email" at bounding box center [673, 459] width 908 height 26
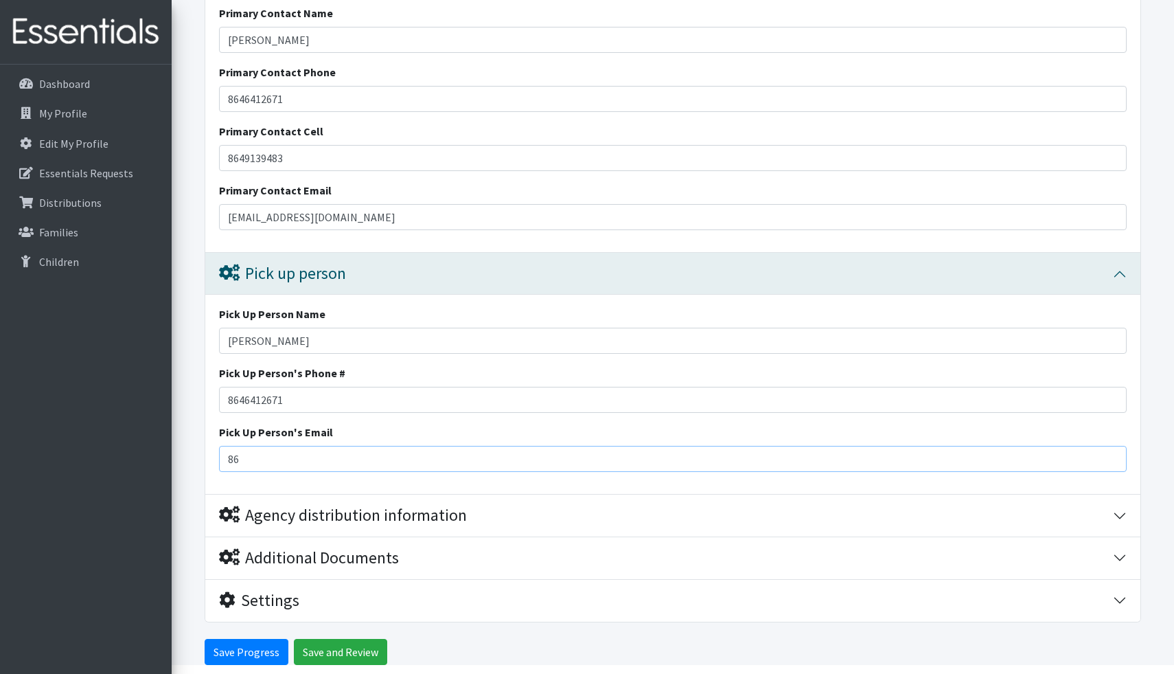
type input "8"
type input "[EMAIL_ADDRESS][DOMAIN_NAME]"
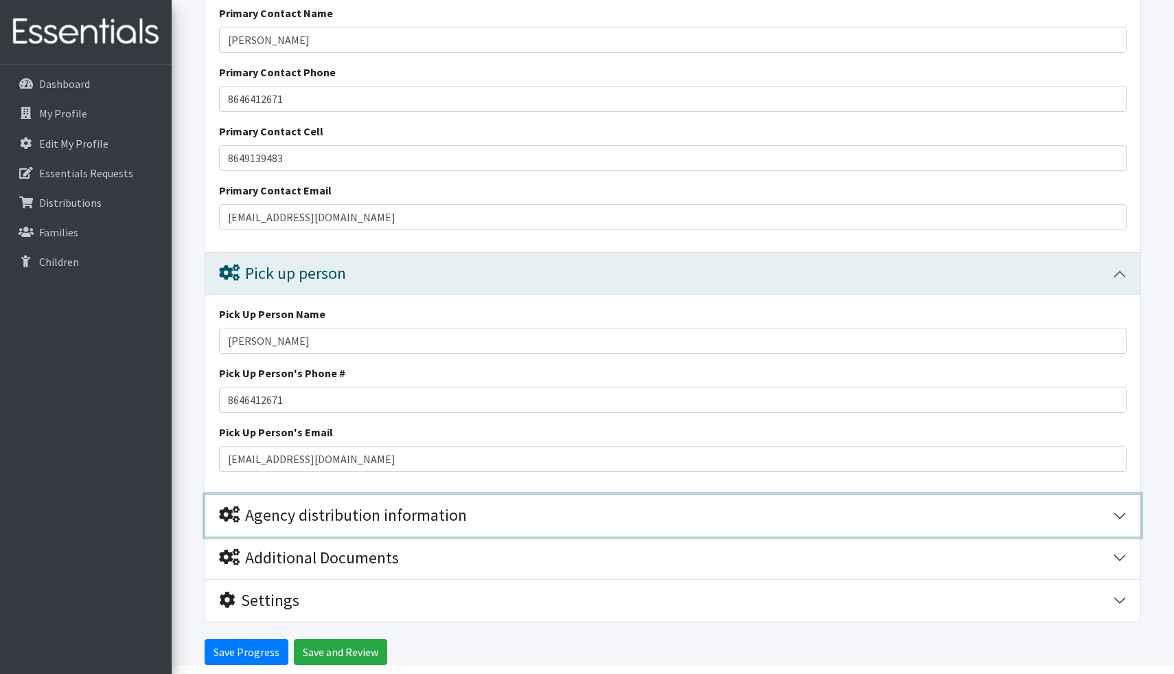
click at [231, 523] on div "Agency distribution information" at bounding box center [343, 515] width 248 height 20
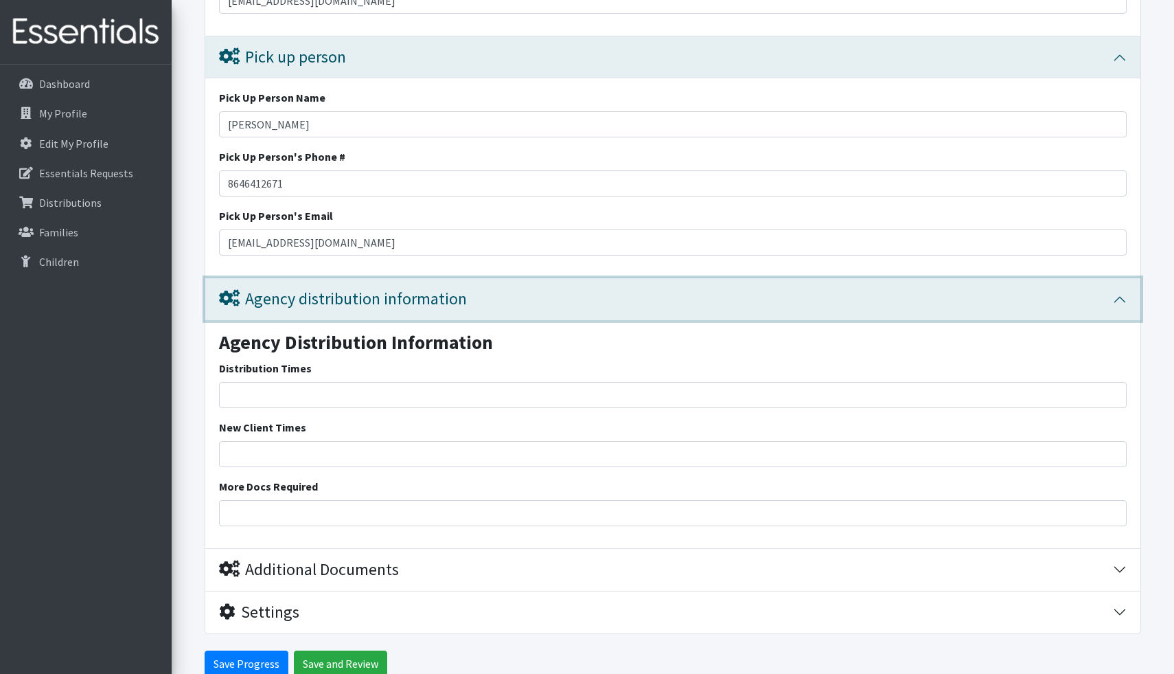
scroll to position [2996, 0]
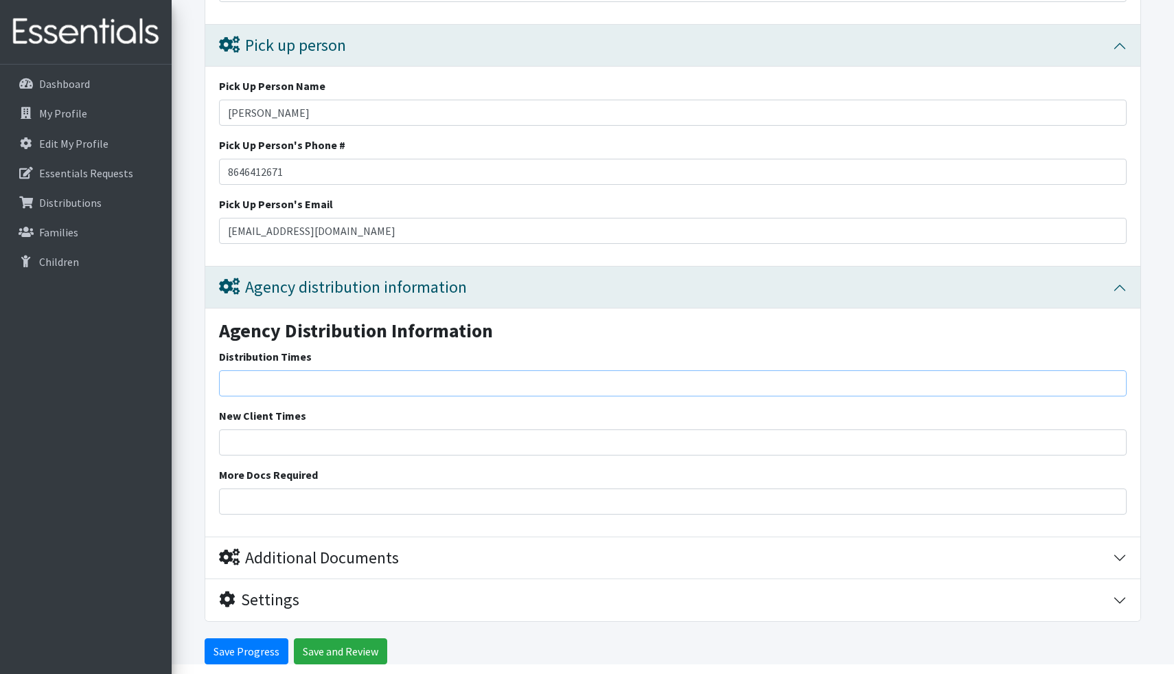
click at [376, 380] on input "Distribution Times" at bounding box center [673, 383] width 908 height 26
type input "[DATE]-[DATE]. 7:30-3:30"
click at [356, 442] on input "New Client Times" at bounding box center [673, 442] width 908 height 26
type input "Aug 11, 2025-[DATE] 7:30-3:30"
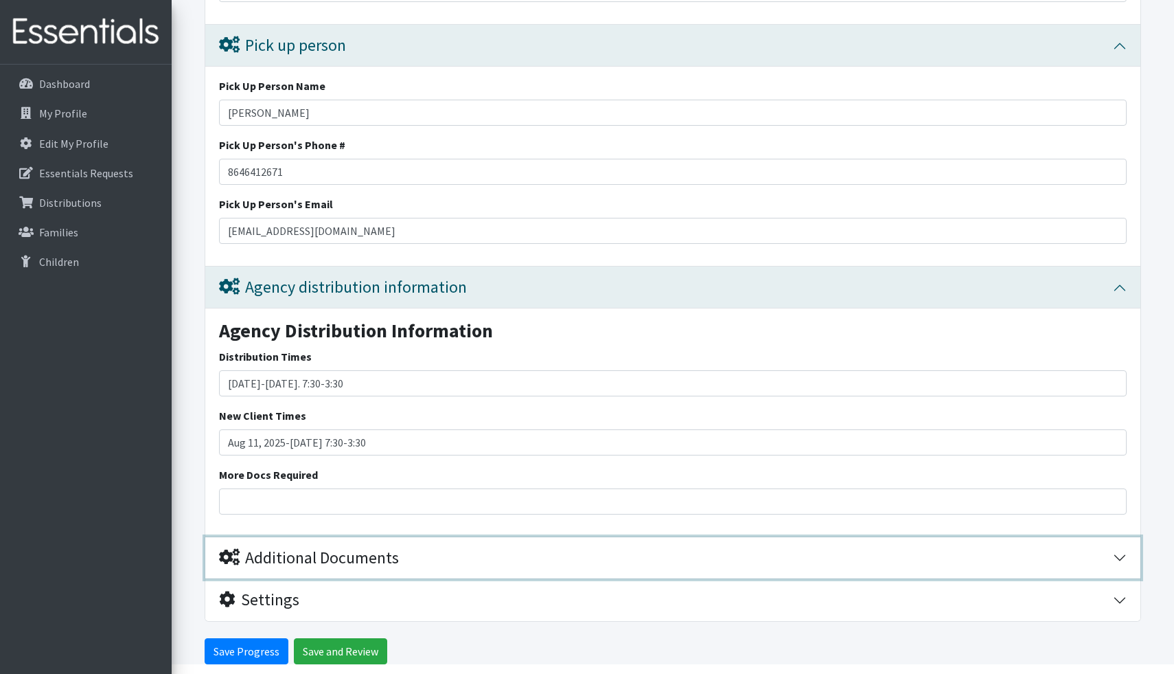
click at [233, 562] on icon "button" at bounding box center [229, 557] width 21 height 16
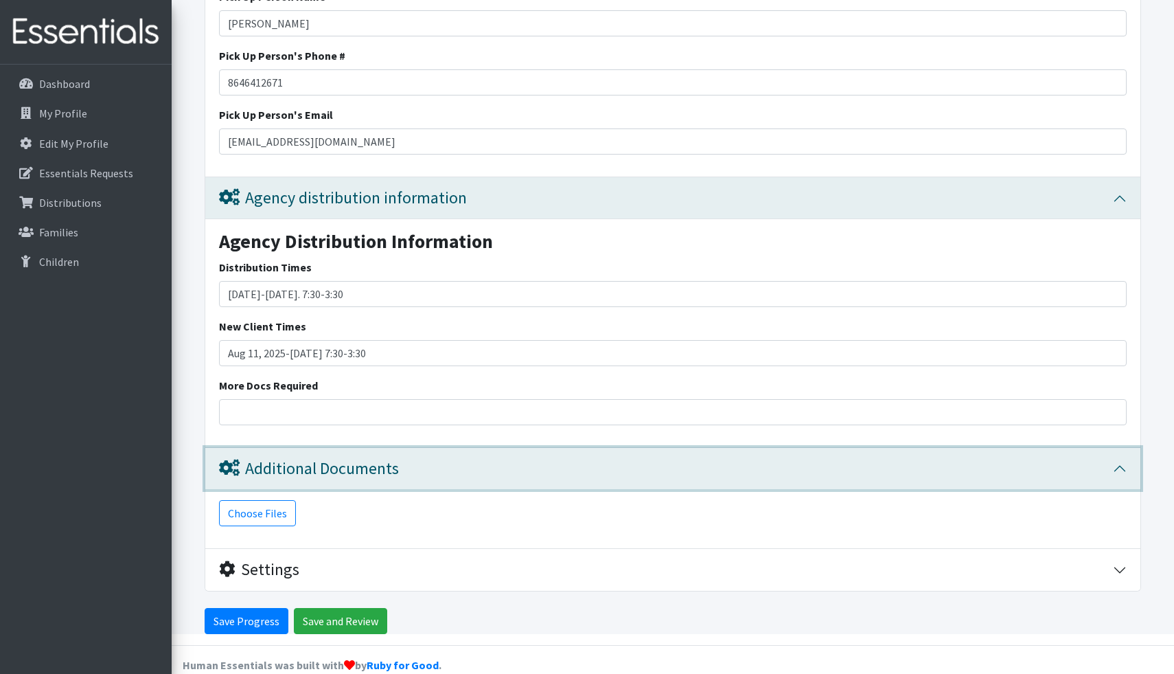
scroll to position [3108, 0]
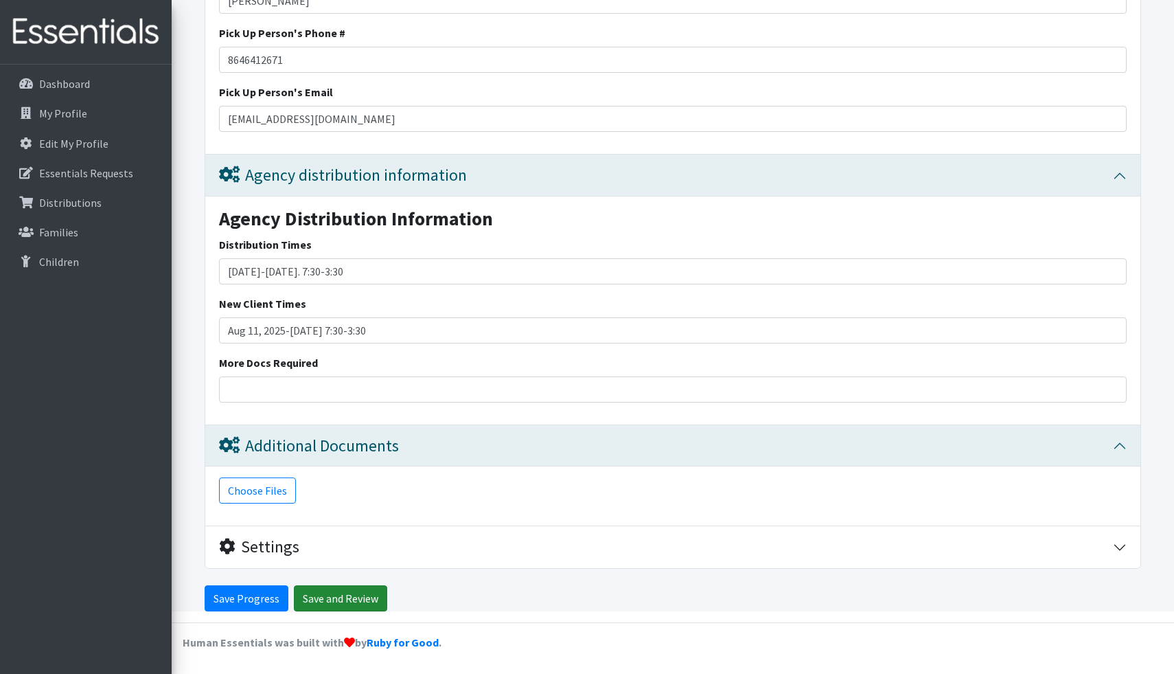
click at [326, 601] on input "Save and Review" at bounding box center [340, 598] width 93 height 26
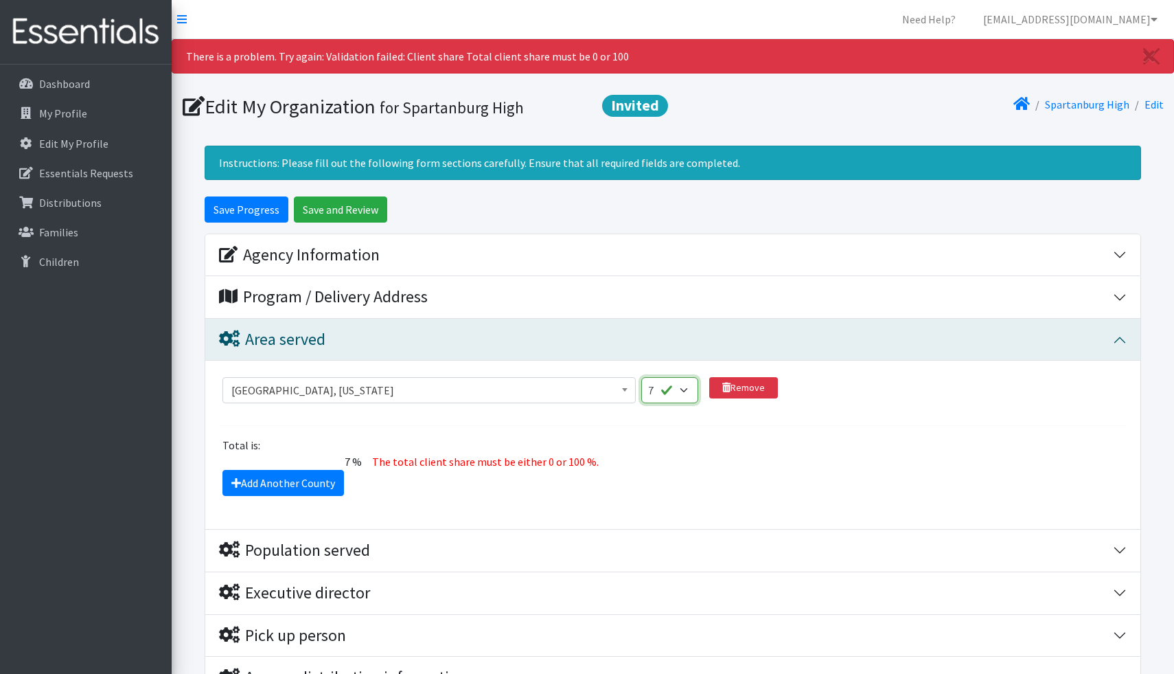
click at [676, 391] on select "1 2 3 4 5 6 7 8 9 10 11 12 13 14 15 16 17 18 19 20 21 22 23 24 25 26 27 28 29 3…" at bounding box center [669, 390] width 57 height 26
select select "100"
click at [641, 377] on select "1 2 3 4 5 6 7 8 9 10 11 12 13 14 15 16 17 18 19 20 21 22 23 24 25 26 27 28 29 3…" at bounding box center [669, 390] width 57 height 26
click at [345, 205] on input "Save and Review" at bounding box center [340, 209] width 93 height 26
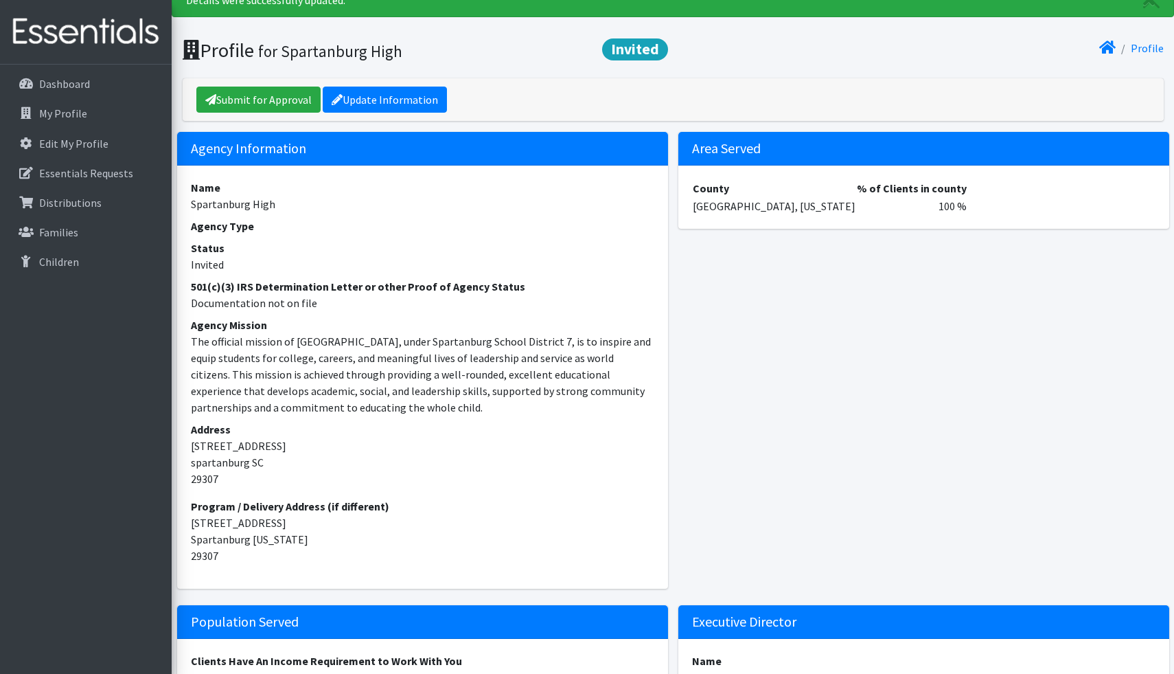
scroll to position [53, 0]
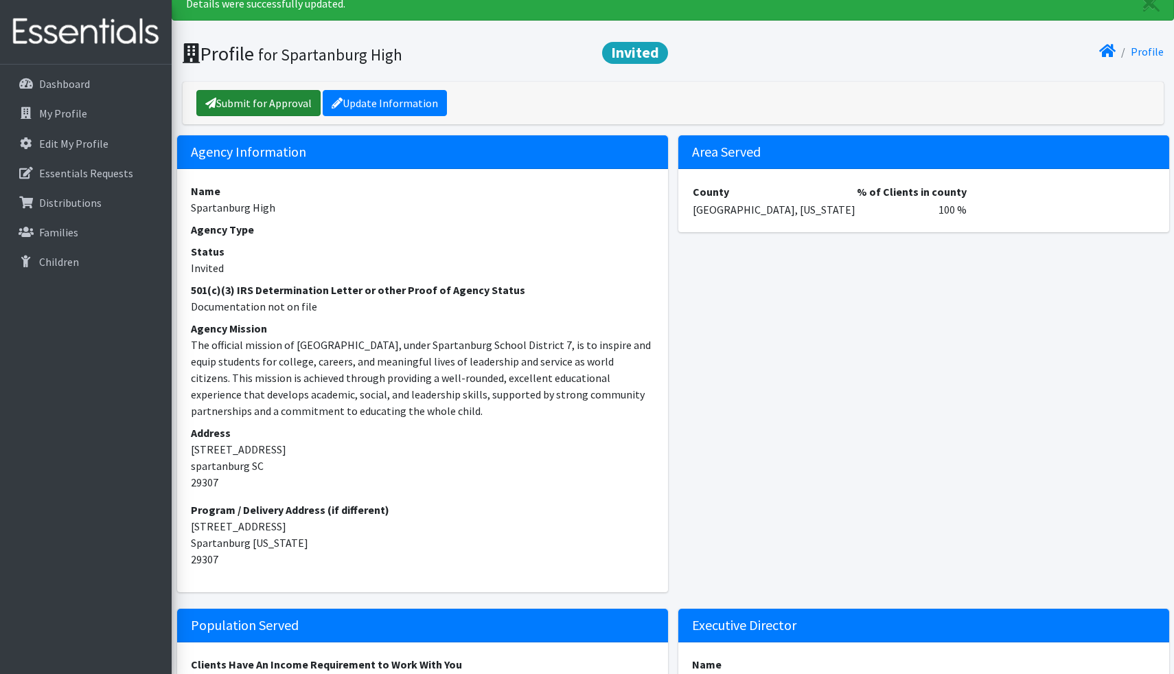
click at [235, 105] on link "Submit for Approval" at bounding box center [258, 103] width 124 height 26
